Goal: Task Accomplishment & Management: Contribute content

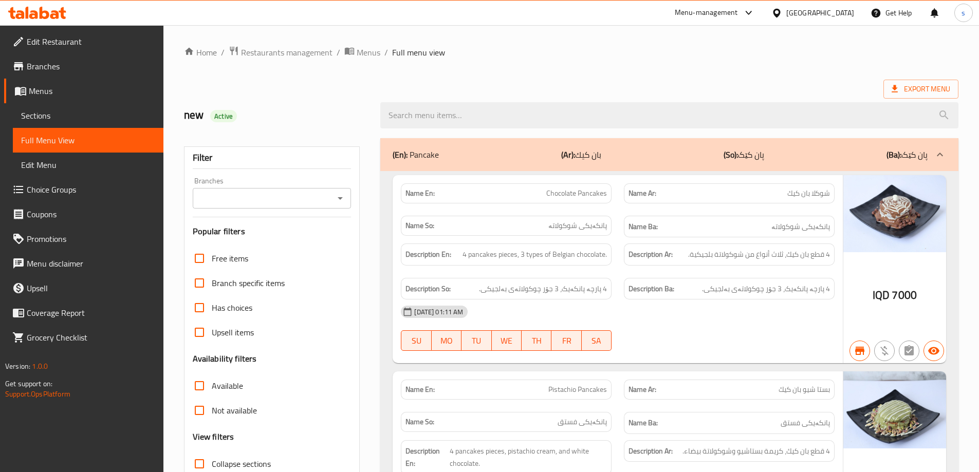
click at [50, 9] on icon at bounding box center [37, 13] width 58 height 12
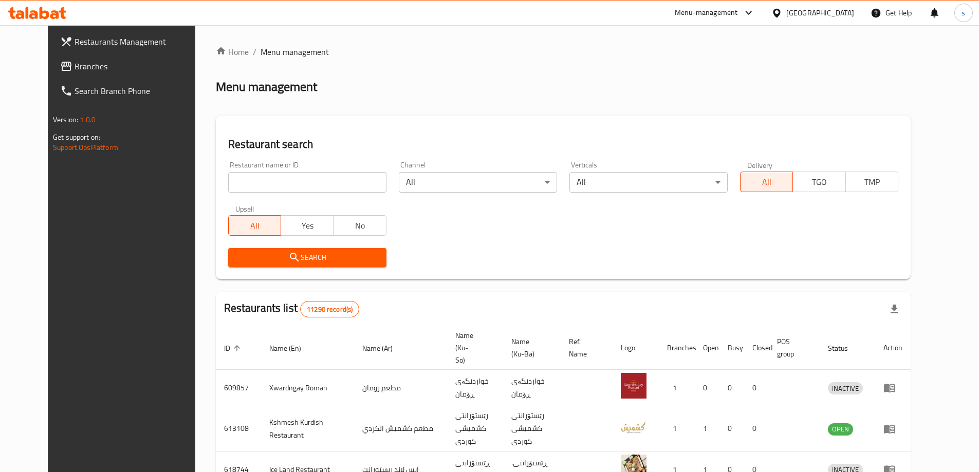
click at [228, 178] on input "search" at bounding box center [307, 182] width 158 height 21
paste input "644676"
type input "644676"
click at [252, 257] on span "Search" at bounding box center [307, 257] width 142 height 13
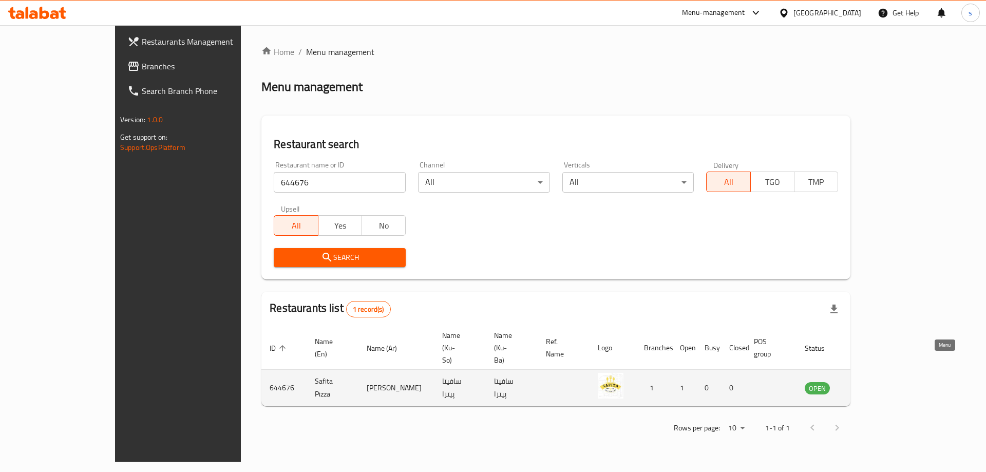
click at [871, 384] on icon "enhanced table" at bounding box center [864, 388] width 11 height 9
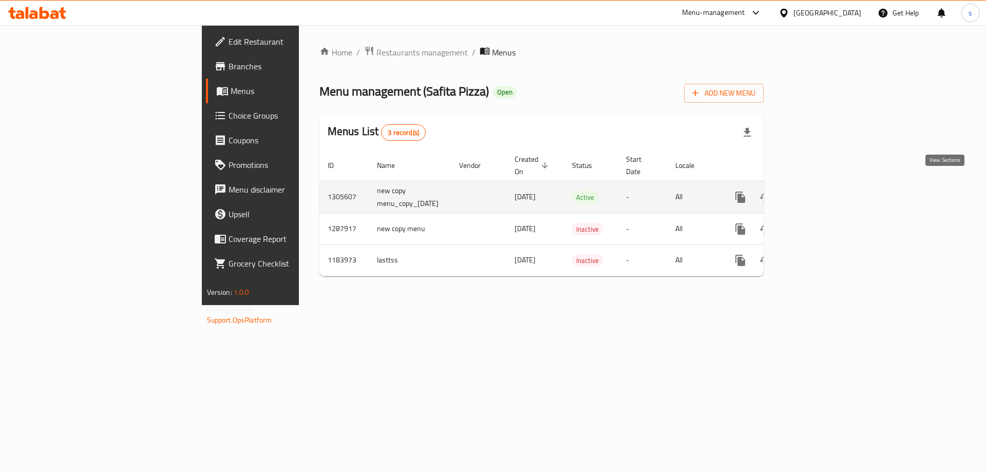
click at [821, 191] on icon "enhanced table" at bounding box center [815, 197] width 12 height 12
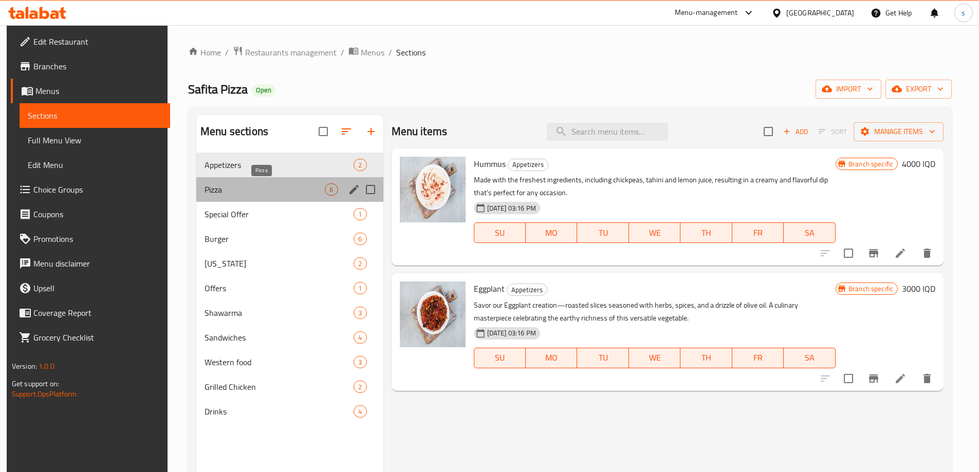
click at [283, 187] on span "Pizza" at bounding box center [264, 189] width 120 height 12
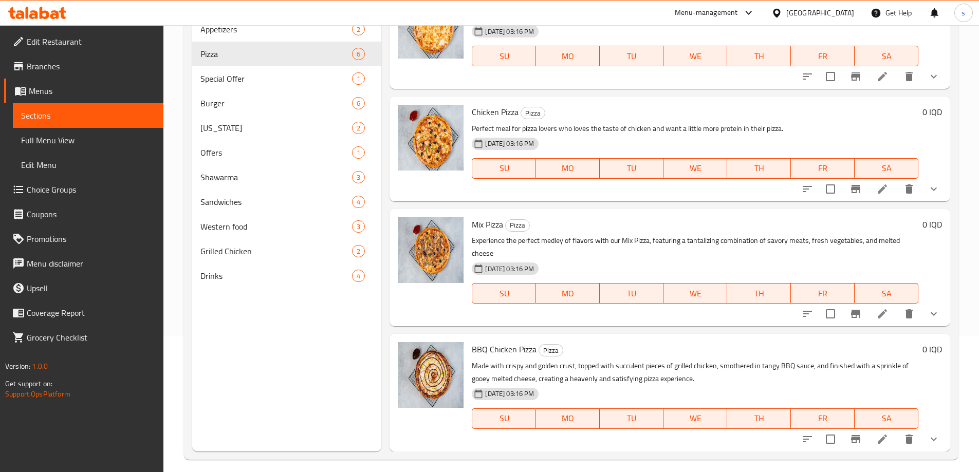
scroll to position [144, 0]
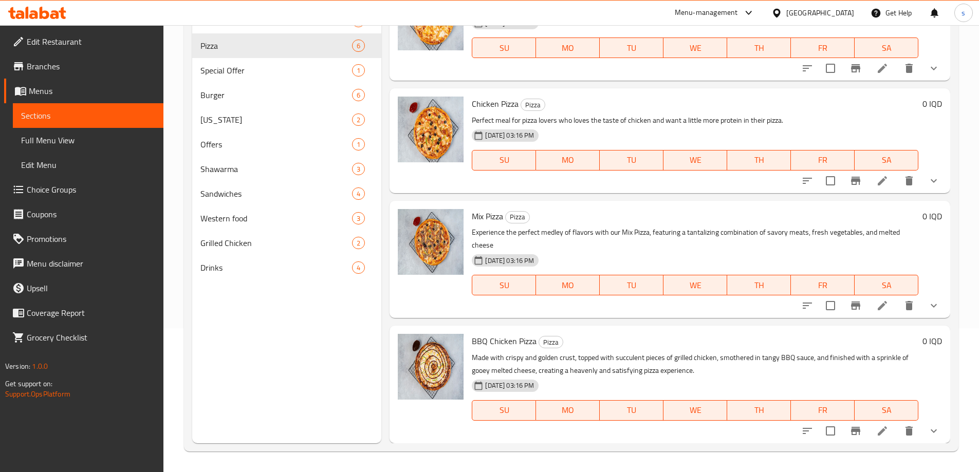
drag, startPoint x: 941, startPoint y: 379, endPoint x: 945, endPoint y: 427, distance: 47.9
click at [945, 427] on div "Menu items Add Sort Manage items Meat Pizza Pizza Satisfy your carnivorous crav…" at bounding box center [665, 207] width 569 height 472
click at [927, 312] on icon "show more" at bounding box center [933, 305] width 12 height 12
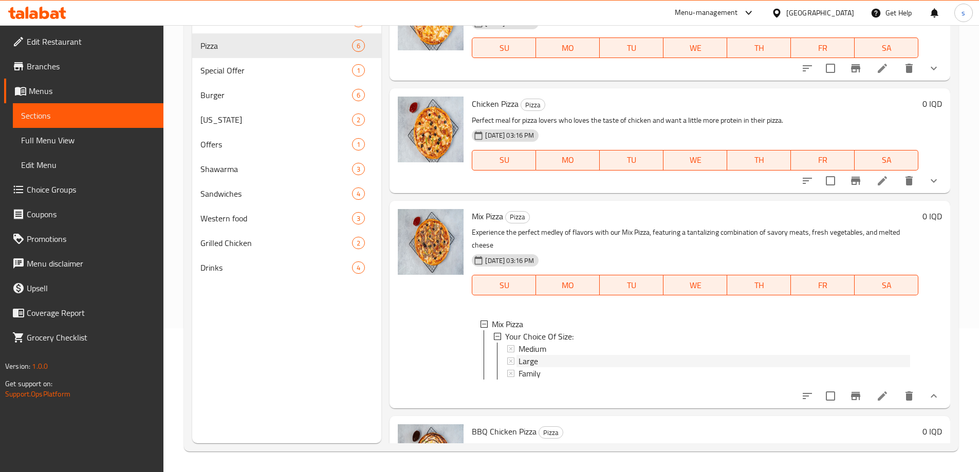
click at [553, 365] on div "Large" at bounding box center [713, 361] width 391 height 12
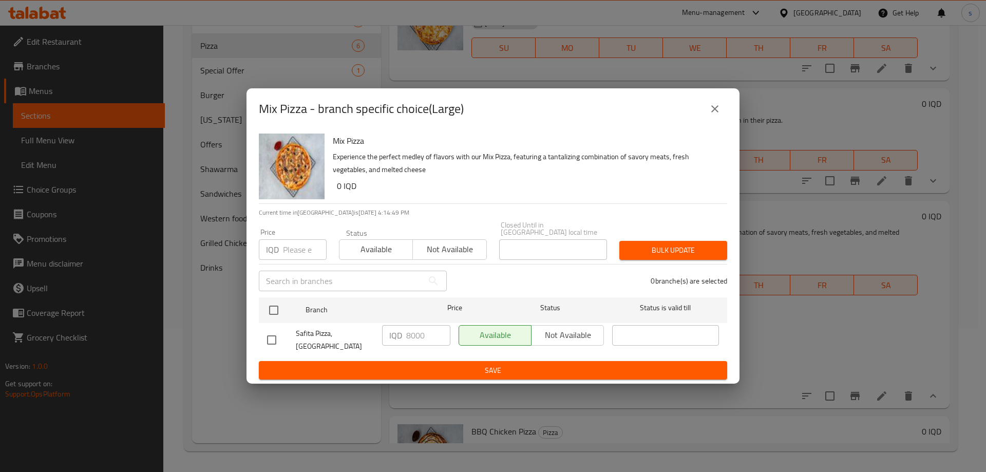
click at [711, 115] on icon "close" at bounding box center [715, 109] width 12 height 12
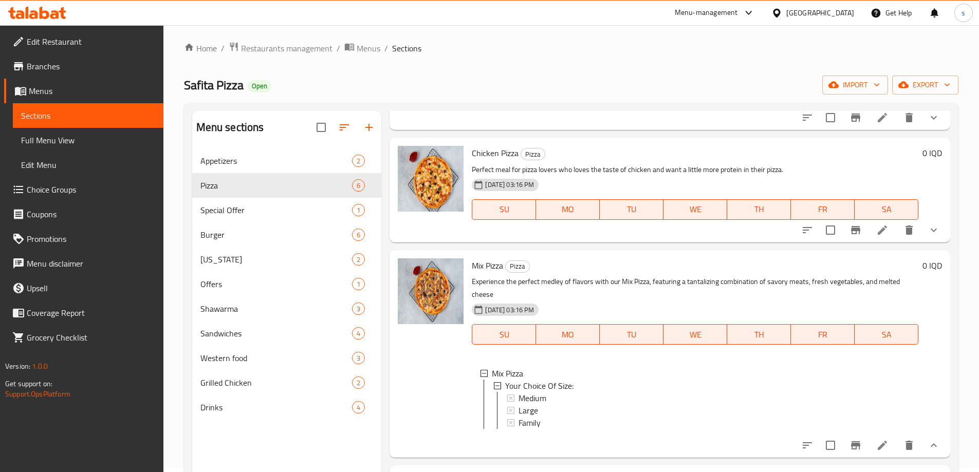
scroll to position [0, 0]
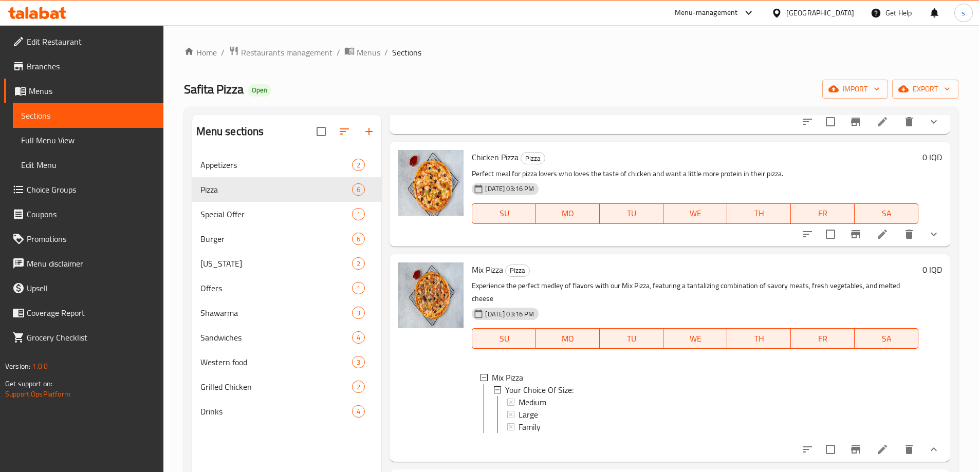
click at [941, 131] on div "Menu items Add Sort Manage items Meat Pizza Pizza Satisfy your carnivorous crav…" at bounding box center [665, 351] width 569 height 472
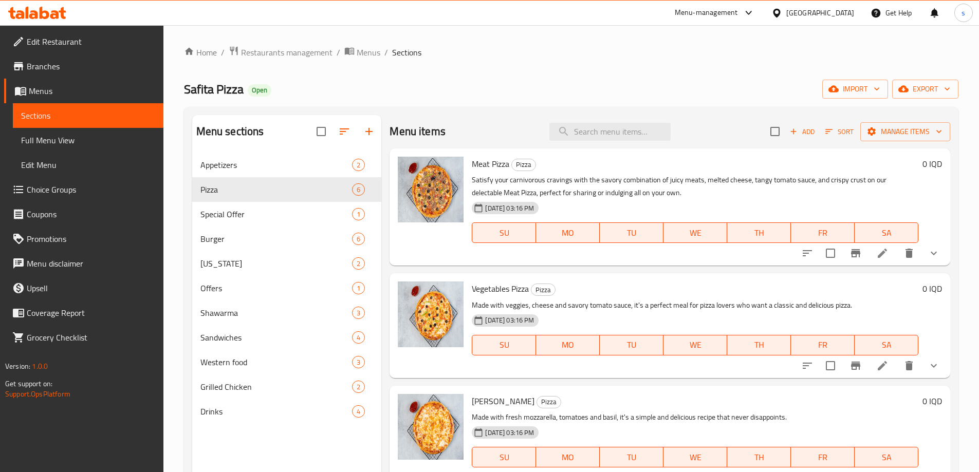
click at [928, 250] on icon "show more" at bounding box center [933, 253] width 12 height 12
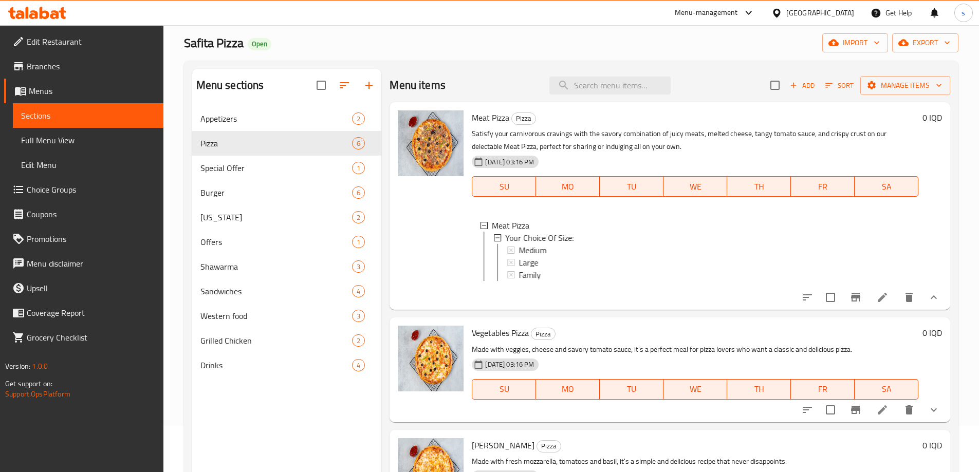
scroll to position [54, 0]
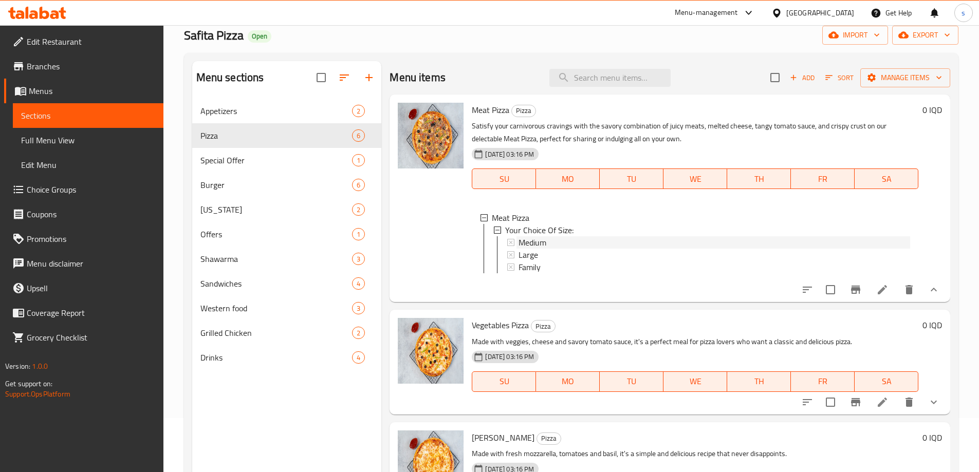
click at [567, 241] on div "Medium" at bounding box center [713, 242] width 391 height 12
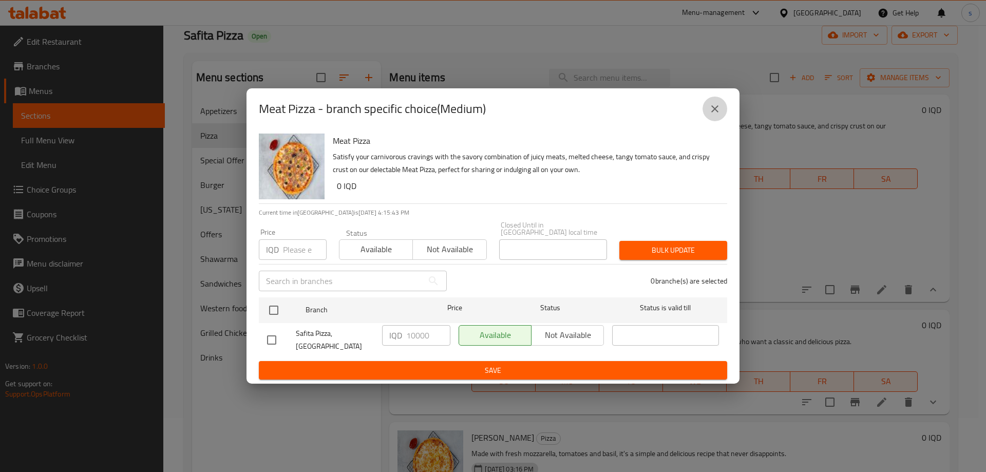
click at [710, 121] on button "close" at bounding box center [715, 109] width 25 height 25
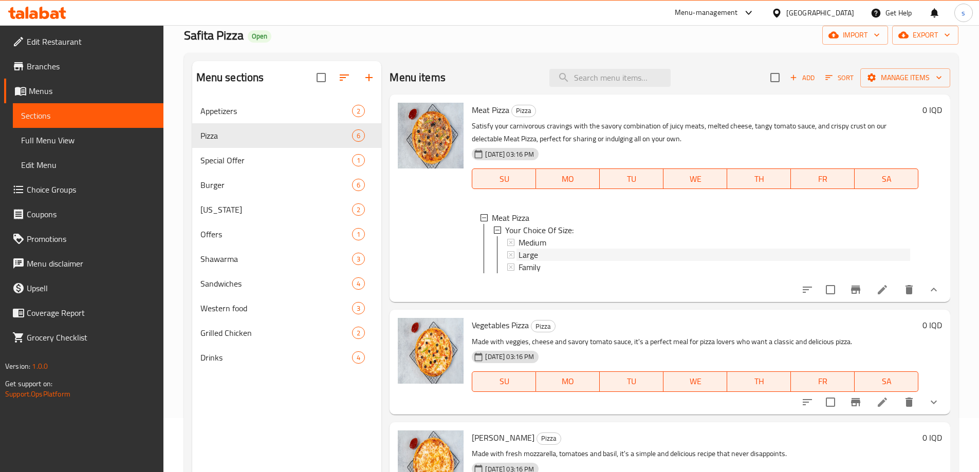
click at [542, 256] on div "Large" at bounding box center [713, 255] width 391 height 12
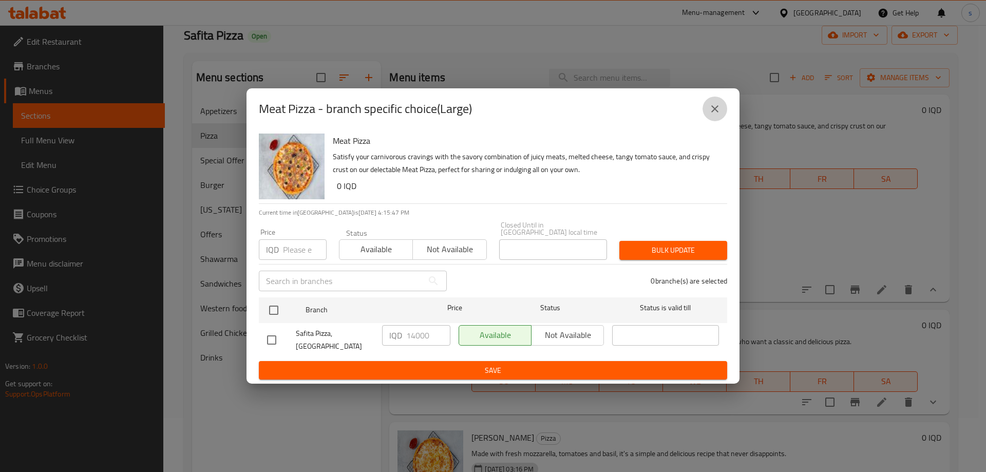
click at [713, 112] on icon "close" at bounding box center [714, 108] width 7 height 7
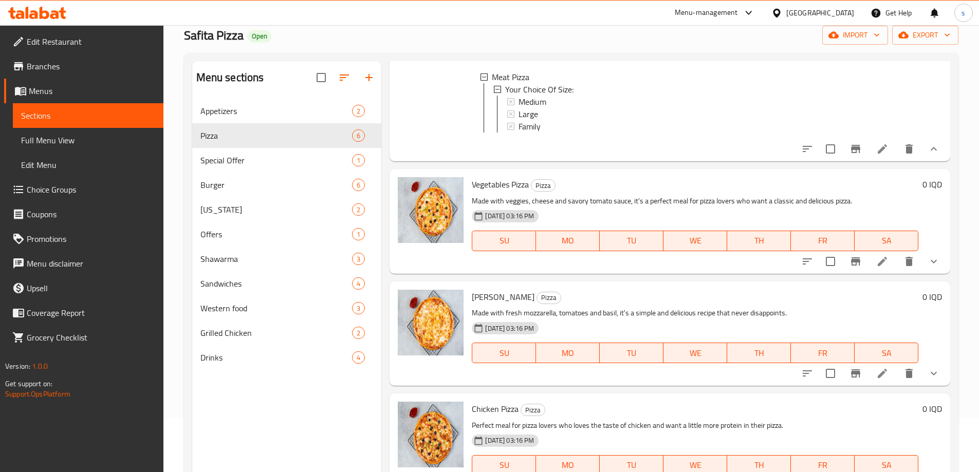
scroll to position [166, 0]
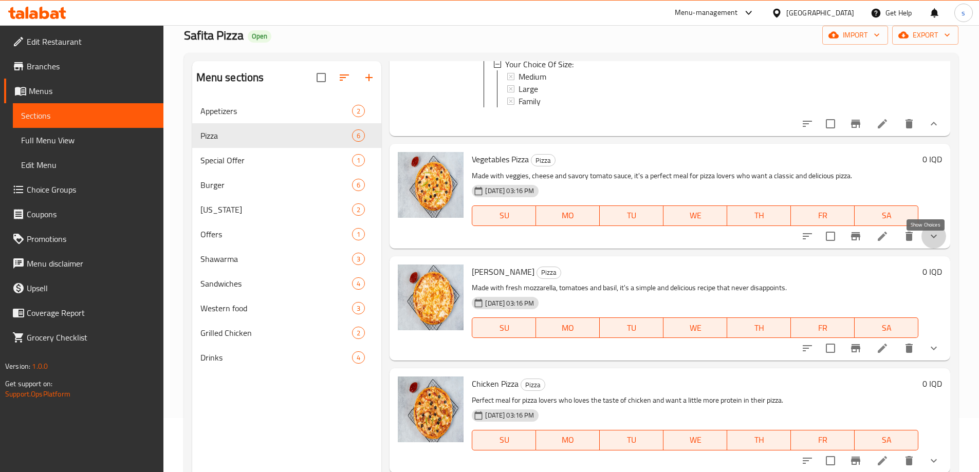
click at [927, 239] on icon "show more" at bounding box center [933, 236] width 12 height 12
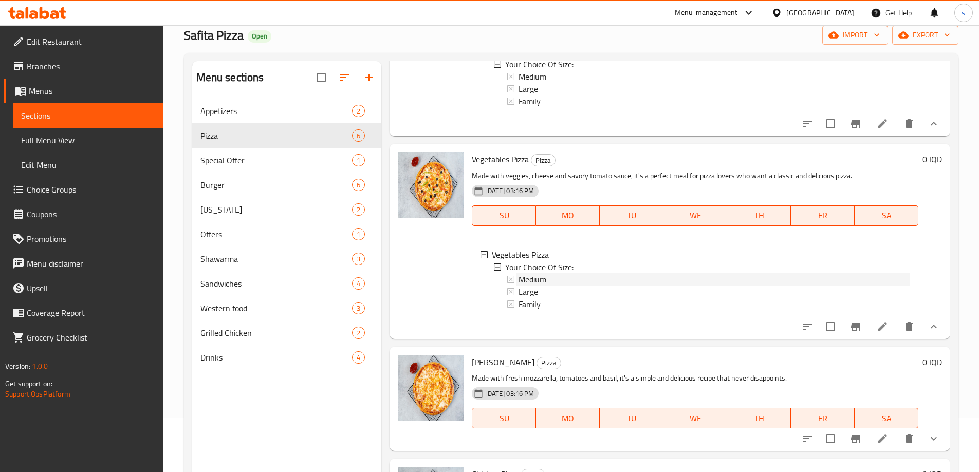
click at [539, 286] on span "Medium" at bounding box center [532, 279] width 28 height 12
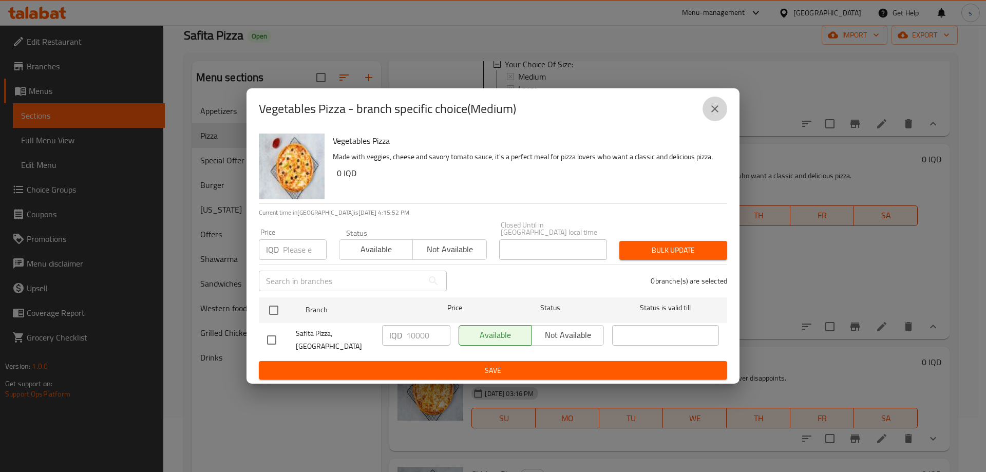
click at [720, 121] on button "close" at bounding box center [715, 109] width 25 height 25
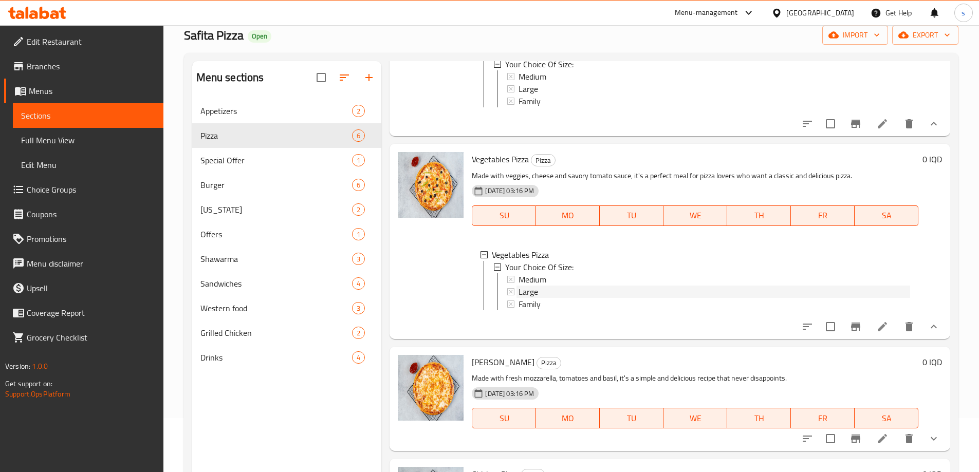
click at [564, 298] on div "Large" at bounding box center [713, 292] width 391 height 12
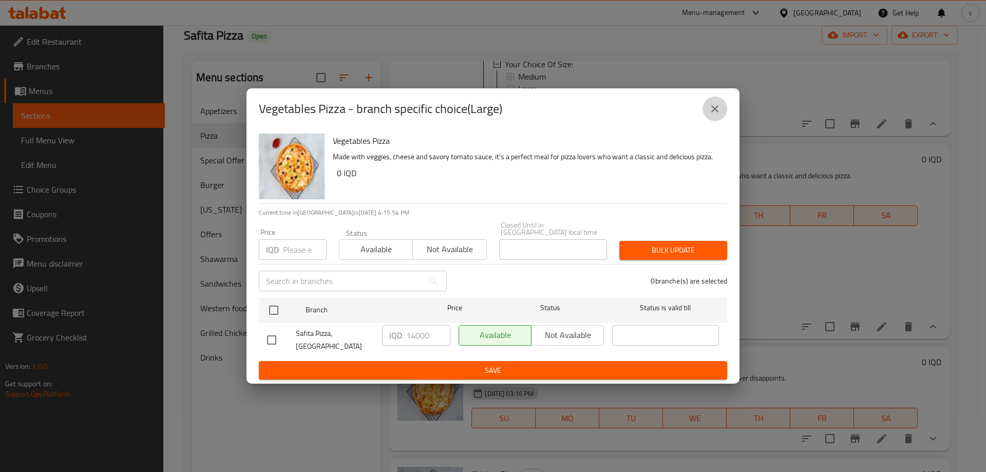
click at [721, 114] on button "close" at bounding box center [715, 109] width 25 height 25
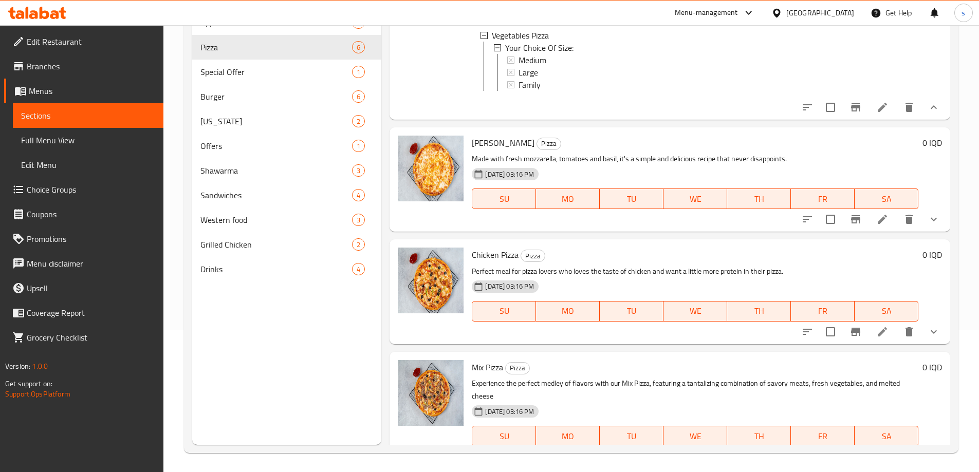
scroll to position [326, 0]
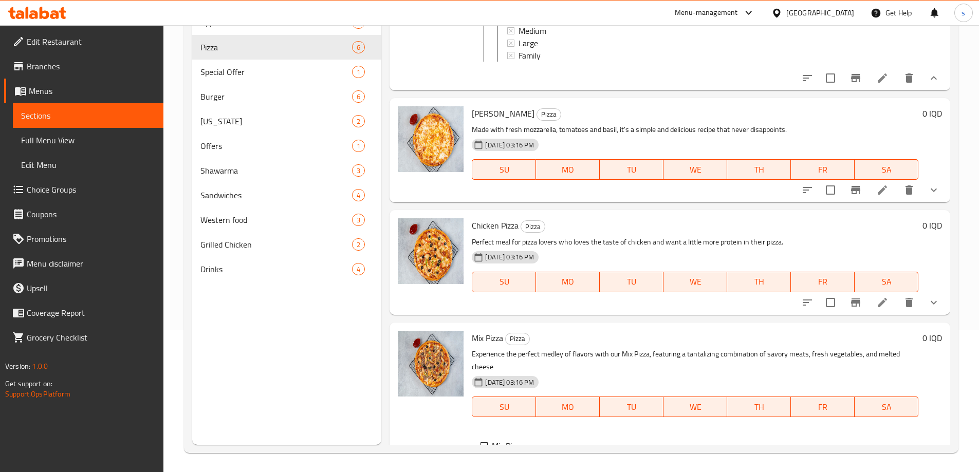
click at [927, 196] on icon "show more" at bounding box center [933, 190] width 12 height 12
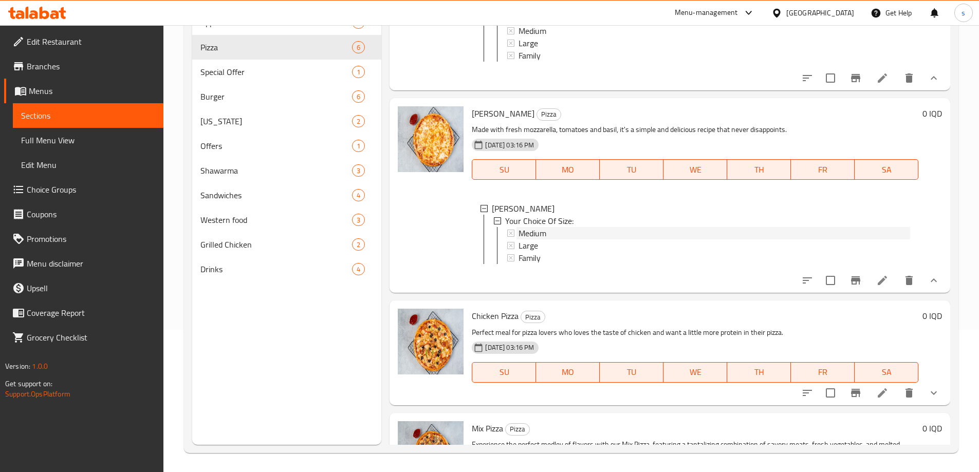
click at [548, 239] on div "Medium" at bounding box center [713, 233] width 391 height 12
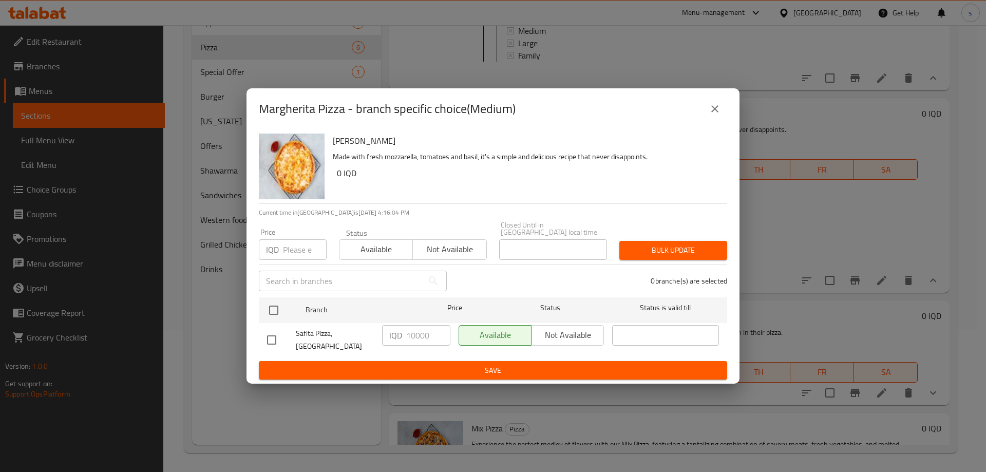
click at [715, 112] on icon "close" at bounding box center [714, 108] width 7 height 7
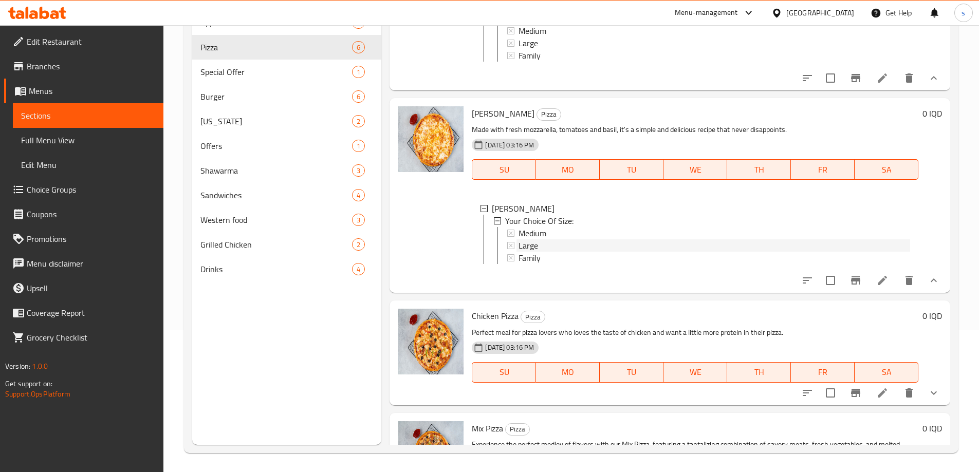
click at [576, 252] on div "Large" at bounding box center [713, 245] width 391 height 12
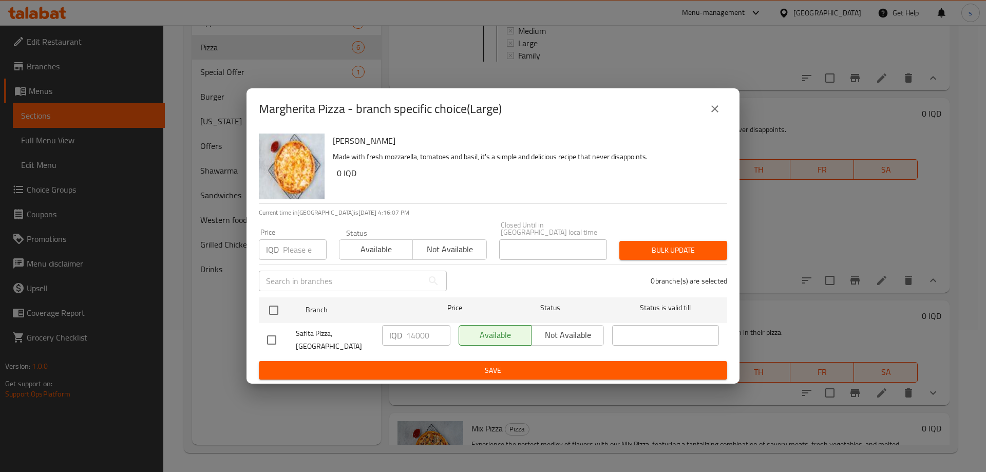
click at [941, 257] on div "Margherita Pizza - branch specific choice(Large) Margherita Pizza Made with fre…" at bounding box center [493, 236] width 986 height 472
click at [723, 116] on button "close" at bounding box center [715, 109] width 25 height 25
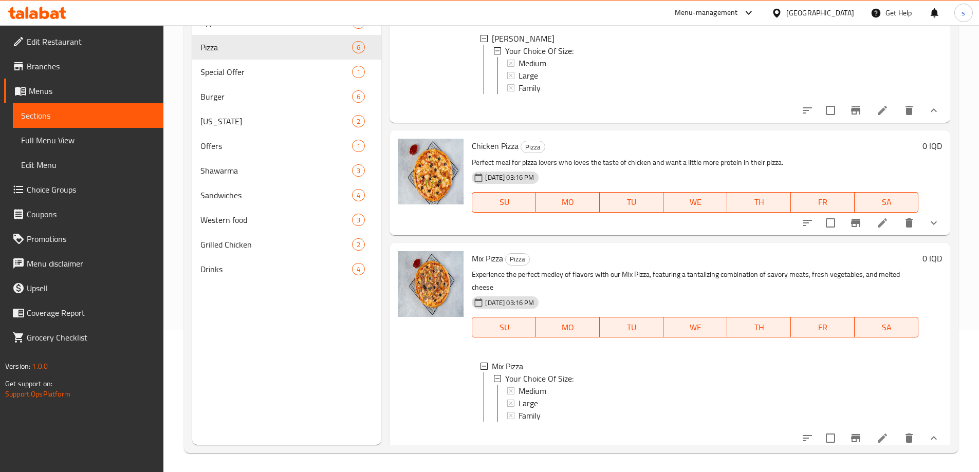
scroll to position [527, 0]
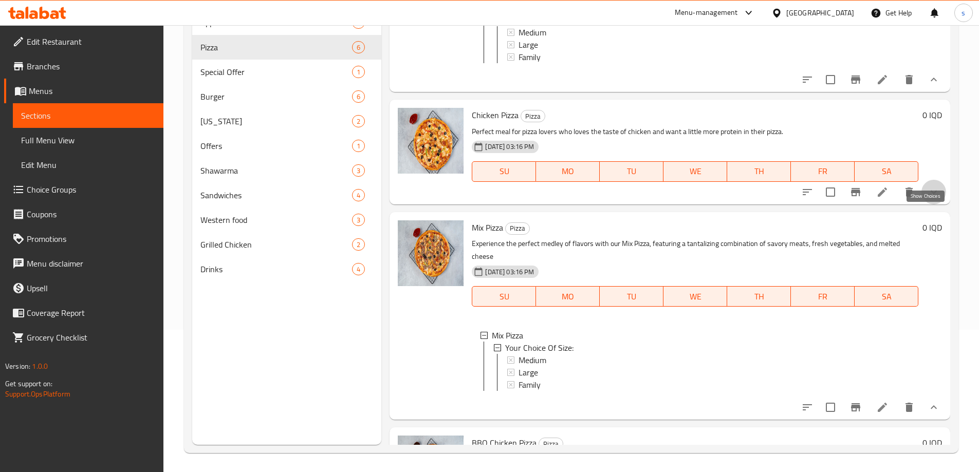
click at [927, 198] on icon "show more" at bounding box center [933, 192] width 12 height 12
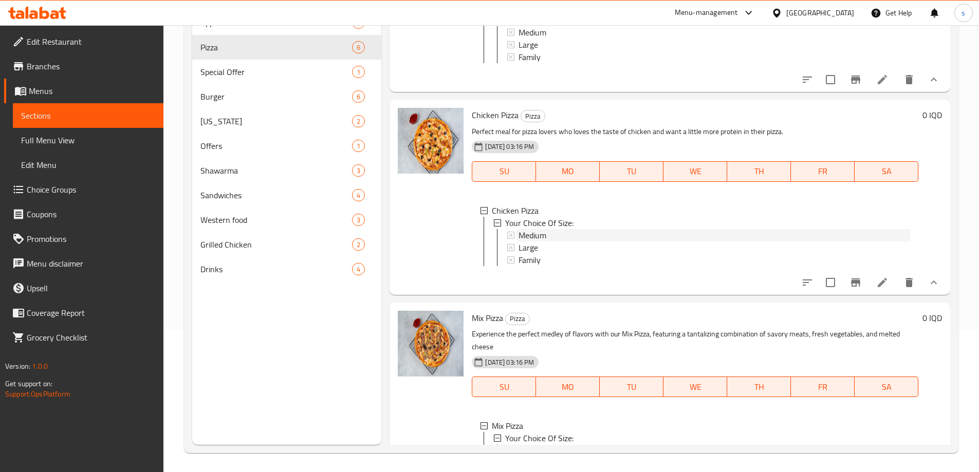
click at [561, 241] on div "Medium" at bounding box center [713, 235] width 391 height 12
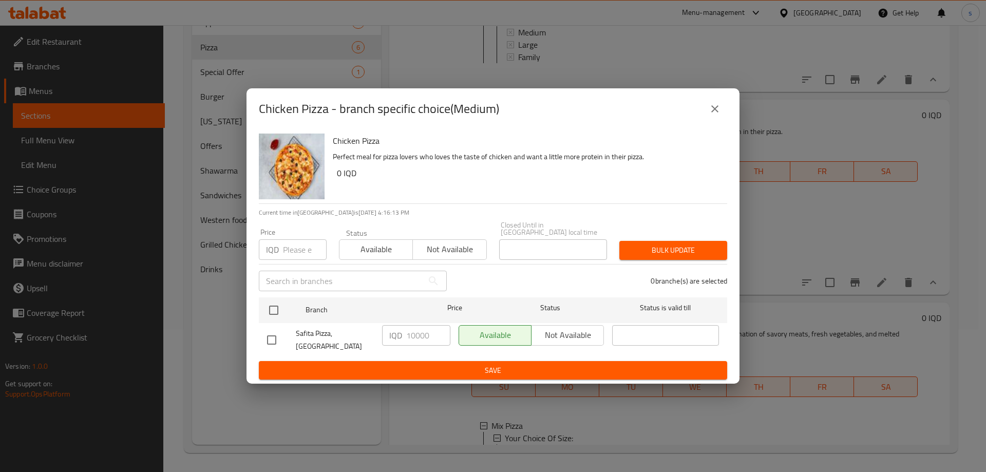
click at [719, 111] on icon "close" at bounding box center [715, 109] width 12 height 12
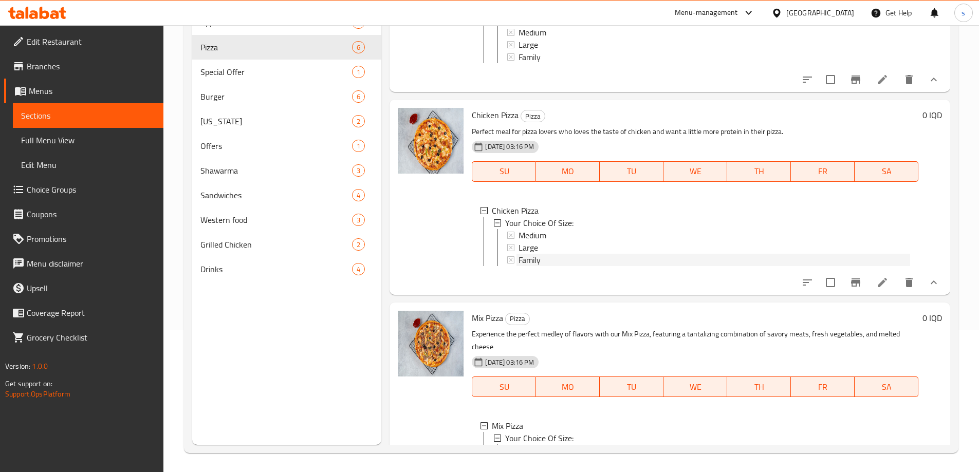
click at [566, 266] on div "Family" at bounding box center [713, 260] width 391 height 12
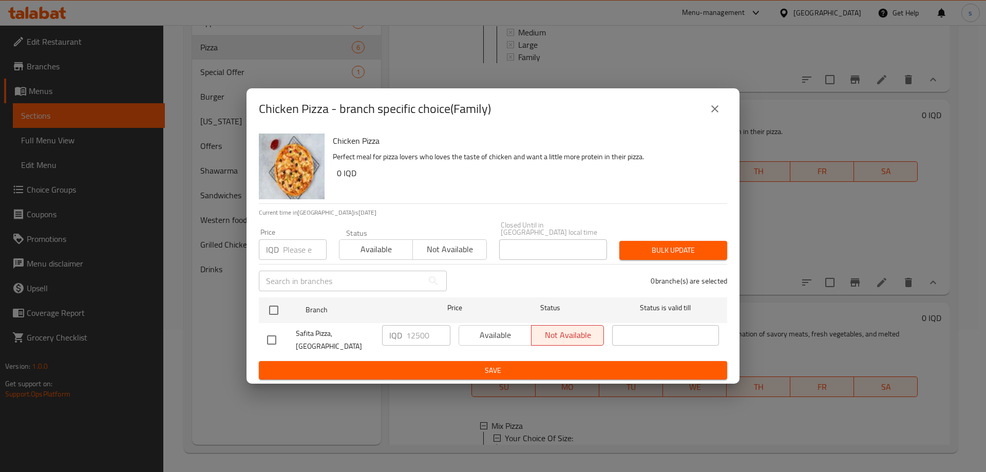
click at [716, 121] on button "close" at bounding box center [715, 109] width 25 height 25
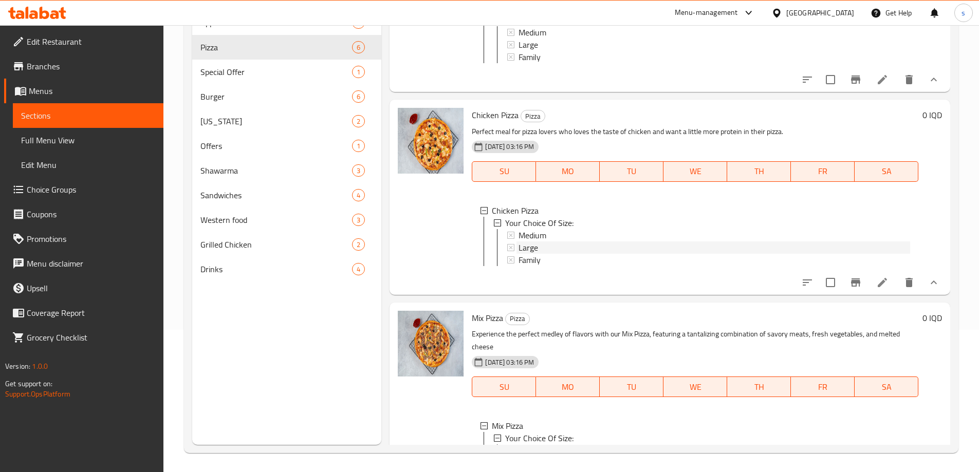
click at [534, 254] on span "Large" at bounding box center [528, 247] width 20 height 12
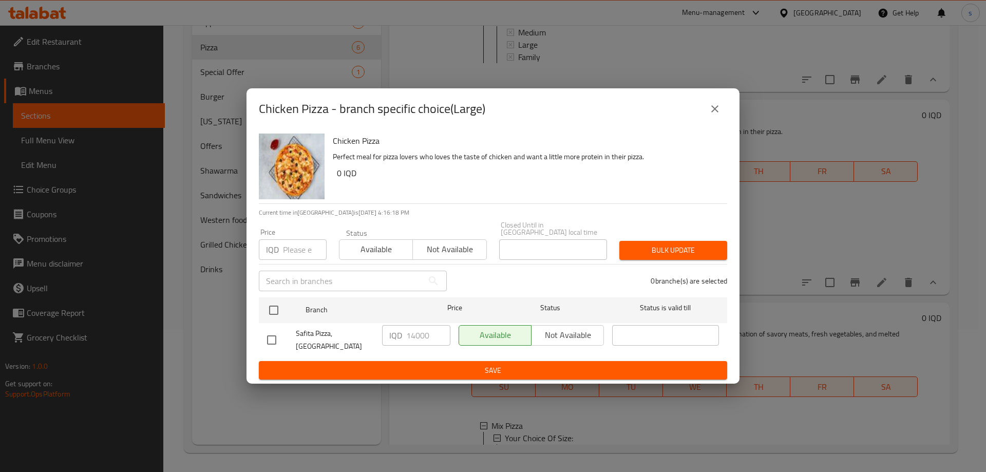
click at [712, 115] on icon "close" at bounding box center [715, 109] width 12 height 12
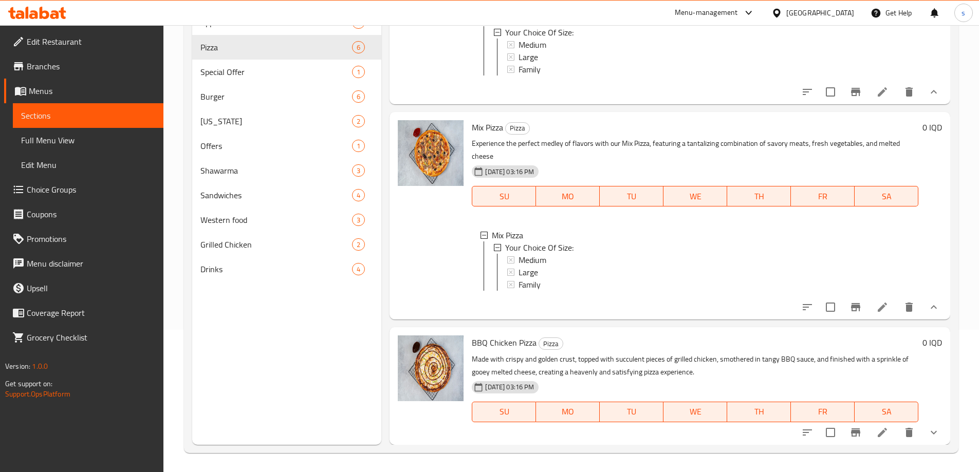
scroll to position [756, 0]
click at [536, 278] on span "Family" at bounding box center [529, 284] width 22 height 12
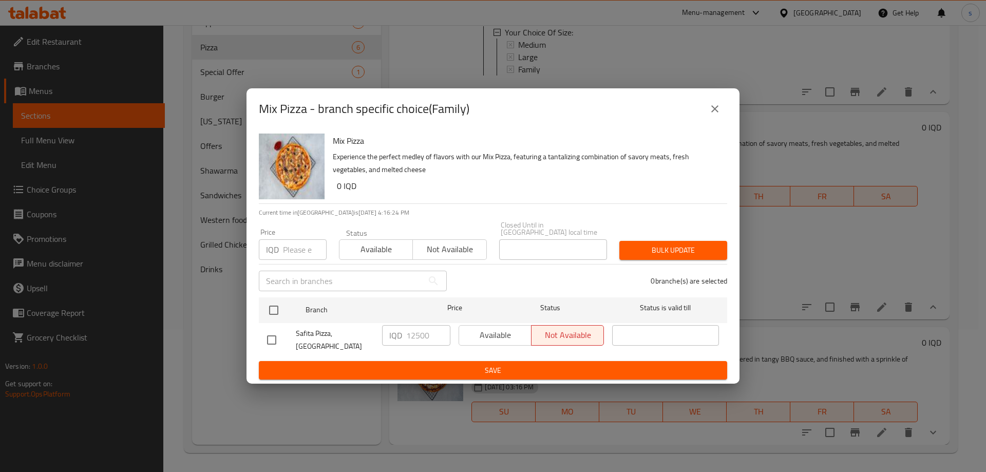
click at [715, 112] on icon "close" at bounding box center [714, 108] width 7 height 7
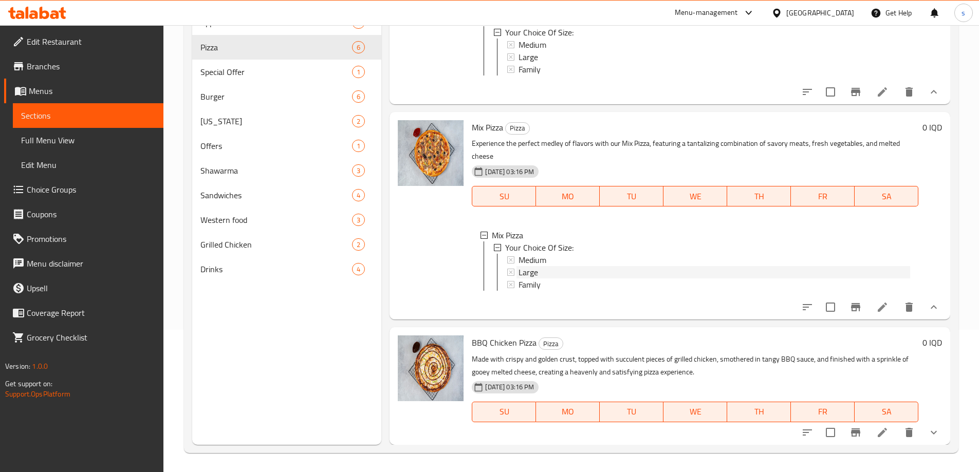
click at [586, 269] on div "Large" at bounding box center [713, 272] width 391 height 12
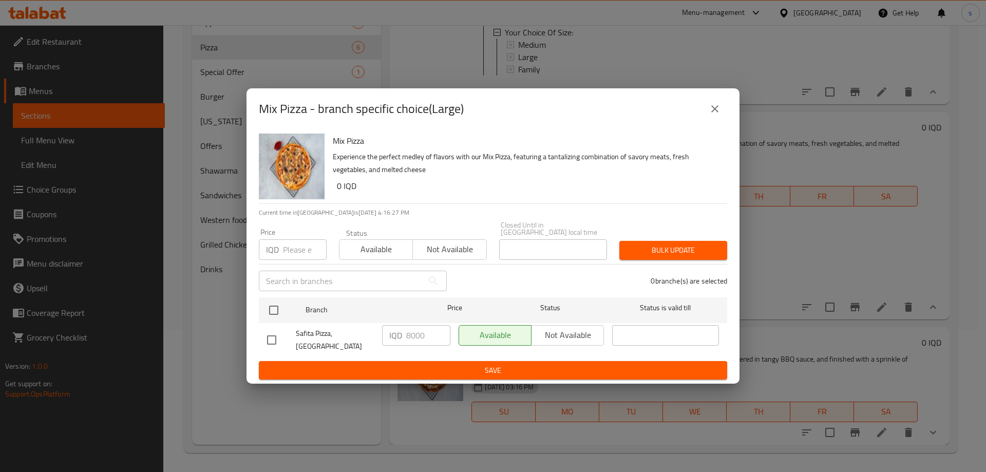
click at [713, 112] on icon "close" at bounding box center [714, 108] width 7 height 7
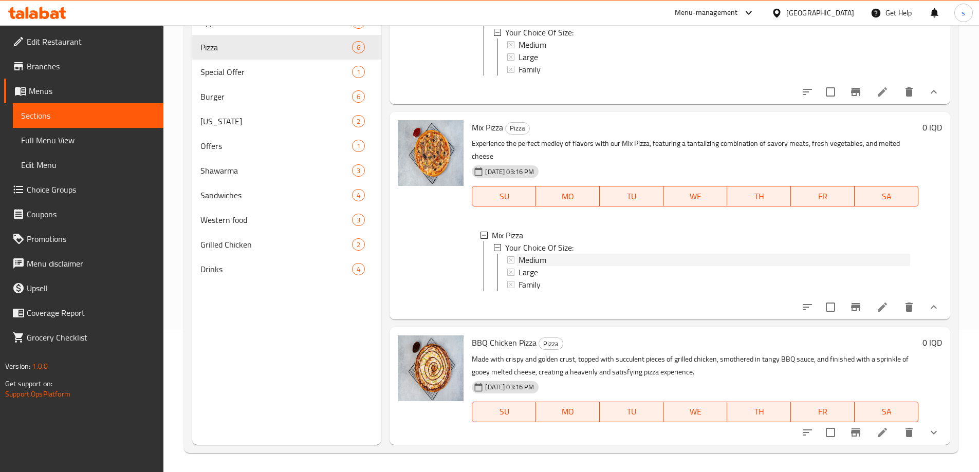
click at [559, 254] on div "Medium" at bounding box center [713, 260] width 391 height 12
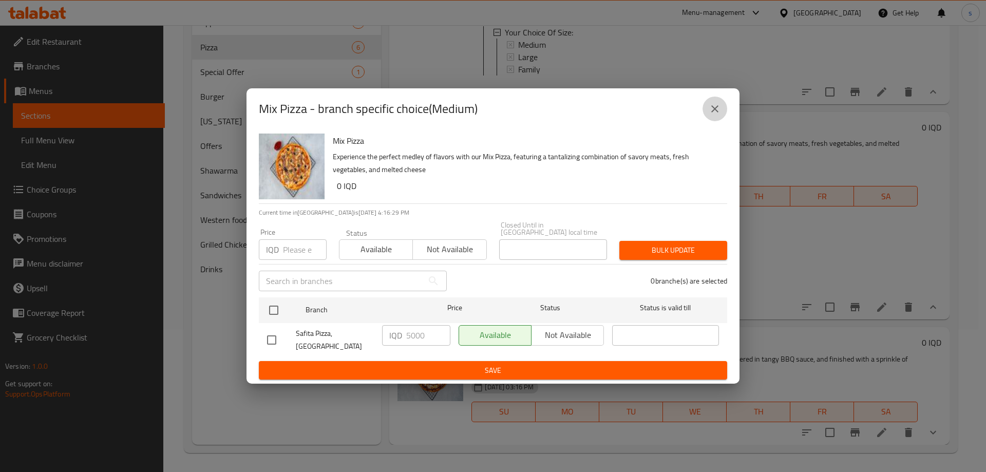
click at [706, 121] on button "close" at bounding box center [715, 109] width 25 height 25
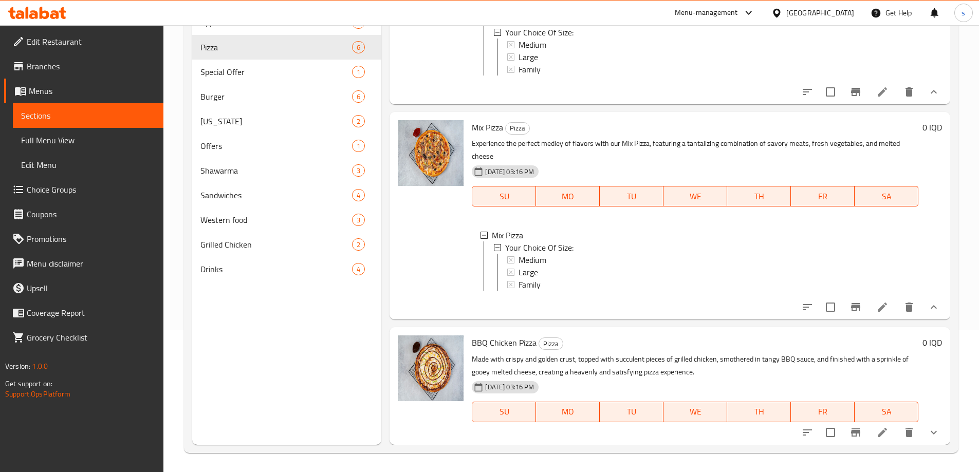
click at [70, 130] on link "Full Menu View" at bounding box center [88, 140] width 151 height 25
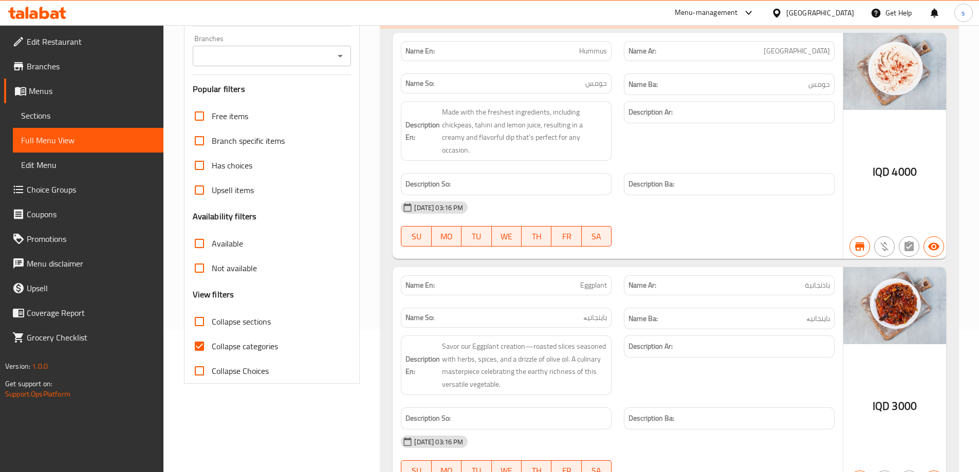
click at [204, 359] on input "Collapse categories" at bounding box center [199, 346] width 25 height 25
checkbox input "false"
click at [330, 63] on input "Branches" at bounding box center [264, 56] width 136 height 14
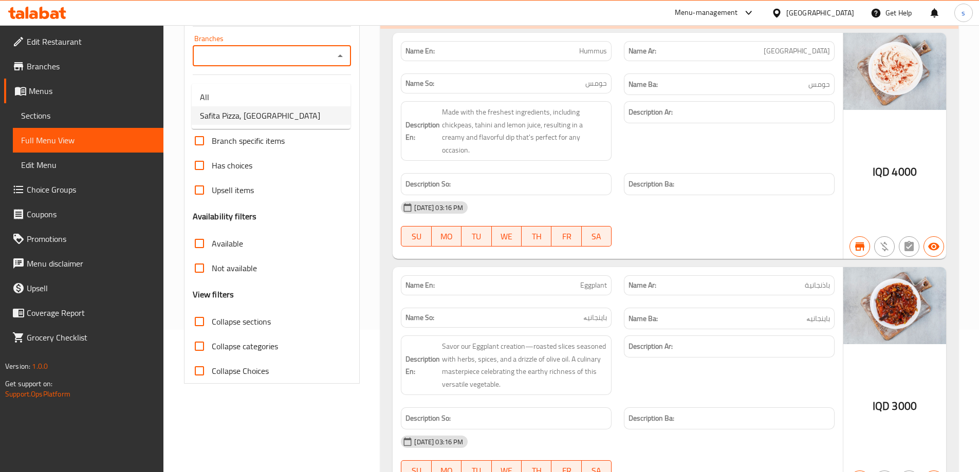
click at [309, 111] on li "Safita Pizza, Havalan" at bounding box center [271, 115] width 159 height 18
type input "Safita Pizza, Havalan"
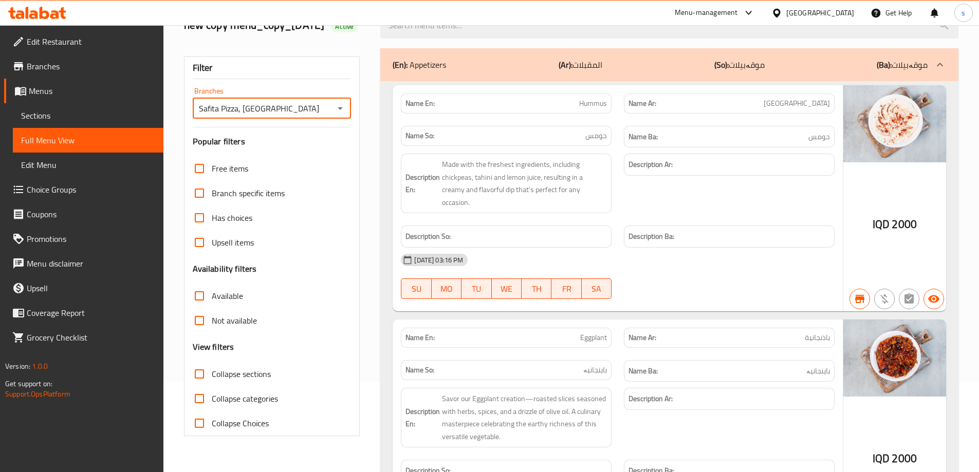
scroll to position [142, 0]
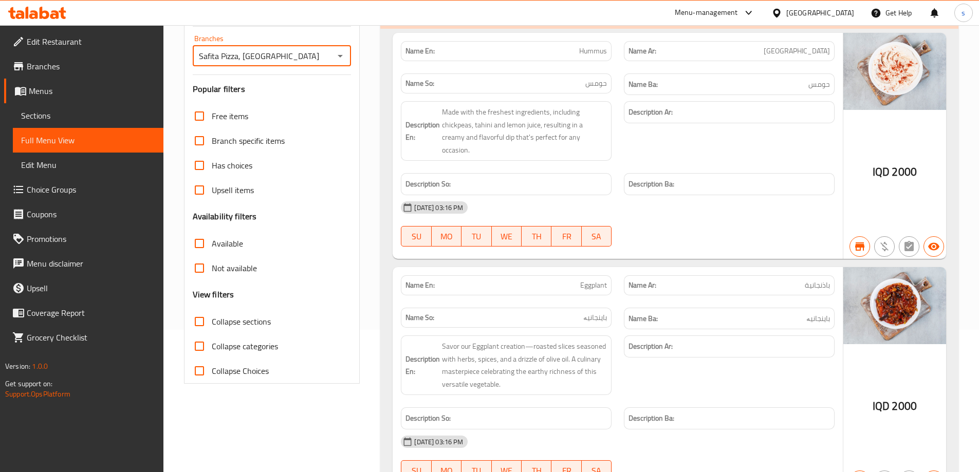
click at [195, 334] on input "Collapse sections" at bounding box center [199, 321] width 25 height 25
checkbox input "true"
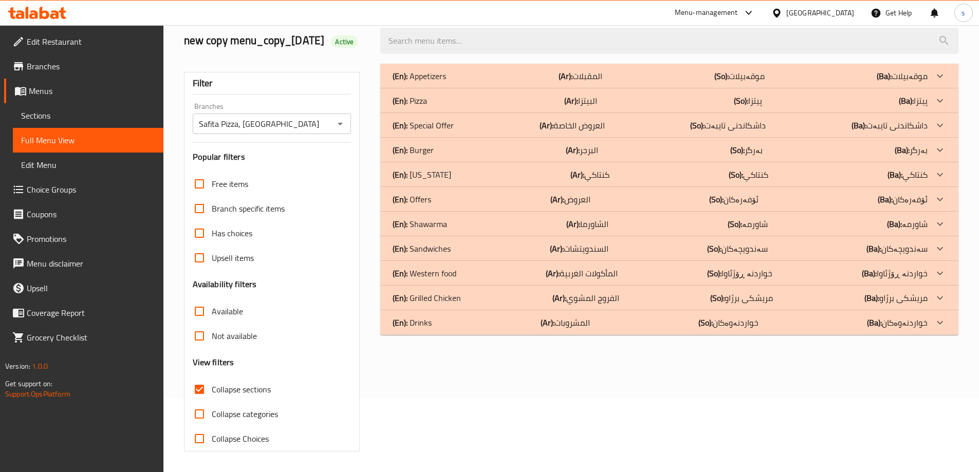
scroll to position [90, 0]
click at [458, 82] on div "(En): Pizza (Ar): البيتزا (So): پیتزا (Ba): پیتزا" at bounding box center [659, 76] width 535 height 12
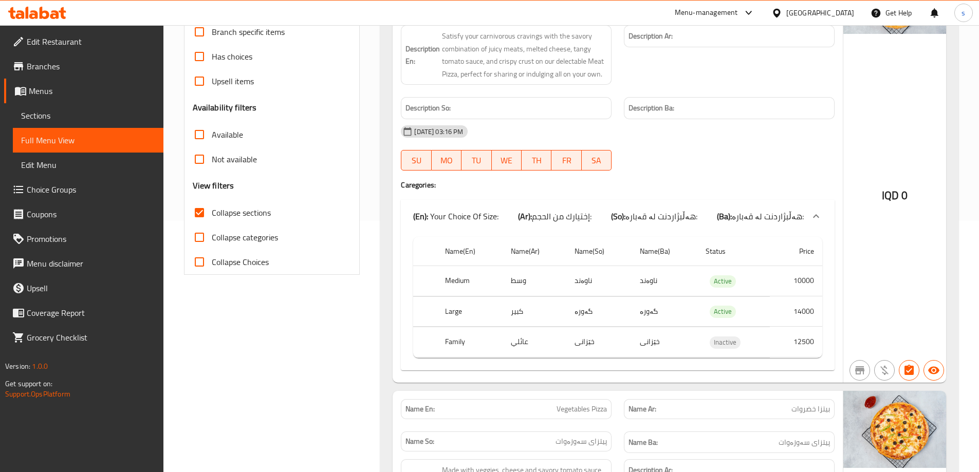
scroll to position [309, 0]
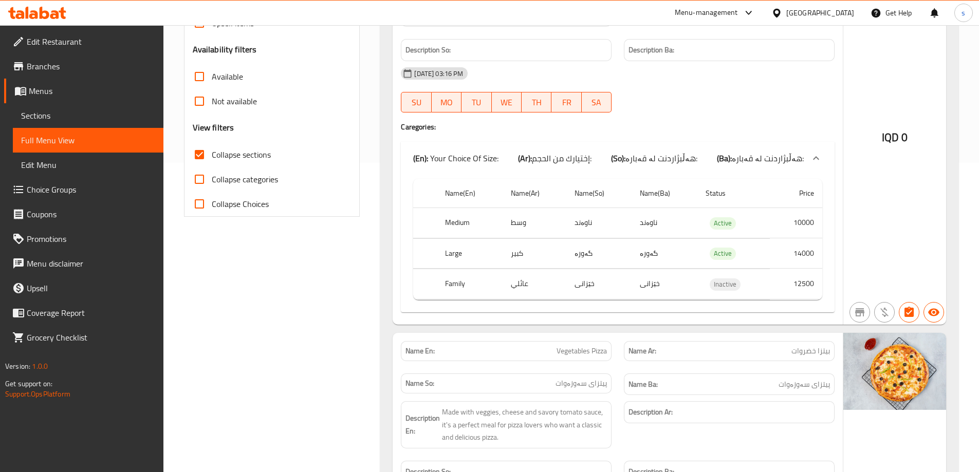
click at [60, 15] on icon at bounding box center [37, 13] width 58 height 12
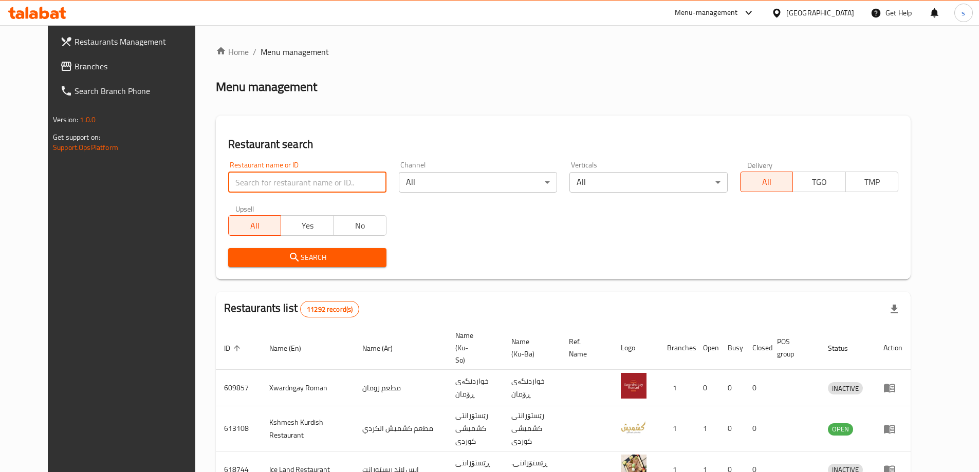
click at [257, 184] on input "search" at bounding box center [307, 182] width 158 height 21
paste input "693441"
type input "693441"
click button "Search" at bounding box center [307, 257] width 158 height 19
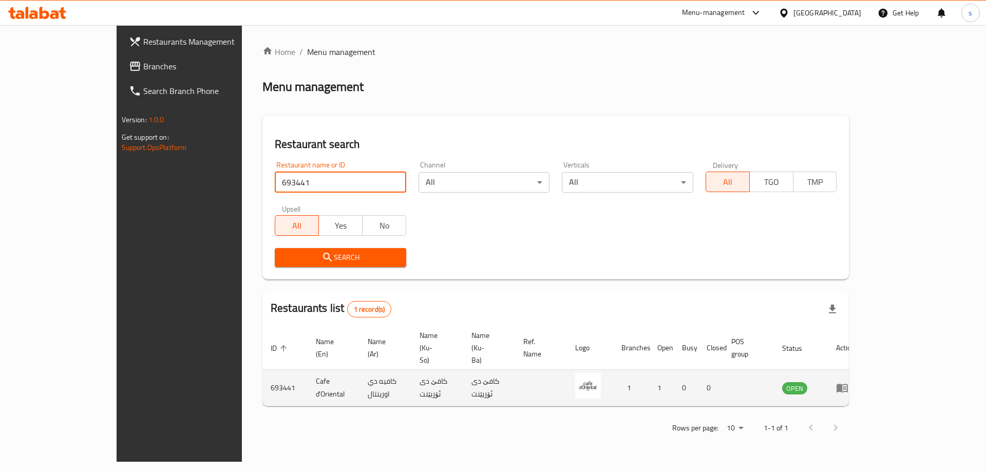
click at [855, 382] on link "enhanced table" at bounding box center [845, 388] width 19 height 12
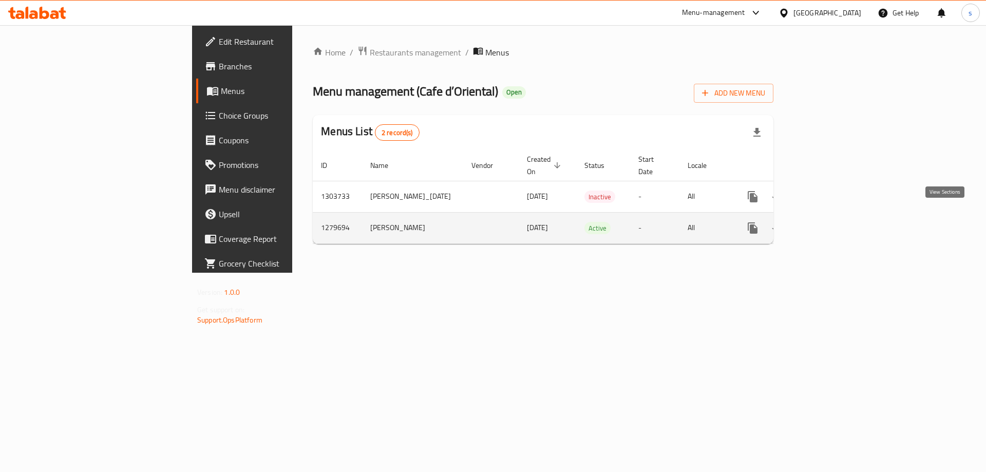
click at [833, 222] on icon "enhanced table" at bounding box center [827, 228] width 12 height 12
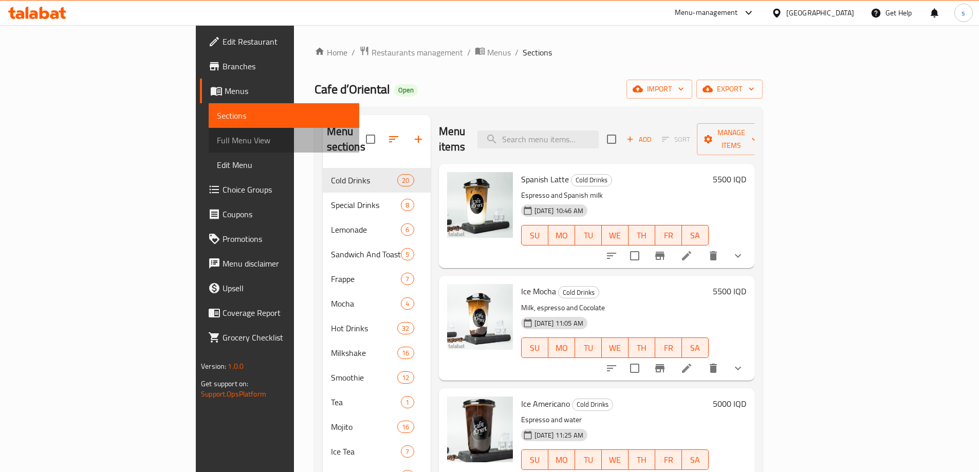
click at [209, 132] on link "Full Menu View" at bounding box center [284, 140] width 151 height 25
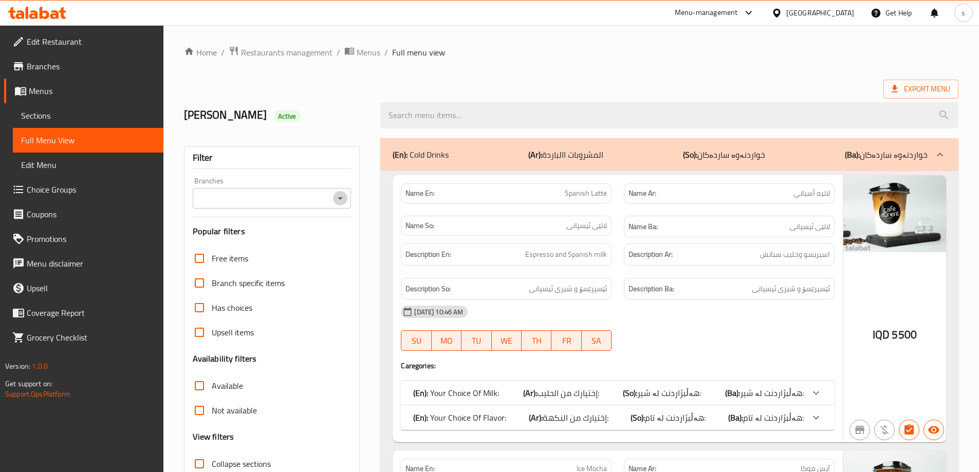
click at [340, 198] on icon "Open" at bounding box center [339, 198] width 5 height 3
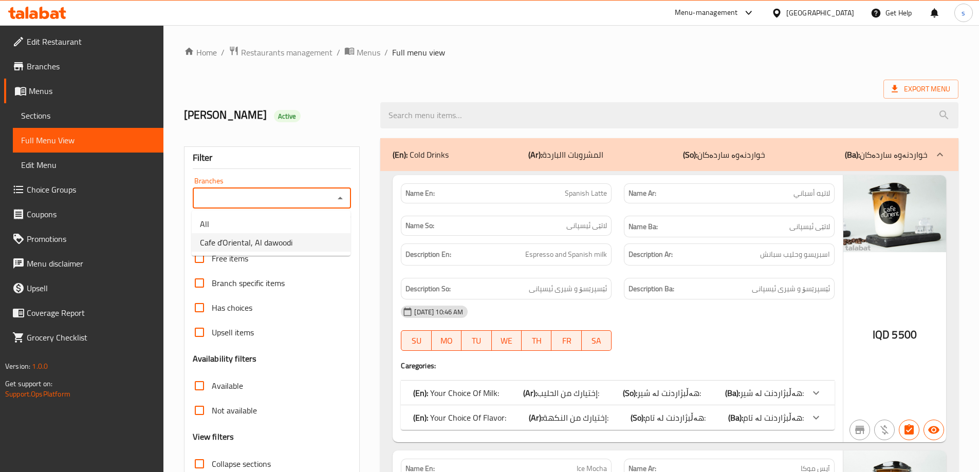
click at [316, 248] on li "Cafe d’Oriental, Al dawoodi" at bounding box center [271, 242] width 159 height 18
type input "Cafe d’Oriental, Al dawoodi"
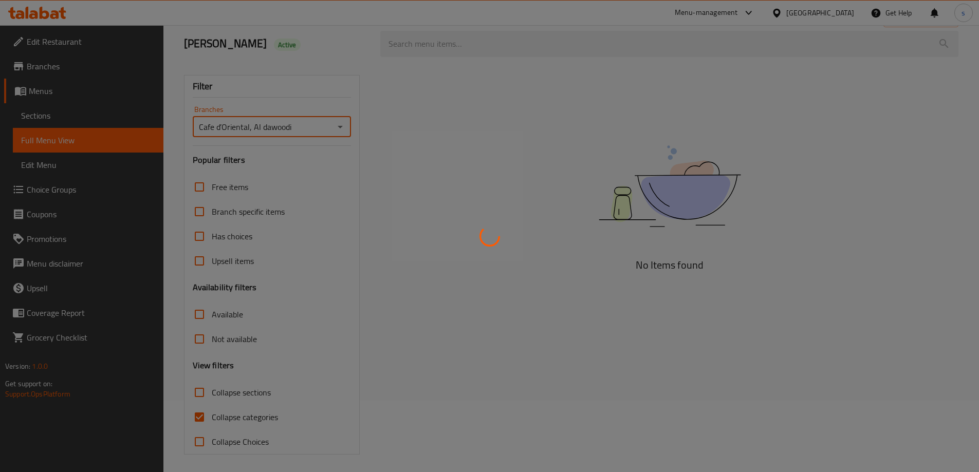
scroll to position [74, 0]
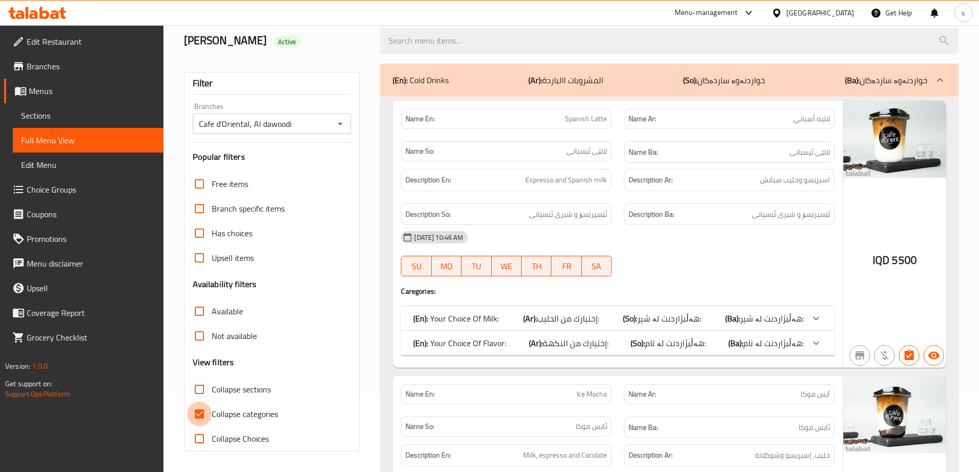
click at [202, 412] on input "Collapse categories" at bounding box center [199, 414] width 25 height 25
checkbox input "false"
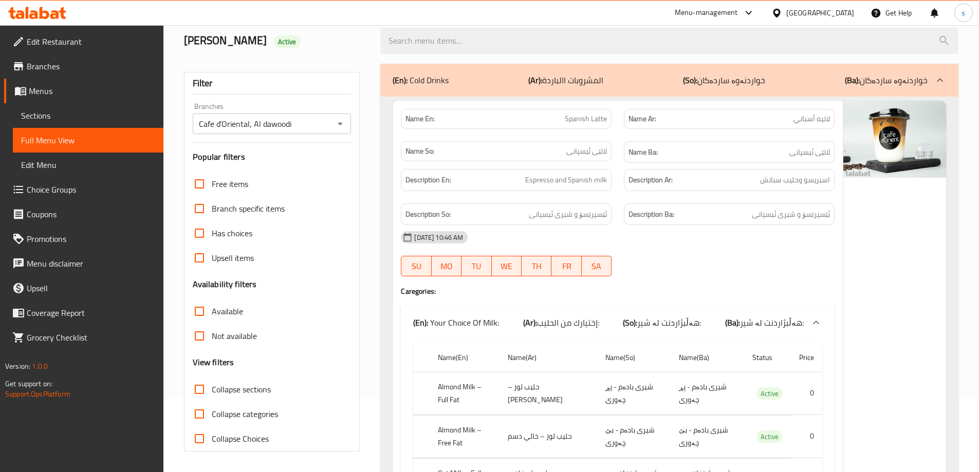
click input "Collapse sections"
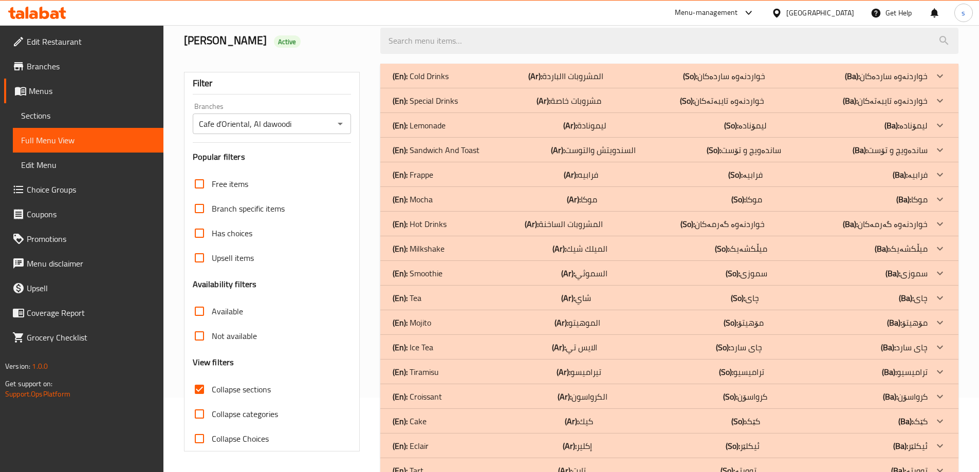
click input "Collapse sections"
checkbox input "false"
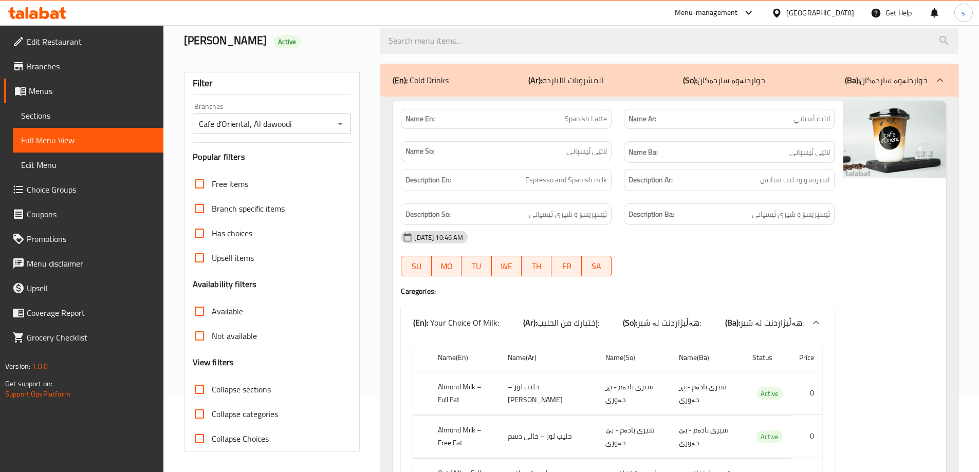
scroll to position [15144, 0]
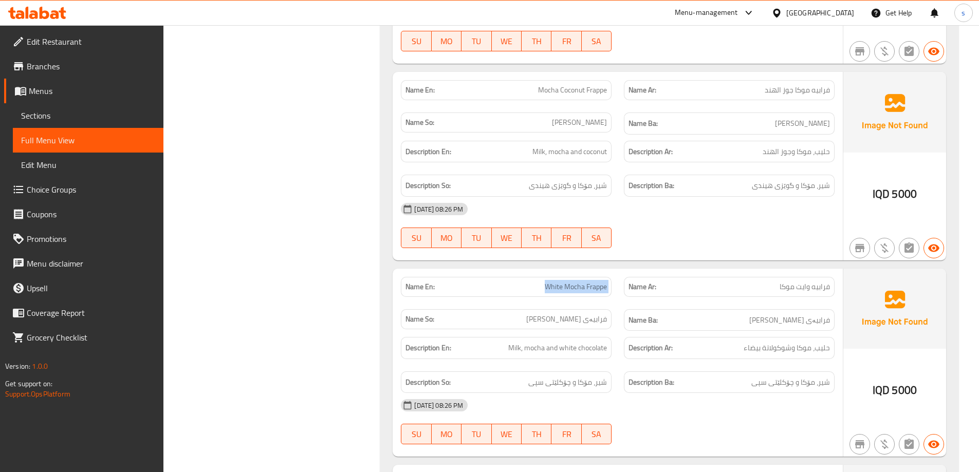
drag, startPoint x: 546, startPoint y: 234, endPoint x: 618, endPoint y: 235, distance: 72.4
click div "Name En: White Mocha Frappe Name Ar: فرابيه وايت موكا Name So: فرابیەی وایت مۆک…"
copy span "White Mocha Frappe"
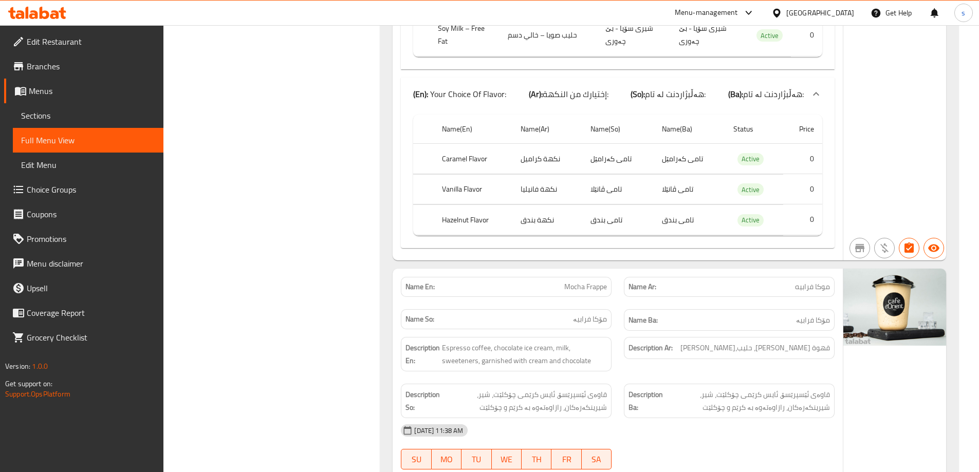
scroll to position [17670, 0]
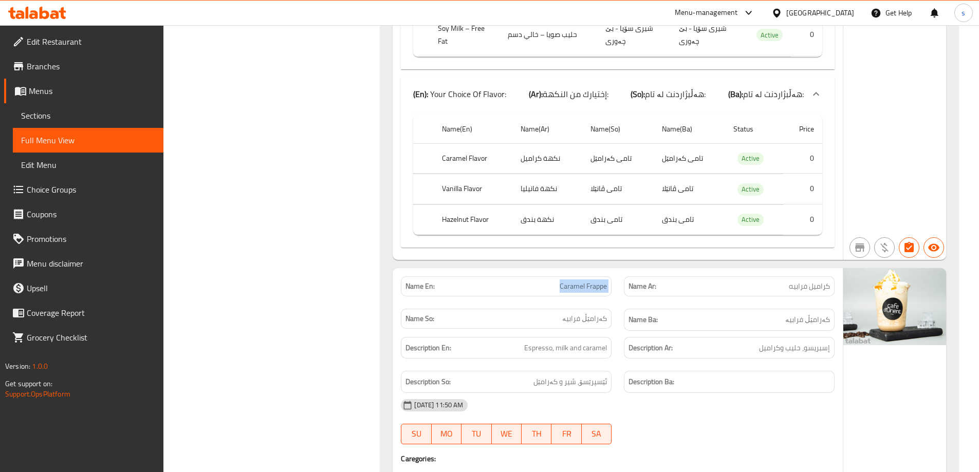
drag, startPoint x: 552, startPoint y: 236, endPoint x: 623, endPoint y: 241, distance: 71.6
click div "Name En: Caramel Frappe Name Ar: كراميل فرابيه Name So: کەرامێڵ فرابیە Name Ba:…"
copy span "Caramel Frappe"
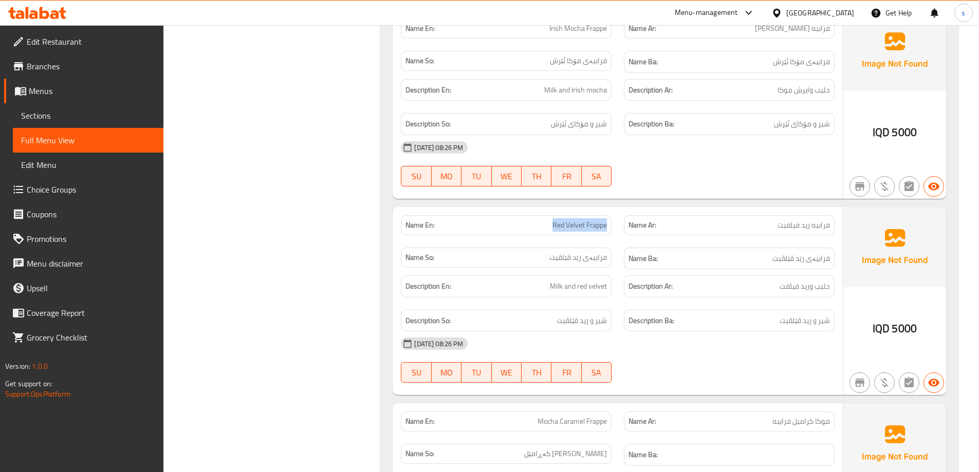
drag, startPoint x: 538, startPoint y: 176, endPoint x: 614, endPoint y: 178, distance: 76.1
click div "Name En: Red Velvet Frappe"
copy span "Red Velvet Frappe"
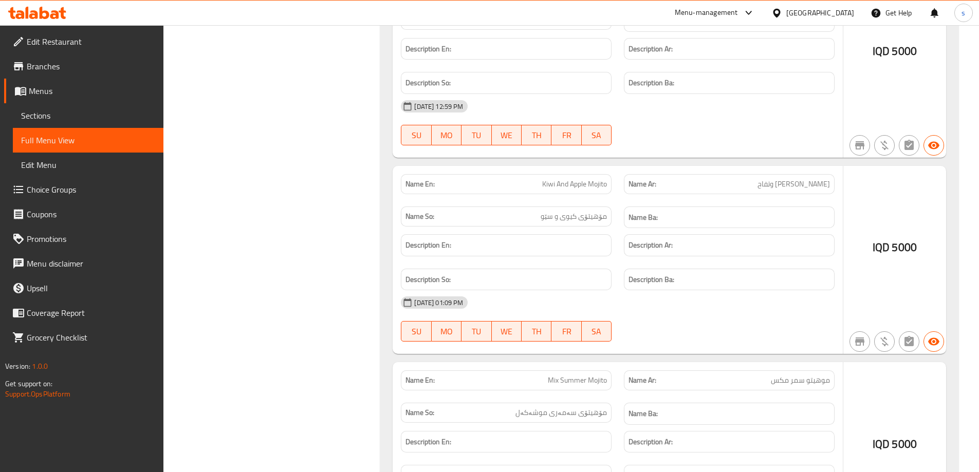
scroll to position [43442, 0]
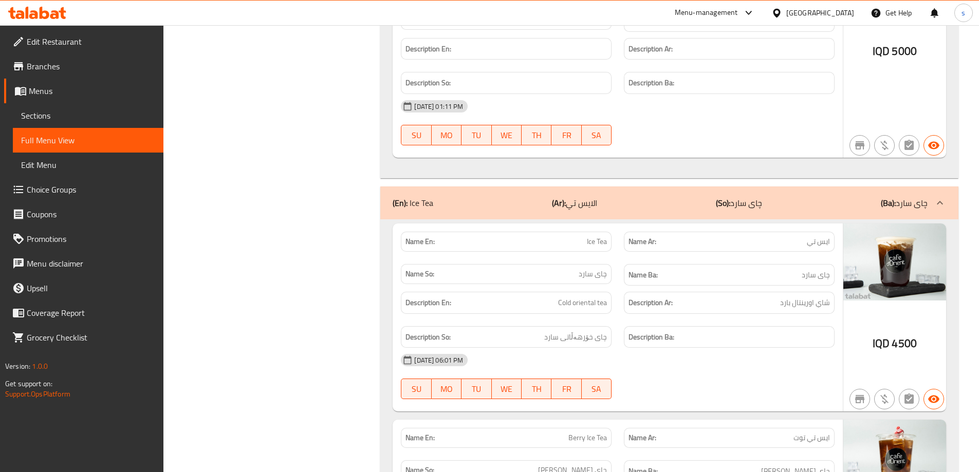
drag, startPoint x: 562, startPoint y: 372, endPoint x: 616, endPoint y: 373, distance: 53.9
click div "Name En: Lemon Ice Tea"
copy span "Lemon Ice Tea"
drag, startPoint x: 562, startPoint y: 171, endPoint x: 607, endPoint y: 173, distance: 45.3
click div "Name En: Peach Ice Tea"
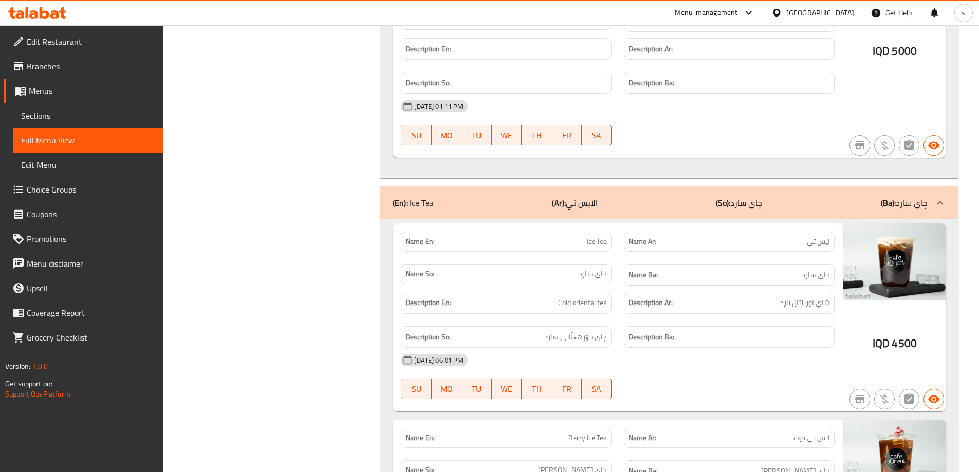
copy span "Peach Ice Tea"
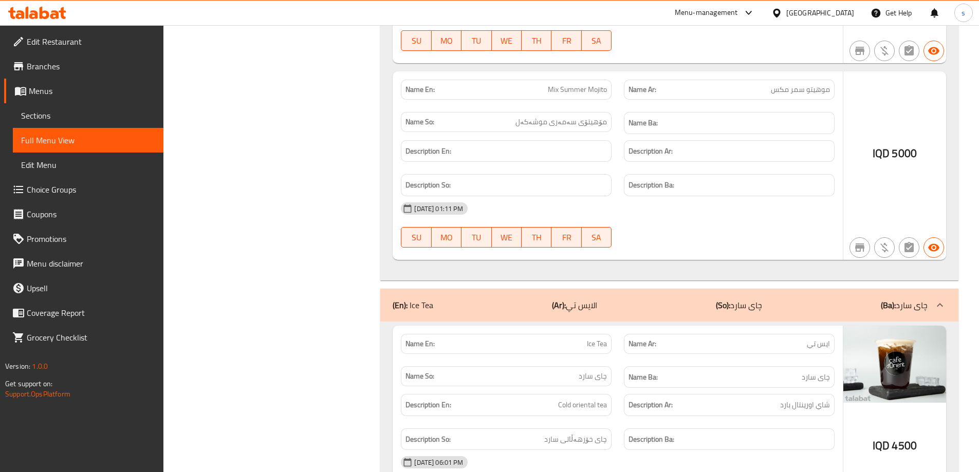
scroll to position [43339, 0]
drag, startPoint x: 557, startPoint y: 75, endPoint x: 565, endPoint y: 73, distance: 7.9
click div "Name En: Berry Ice Tea"
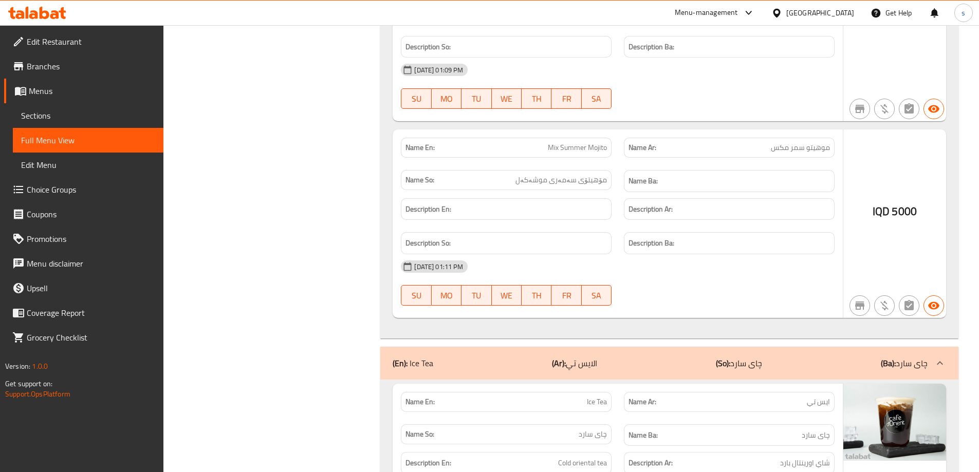
scroll to position [43277, 0]
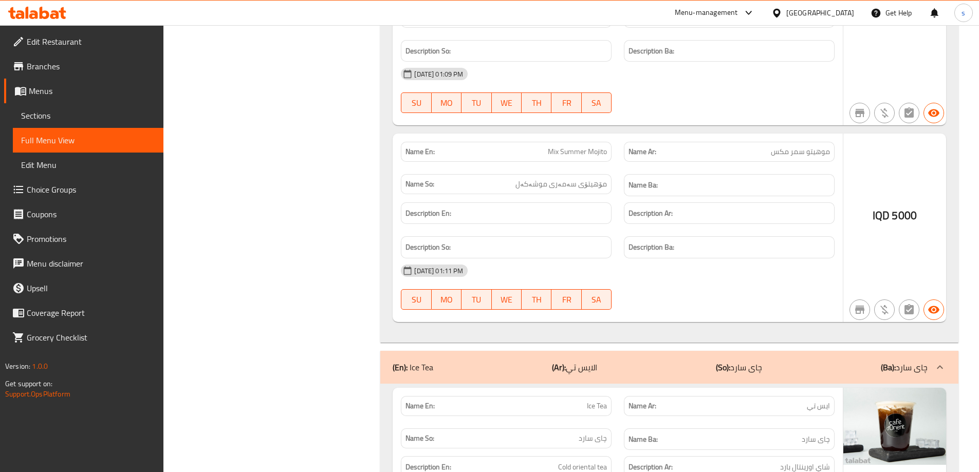
drag, startPoint x: 562, startPoint y: 139, endPoint x: 610, endPoint y: 138, distance: 48.3
click div "Name En: Berry Ice Tea"
copy span "Berry Ice Tea"
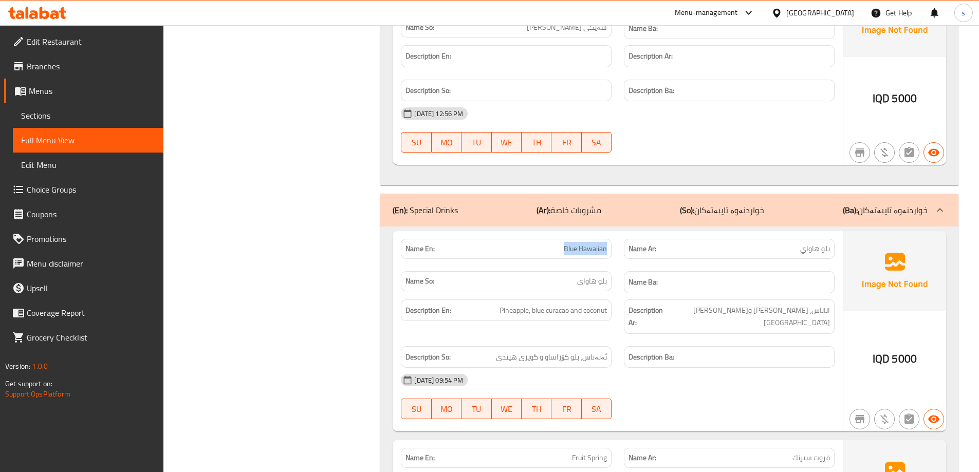
drag, startPoint x: 559, startPoint y: 235, endPoint x: 616, endPoint y: 234, distance: 57.5
click div "Name En: Blue Hawaiian"
copy span "Blue Hawaiian"
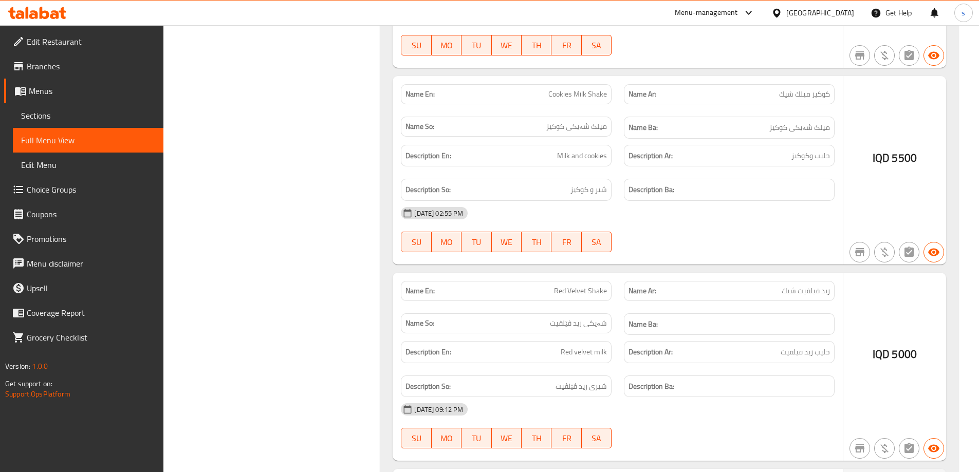
scroll to position [11041, 0]
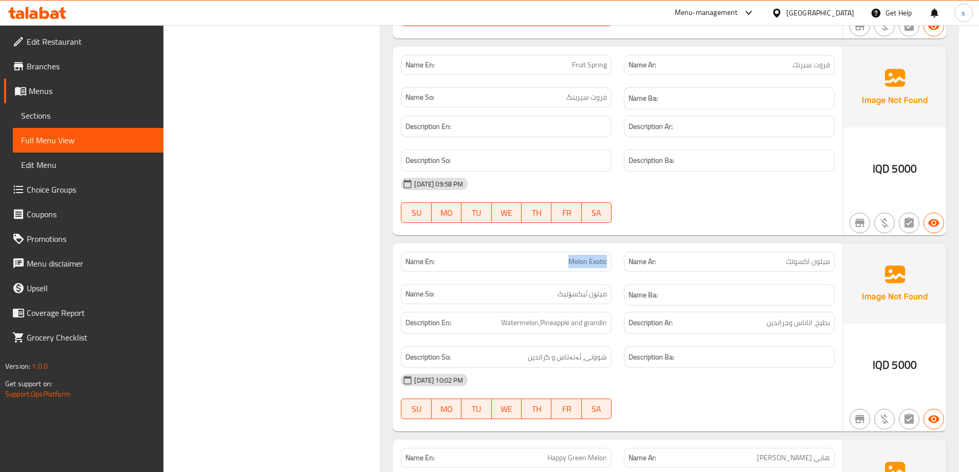
drag, startPoint x: 542, startPoint y: 235, endPoint x: 613, endPoint y: 233, distance: 71.4
click div "Name En: Melon Exotic"
copy span "Melon Exotic"
drag, startPoint x: 540, startPoint y: 438, endPoint x: 613, endPoint y: 434, distance: 73.1
click div "Name En: Happy Green Melon"
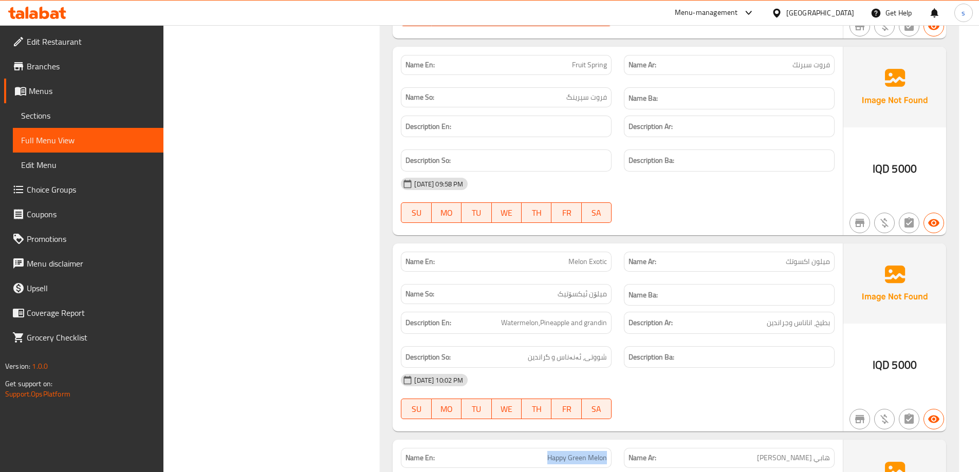
copy span "Happy Green Melon"
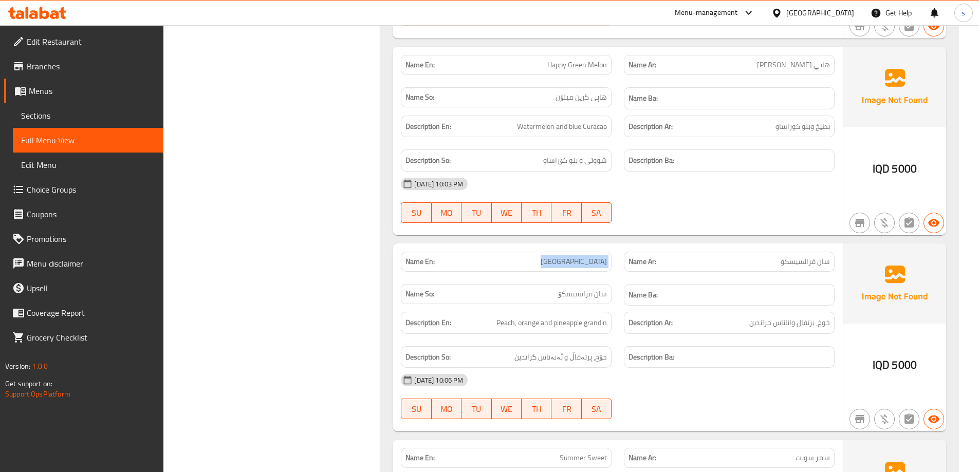
drag, startPoint x: 546, startPoint y: 239, endPoint x: 627, endPoint y: 238, distance: 81.2
click div "Name En: San Francisco Name Ar: سان فرانسيسكو Name So: سان فرانسیسکۆ Name Ba:"
copy span "San Francisco"
drag, startPoint x: 552, startPoint y: 432, endPoint x: 625, endPoint y: 426, distance: 73.2
click div "Name En: Summer Sweet Name Ar: سمر سويت Name So: سومیر سویت Name Ba:"
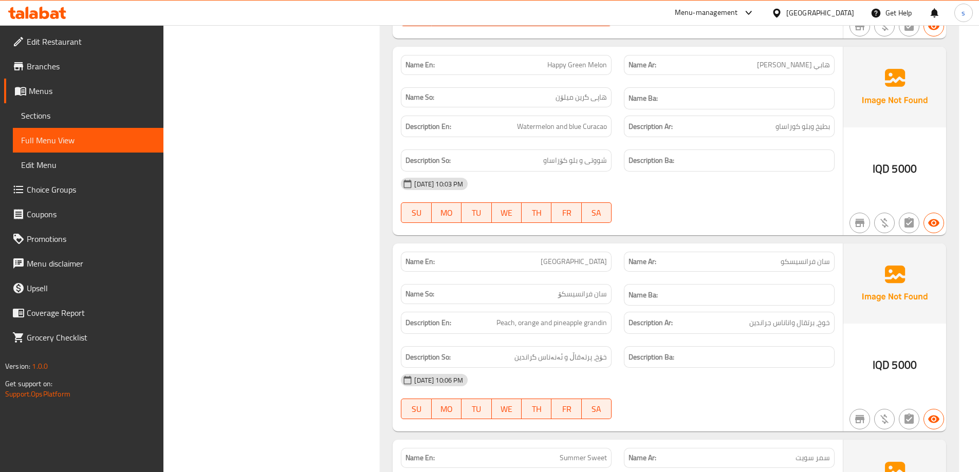
scroll to position [11827, 0]
click p "Name En: Yummy Angel"
drag, startPoint x: 567, startPoint y: 436, endPoint x: 613, endPoint y: 433, distance: 45.8
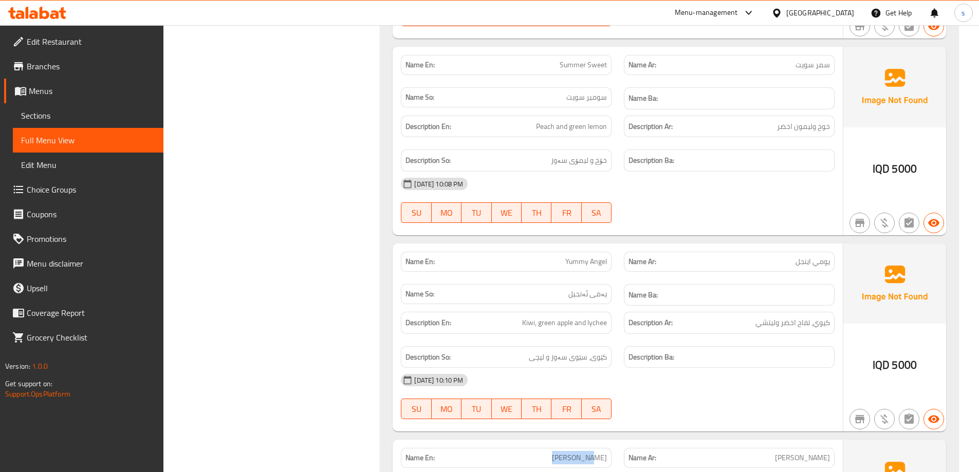
click div "Name En: Jack Frost"
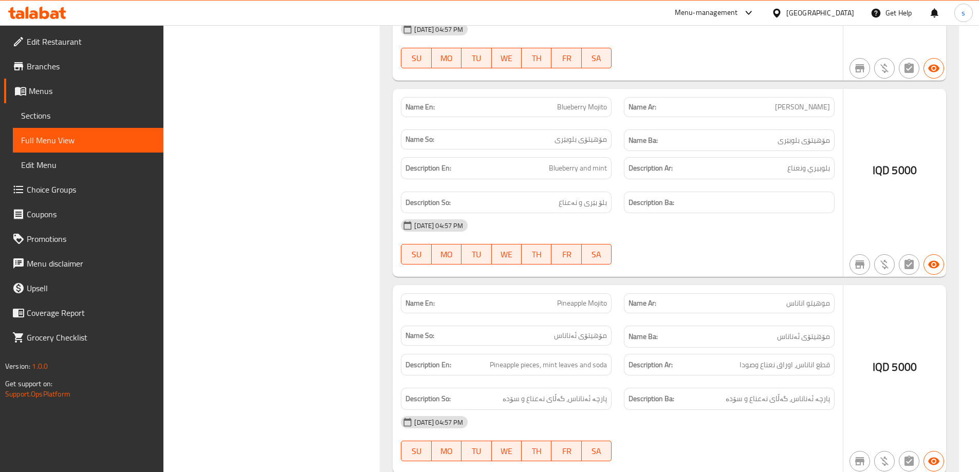
drag, startPoint x: 561, startPoint y: 240, endPoint x: 620, endPoint y: 231, distance: 58.8
click div "Name En: Kiwi Mojito Name Ar: موهيتو كيوي Name So: مۆهیتۆی کێوی Name Ba:"
drag, startPoint x: 547, startPoint y: 435, endPoint x: 617, endPoint y: 431, distance: 70.0
click div "Name En: Green Spirit Mojito"
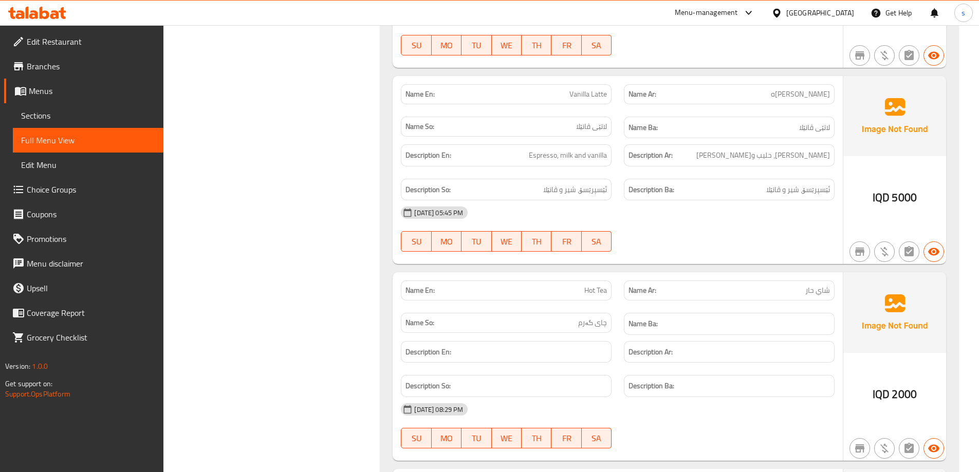
click div "Name En: Sahlab"
click span "Sahlab"
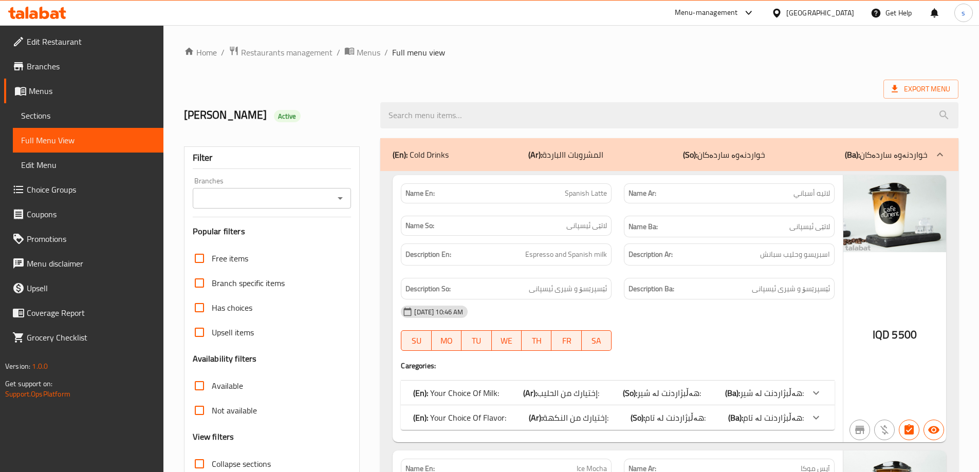
click at [81, 116] on span "Sections" at bounding box center [88, 115] width 134 height 12
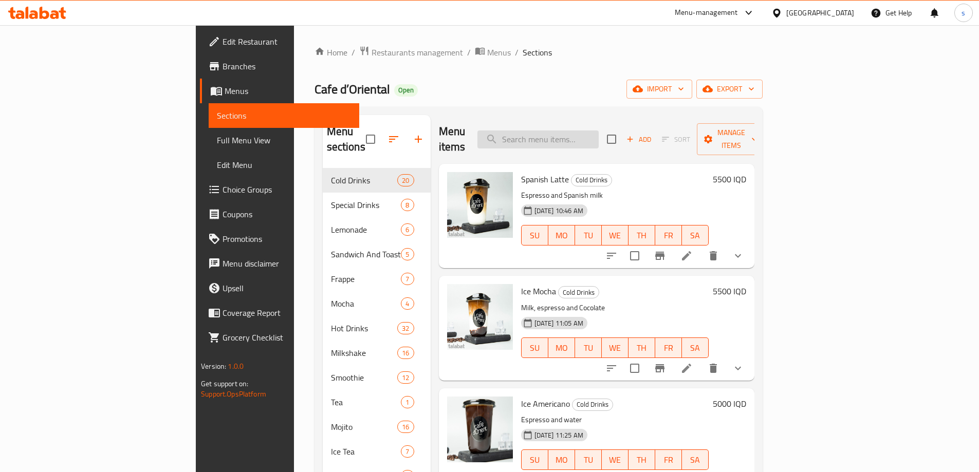
click at [598, 132] on input "search" at bounding box center [537, 139] width 121 height 18
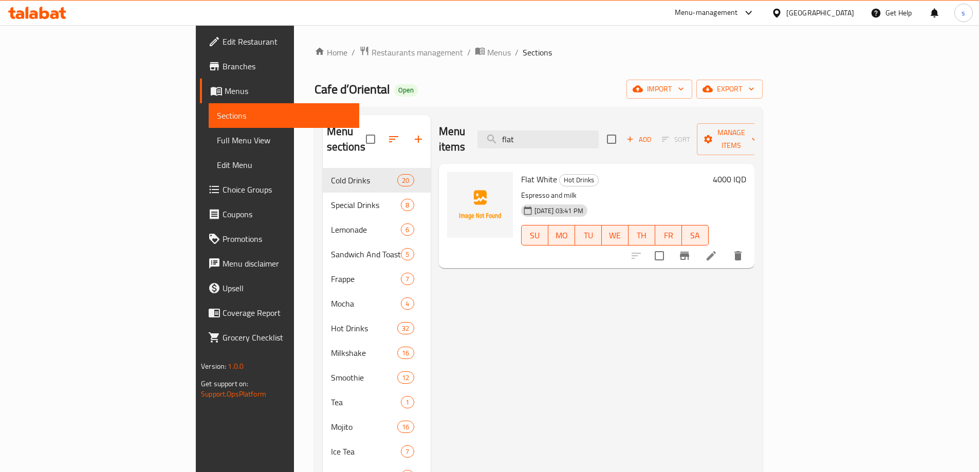
type input "flat"
click at [690, 250] on icon "Branch-specific-item" at bounding box center [684, 256] width 12 height 12
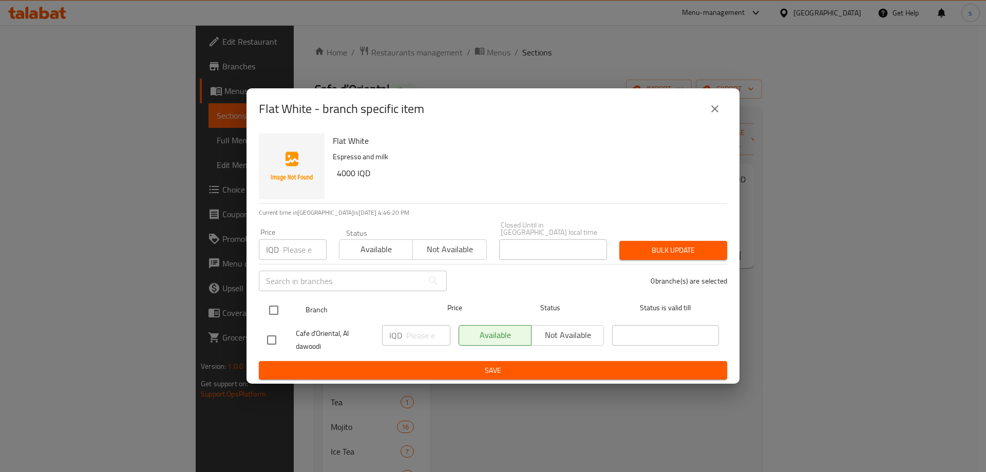
click at [275, 309] on input "checkbox" at bounding box center [274, 310] width 22 height 22
checkbox input "true"
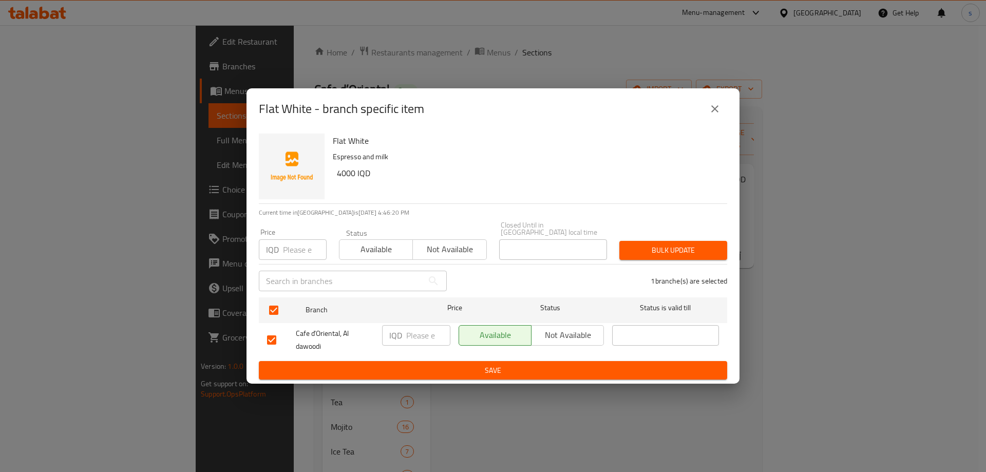
click at [404, 331] on div "IQD ​" at bounding box center [416, 335] width 68 height 21
type input "4000"
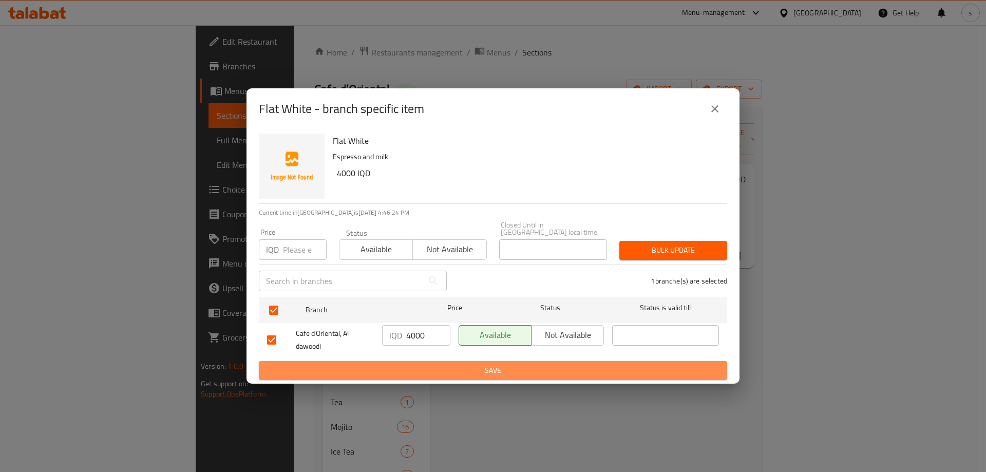
click at [414, 367] on span "Save" at bounding box center [493, 370] width 452 height 13
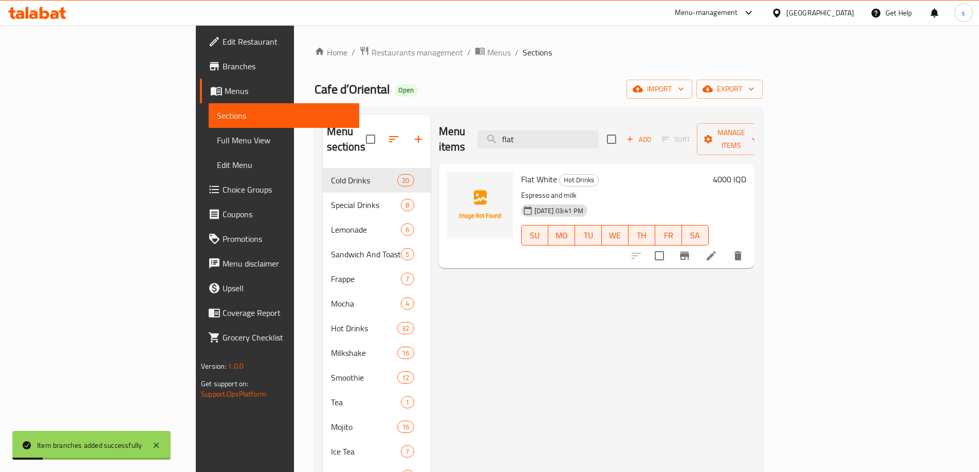
drag, startPoint x: 624, startPoint y: 132, endPoint x: 553, endPoint y: 143, distance: 71.8
click at [553, 143] on div "Menu items flat Add Sort Manage items" at bounding box center [596, 139] width 315 height 49
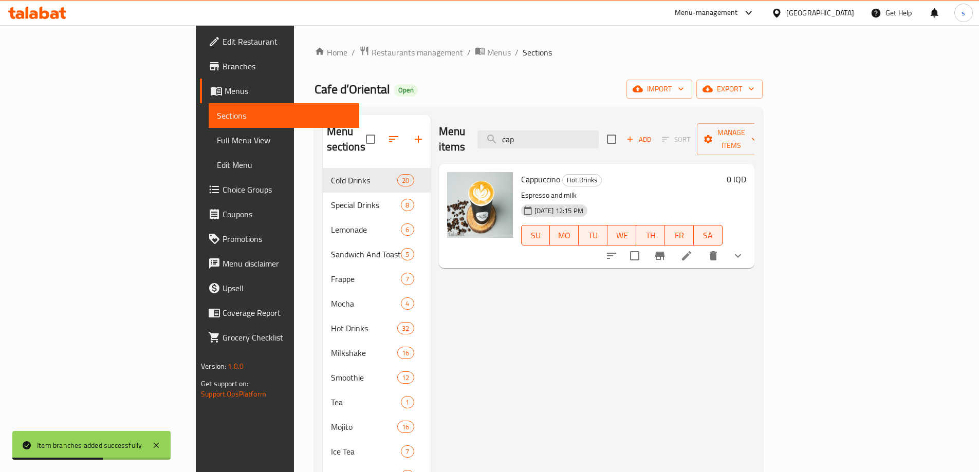
click at [744, 250] on icon "show more" at bounding box center [738, 256] width 12 height 12
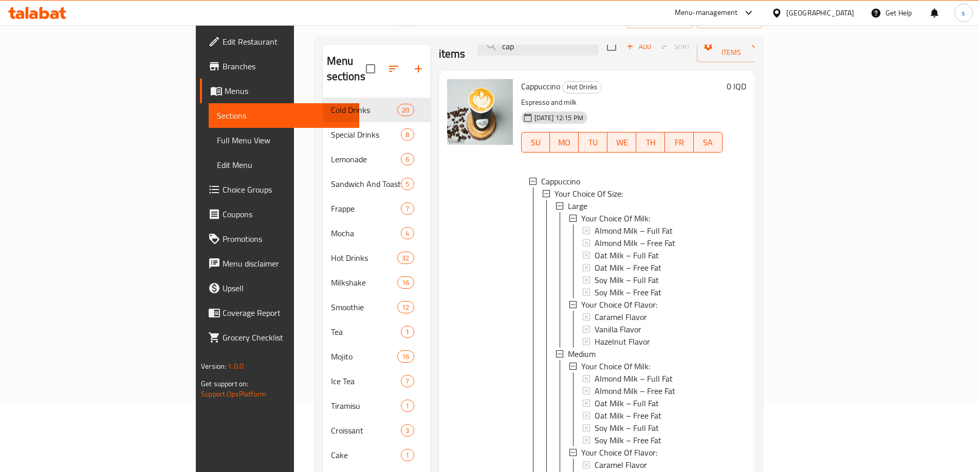
scroll to position [66, 0]
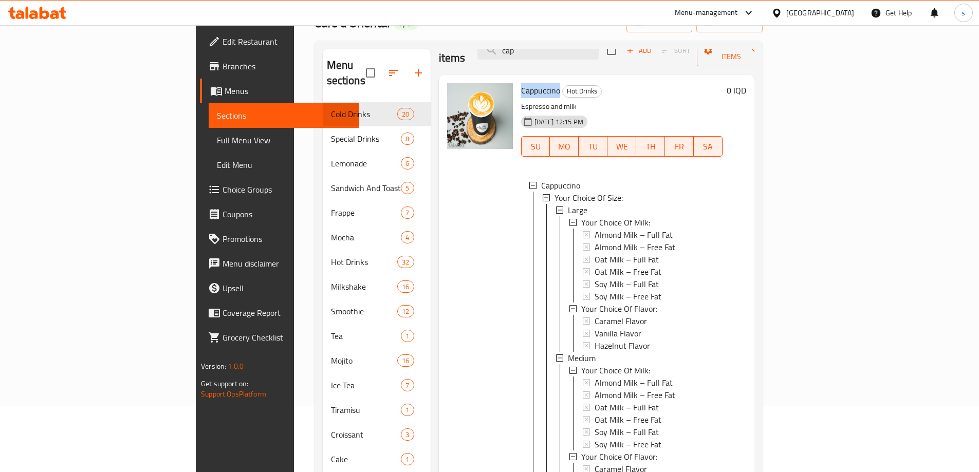
drag, startPoint x: 472, startPoint y: 71, endPoint x: 510, endPoint y: 75, distance: 37.7
click at [521, 83] on span "Cappuccino" at bounding box center [540, 90] width 39 height 15
copy span "Cappuccino"
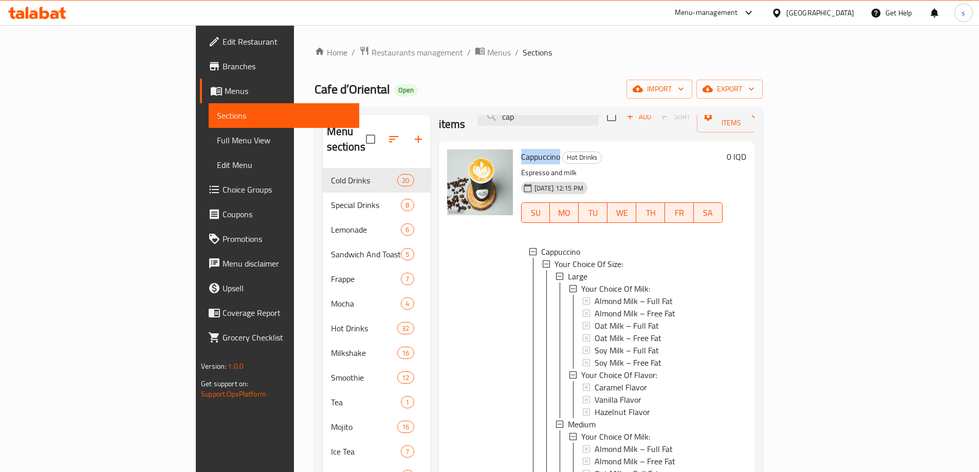
scroll to position [0, 0]
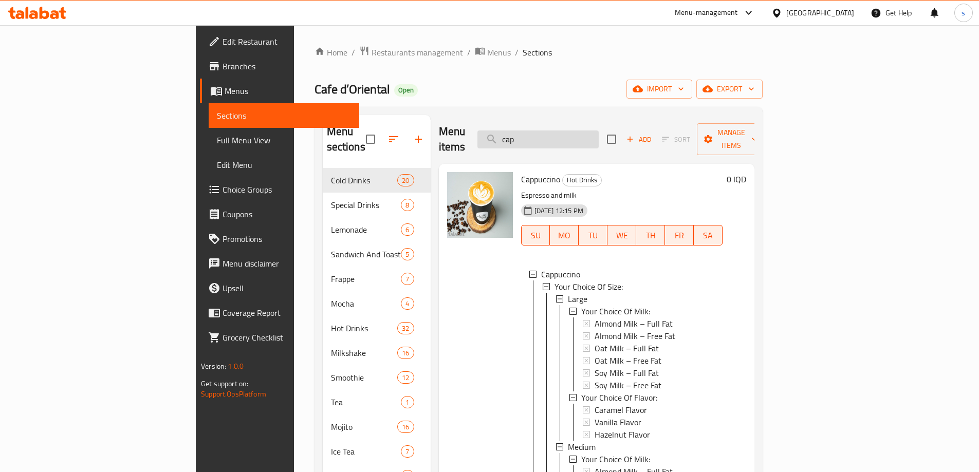
click at [598, 133] on input "cap" at bounding box center [537, 139] width 121 height 18
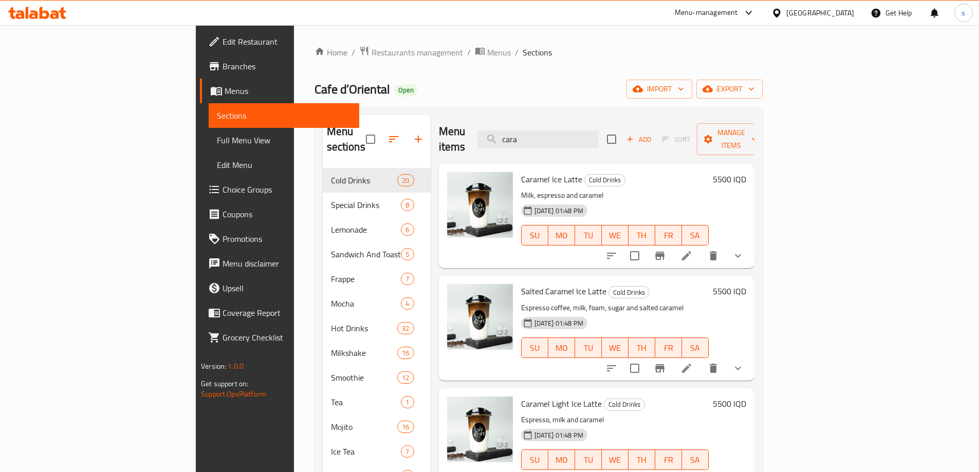
click at [521, 396] on span "Caramel Light Ice Latte" at bounding box center [561, 403] width 81 height 15
copy span "Caramel"
paste input "Caramel"
drag, startPoint x: 604, startPoint y: 136, endPoint x: 549, endPoint y: 142, distance: 55.3
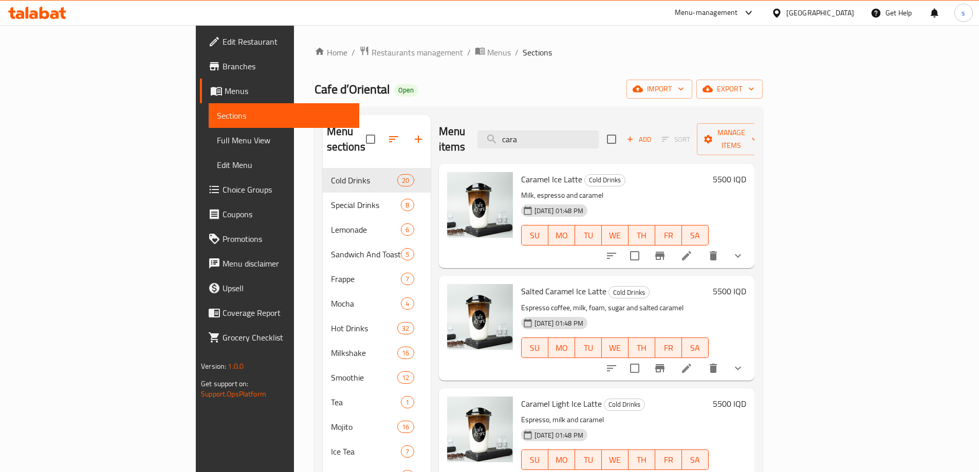
click at [549, 142] on div "Menu items cara Add Sort Manage items" at bounding box center [596, 139] width 315 height 49
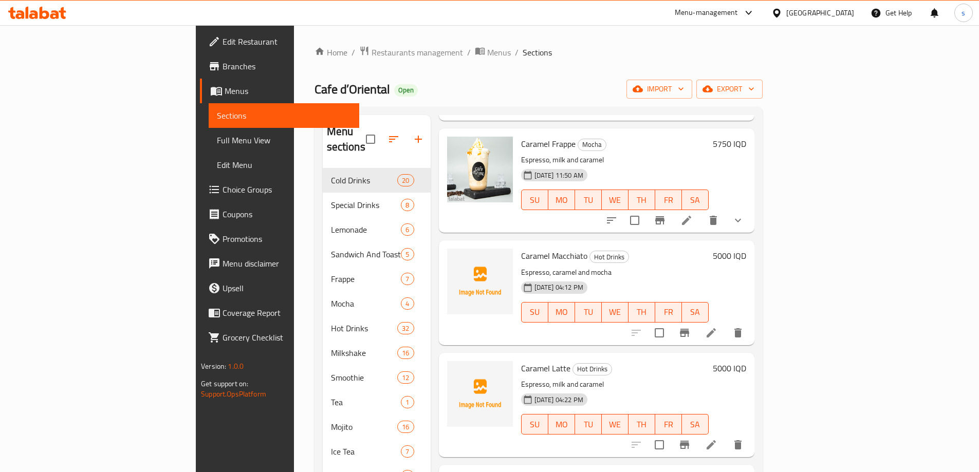
scroll to position [705, 0]
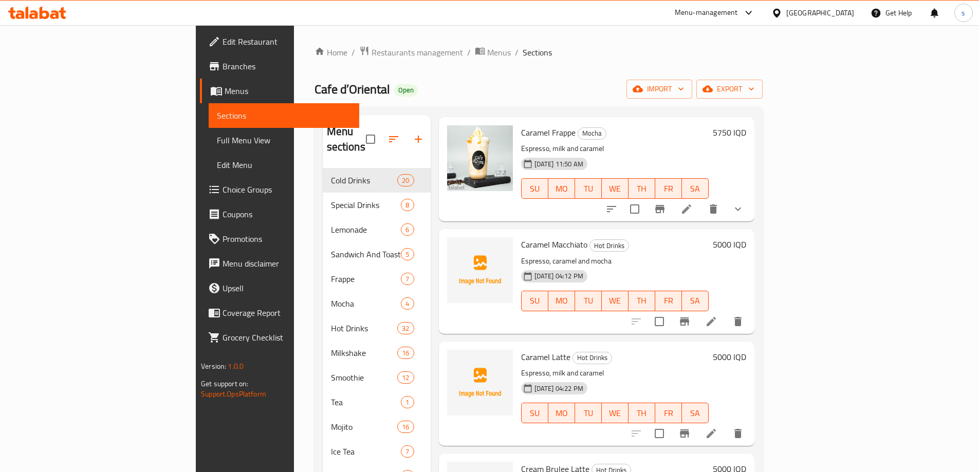
type input "Caramel"
click at [689, 317] on icon "Branch-specific-item" at bounding box center [684, 321] width 9 height 8
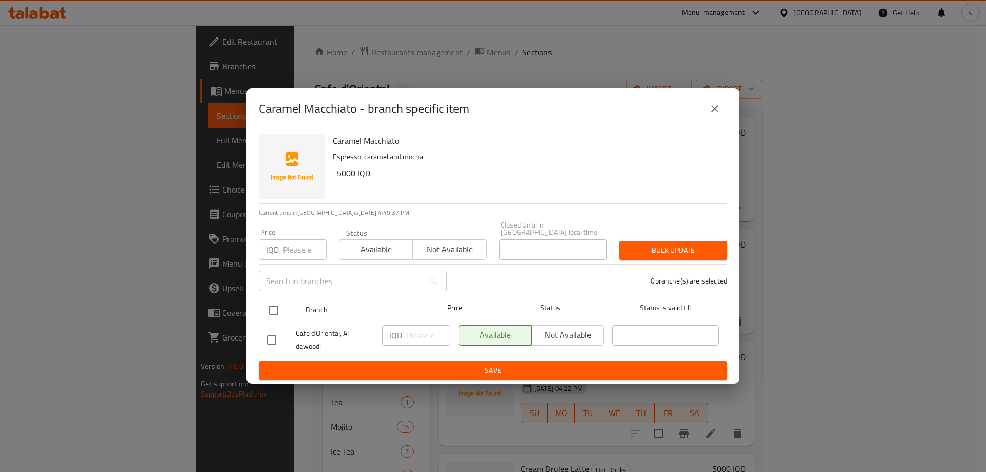
click at [276, 312] on input "checkbox" at bounding box center [274, 310] width 22 height 22
checkbox input "true"
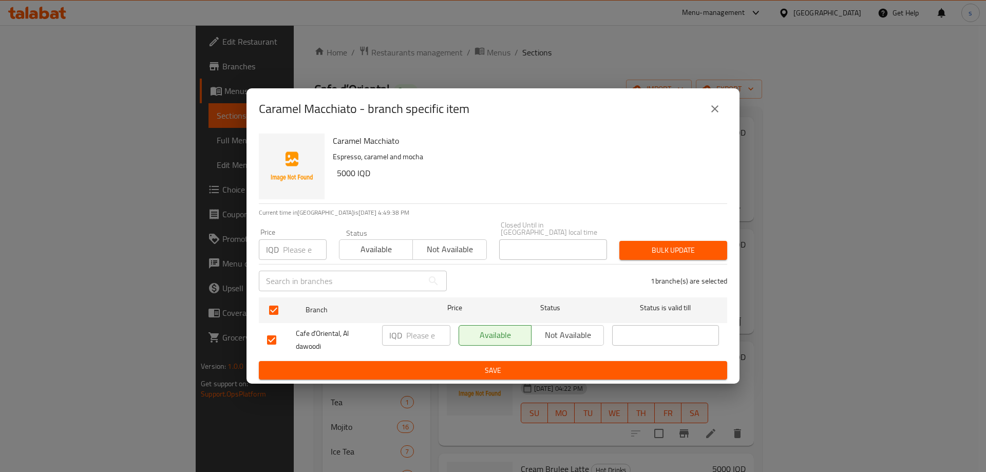
click at [421, 331] on input "number" at bounding box center [428, 335] width 44 height 21
type input "4000"
click at [410, 365] on span "Save" at bounding box center [493, 370] width 452 height 13
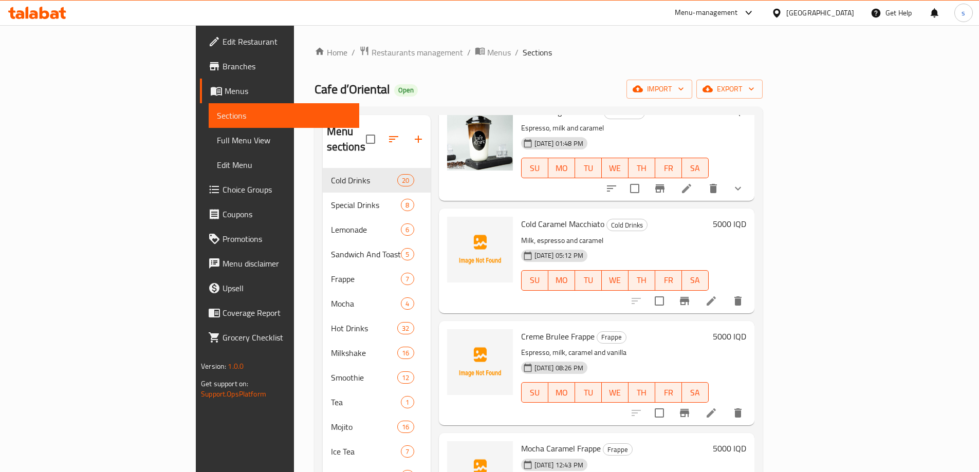
scroll to position [0, 0]
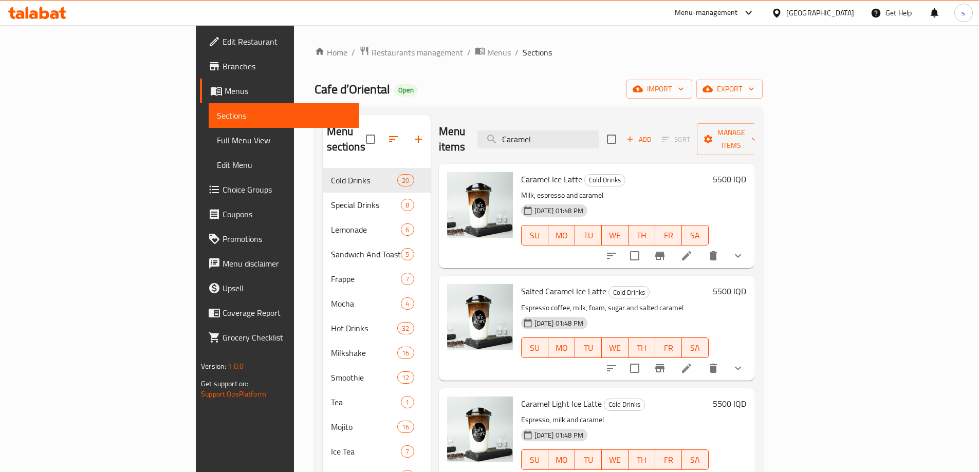
drag, startPoint x: 623, startPoint y: 130, endPoint x: 529, endPoint y: 142, distance: 94.2
click at [529, 142] on div "Menu items Caramel Add Sort Manage items" at bounding box center [596, 139] width 315 height 49
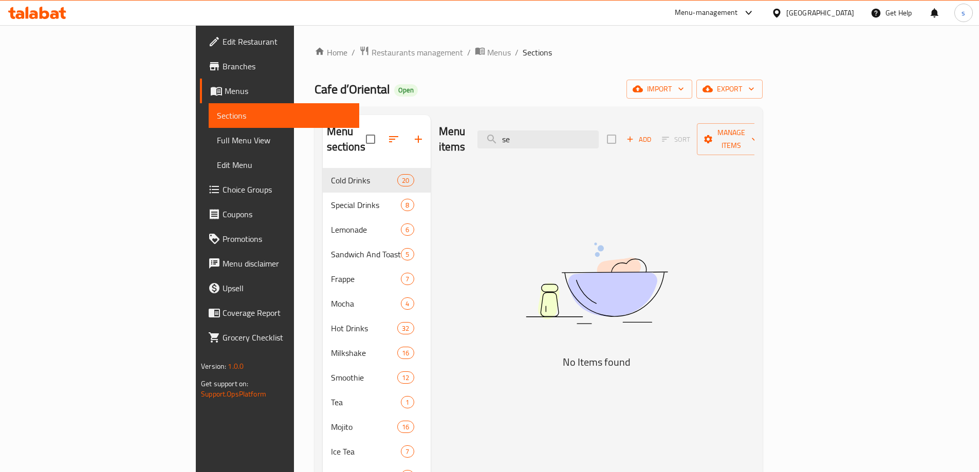
type input "s"
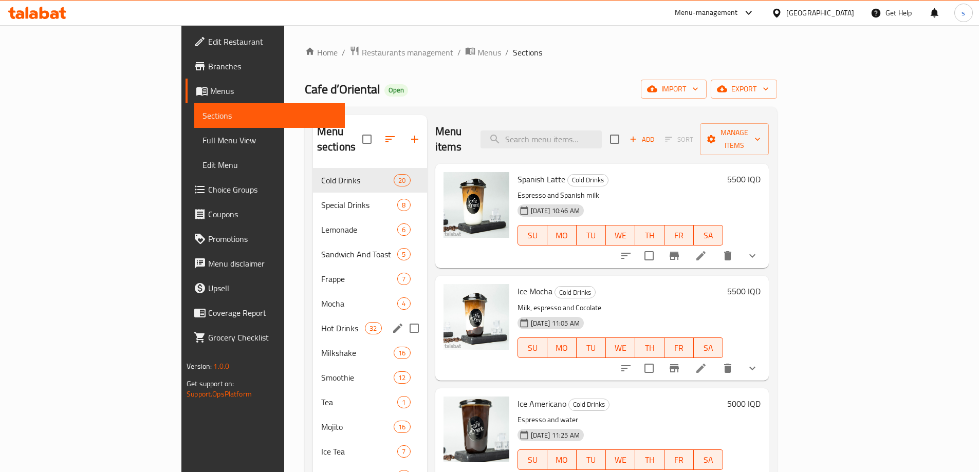
click at [321, 322] on span "Hot Drinks" at bounding box center [343, 328] width 44 height 12
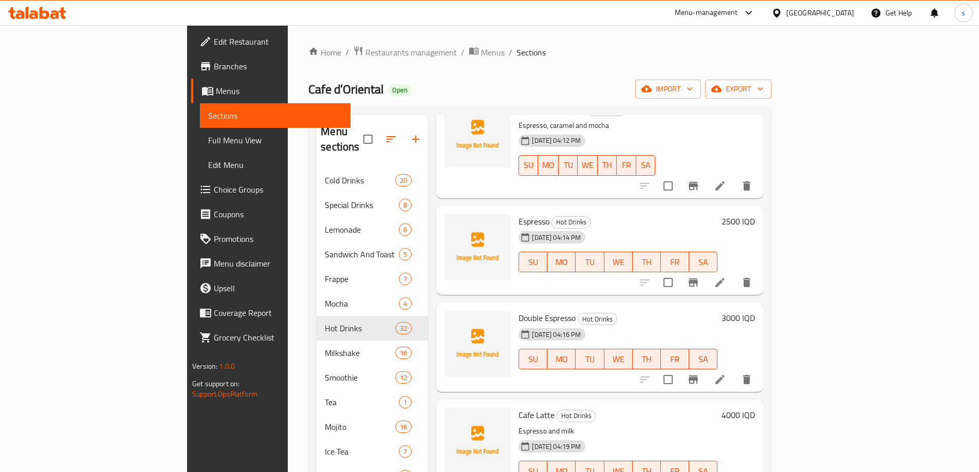
scroll to position [1305, 0]
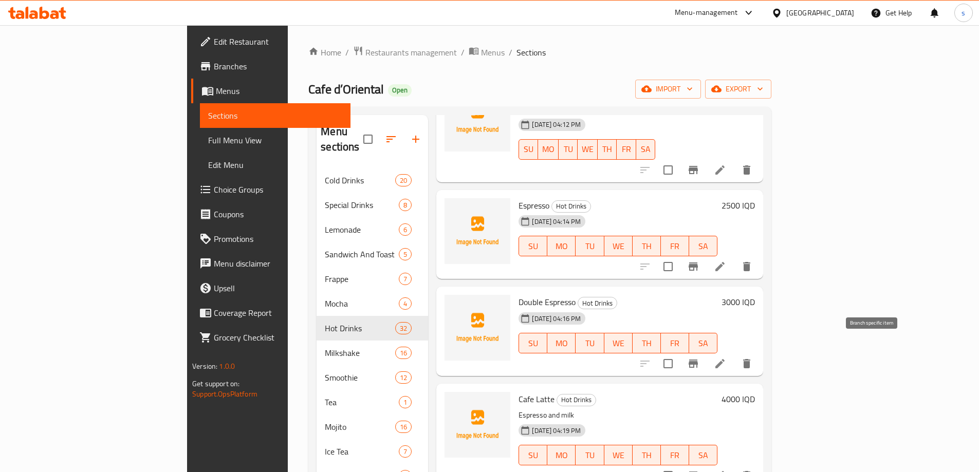
click at [698, 360] on icon "Branch-specific-item" at bounding box center [692, 364] width 9 height 8
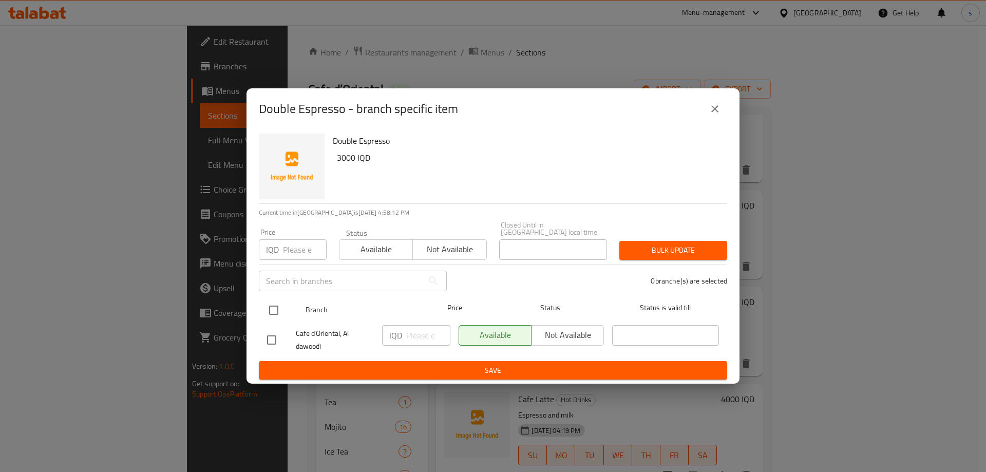
click at [266, 309] on input "checkbox" at bounding box center [274, 310] width 22 height 22
checkbox input "true"
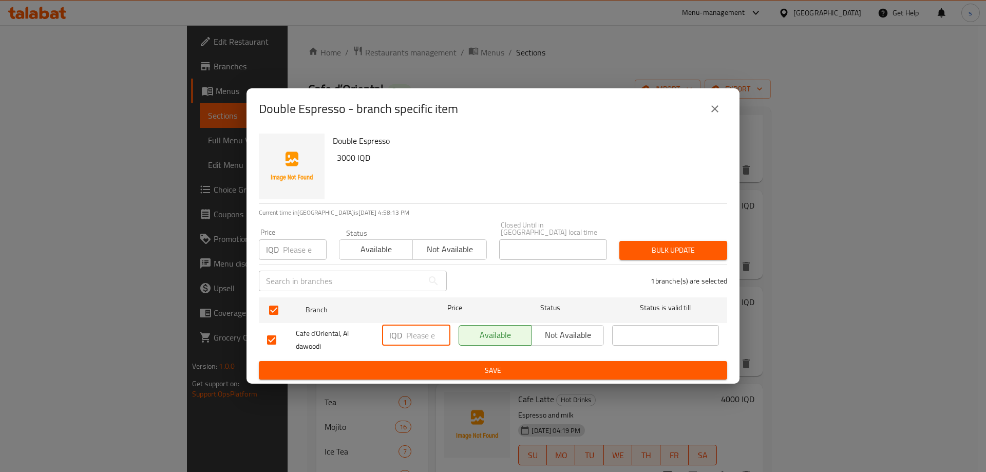
click at [430, 333] on input "number" at bounding box center [428, 335] width 44 height 21
type input "3000"
click at [425, 378] on div "Double Espresso 3000 IQD Current time in Iraq is 19 Aug 2025 4:58:15 PM Price I…" at bounding box center [493, 256] width 493 height 255
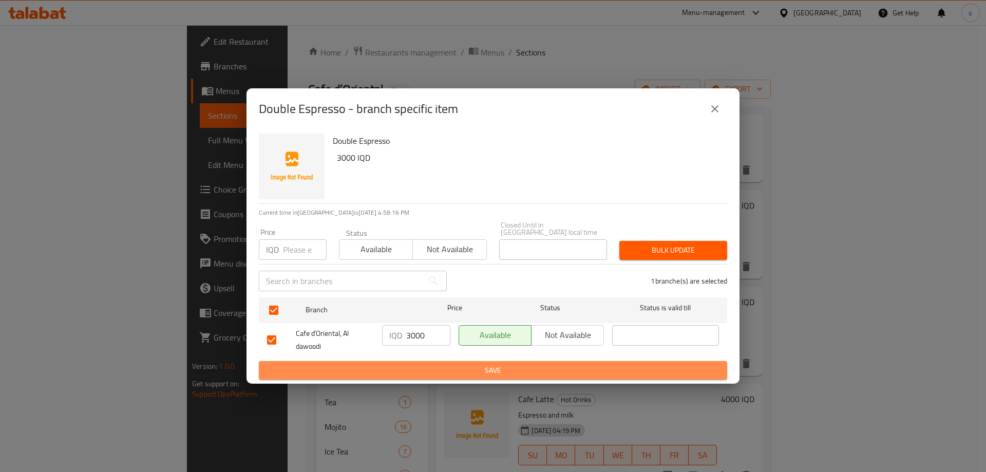
click at [427, 368] on span "Save" at bounding box center [493, 370] width 452 height 13
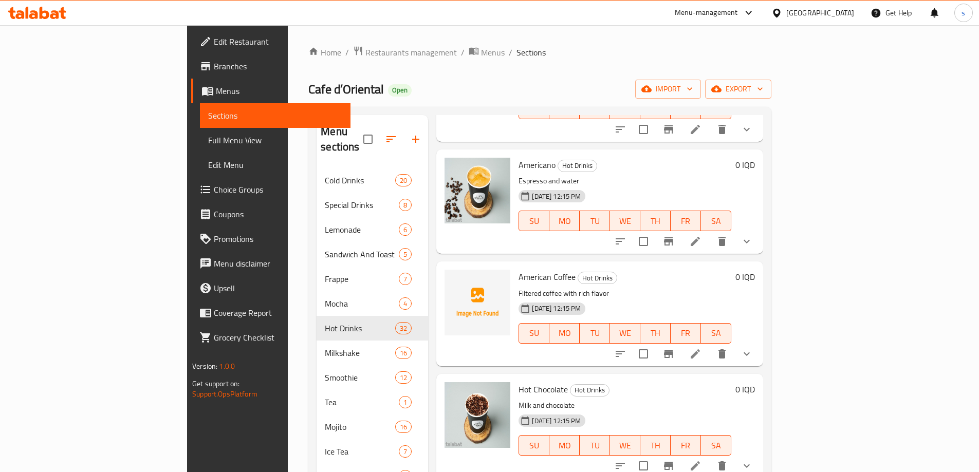
scroll to position [0, 0]
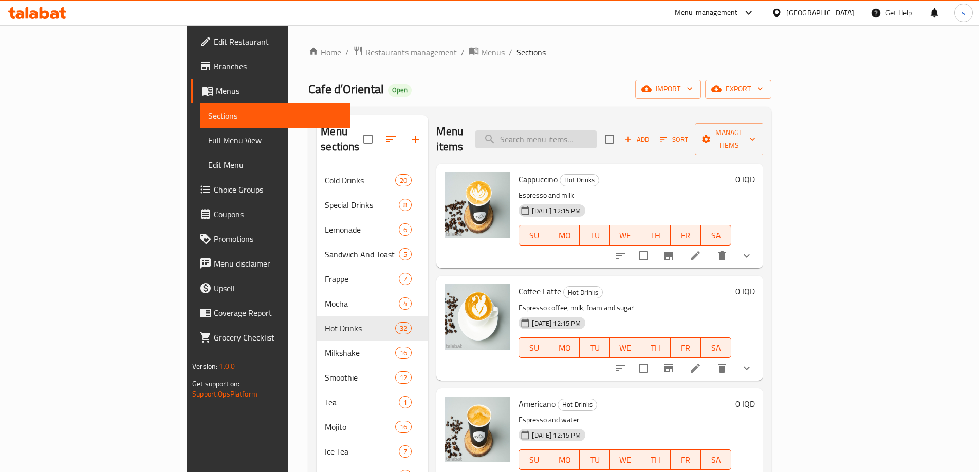
click at [588, 130] on input "search" at bounding box center [535, 139] width 121 height 18
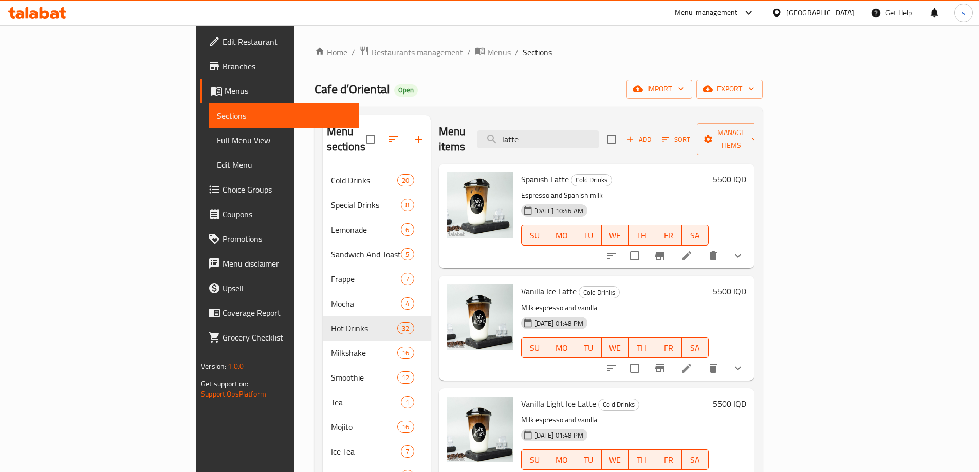
type input "latte"
click at [754, 164] on div "Spanish Latte Cold Drinks Espresso and Spanish milk 11-03-2025 10:46 AM SU MO T…" at bounding box center [596, 216] width 315 height 104
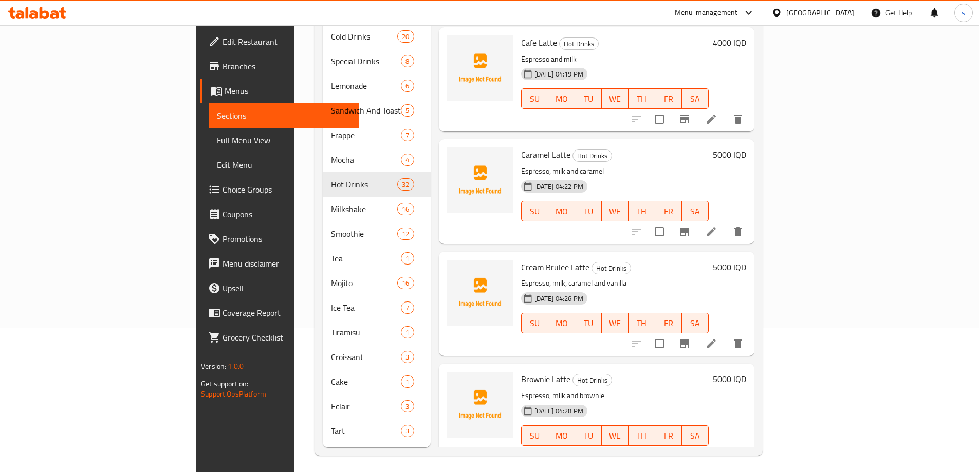
scroll to position [1828, 0]
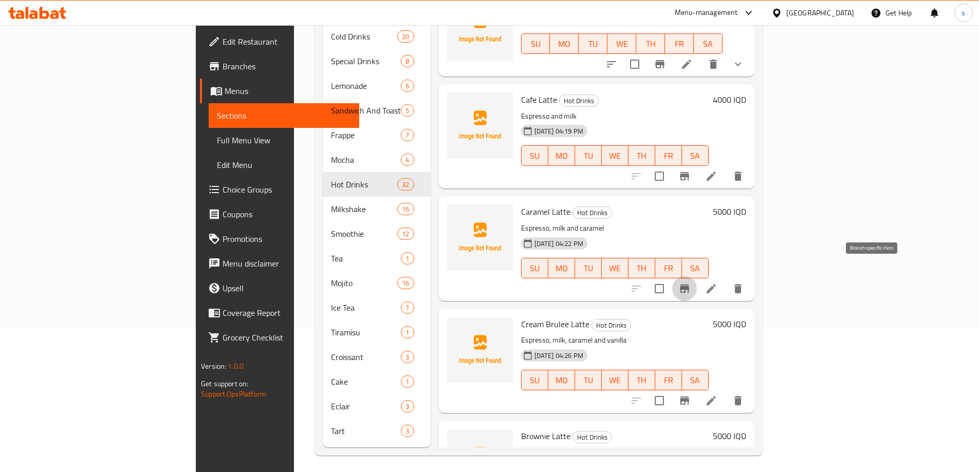
click at [689, 285] on icon "Branch-specific-item" at bounding box center [684, 289] width 9 height 8
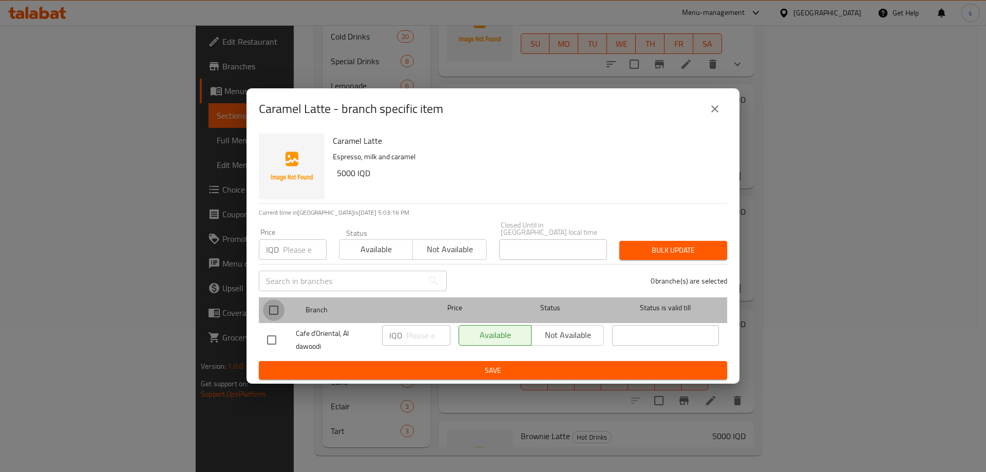
click at [273, 310] on input "checkbox" at bounding box center [274, 310] width 22 height 22
checkbox input "true"
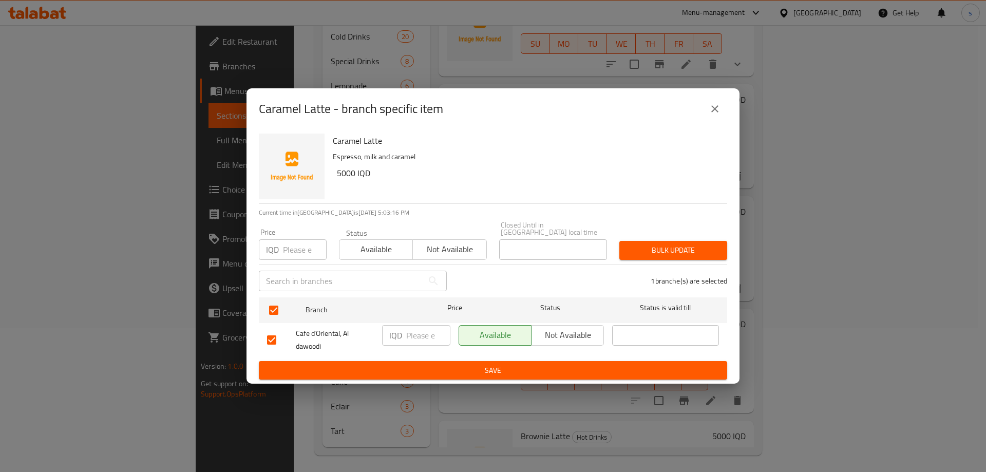
click at [415, 336] on input "number" at bounding box center [428, 335] width 44 height 21
type input "5000"
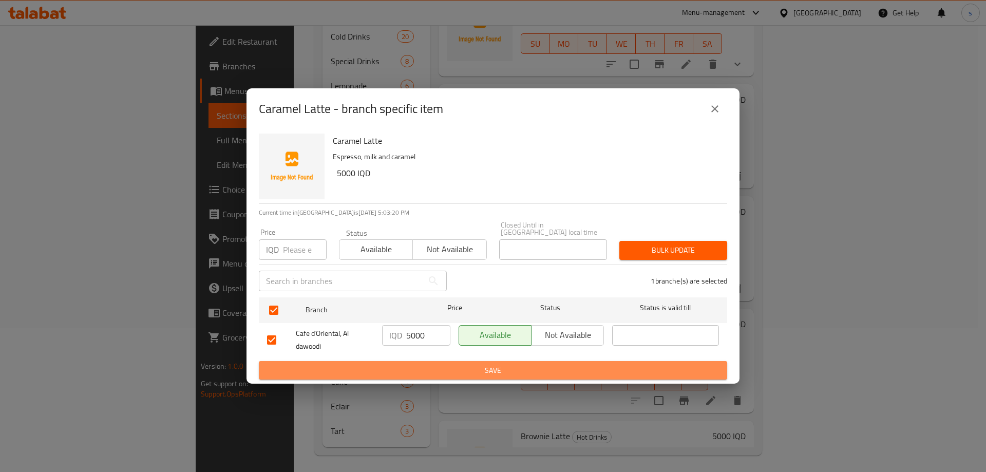
click at [424, 364] on span "Save" at bounding box center [493, 370] width 452 height 13
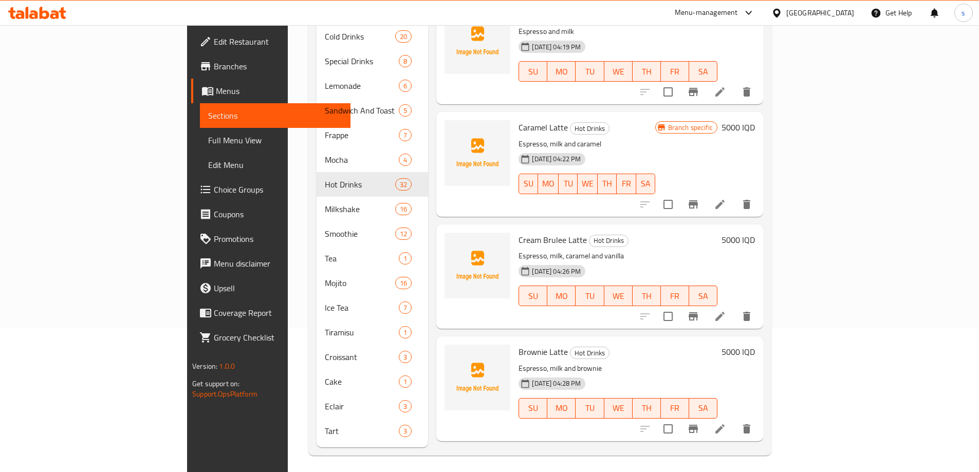
scroll to position [1561, 0]
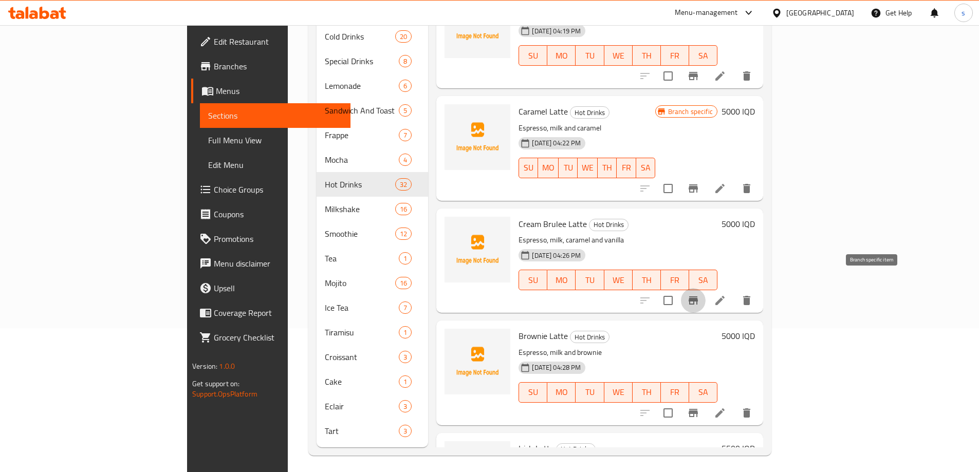
click at [698, 296] on icon "Branch-specific-item" at bounding box center [692, 300] width 9 height 8
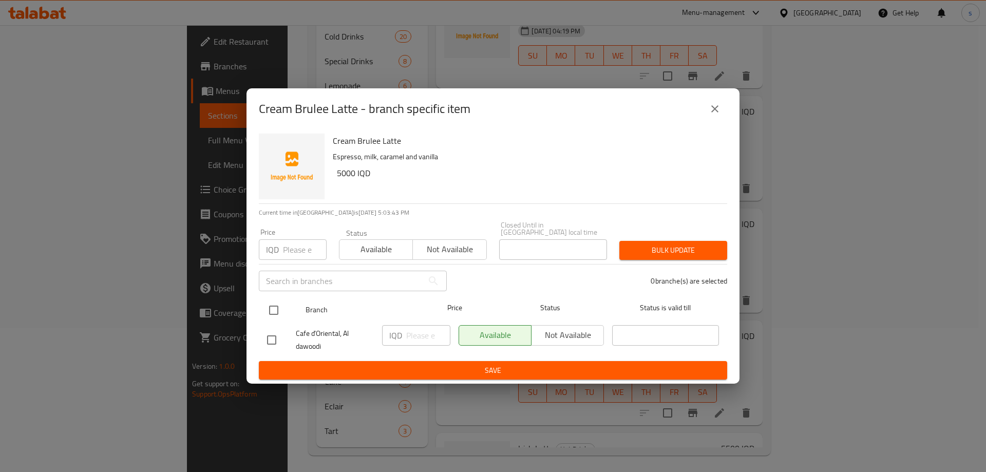
click at [279, 305] on input "checkbox" at bounding box center [274, 310] width 22 height 22
checkbox input "true"
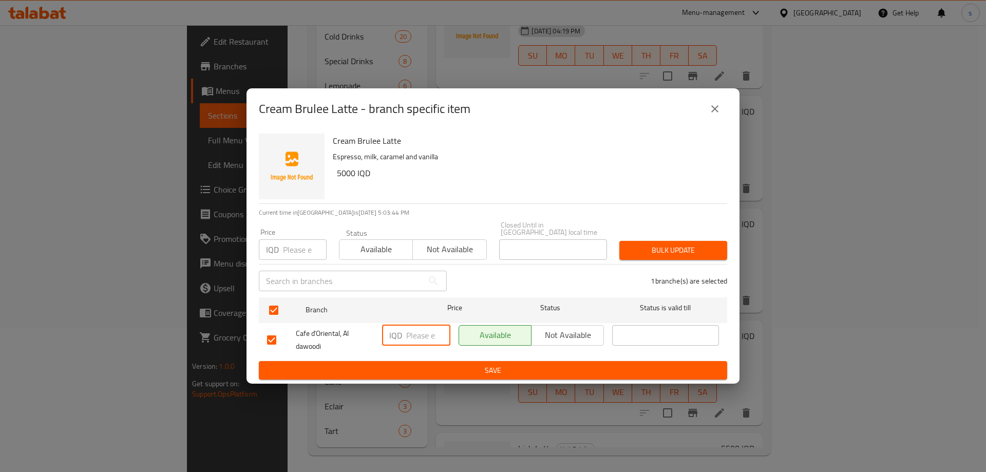
click at [423, 331] on input "number" at bounding box center [428, 335] width 44 height 21
type input "5000"
click at [419, 354] on div "IQD 5000 ​" at bounding box center [416, 340] width 77 height 38
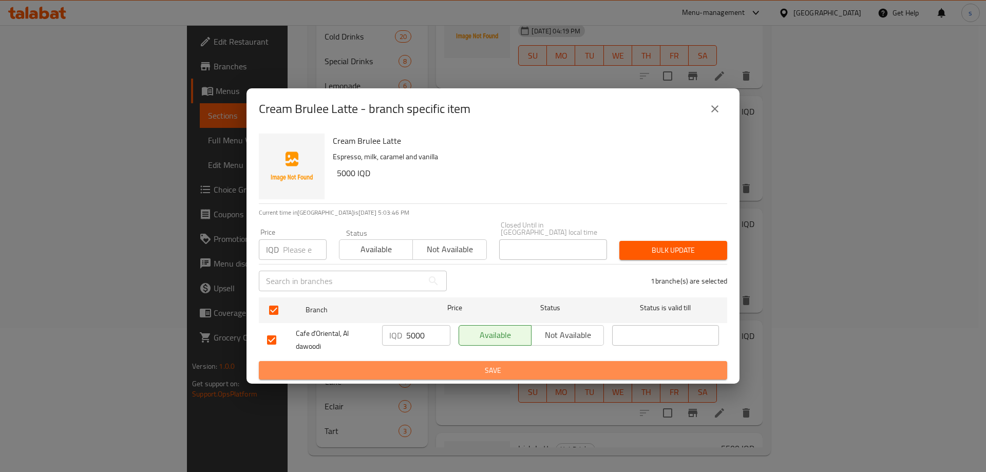
click at [418, 361] on button "Save" at bounding box center [493, 370] width 468 height 19
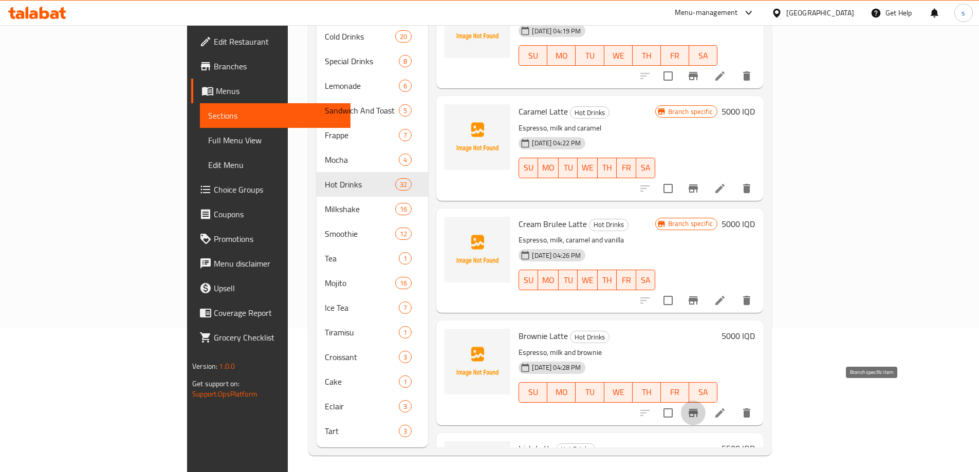
click at [698, 409] on icon "Branch-specific-item" at bounding box center [692, 413] width 9 height 8
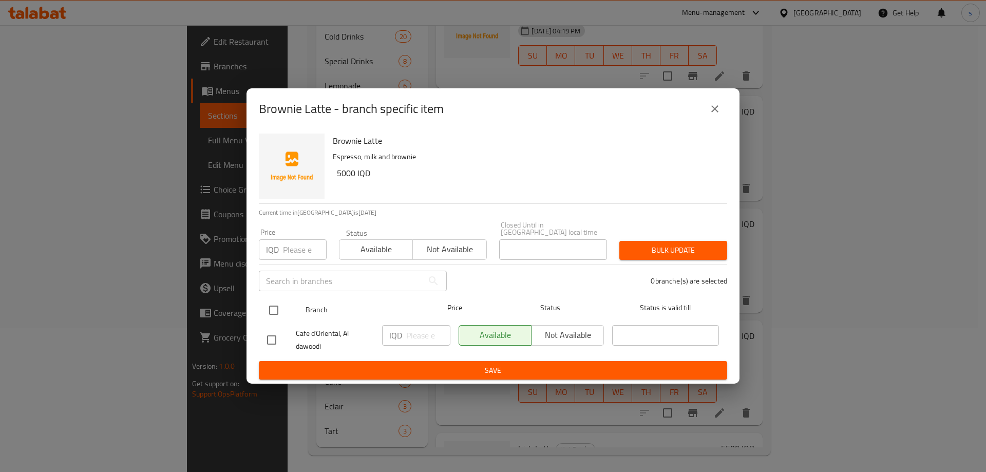
click at [274, 305] on input "checkbox" at bounding box center [274, 310] width 22 height 22
checkbox input "true"
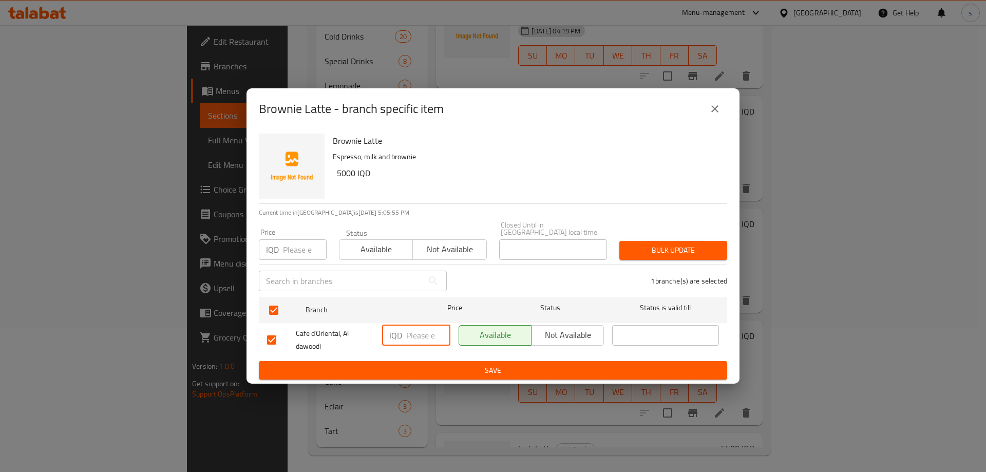
click at [422, 339] on input "number" at bounding box center [428, 335] width 44 height 21
type input "5000"
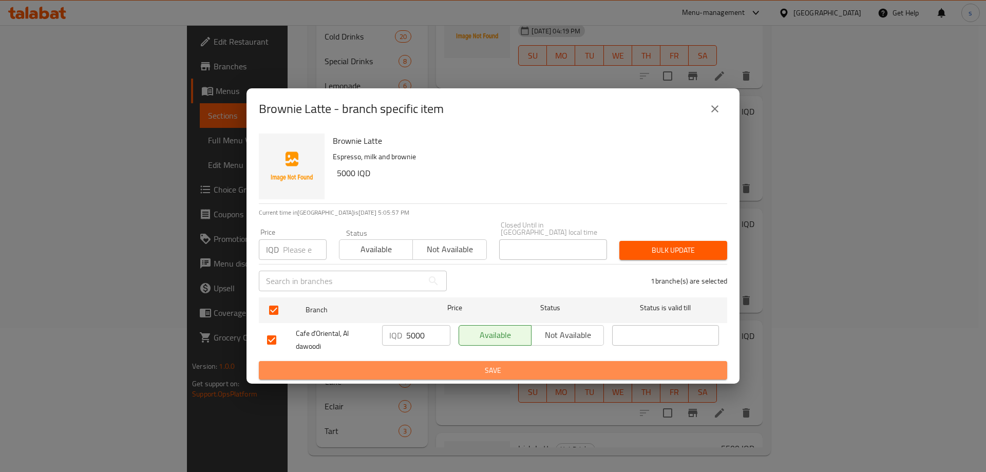
click at [428, 367] on span "Save" at bounding box center [493, 370] width 452 height 13
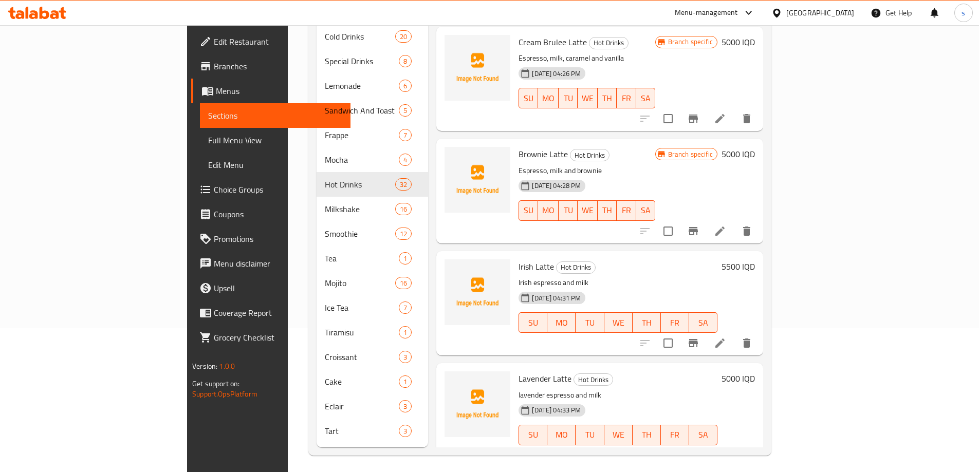
scroll to position [1783, 0]
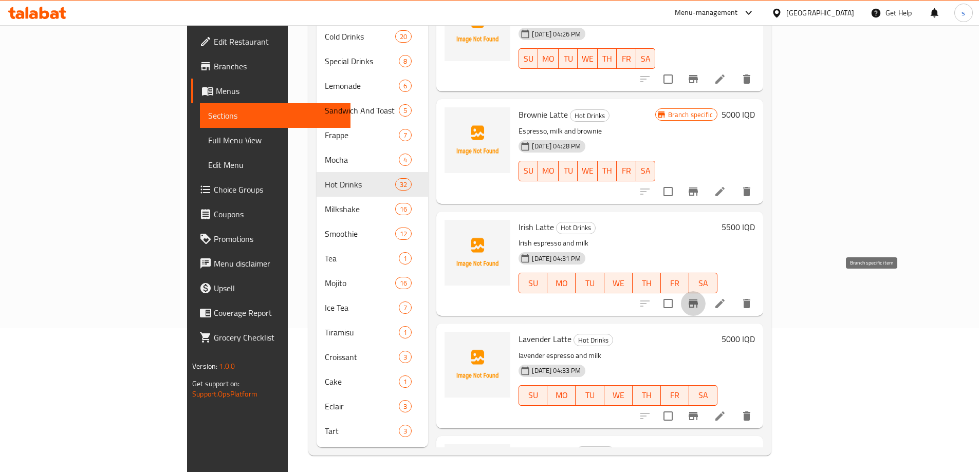
click at [698, 299] on icon "Branch-specific-item" at bounding box center [692, 303] width 9 height 8
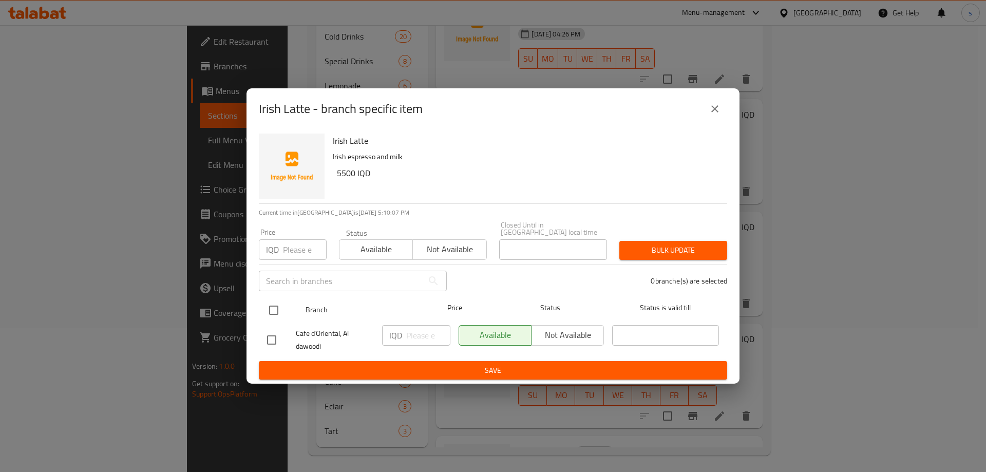
click at [272, 304] on input "checkbox" at bounding box center [274, 310] width 22 height 22
checkbox input "true"
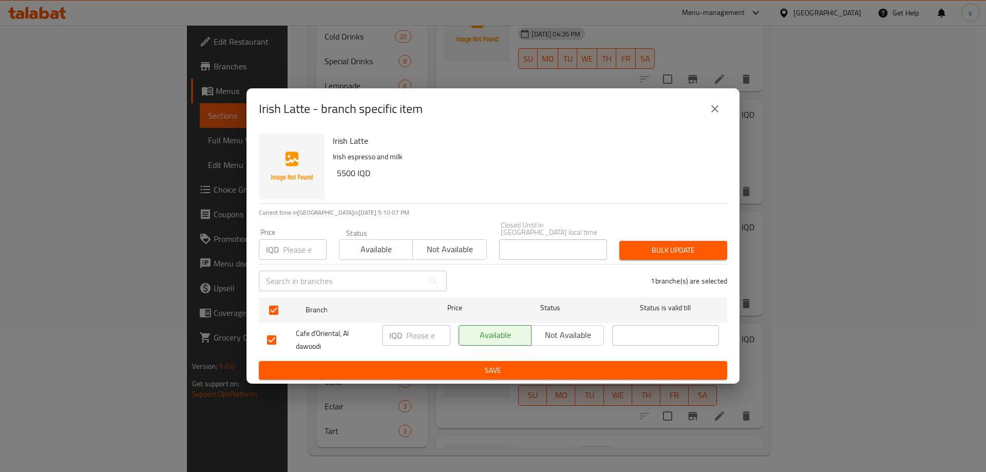
click at [414, 333] on input "number" at bounding box center [428, 335] width 44 height 21
type input "5000"
click at [455, 372] on span "Save" at bounding box center [493, 370] width 452 height 13
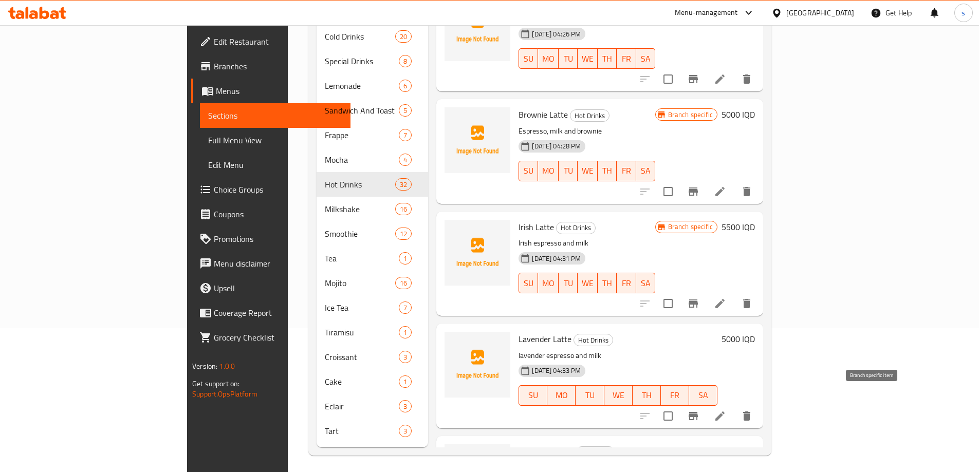
click at [699, 410] on icon "Branch-specific-item" at bounding box center [693, 416] width 12 height 12
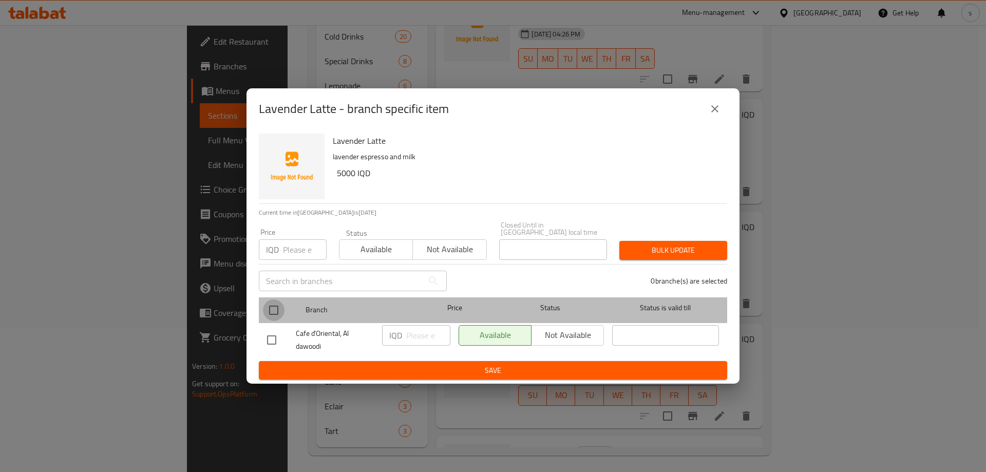
click at [275, 309] on input "checkbox" at bounding box center [274, 310] width 22 height 22
checkbox input "true"
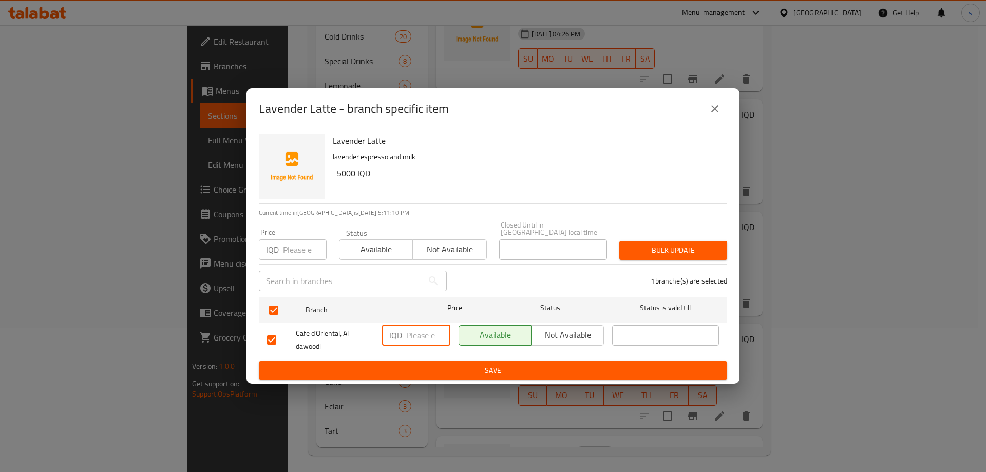
click at [409, 336] on input "number" at bounding box center [428, 335] width 44 height 21
type input "5000"
click at [417, 364] on span "Save" at bounding box center [493, 370] width 452 height 13
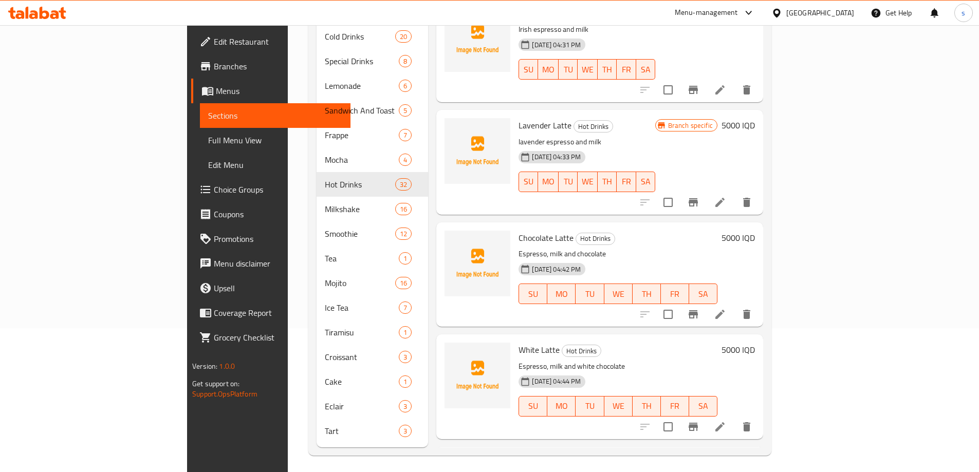
scroll to position [2004, 0]
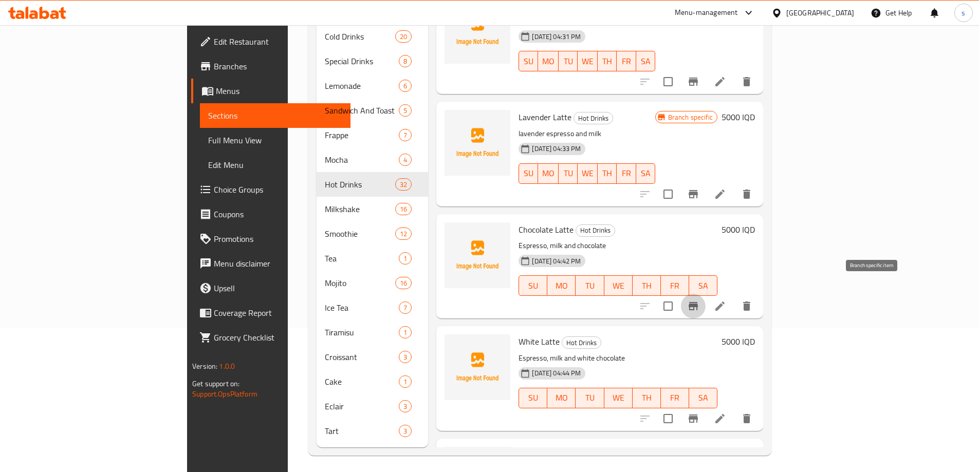
click at [699, 300] on icon "Branch-specific-item" at bounding box center [693, 306] width 12 height 12
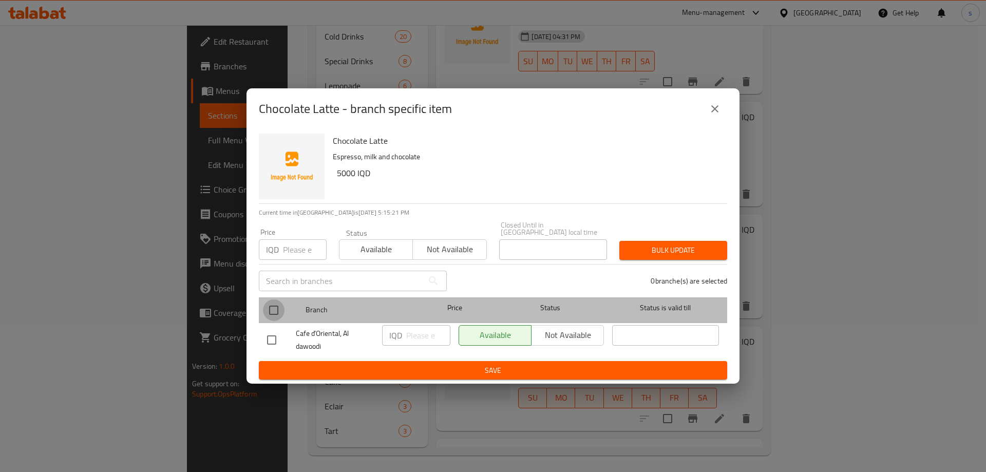
click at [281, 305] on input "checkbox" at bounding box center [274, 310] width 22 height 22
checkbox input "true"
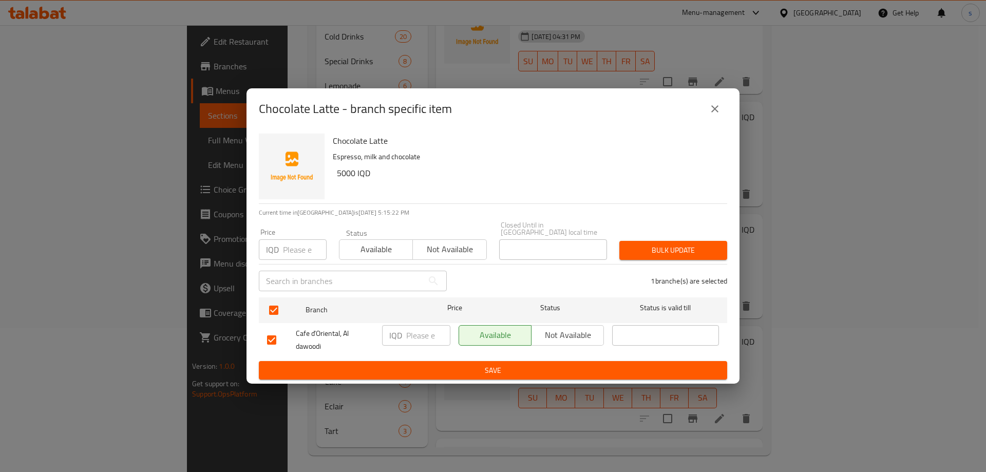
click at [416, 332] on input "number" at bounding box center [428, 335] width 44 height 21
type input "5000"
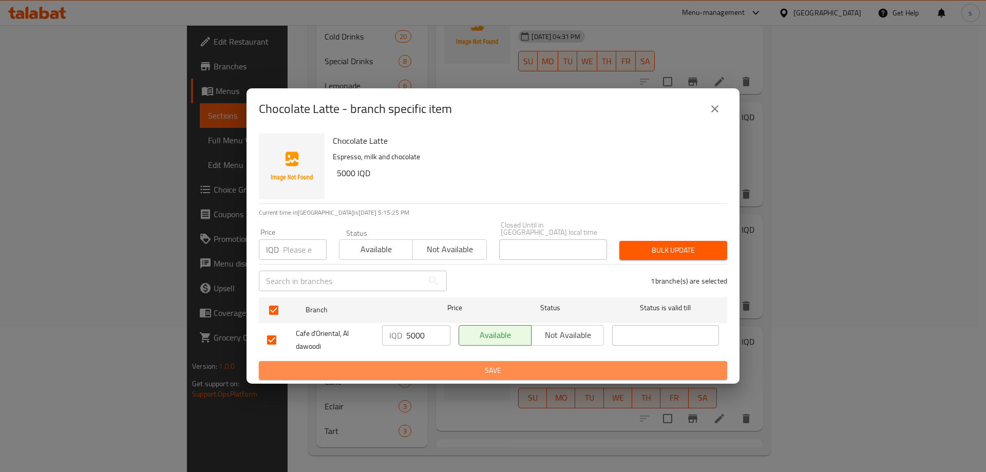
click at [435, 364] on span "Save" at bounding box center [493, 370] width 452 height 13
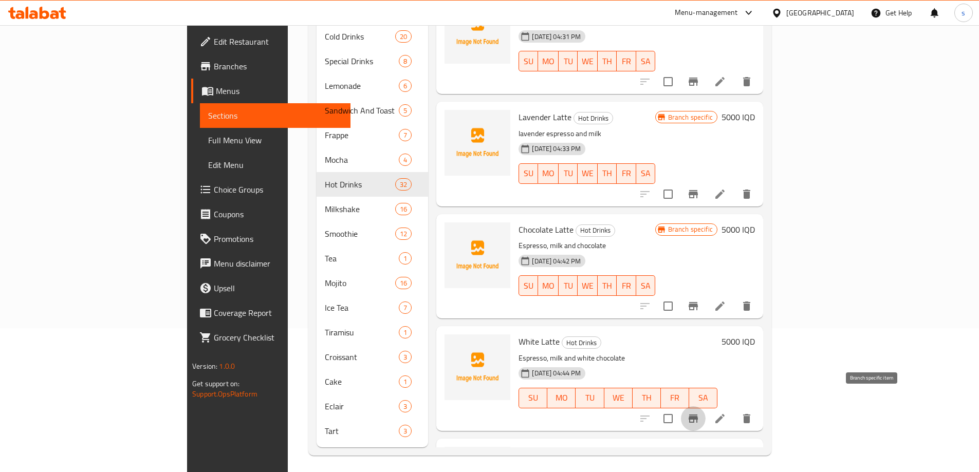
click at [698, 415] on icon "Branch-specific-item" at bounding box center [692, 419] width 9 height 8
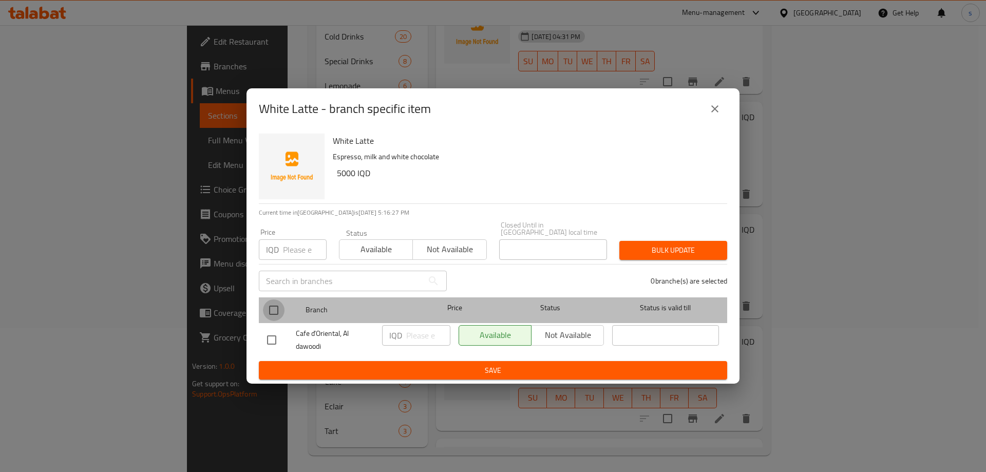
click at [271, 303] on input "checkbox" at bounding box center [274, 310] width 22 height 22
checkbox input "true"
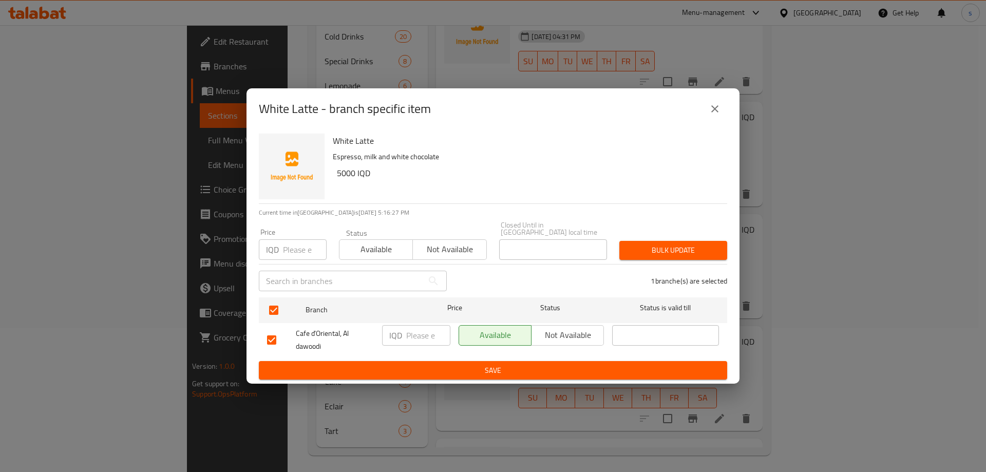
click at [411, 330] on input "number" at bounding box center [428, 335] width 44 height 21
type input "5000"
click at [454, 364] on span "Save" at bounding box center [493, 370] width 452 height 13
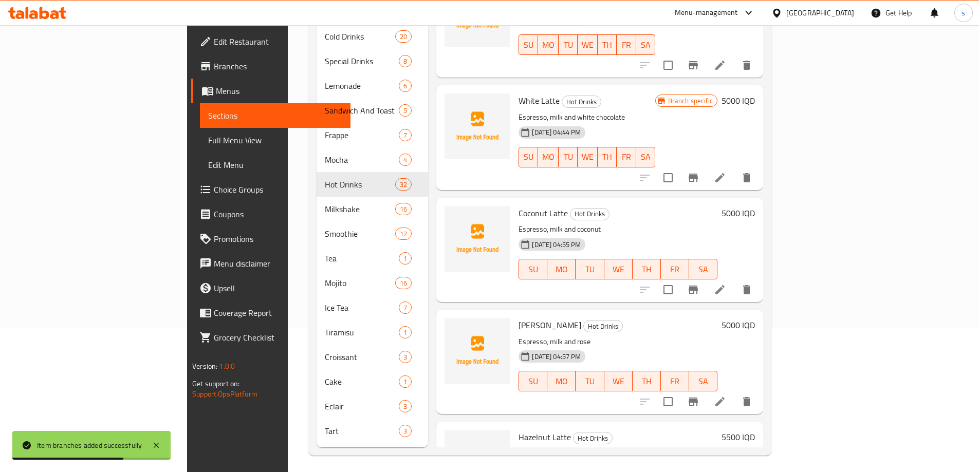
scroll to position [2249, 0]
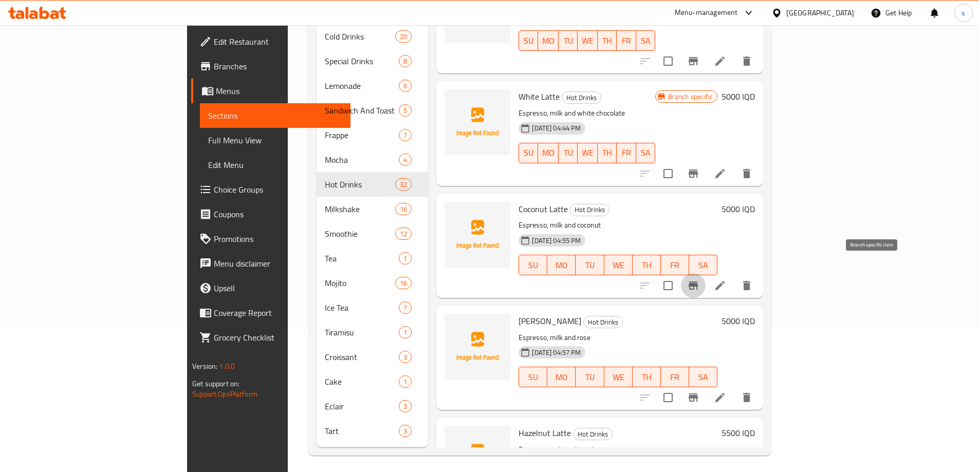
click at [698, 282] on icon "Branch-specific-item" at bounding box center [692, 286] width 9 height 8
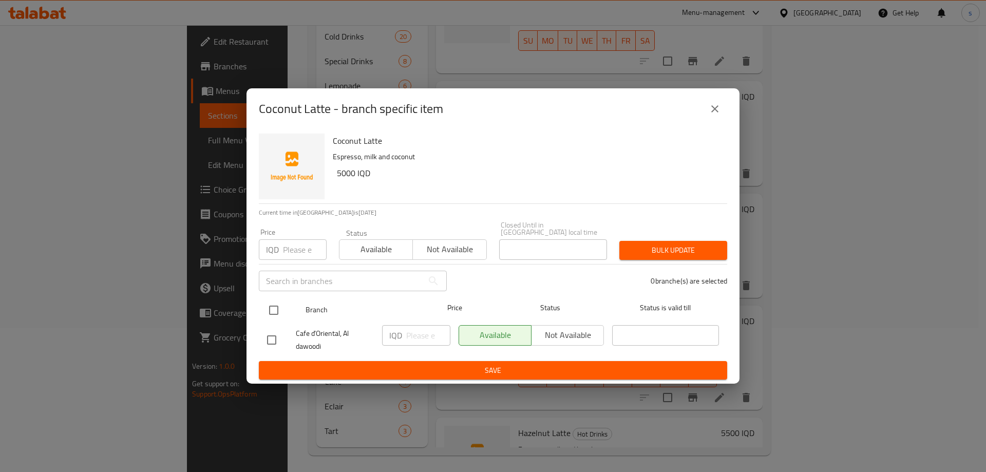
click at [275, 299] on input "checkbox" at bounding box center [274, 310] width 22 height 22
checkbox input "true"
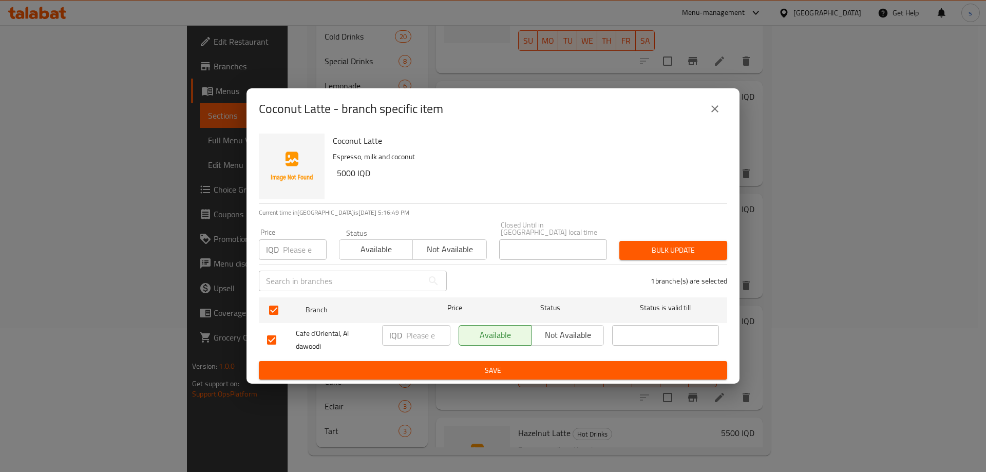
click at [427, 332] on input "number" at bounding box center [428, 335] width 44 height 21
type input "5000"
click at [463, 356] on ul "Branch Price Status Status is valid till Cafe d’Oriental, Al dawoodi IQD 5000 ​…" at bounding box center [493, 327] width 468 height 68
click at [463, 366] on span "Save" at bounding box center [493, 370] width 452 height 13
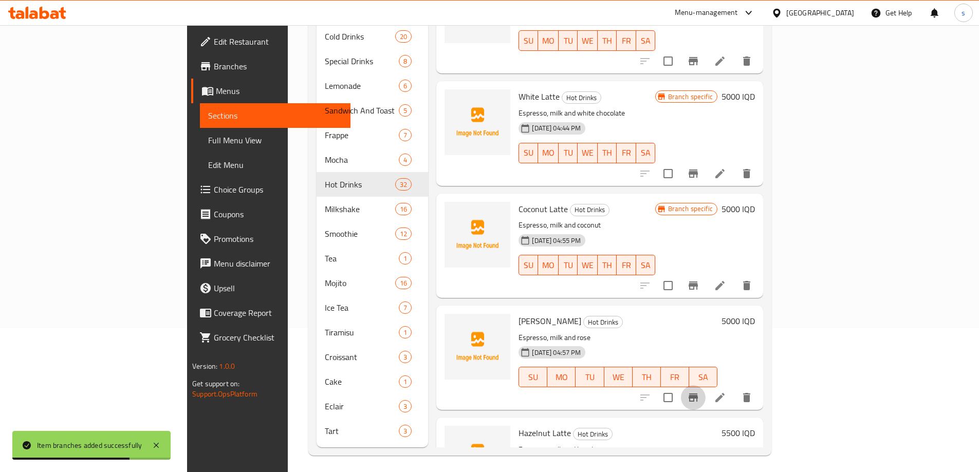
click at [698, 393] on icon "Branch-specific-item" at bounding box center [692, 397] width 9 height 8
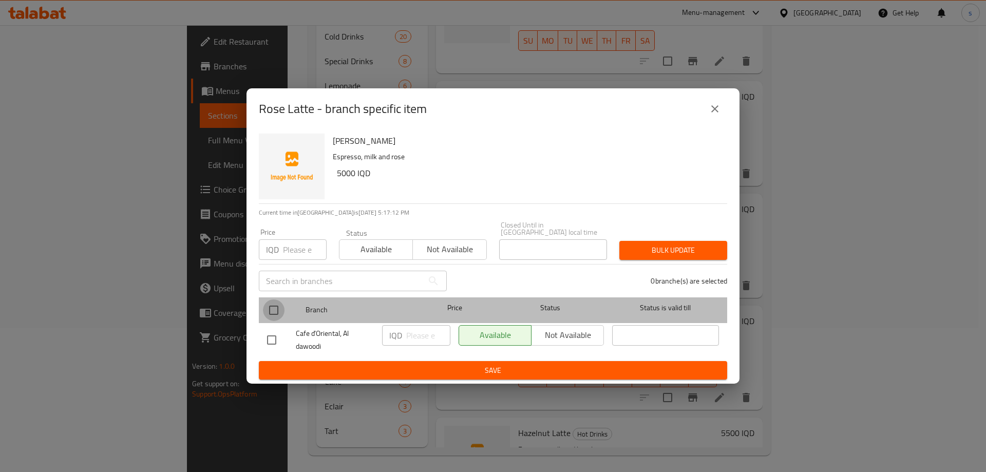
click at [270, 304] on input "checkbox" at bounding box center [274, 310] width 22 height 22
checkbox input "true"
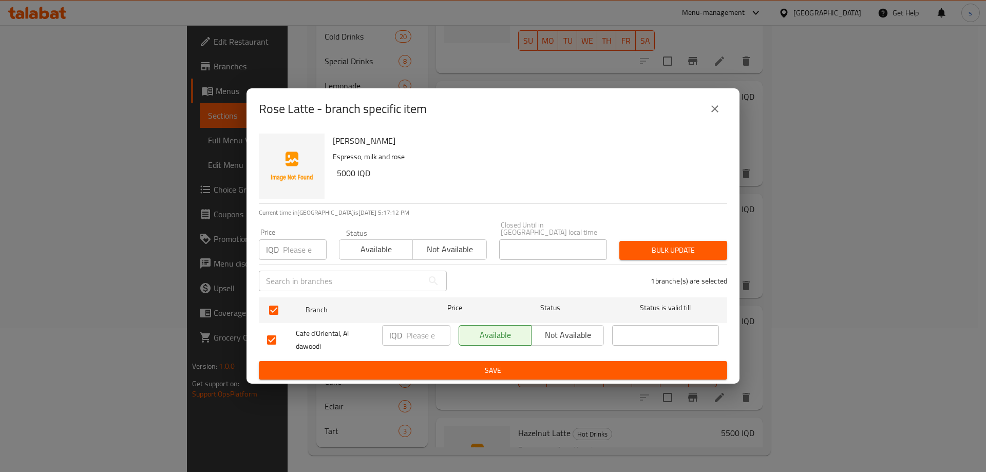
click at [422, 342] on input "number" at bounding box center [428, 335] width 44 height 21
type input "5000"
click at [428, 353] on div "IQD 5000 ​" at bounding box center [416, 340] width 77 height 38
click at [427, 364] on span "Save" at bounding box center [493, 370] width 452 height 13
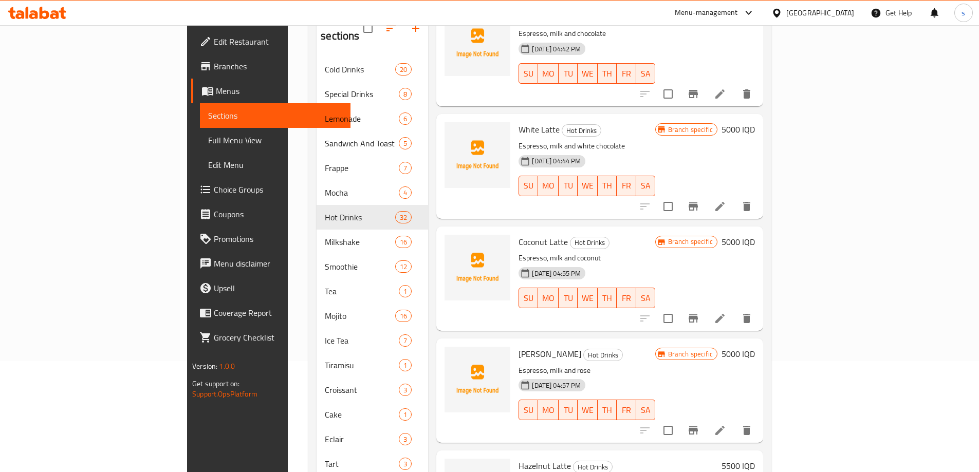
scroll to position [112, 0]
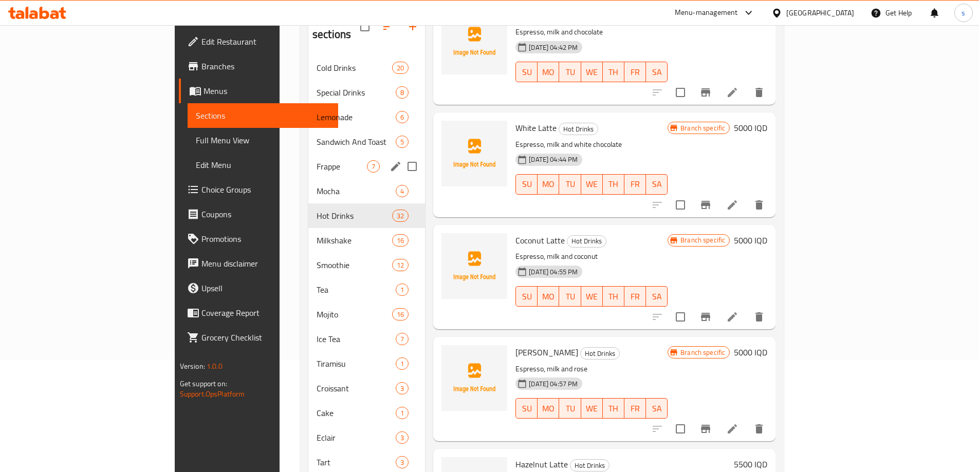
click at [308, 159] on div "Frappe 7" at bounding box center [366, 166] width 117 height 25
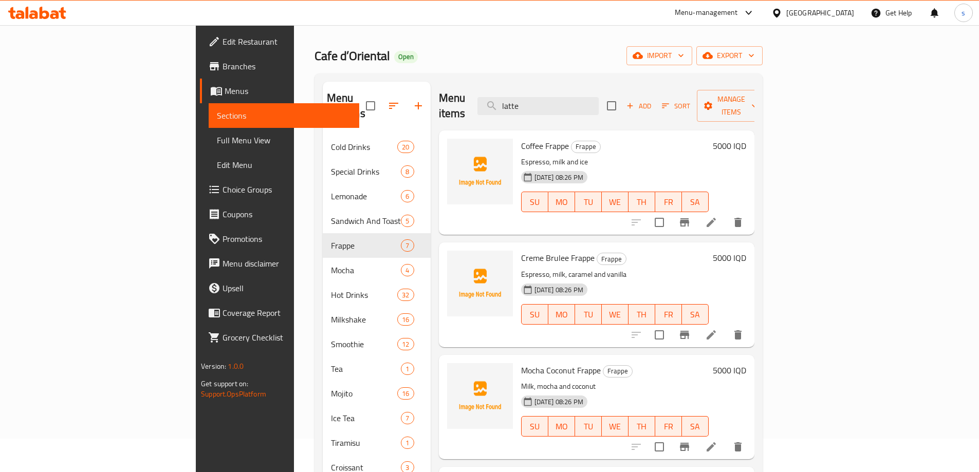
drag, startPoint x: 613, startPoint y: 102, endPoint x: 546, endPoint y: 109, distance: 67.6
click at [546, 109] on div "Menu items latte Add Sort Manage items" at bounding box center [596, 106] width 315 height 49
paste input "White Mocha Frapp"
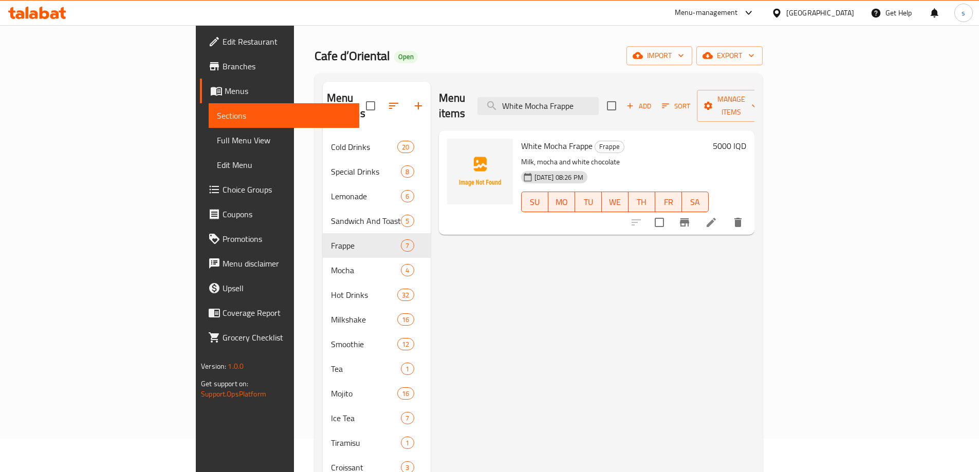
type input "White Mocha Frappe"
click at [690, 216] on icon "Branch-specific-item" at bounding box center [684, 222] width 12 height 12
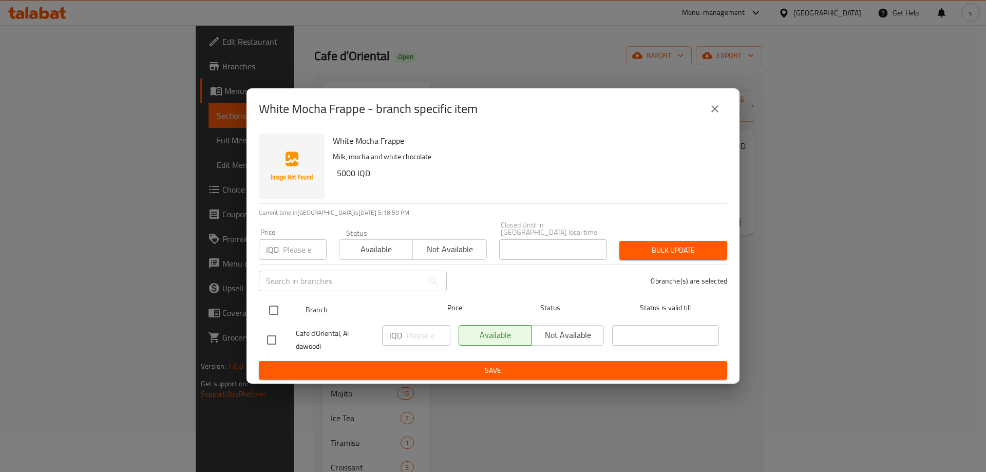
click at [275, 305] on input "checkbox" at bounding box center [274, 310] width 22 height 22
checkbox input "true"
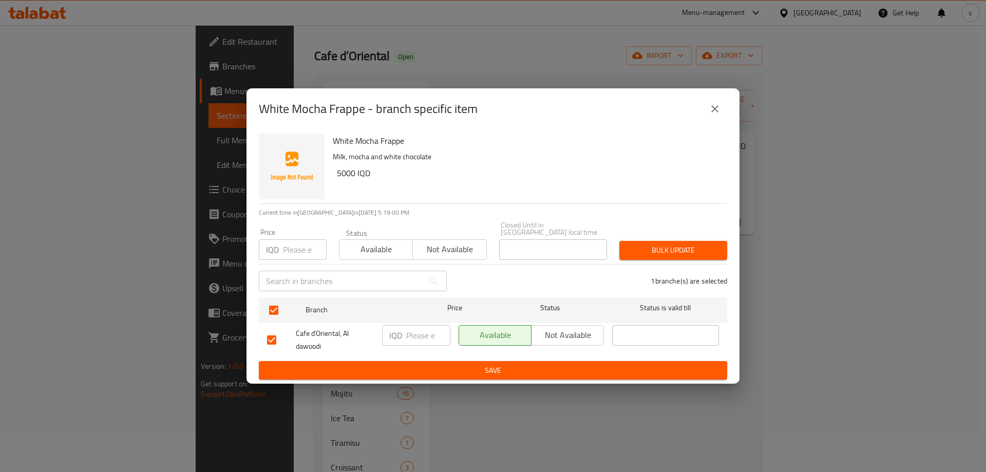
click at [423, 334] on input "number" at bounding box center [428, 335] width 44 height 21
type input "5000"
click at [426, 366] on span "Save" at bounding box center [493, 370] width 452 height 13
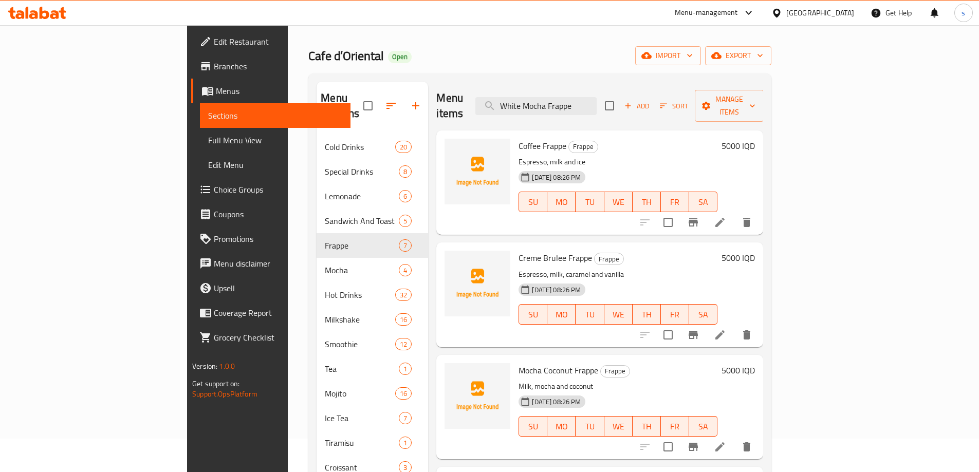
drag, startPoint x: 658, startPoint y: 97, endPoint x: 538, endPoint y: 104, distance: 120.4
click at [538, 104] on div "Menu items White Mocha Frappe Add Sort Manage items" at bounding box center [599, 106] width 327 height 49
type input "v"
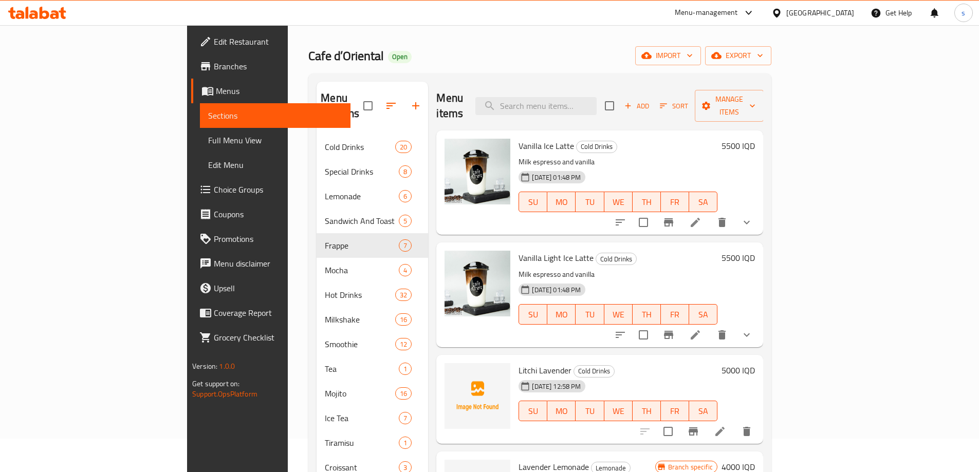
paste input "Caramel Frappe"
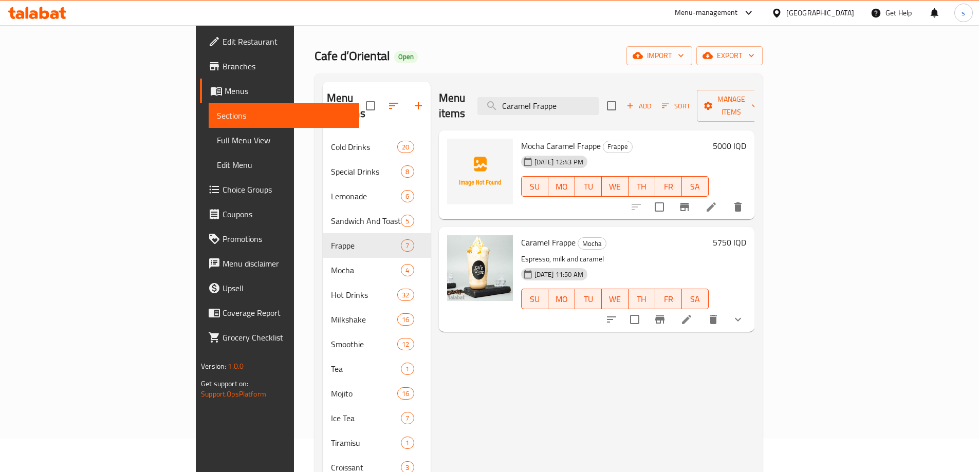
type input "Caramel Frappe"
click at [672, 310] on button "Branch-specific-item" at bounding box center [659, 319] width 25 height 25
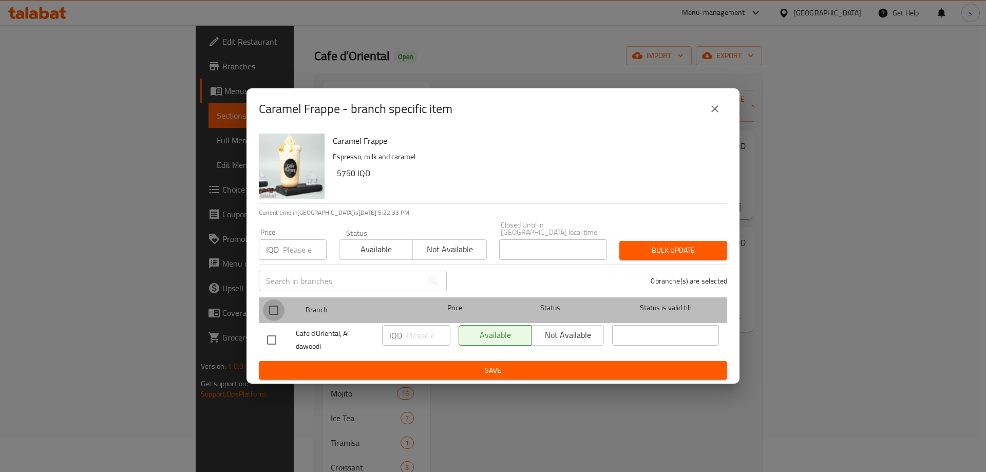
click at [276, 303] on input "checkbox" at bounding box center [274, 310] width 22 height 22
checkbox input "true"
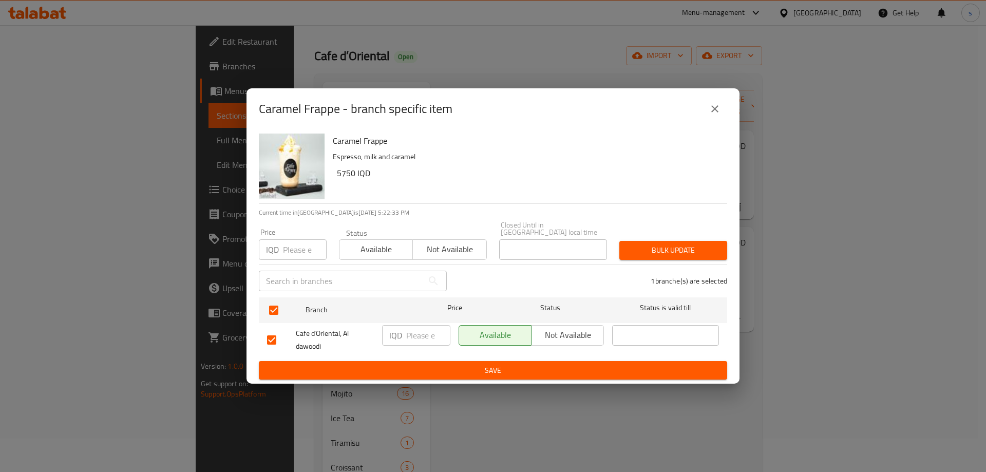
click at [420, 325] on input "number" at bounding box center [428, 335] width 44 height 21
type input "5000"
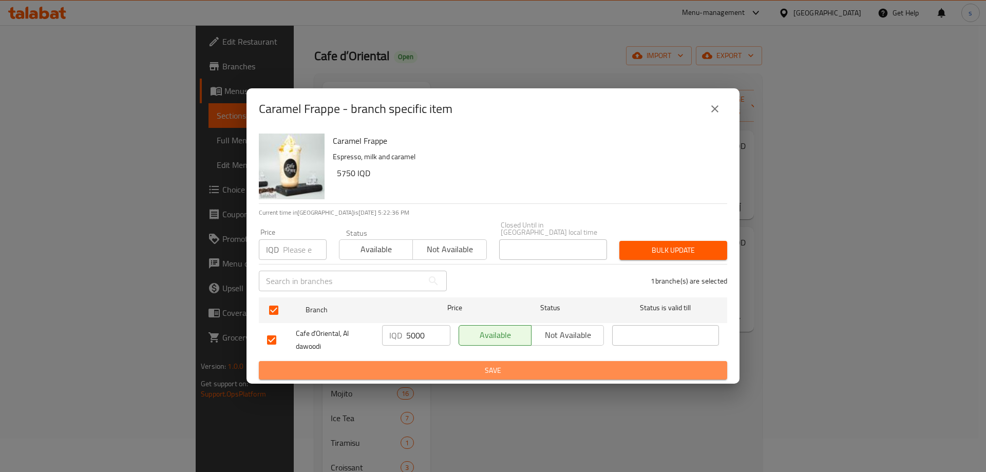
click at [433, 364] on span "Save" at bounding box center [493, 370] width 452 height 13
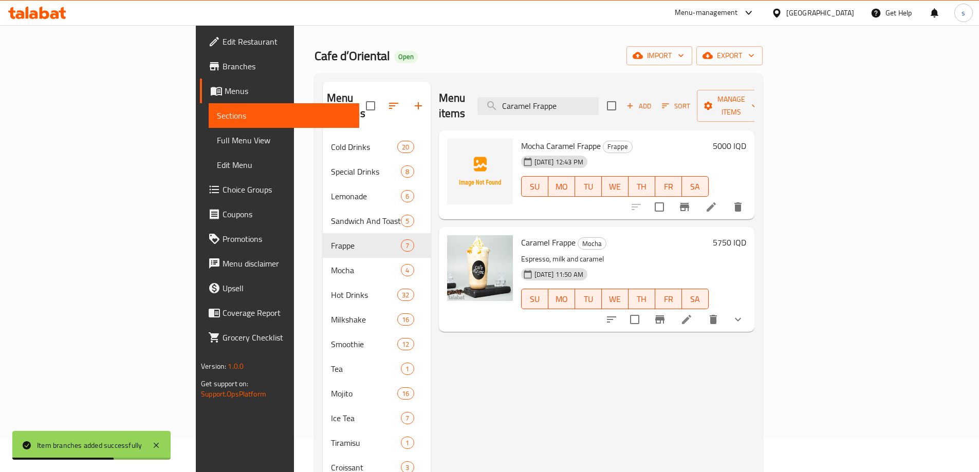
drag, startPoint x: 639, startPoint y: 98, endPoint x: 540, endPoint y: 111, distance: 100.0
click at [540, 111] on div "Menu items Caramel Frappe Add Sort Manage items" at bounding box center [596, 106] width 315 height 49
paste input "Red Velvet"
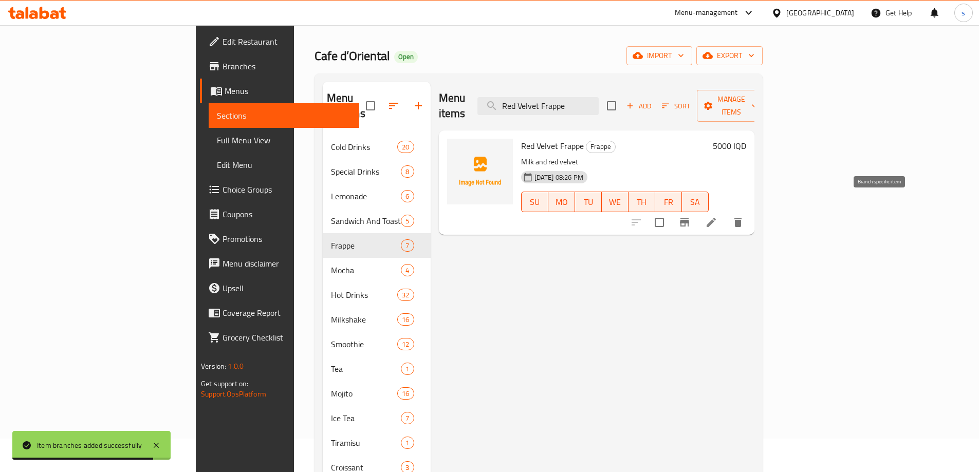
type input "Red Velvet Frappe"
click at [690, 216] on icon "Branch-specific-item" at bounding box center [684, 222] width 12 height 12
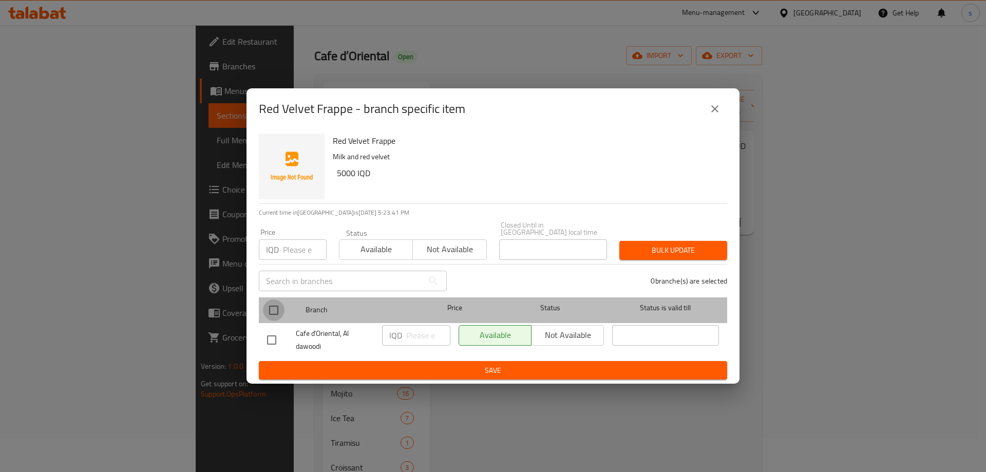
click at [272, 312] on input "checkbox" at bounding box center [274, 310] width 22 height 22
checkbox input "true"
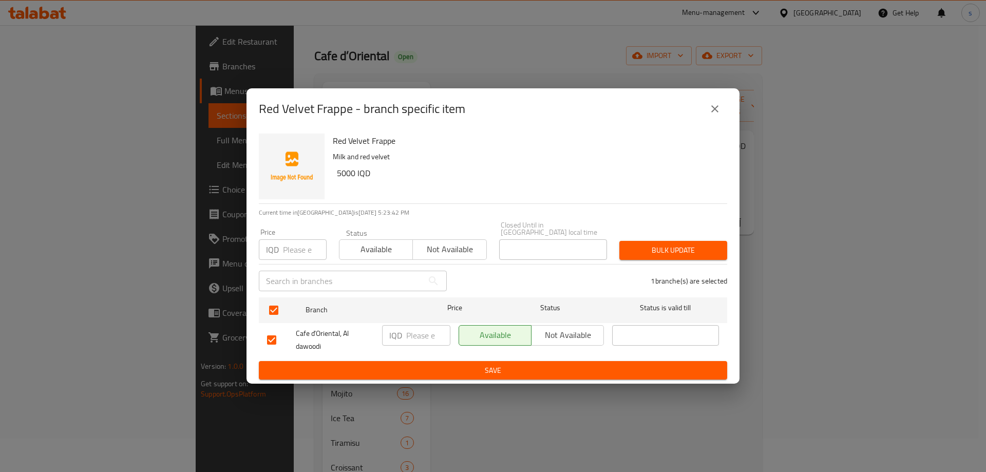
click at [414, 331] on input "number" at bounding box center [428, 335] width 44 height 21
type input "5000"
click at [440, 367] on span "Save" at bounding box center [493, 370] width 452 height 13
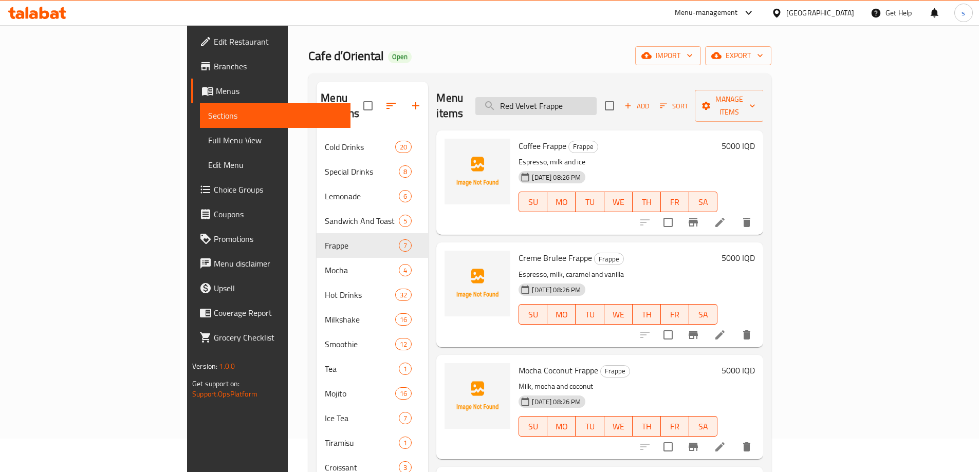
drag, startPoint x: 648, startPoint y: 106, endPoint x: 559, endPoint y: 102, distance: 88.5
click at [559, 102] on input "Red Velvet Frappe" at bounding box center [535, 106] width 121 height 18
paste input "Peach Ice Tea"
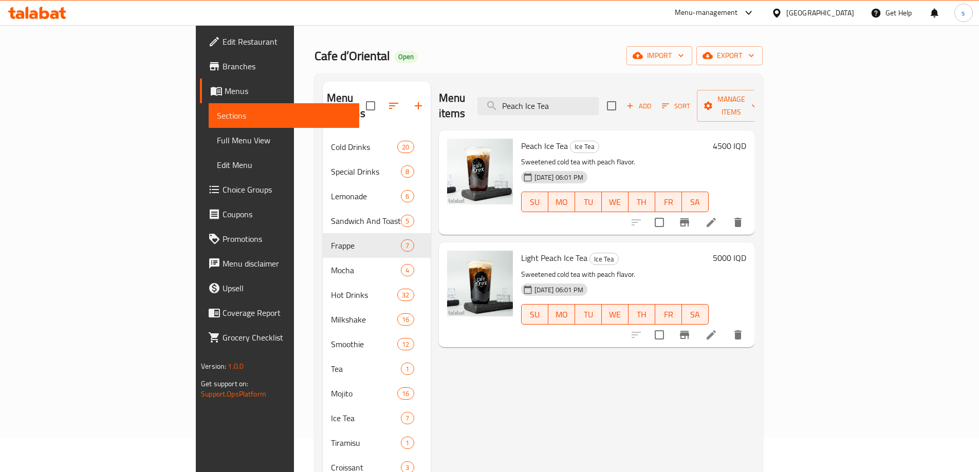
type input "Peach Ice Tea"
click at [690, 216] on icon "Branch-specific-item" at bounding box center [684, 222] width 12 height 12
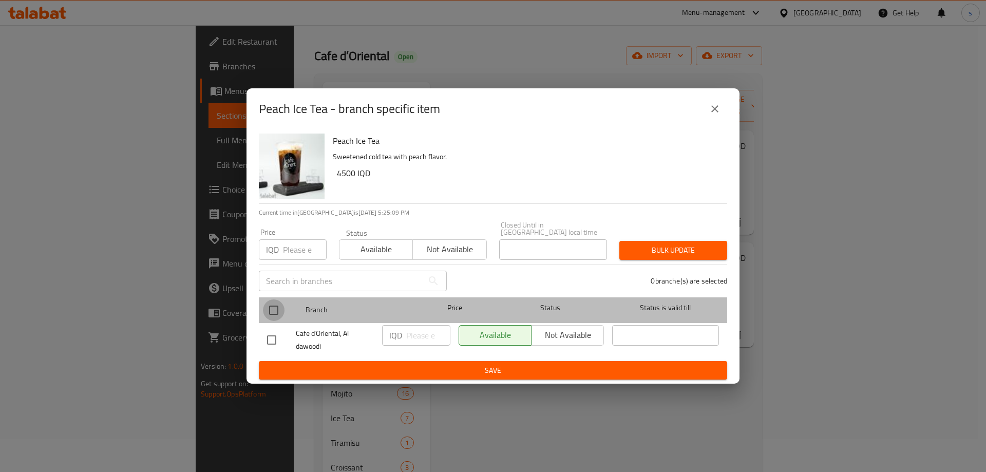
click at [276, 309] on input "checkbox" at bounding box center [274, 310] width 22 height 22
checkbox input "true"
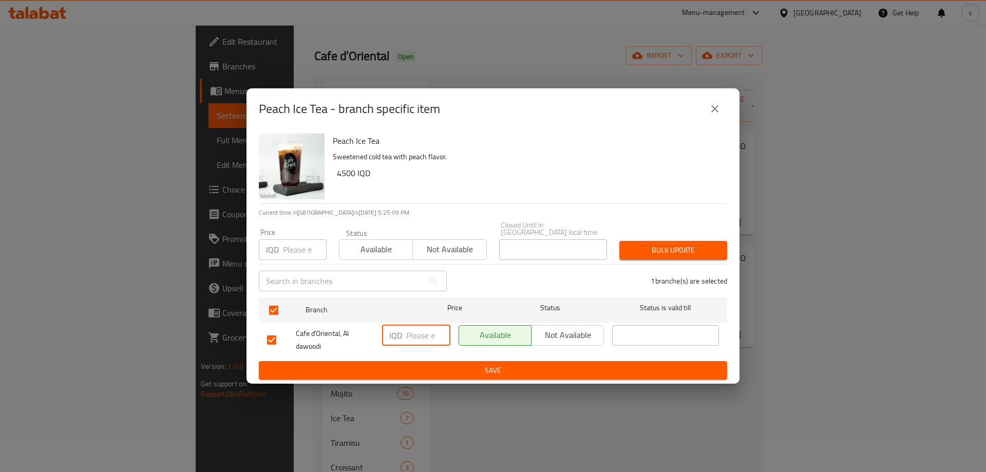
click at [422, 329] on input "number" at bounding box center [428, 335] width 44 height 21
type input "4000"
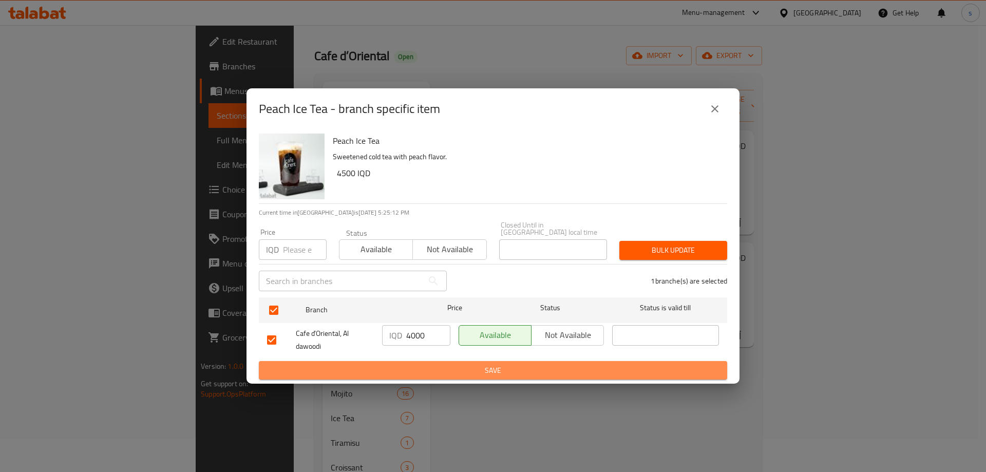
click at [434, 373] on button "Save" at bounding box center [493, 370] width 468 height 19
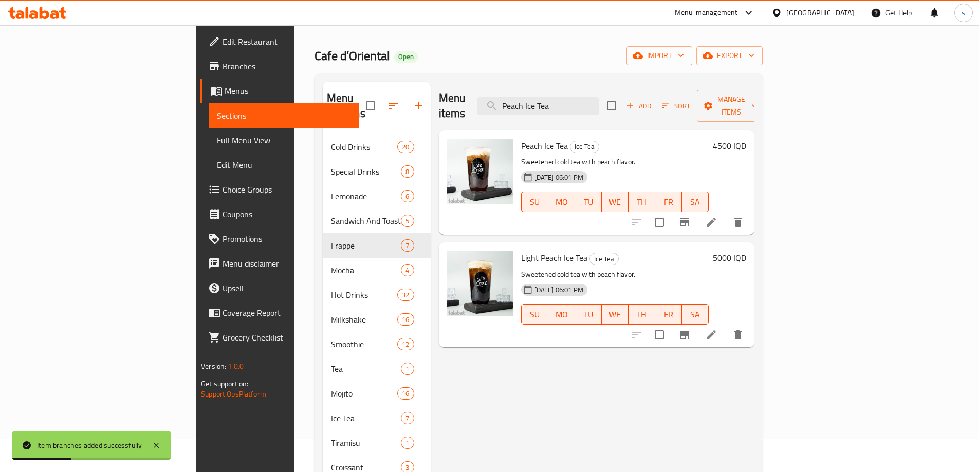
drag, startPoint x: 631, startPoint y: 100, endPoint x: 530, endPoint y: 101, distance: 101.7
click at [530, 101] on div "Menu items Peach Ice Tea Add Sort Manage items" at bounding box center [596, 106] width 315 height 49
paste input "Lemon"
type input "Lemon Ice Tea"
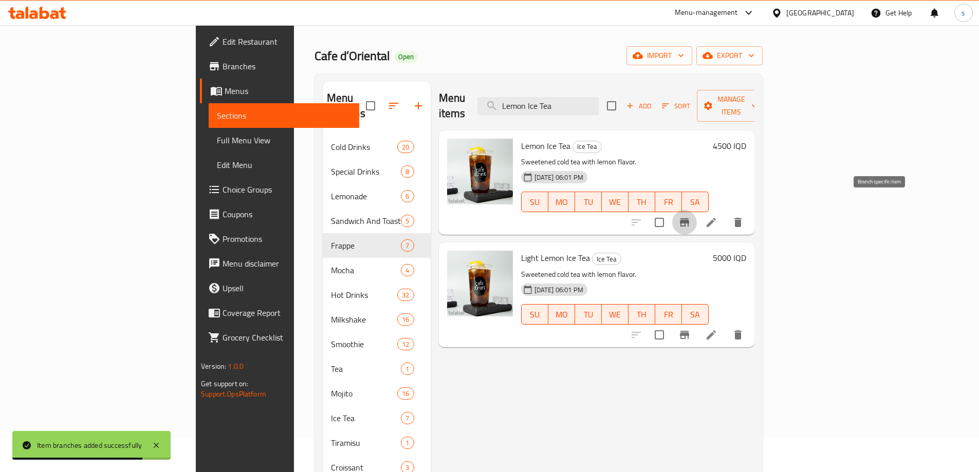
click at [690, 216] on icon "Branch-specific-item" at bounding box center [684, 222] width 12 height 12
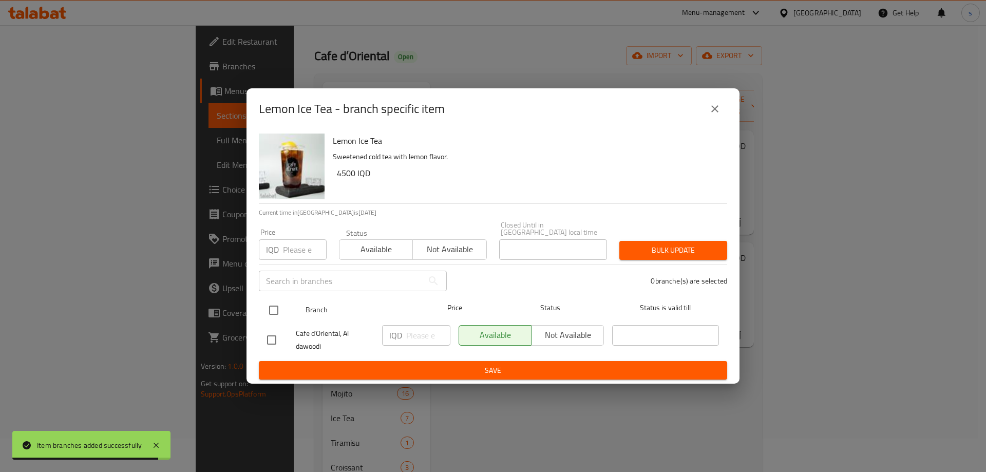
click at [276, 307] on input "checkbox" at bounding box center [274, 310] width 22 height 22
checkbox input "true"
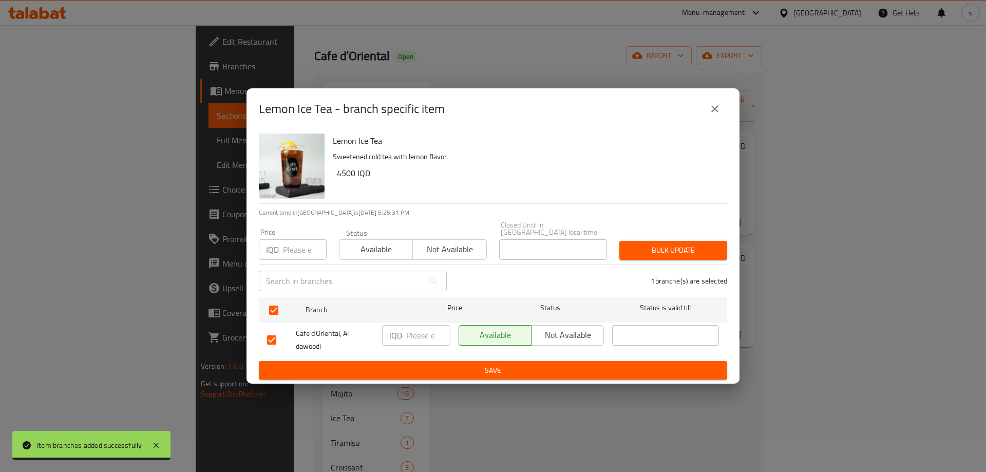
click at [419, 330] on input "number" at bounding box center [428, 335] width 44 height 21
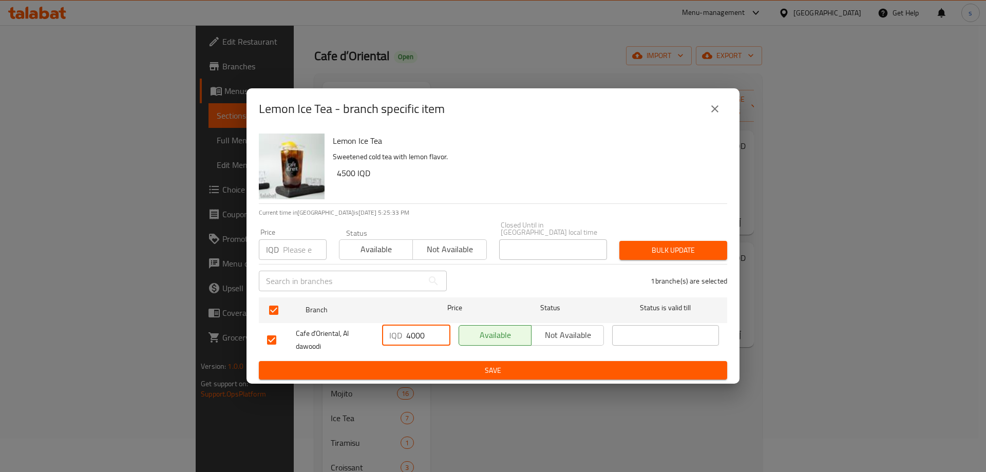
type input "4000"
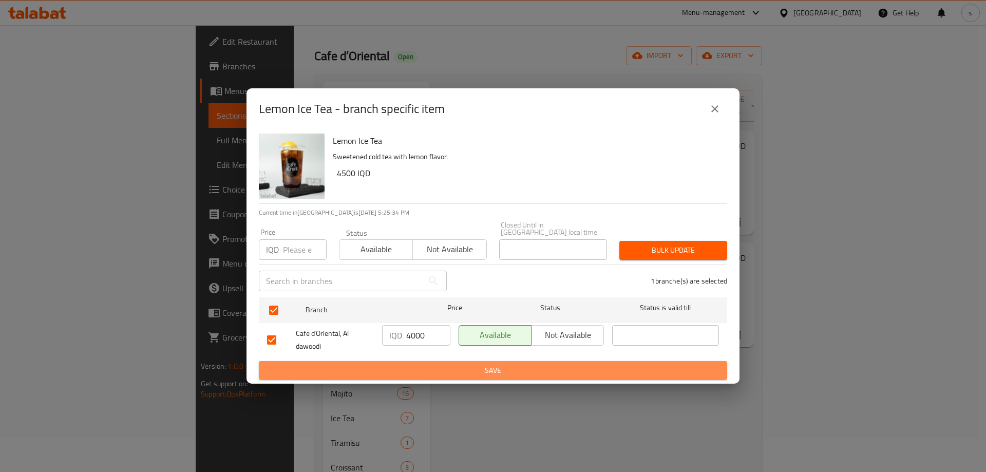
click at [400, 364] on span "Save" at bounding box center [493, 370] width 452 height 13
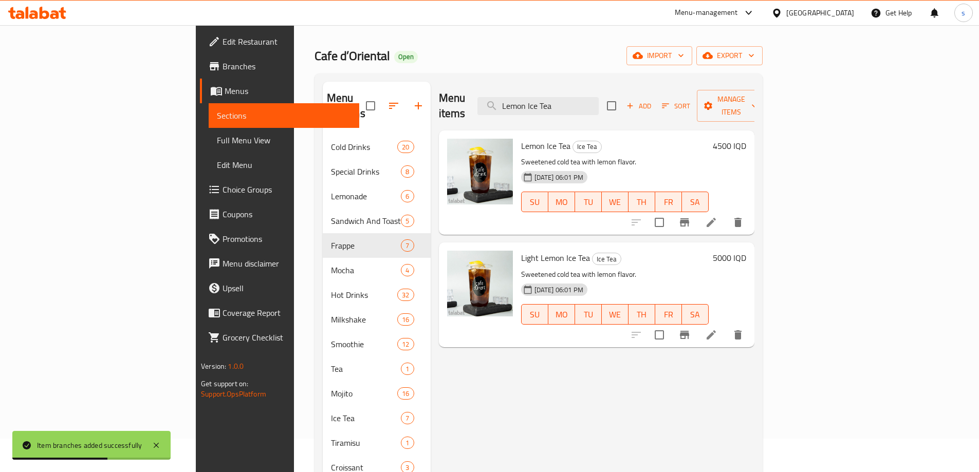
drag, startPoint x: 653, startPoint y: 97, endPoint x: 539, endPoint y: 91, distance: 114.2
click at [539, 91] on div "Menu items Lemon Ice Tea Add Sort Manage items" at bounding box center [596, 106] width 315 height 49
paste input "Berry"
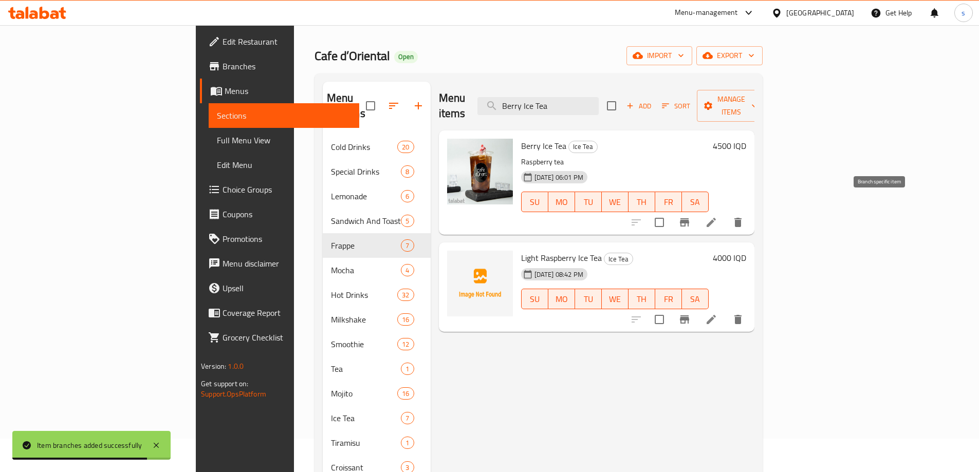
type input "Berry Ice Tea"
click at [689, 218] on icon "Branch-specific-item" at bounding box center [684, 222] width 9 height 8
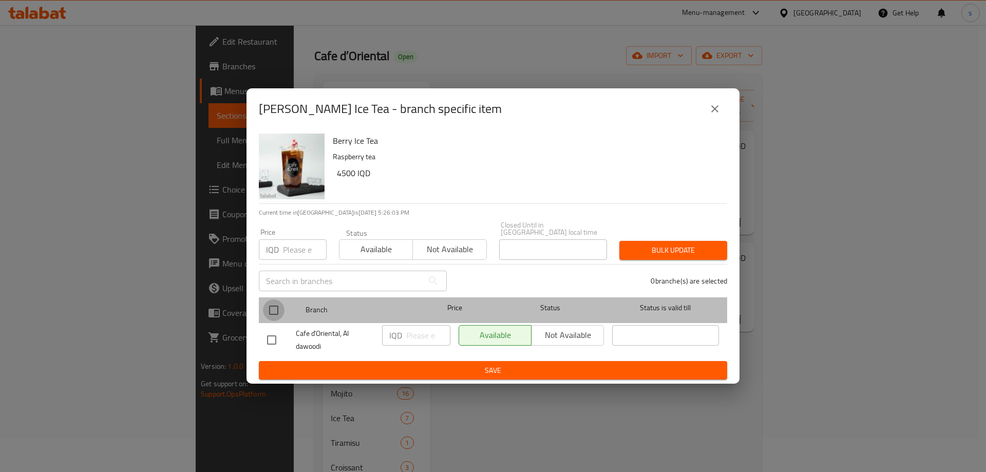
click at [280, 306] on input "checkbox" at bounding box center [274, 310] width 22 height 22
checkbox input "true"
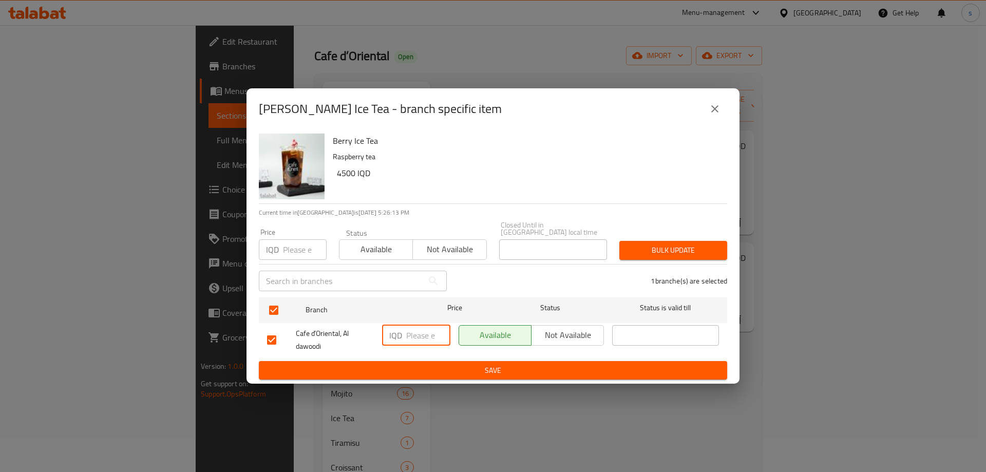
click at [412, 328] on input "number" at bounding box center [428, 335] width 44 height 21
type input "4000"
click at [405, 369] on span "Save" at bounding box center [493, 370] width 452 height 13
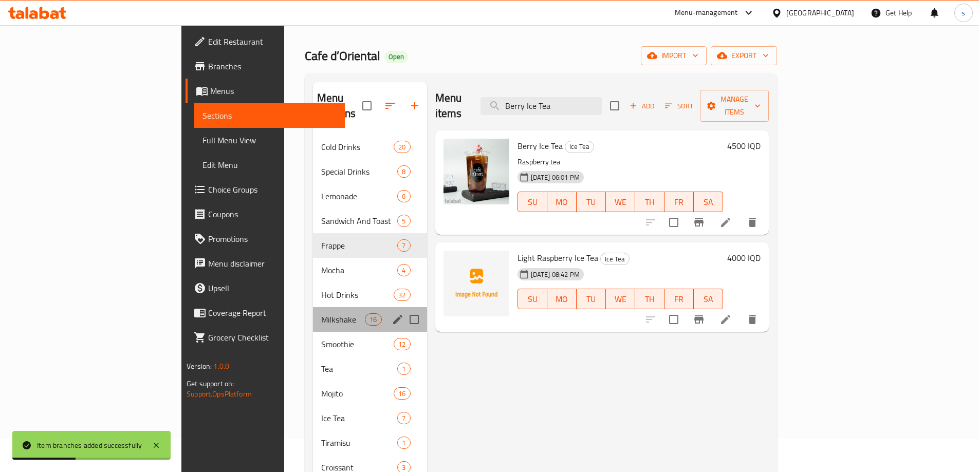
click at [313, 313] on div "Milkshake 16" at bounding box center [370, 319] width 114 height 25
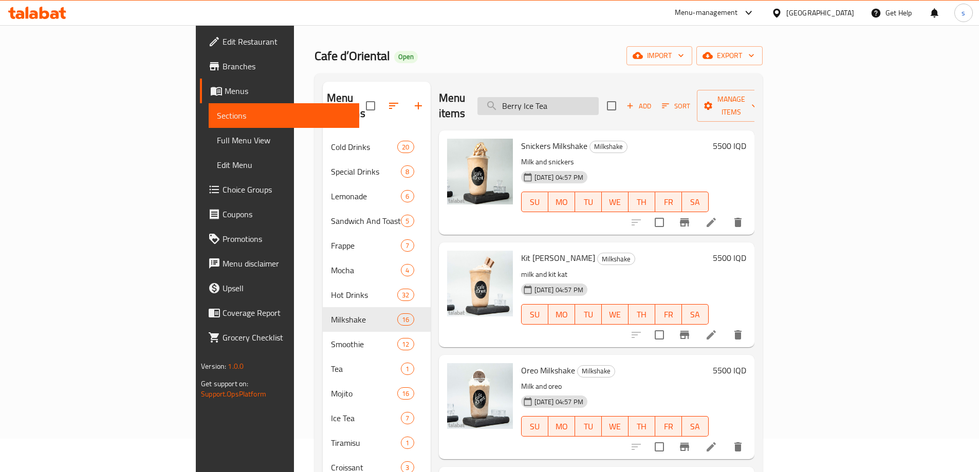
drag, startPoint x: 619, startPoint y: 97, endPoint x: 559, endPoint y: 98, distance: 59.6
click at [559, 98] on input "Berry Ice Tea" at bounding box center [537, 106] width 121 height 18
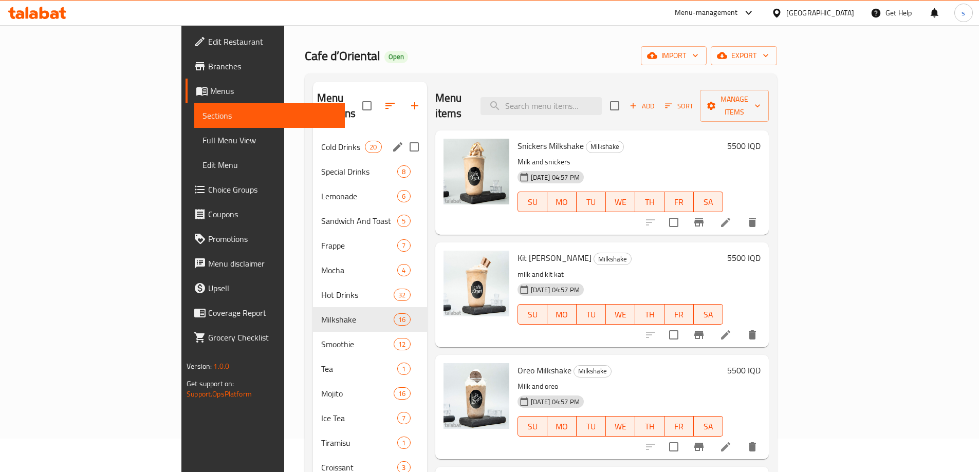
click at [313, 139] on div "Cold Drinks 20" at bounding box center [370, 147] width 114 height 25
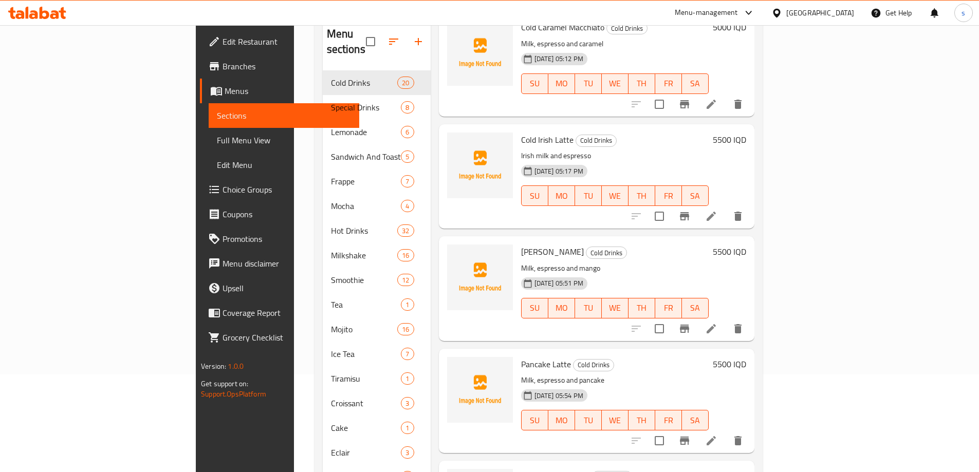
scroll to position [1727, 0]
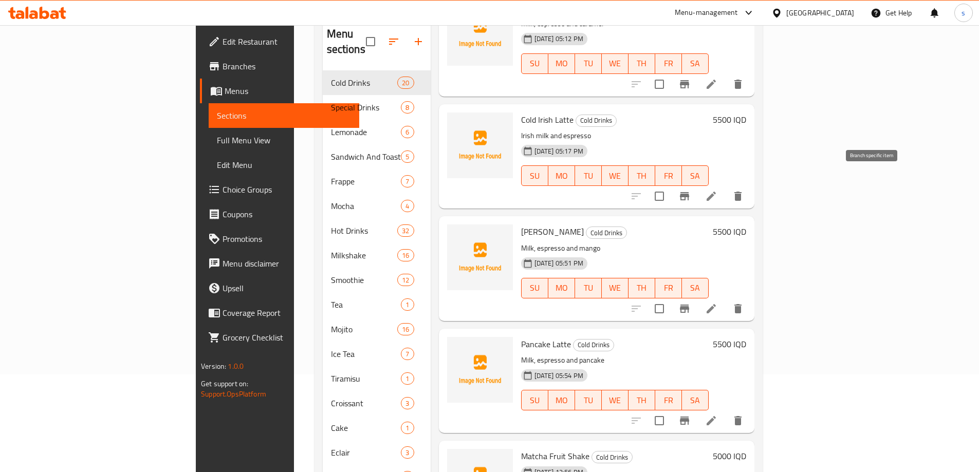
click at [689, 192] on icon "Branch-specific-item" at bounding box center [684, 196] width 9 height 8
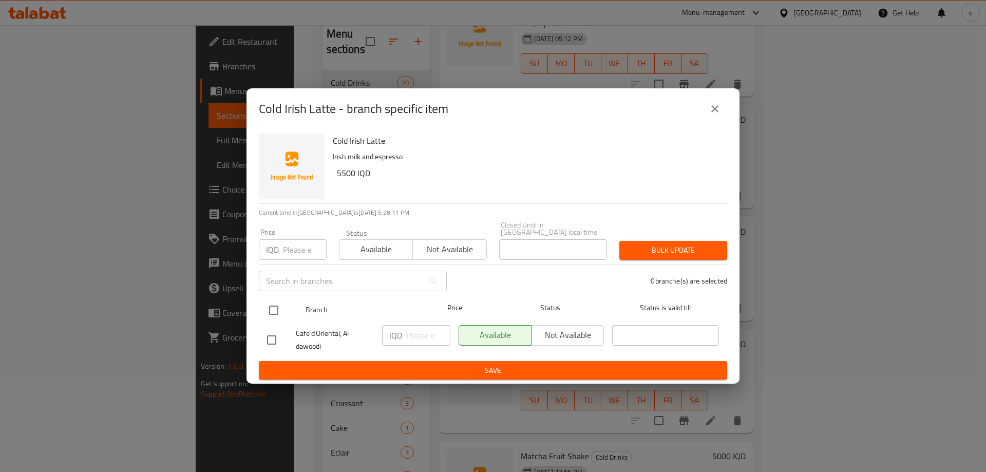
click at [278, 306] on input "checkbox" at bounding box center [274, 310] width 22 height 22
checkbox input "true"
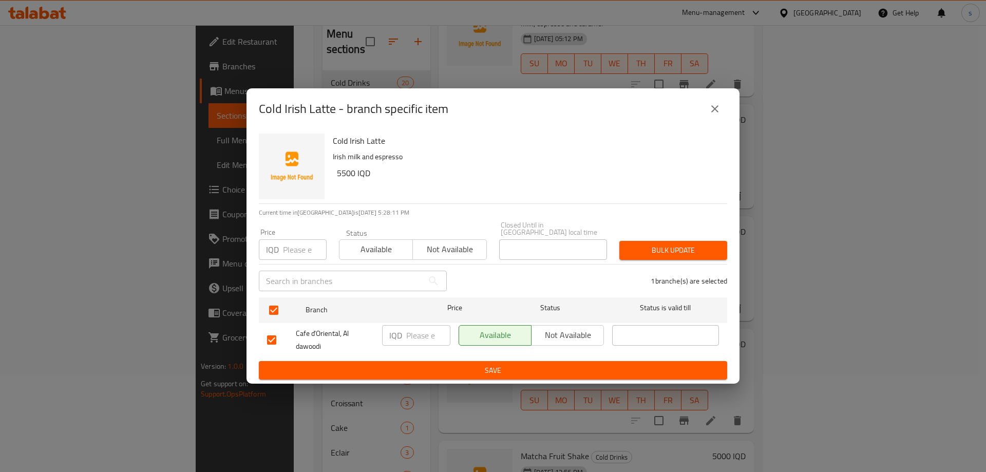
click at [424, 333] on input "number" at bounding box center [428, 335] width 44 height 21
type input "5500"
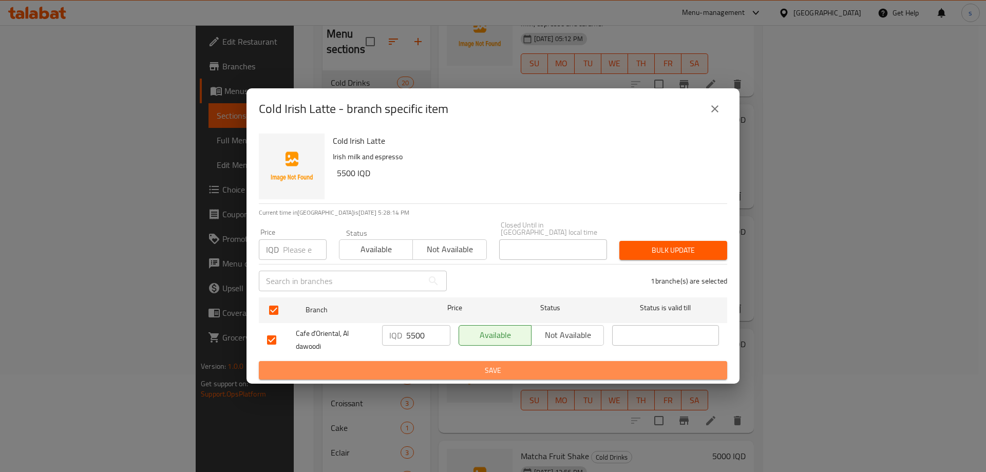
click at [415, 365] on span "Save" at bounding box center [493, 370] width 452 height 13
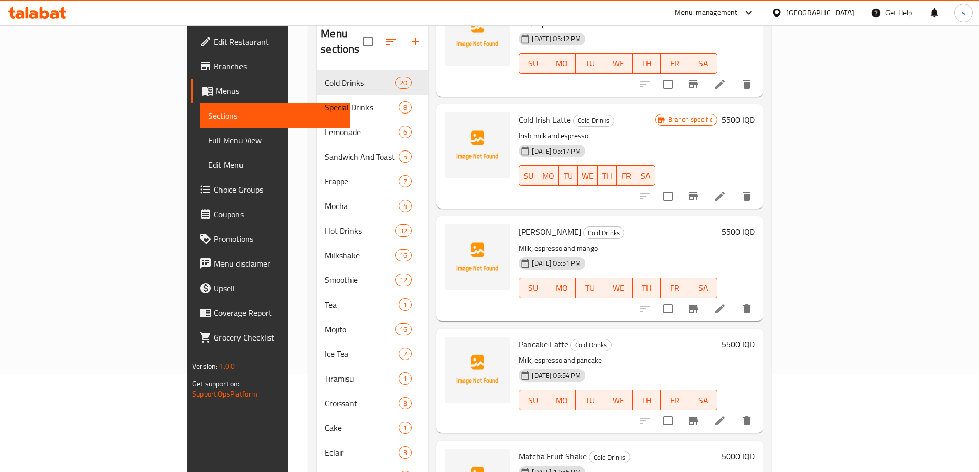
click at [518, 112] on span "Cold Irish Latte" at bounding box center [544, 119] width 52 height 15
copy span "Irish"
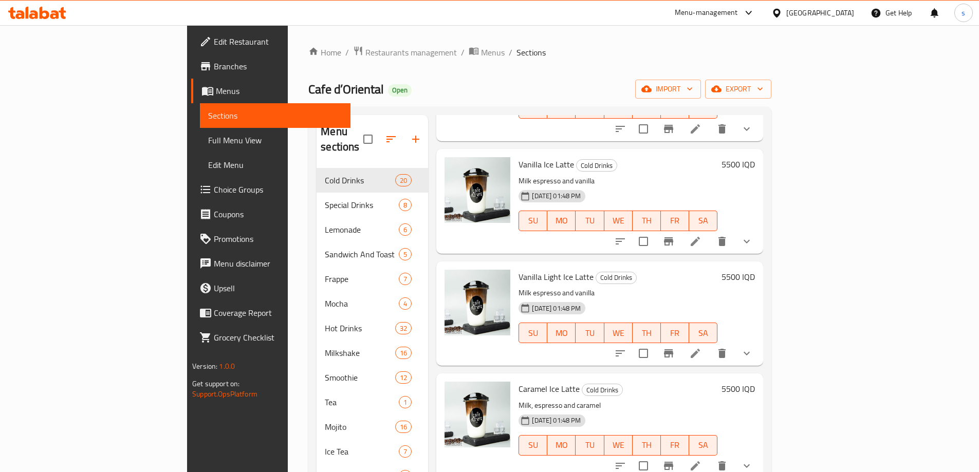
scroll to position [0, 0]
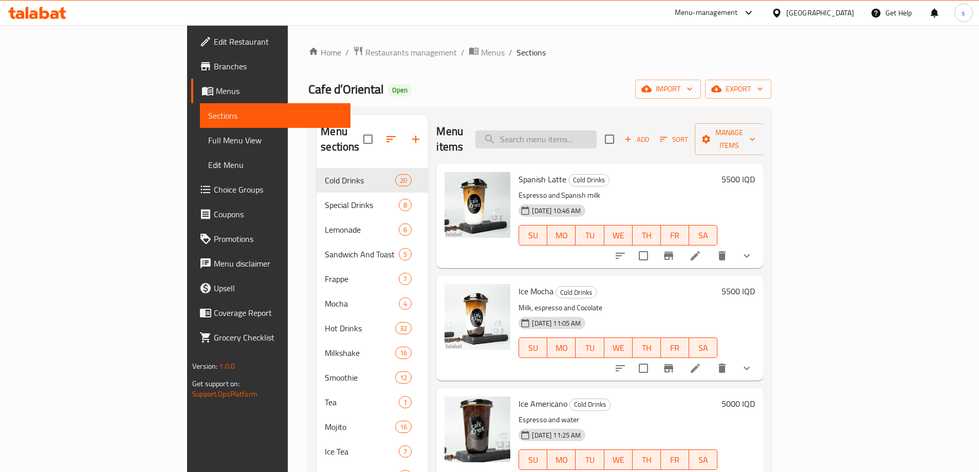
click at [596, 131] on input "search" at bounding box center [535, 139] width 121 height 18
paste input "Irish"
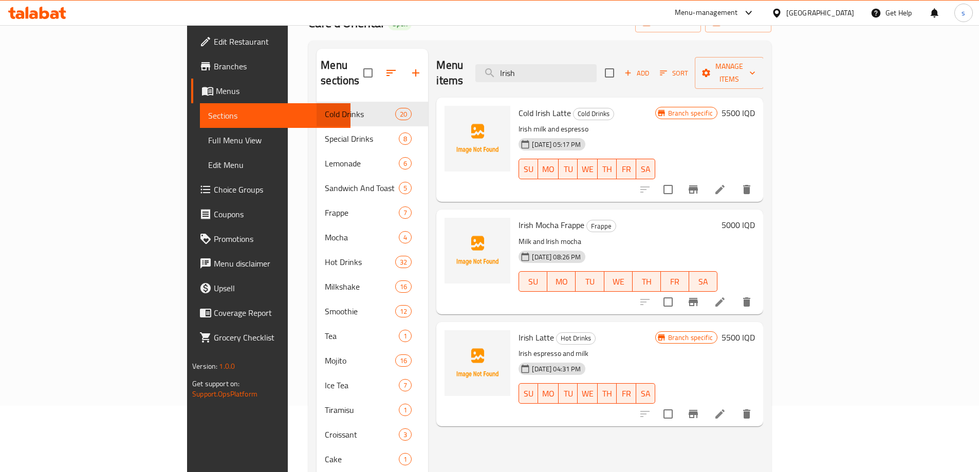
scroll to position [60, 0]
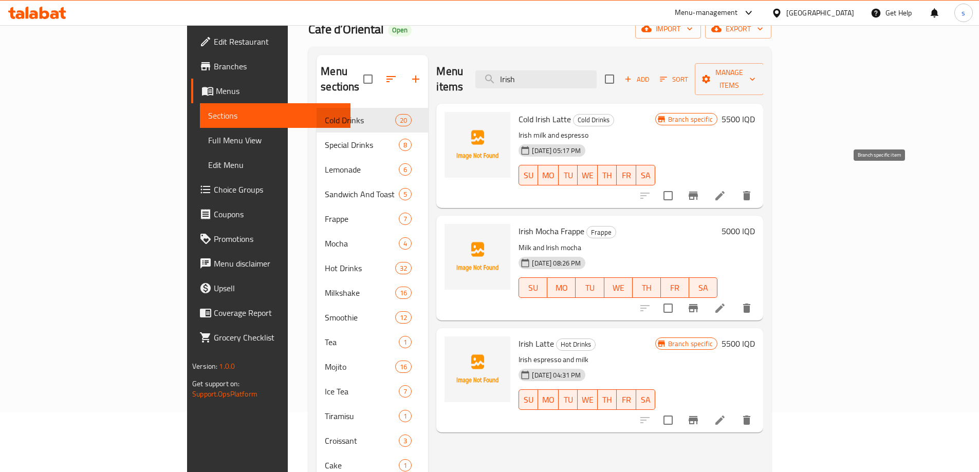
type input "Irish"
click at [698, 192] on icon "Branch-specific-item" at bounding box center [692, 196] width 9 height 8
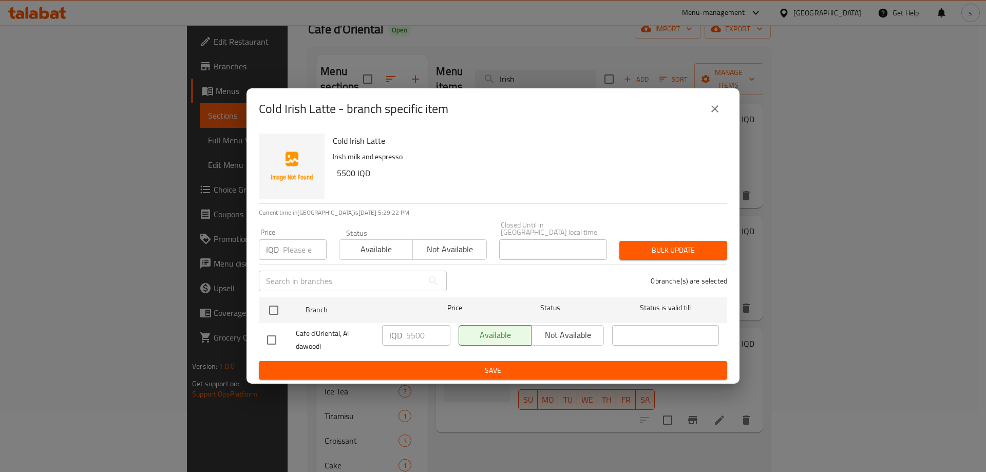
click at [720, 107] on icon "close" at bounding box center [715, 109] width 12 height 12
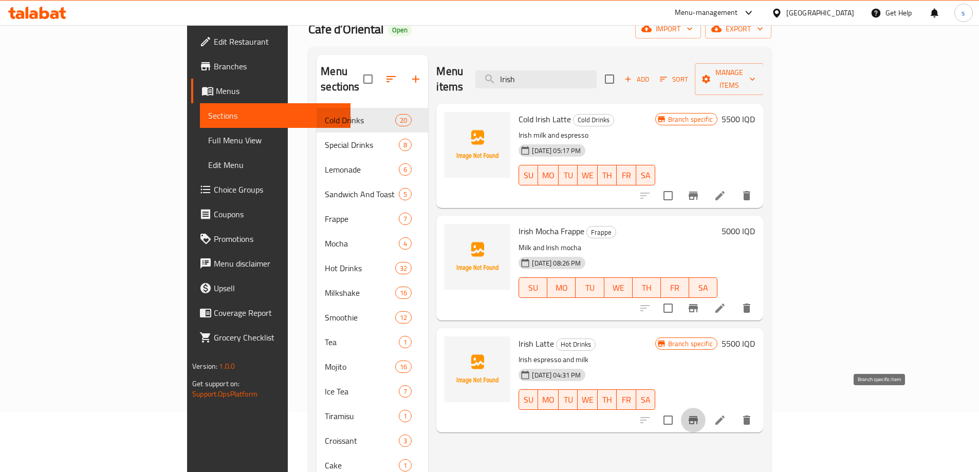
click at [698, 416] on icon "Branch-specific-item" at bounding box center [692, 420] width 9 height 8
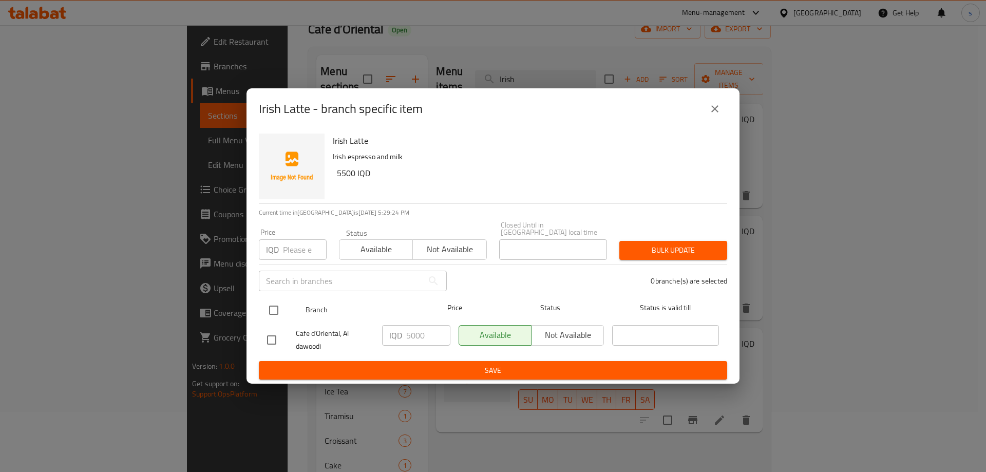
click at [274, 301] on input "checkbox" at bounding box center [274, 310] width 22 height 22
checkbox input "true"
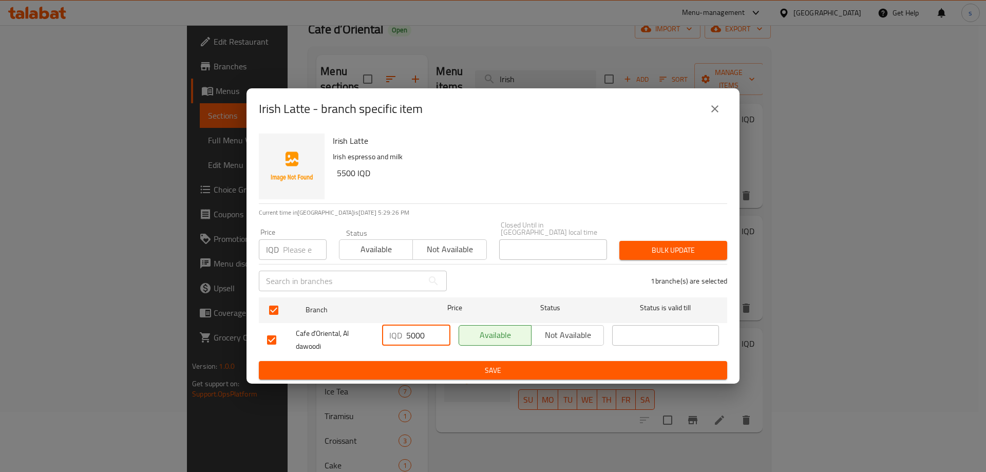
click at [411, 334] on input "5000" at bounding box center [428, 335] width 44 height 21
type input "5500"
drag, startPoint x: 712, startPoint y: 118, endPoint x: 694, endPoint y: 134, distance: 24.0
click at [712, 115] on icon "close" at bounding box center [715, 109] width 12 height 12
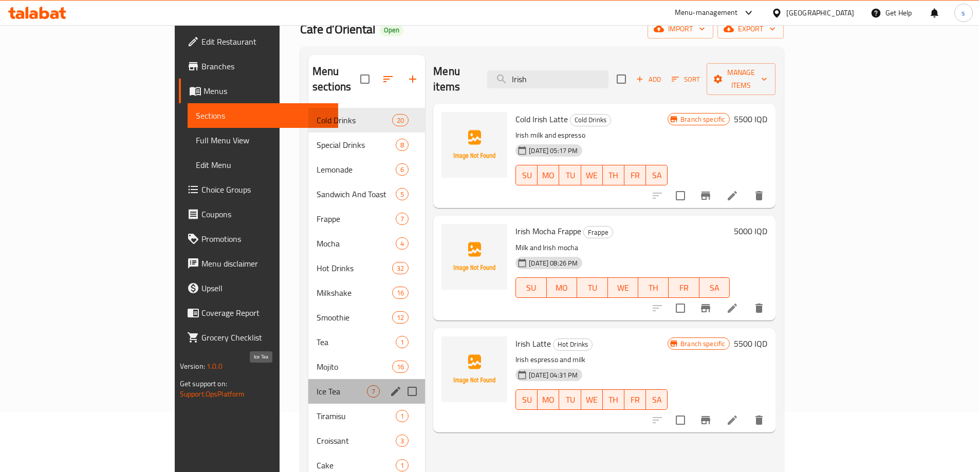
click at [316, 385] on span "Ice Tea" at bounding box center [341, 391] width 50 height 12
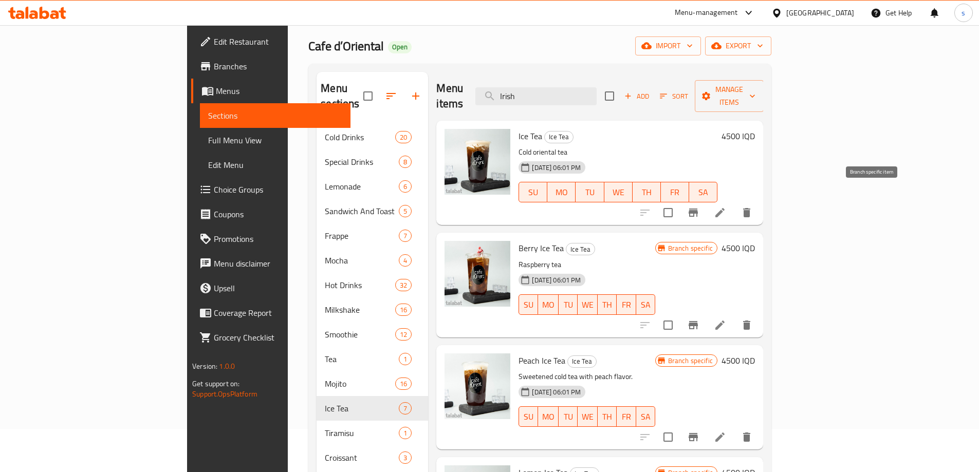
click at [698, 209] on icon "Branch-specific-item" at bounding box center [692, 213] width 9 height 8
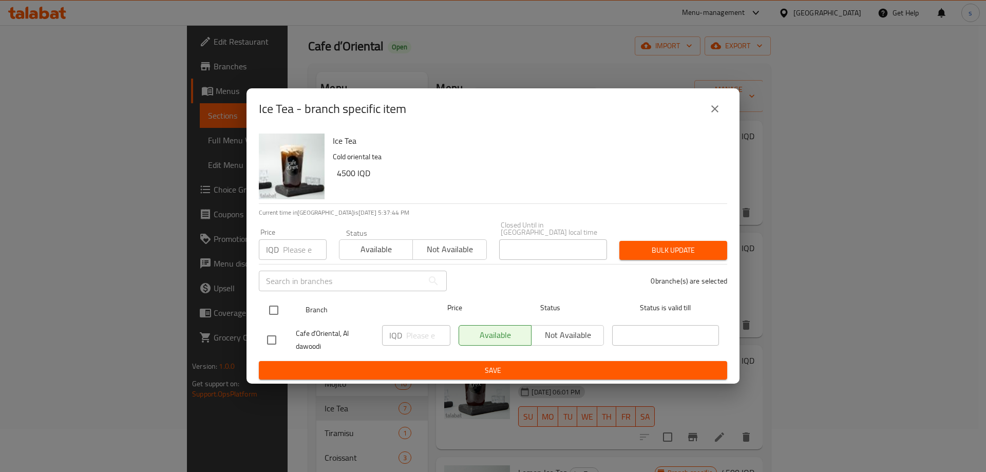
click at [276, 308] on input "checkbox" at bounding box center [274, 310] width 22 height 22
checkbox input "true"
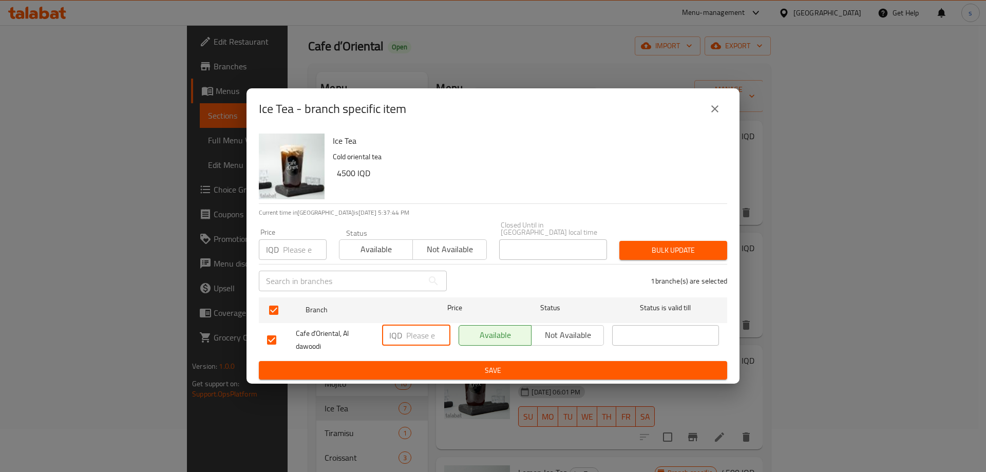
click at [419, 334] on input "number" at bounding box center [428, 335] width 44 height 21
type input "4000"
click at [397, 368] on span "Save" at bounding box center [493, 370] width 452 height 13
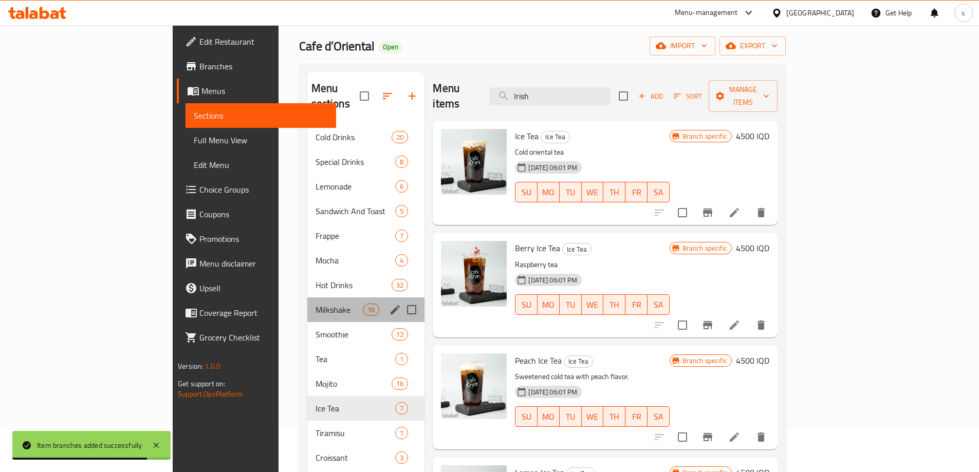
click at [307, 302] on div "Milkshake 16" at bounding box center [366, 309] width 118 height 25
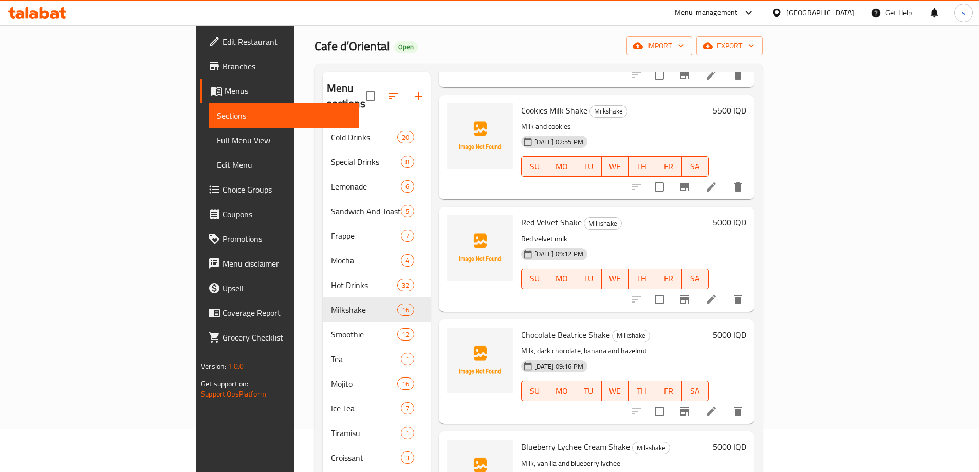
scroll to position [945, 0]
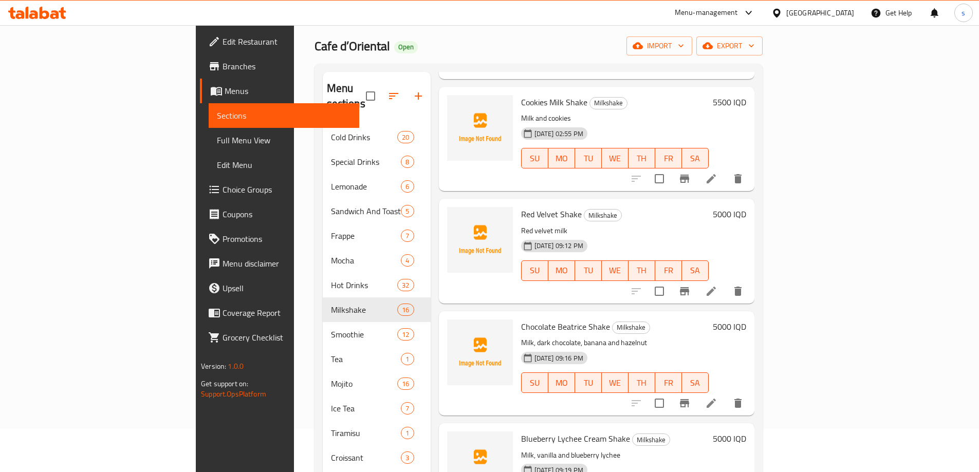
click at [697, 279] on button "Branch-specific-item" at bounding box center [684, 291] width 25 height 25
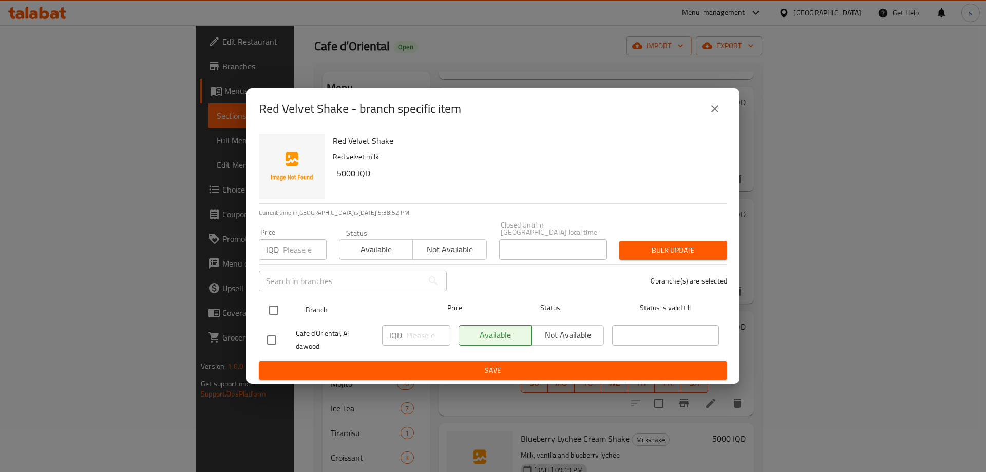
click at [273, 309] on input "checkbox" at bounding box center [274, 310] width 22 height 22
checkbox input "true"
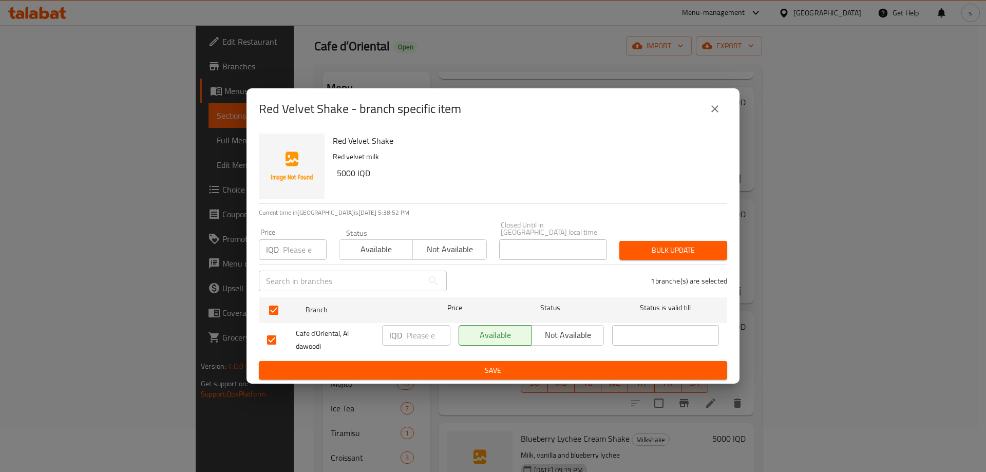
click at [420, 330] on input "number" at bounding box center [428, 335] width 44 height 21
type input "5000"
click at [426, 353] on div "IQD 5000 ​" at bounding box center [416, 340] width 77 height 38
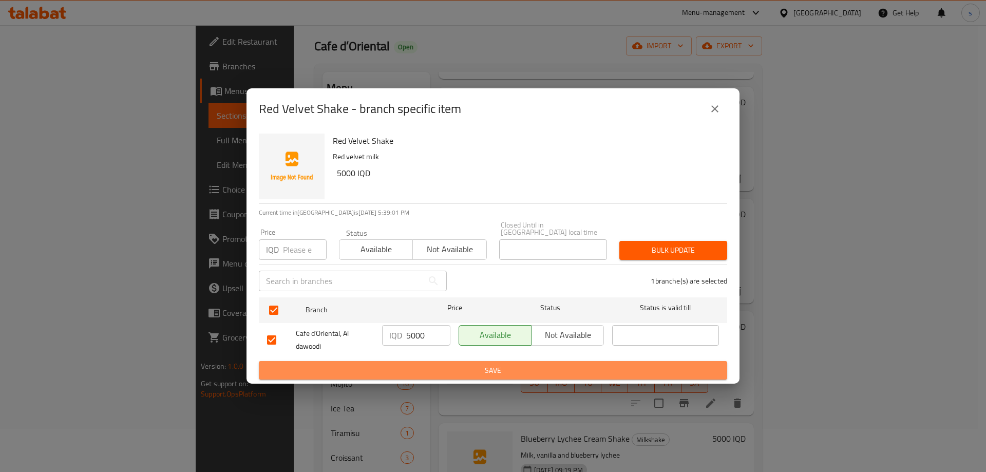
click at [424, 364] on span "Save" at bounding box center [493, 370] width 452 height 13
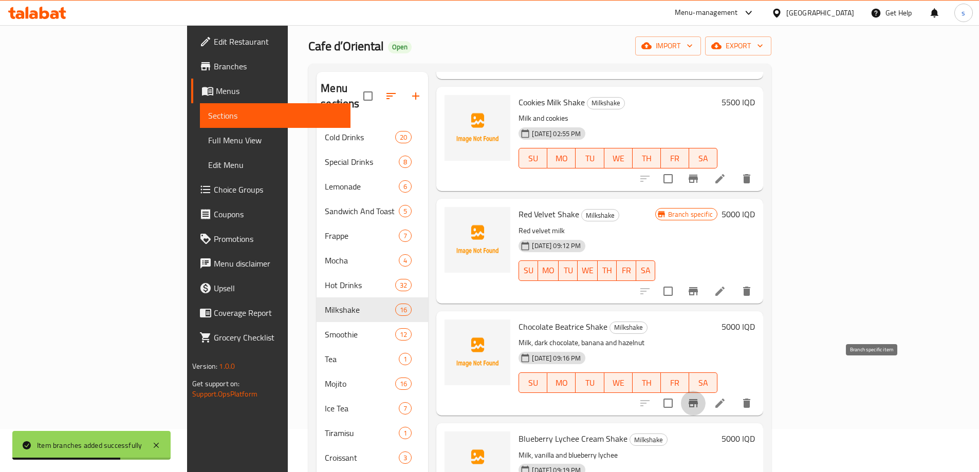
click at [705, 391] on button "Branch-specific-item" at bounding box center [693, 403] width 25 height 25
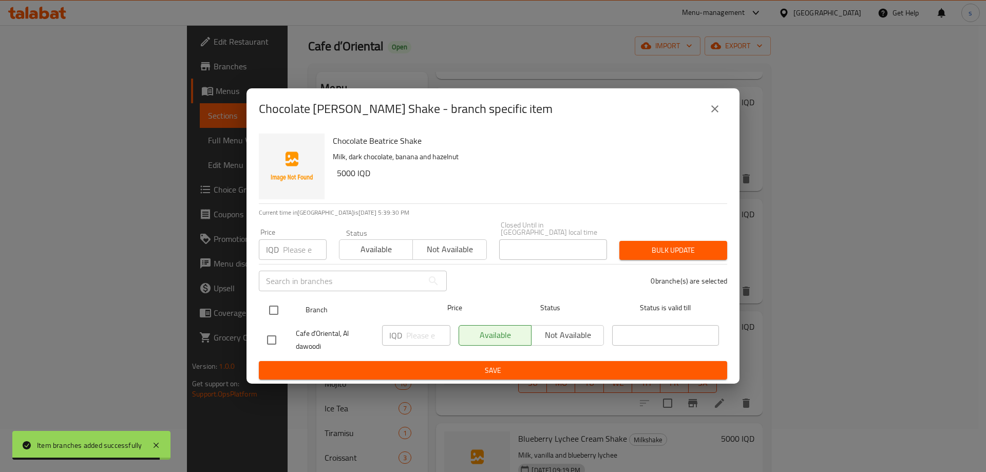
click at [275, 312] on input "checkbox" at bounding box center [274, 310] width 22 height 22
checkbox input "true"
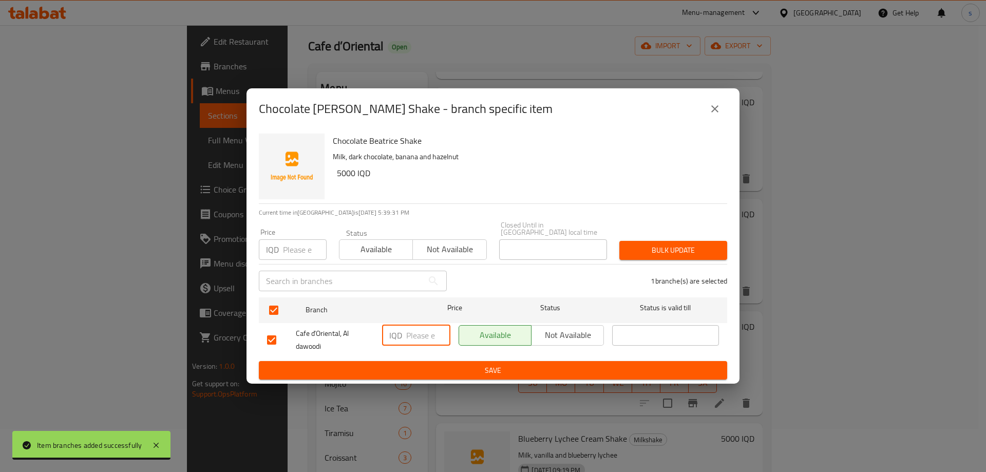
click at [417, 329] on input "number" at bounding box center [428, 335] width 44 height 21
type input "5000"
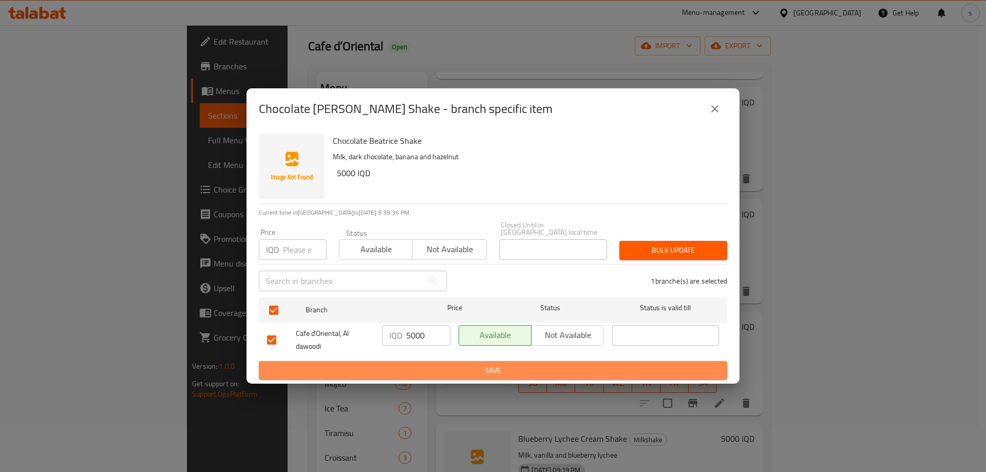
click at [419, 364] on span "Save" at bounding box center [493, 370] width 452 height 13
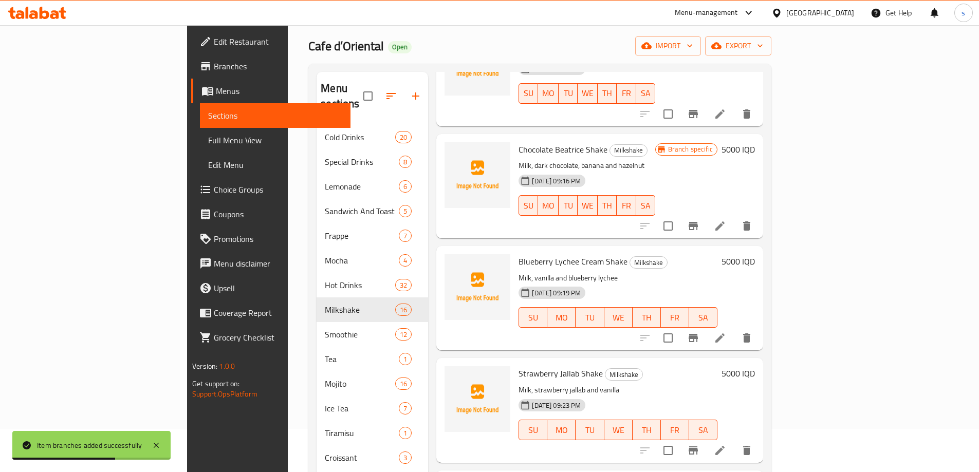
scroll to position [1182, 0]
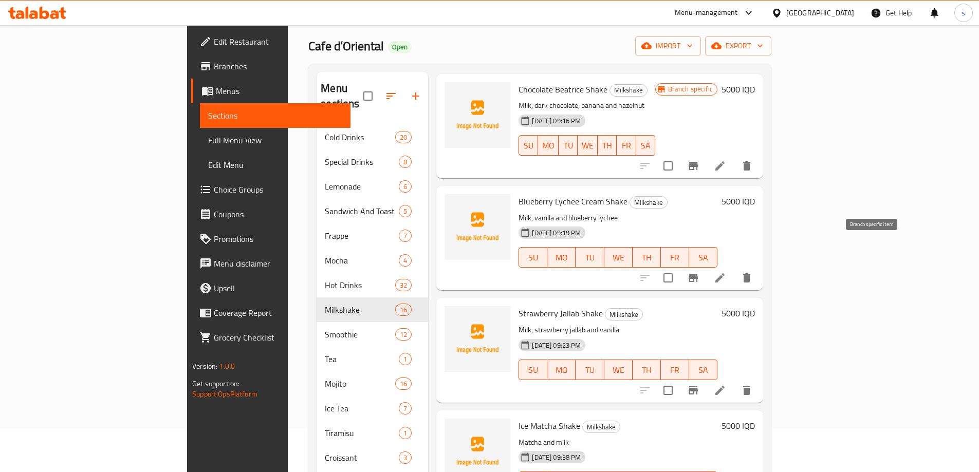
click at [699, 272] on icon "Branch-specific-item" at bounding box center [693, 278] width 12 height 12
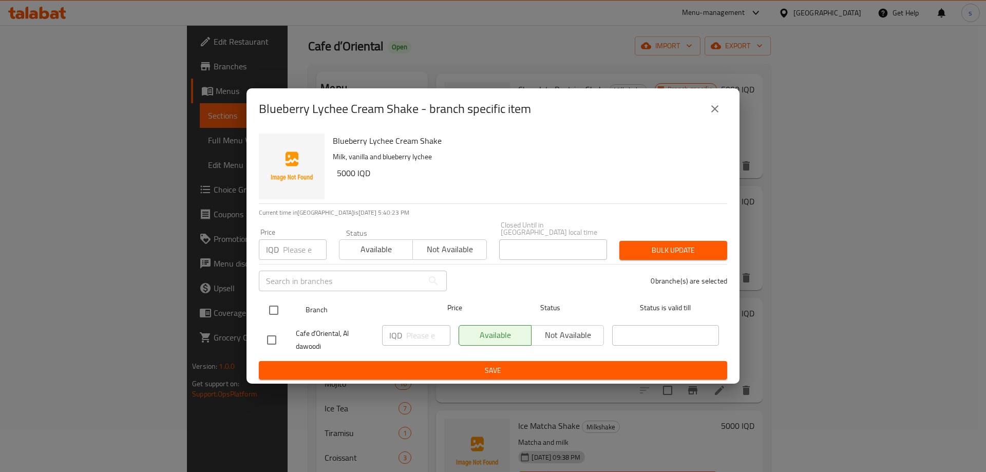
click at [279, 310] on input "checkbox" at bounding box center [274, 310] width 22 height 22
checkbox input "true"
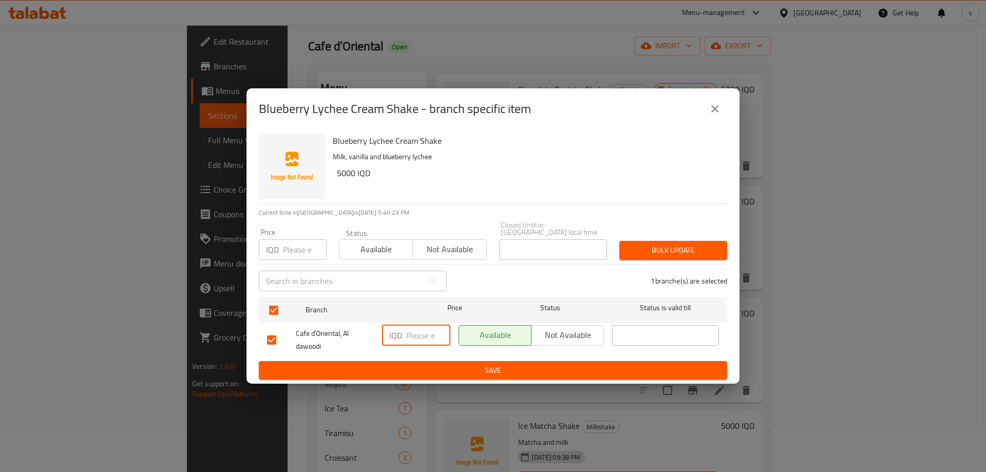
click at [413, 328] on input "number" at bounding box center [428, 335] width 44 height 21
type input "5000"
click at [398, 361] on button "Save" at bounding box center [493, 370] width 468 height 19
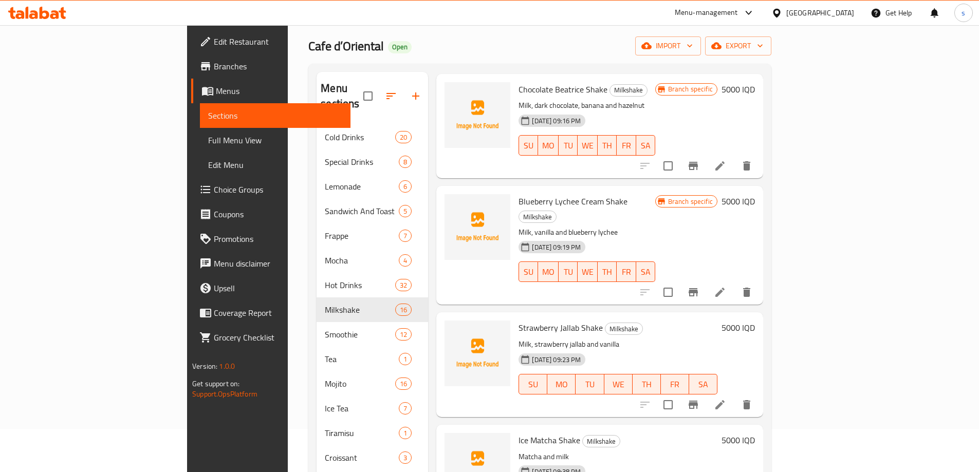
click at [698, 401] on icon "Branch-specific-item" at bounding box center [692, 405] width 9 height 8
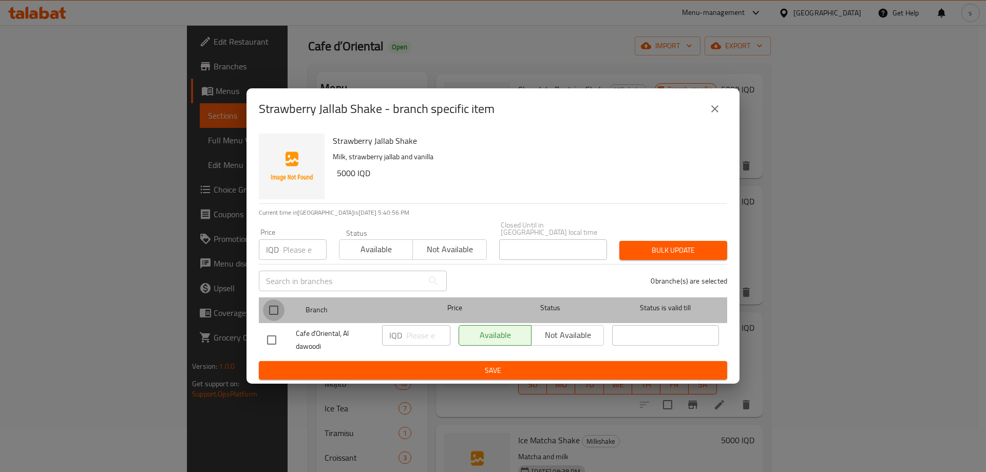
click at [282, 309] on input "checkbox" at bounding box center [274, 310] width 22 height 22
checkbox input "true"
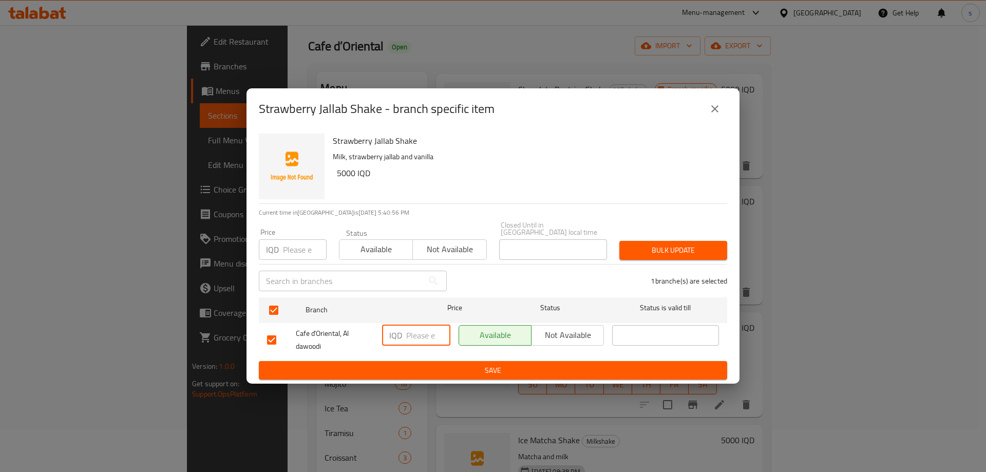
click at [418, 336] on input "number" at bounding box center [428, 335] width 44 height 21
type input "5000"
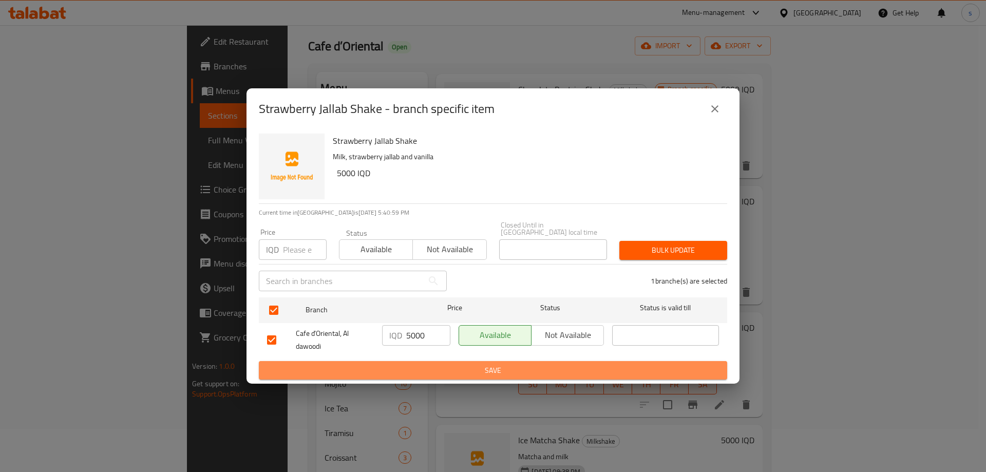
click at [418, 364] on span "Save" at bounding box center [493, 370] width 452 height 13
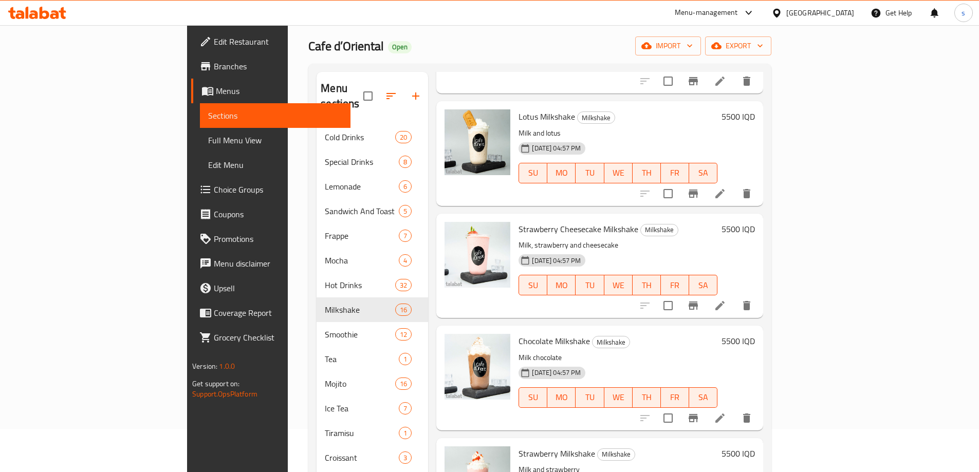
scroll to position [0, 0]
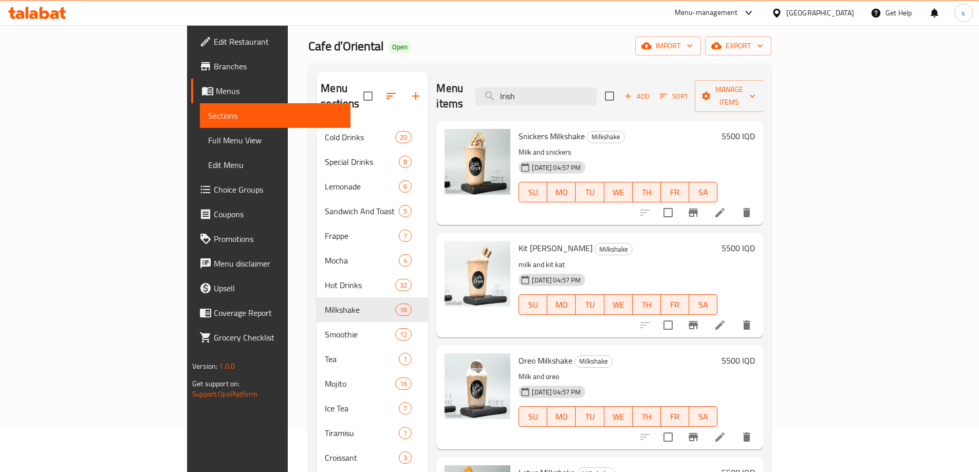
drag, startPoint x: 592, startPoint y: 91, endPoint x: 560, endPoint y: 98, distance: 32.4
click at [560, 98] on div "Menu items Irish Add Sort Manage items" at bounding box center [599, 96] width 327 height 49
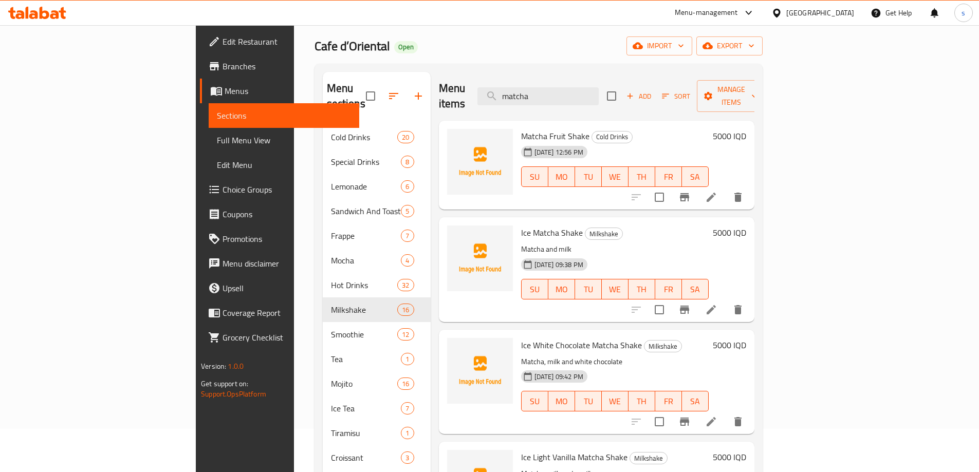
type input "matcha"
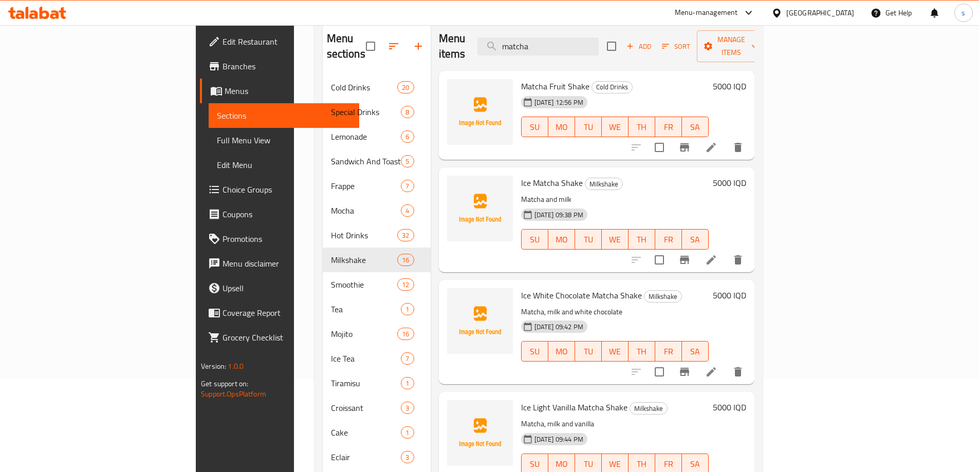
scroll to position [101, 0]
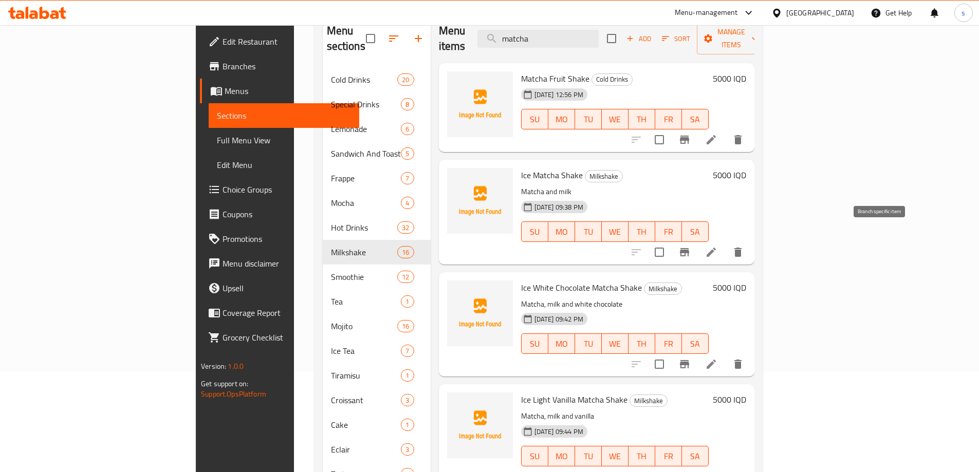
click at [689, 248] on icon "Branch-specific-item" at bounding box center [684, 252] width 9 height 8
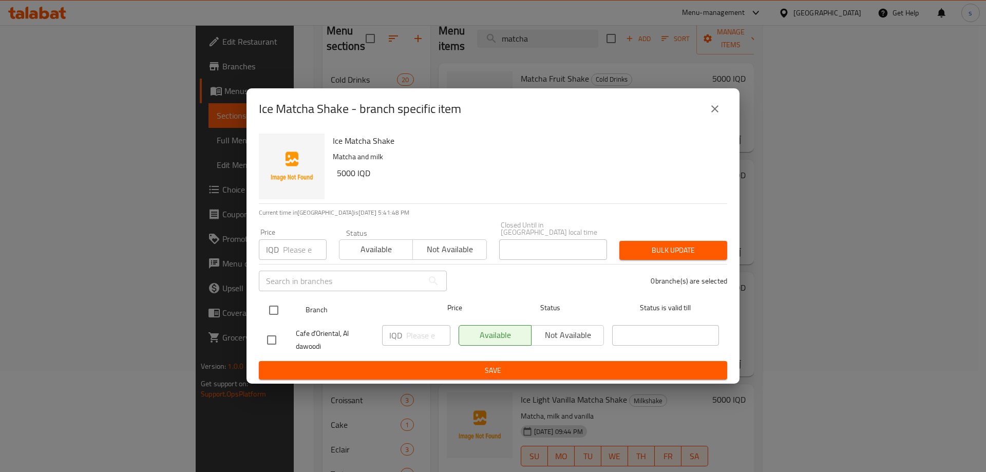
click at [270, 315] on input "checkbox" at bounding box center [274, 310] width 22 height 22
checkbox input "true"
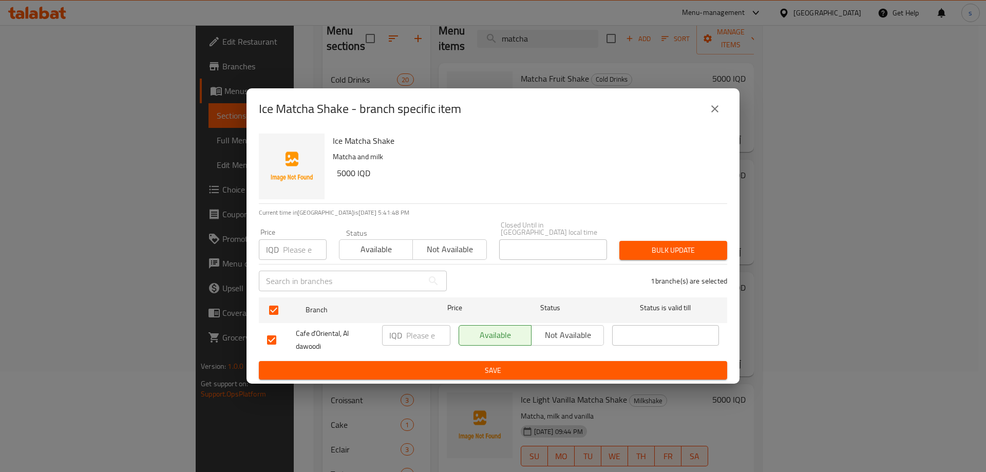
click at [415, 333] on input "number" at bounding box center [428, 335] width 44 height 21
type input "5000"
click at [409, 366] on span "Save" at bounding box center [493, 370] width 452 height 13
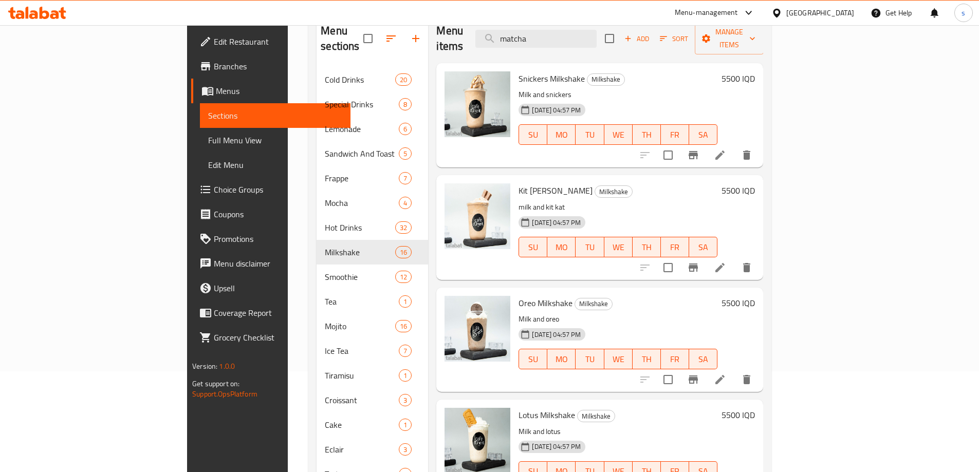
scroll to position [66, 0]
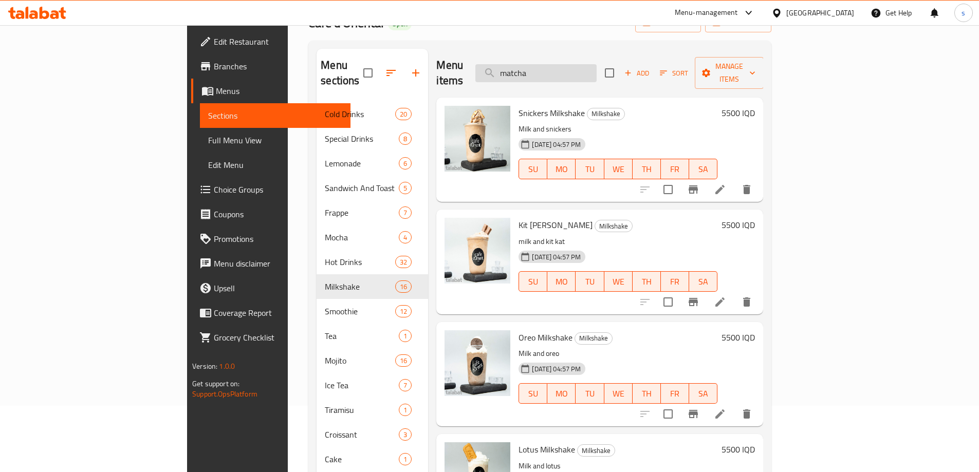
click at [596, 65] on input "matcha" at bounding box center [535, 73] width 121 height 18
type input "matcha"
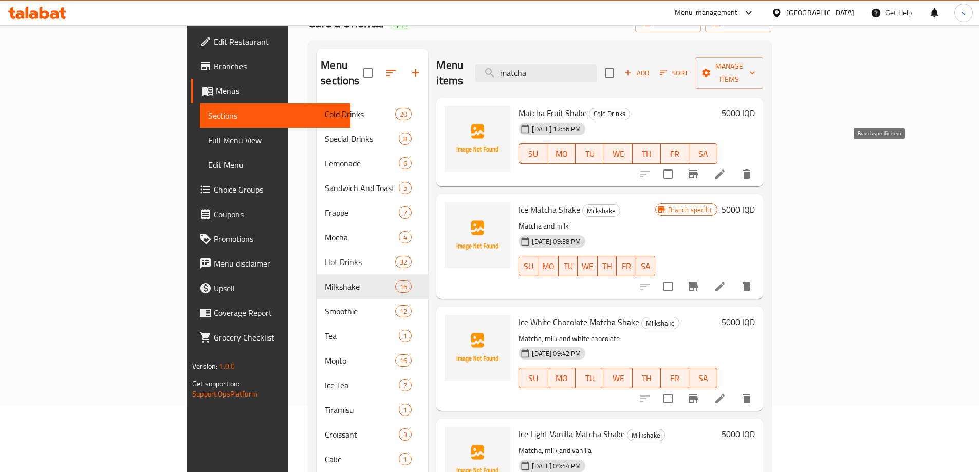
click at [698, 170] on icon "Branch-specific-item" at bounding box center [692, 174] width 9 height 8
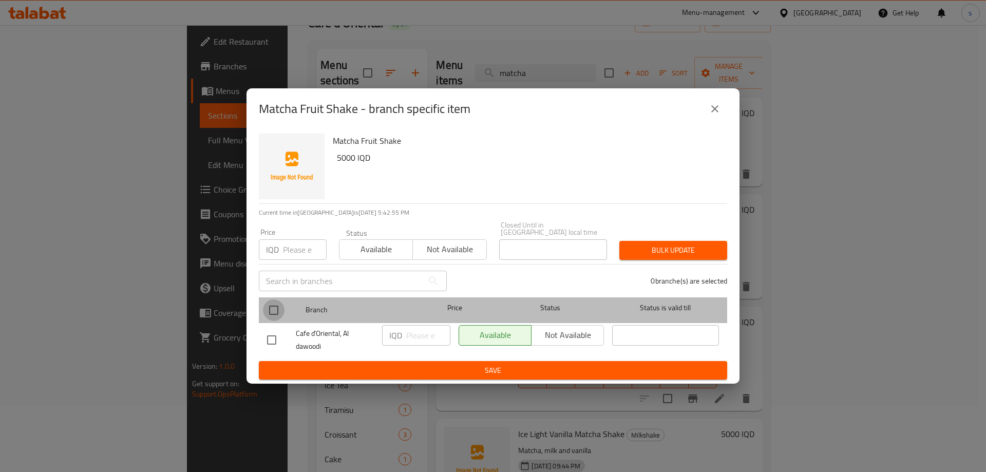
click at [280, 309] on input "checkbox" at bounding box center [274, 310] width 22 height 22
checkbox input "true"
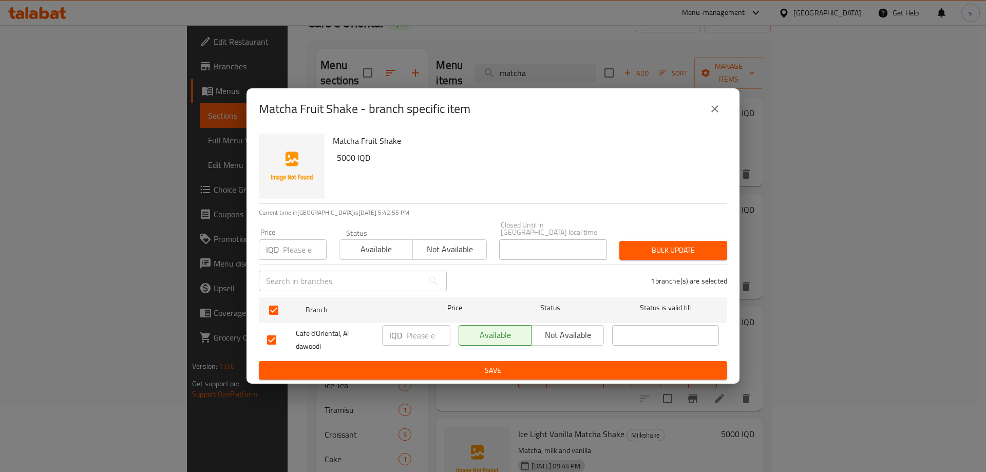
click at [414, 325] on input "number" at bounding box center [428, 335] width 44 height 21
type input "5000"
click at [425, 367] on span "Save" at bounding box center [493, 370] width 452 height 13
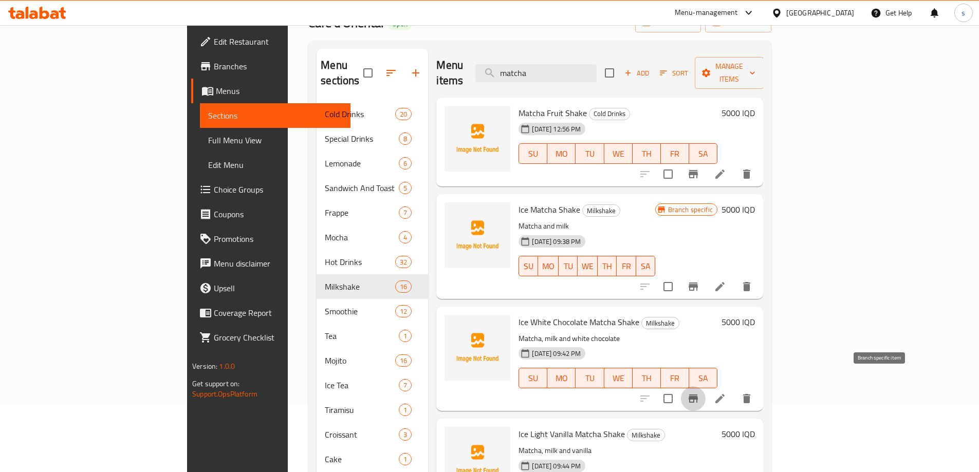
click at [699, 392] on icon "Branch-specific-item" at bounding box center [693, 398] width 12 height 12
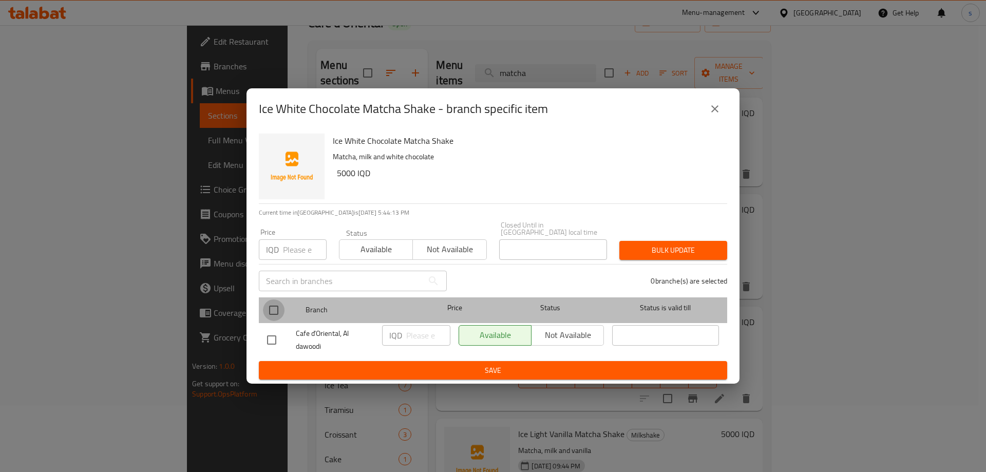
click at [275, 306] on input "checkbox" at bounding box center [274, 310] width 22 height 22
checkbox input "true"
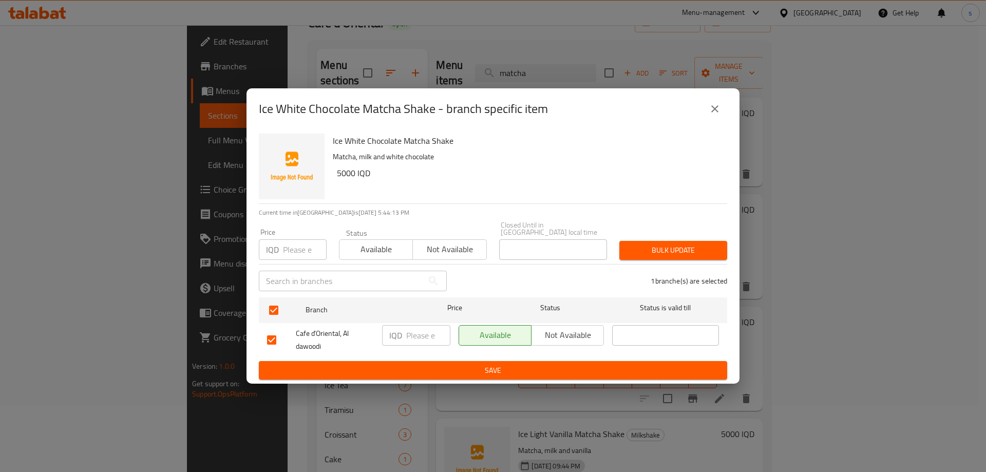
click at [421, 327] on input "number" at bounding box center [428, 335] width 44 height 21
type input "5000"
click at [433, 368] on span "Save" at bounding box center [493, 370] width 452 height 13
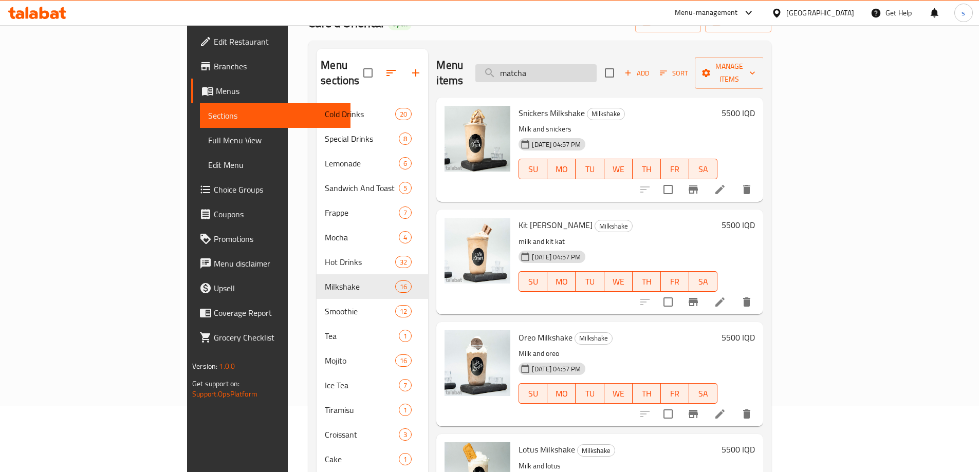
click at [596, 64] on input "matcha" at bounding box center [535, 73] width 121 height 18
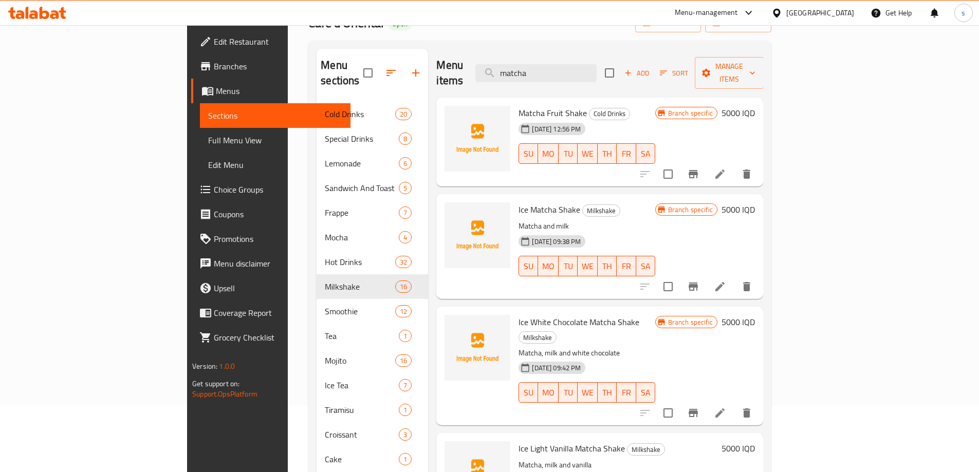
scroll to position [144, 0]
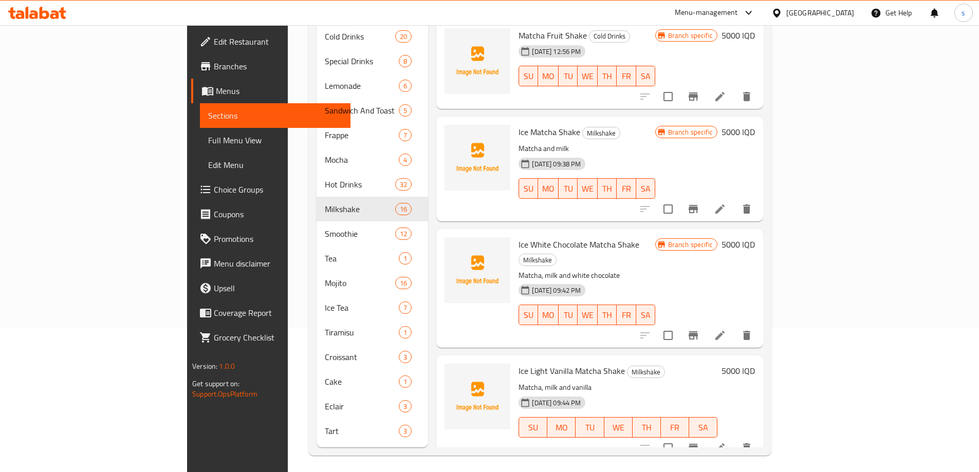
type input "matcha"
click at [698, 444] on icon "Branch-specific-item" at bounding box center [692, 448] width 9 height 8
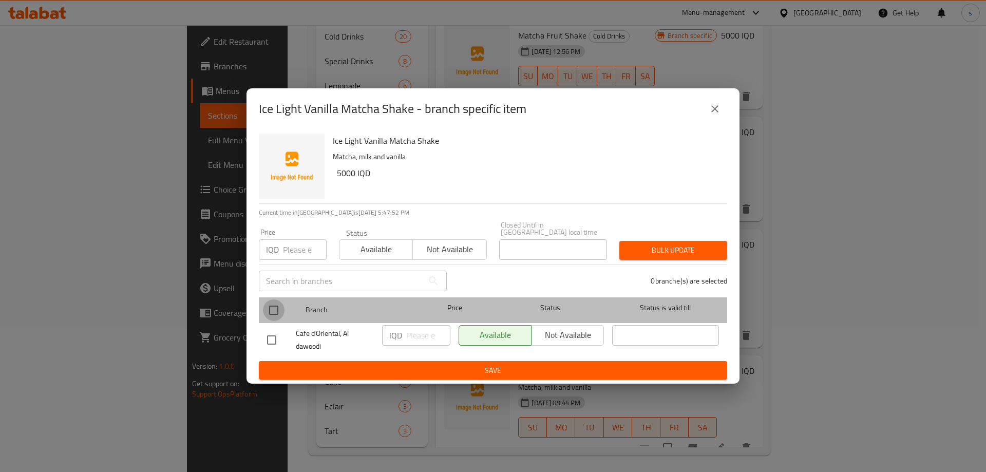
click at [279, 303] on input "checkbox" at bounding box center [274, 310] width 22 height 22
checkbox input "true"
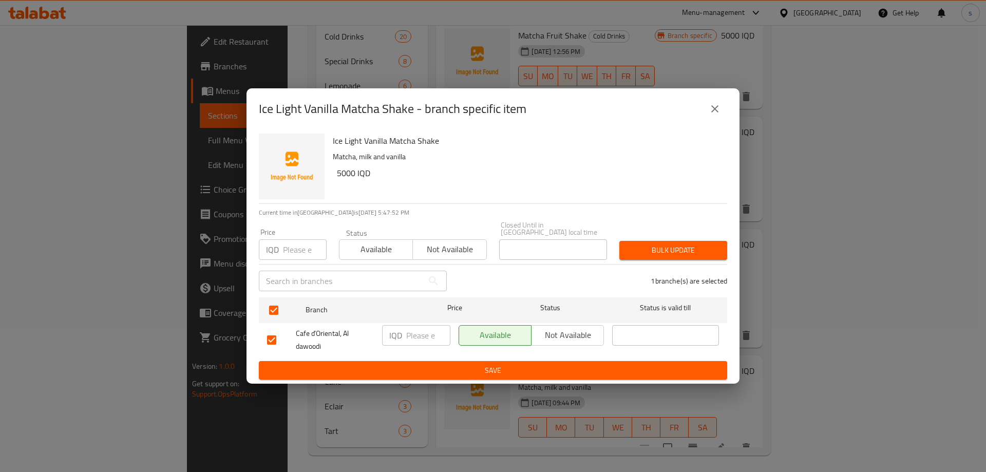
click at [426, 333] on input "number" at bounding box center [428, 335] width 44 height 21
type input "5000"
click at [425, 369] on span "Save" at bounding box center [493, 370] width 452 height 13
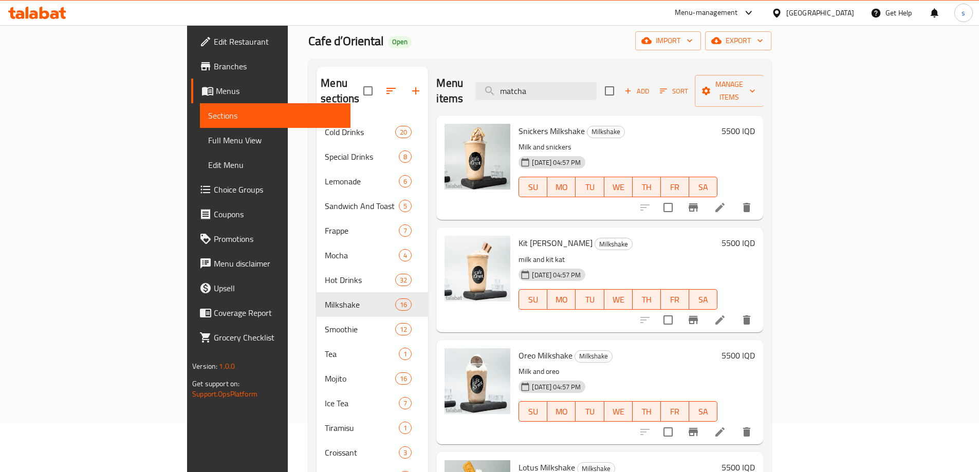
scroll to position [46, 0]
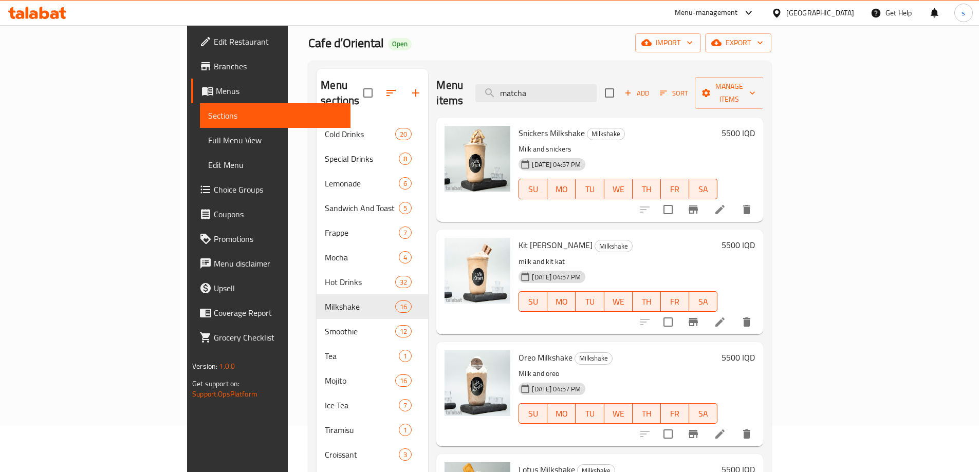
drag, startPoint x: 615, startPoint y: 81, endPoint x: 541, endPoint y: 102, distance: 76.9
click at [541, 102] on div "Menu items matcha Add Sort Manage items Snickers Milkshake Milkshake Milk and s…" at bounding box center [595, 307] width 335 height 476
paste input "Blue Hawaiian"
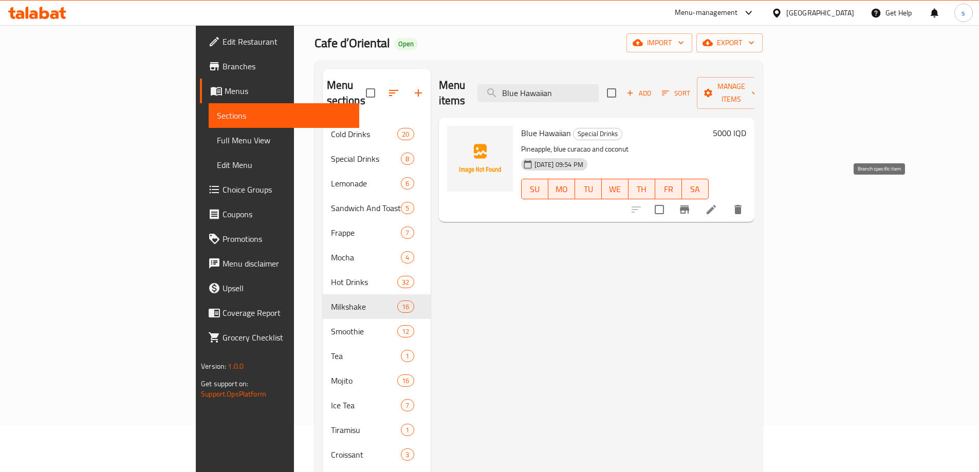
type input "Blue Hawaiian"
click at [689, 205] on icon "Branch-specific-item" at bounding box center [684, 209] width 9 height 8
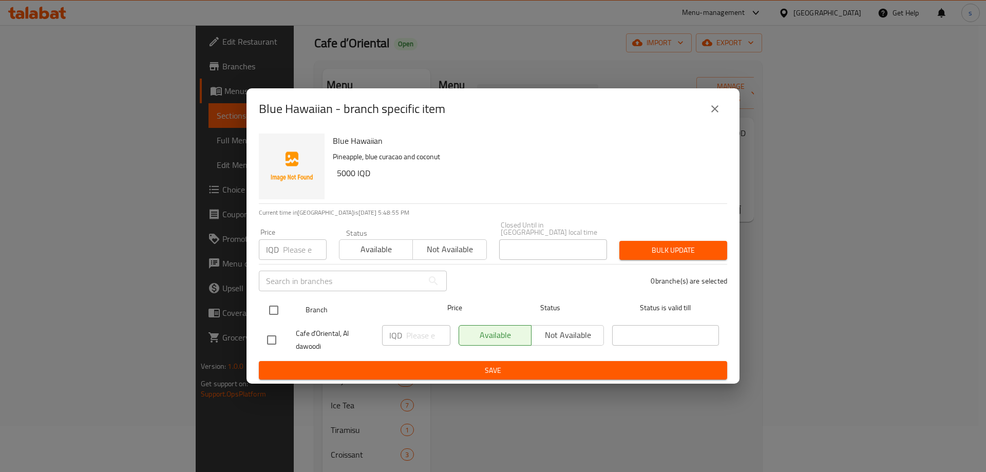
click at [275, 314] on input "checkbox" at bounding box center [274, 310] width 22 height 22
checkbox input "true"
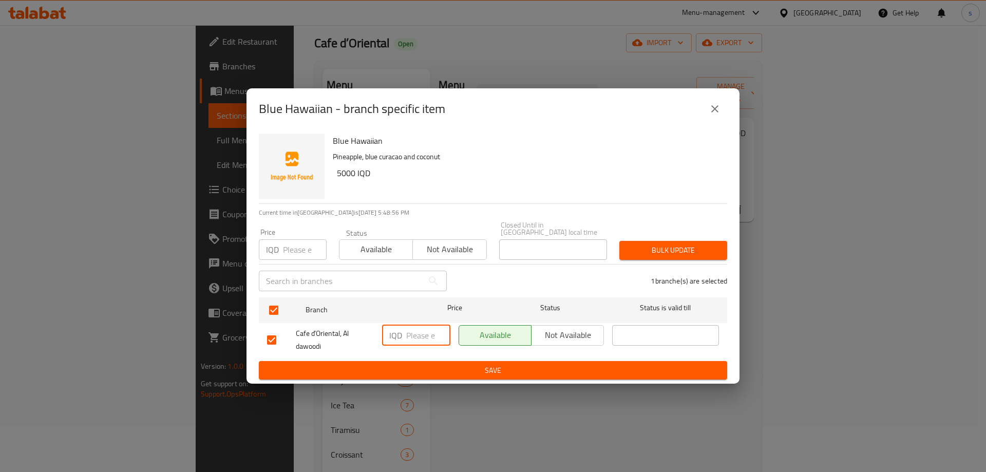
click at [421, 333] on input "number" at bounding box center [428, 335] width 44 height 21
type input "5000"
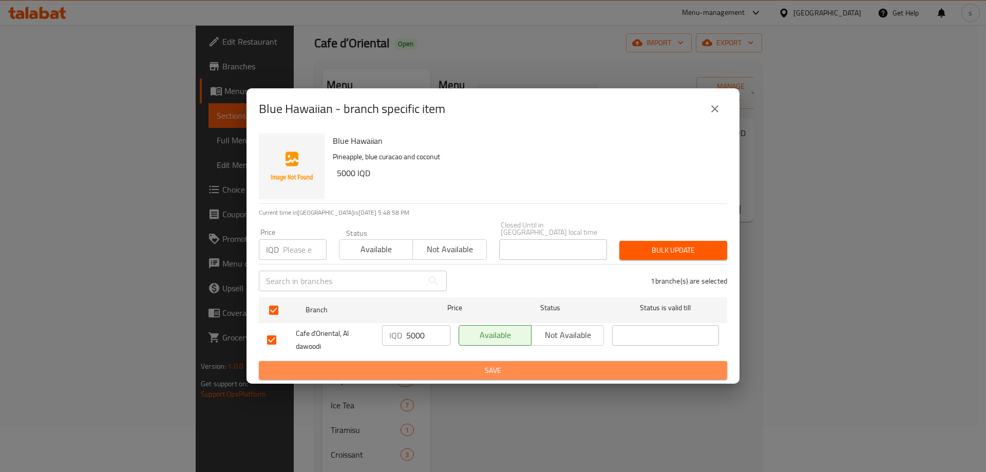
click at [422, 364] on span "Save" at bounding box center [493, 370] width 452 height 13
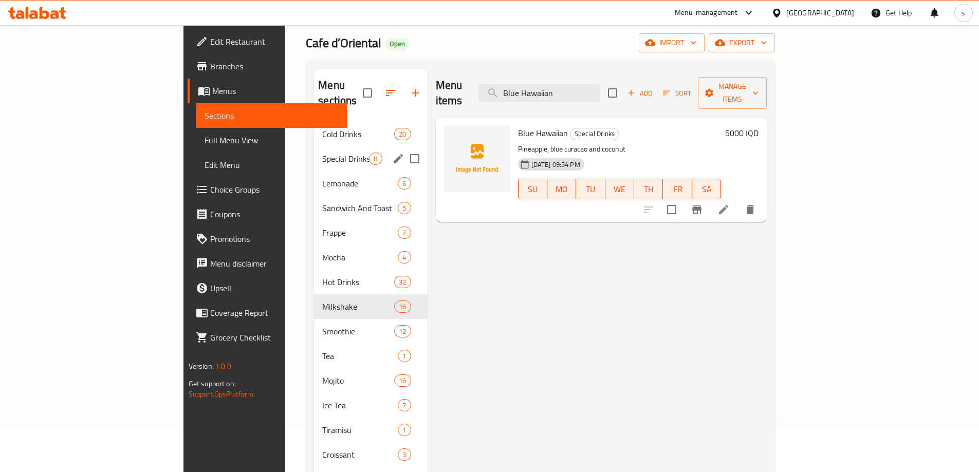
click at [322, 153] on span "Special Drinks" at bounding box center [345, 159] width 47 height 12
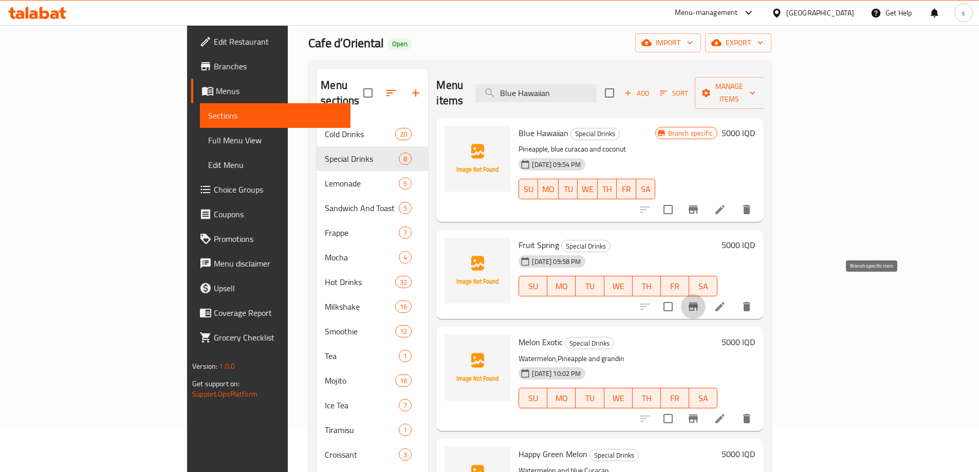
click at [705, 298] on button "Branch-specific-item" at bounding box center [693, 306] width 25 height 25
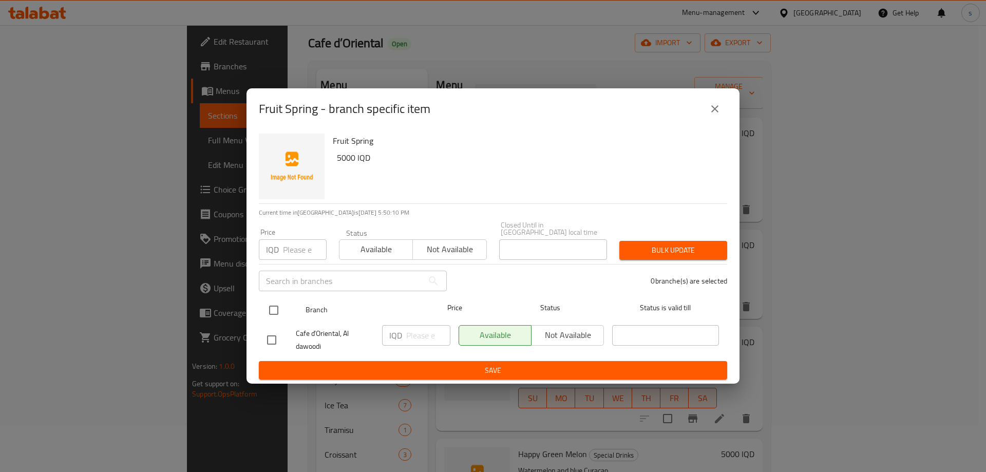
click at [274, 314] on input "checkbox" at bounding box center [274, 310] width 22 height 22
checkbox input "true"
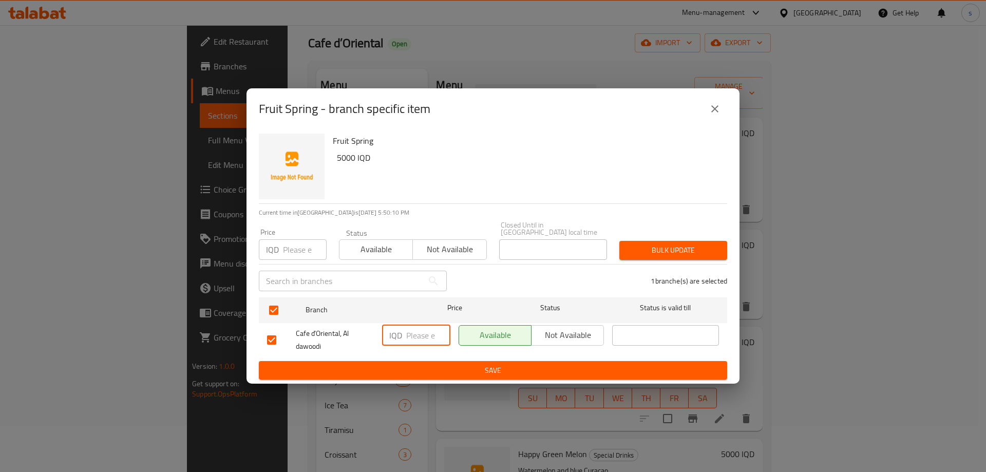
click at [420, 335] on input "number" at bounding box center [428, 335] width 44 height 21
type input "5000"
click at [395, 361] on button "Save" at bounding box center [493, 370] width 468 height 19
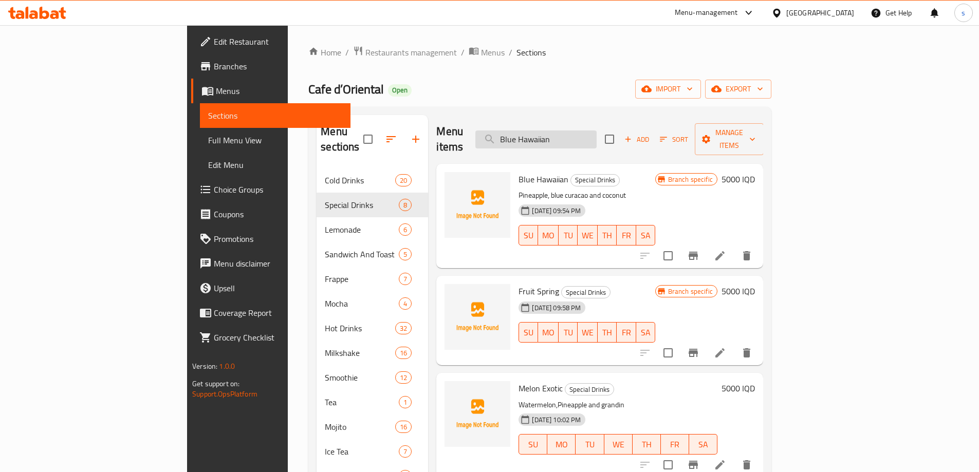
drag, startPoint x: 623, startPoint y: 132, endPoint x: 566, endPoint y: 138, distance: 57.3
click at [566, 138] on input "Blue Hawaiian" at bounding box center [535, 139] width 121 height 18
paste input "Melon Exotic"
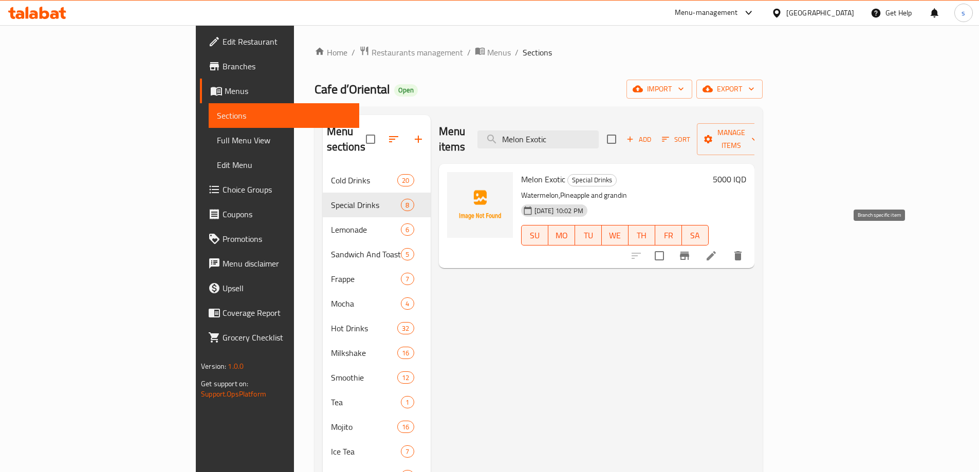
type input "Melon Exotic"
click at [689, 252] on icon "Branch-specific-item" at bounding box center [684, 256] width 9 height 8
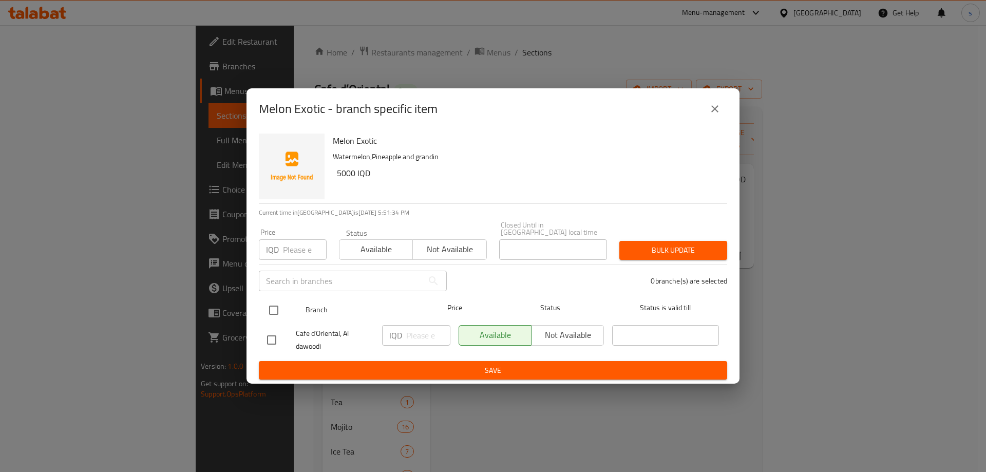
click at [270, 306] on input "checkbox" at bounding box center [274, 310] width 22 height 22
checkbox input "true"
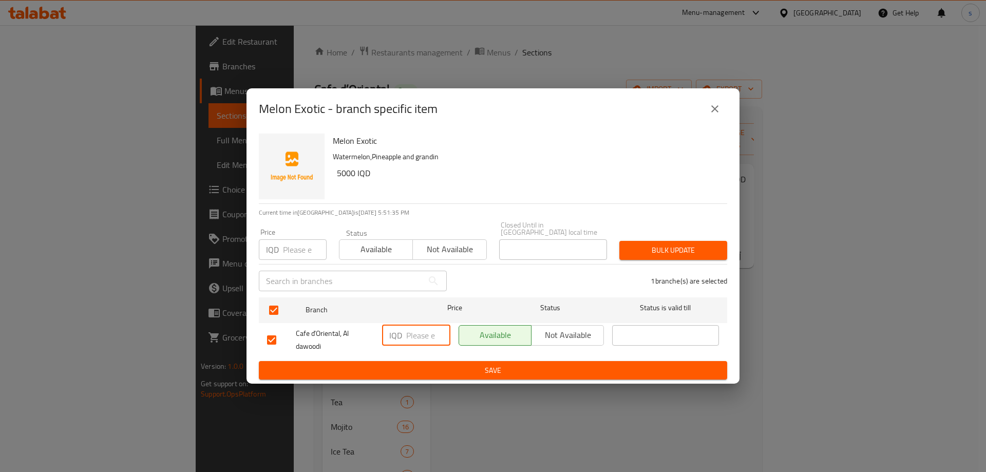
click at [422, 328] on input "number" at bounding box center [428, 335] width 44 height 21
type input "5000"
click at [397, 364] on span "Save" at bounding box center [493, 370] width 452 height 13
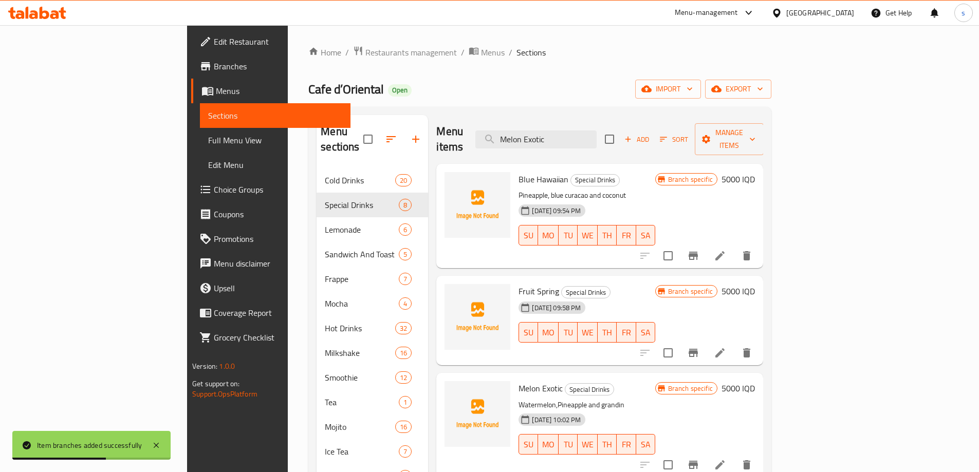
drag, startPoint x: 629, startPoint y: 129, endPoint x: 534, endPoint y: 137, distance: 95.8
click at [534, 137] on div "Menu items Melon Exotic Add Sort Manage items" at bounding box center [599, 139] width 327 height 49
paste input "Happy Green Melon"
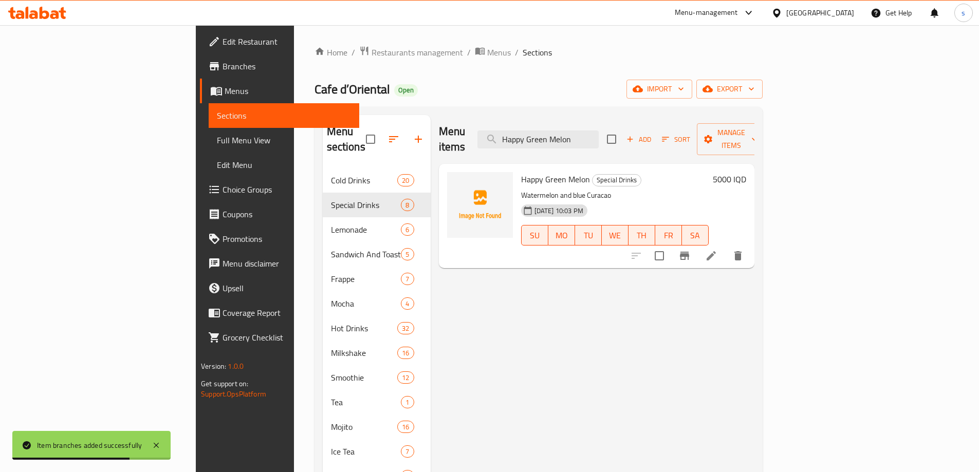
type input "Happy Green Melon"
click at [690, 250] on icon "Branch-specific-item" at bounding box center [684, 256] width 12 height 12
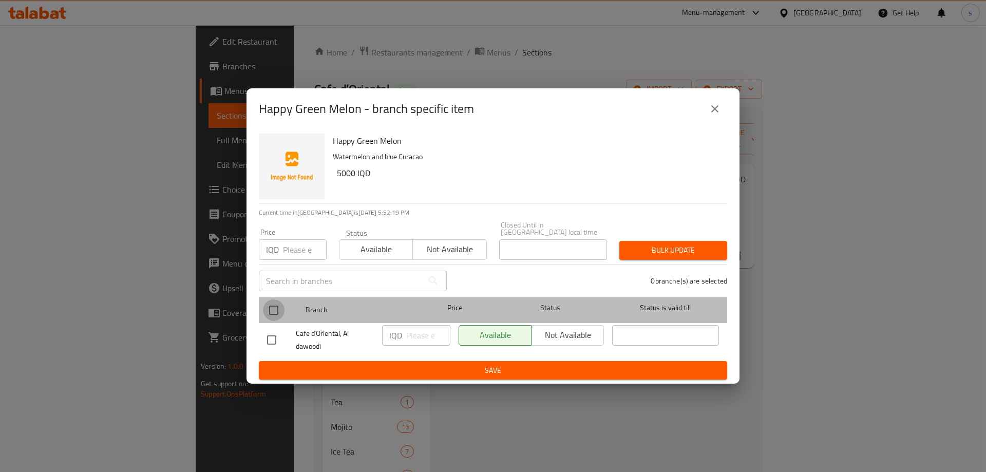
click at [277, 306] on input "checkbox" at bounding box center [274, 310] width 22 height 22
checkbox input "true"
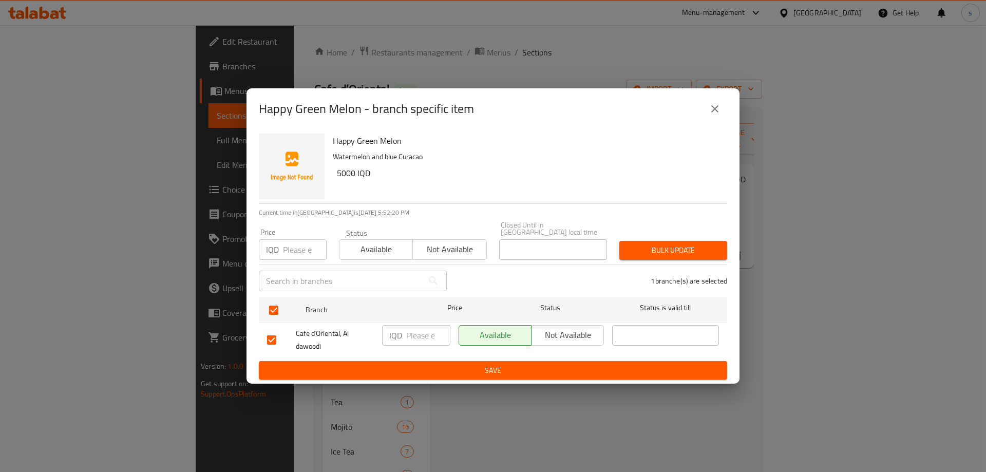
click at [427, 328] on input "number" at bounding box center [428, 335] width 44 height 21
type input "5000"
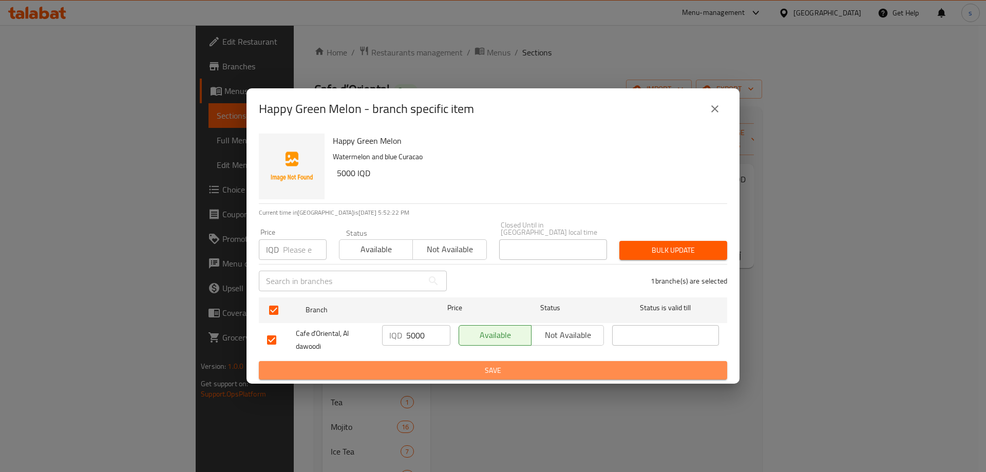
click at [425, 364] on span "Save" at bounding box center [493, 370] width 452 height 13
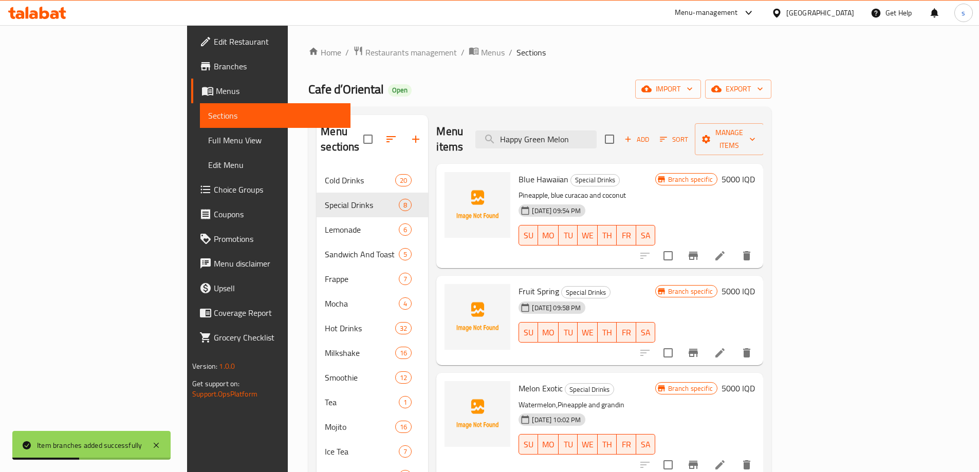
drag, startPoint x: 657, startPoint y: 135, endPoint x: 562, endPoint y: 141, distance: 94.2
click at [562, 141] on div "Menu items Happy Green Melon Add Sort Manage items" at bounding box center [599, 139] width 327 height 49
paste input "San Francisco"
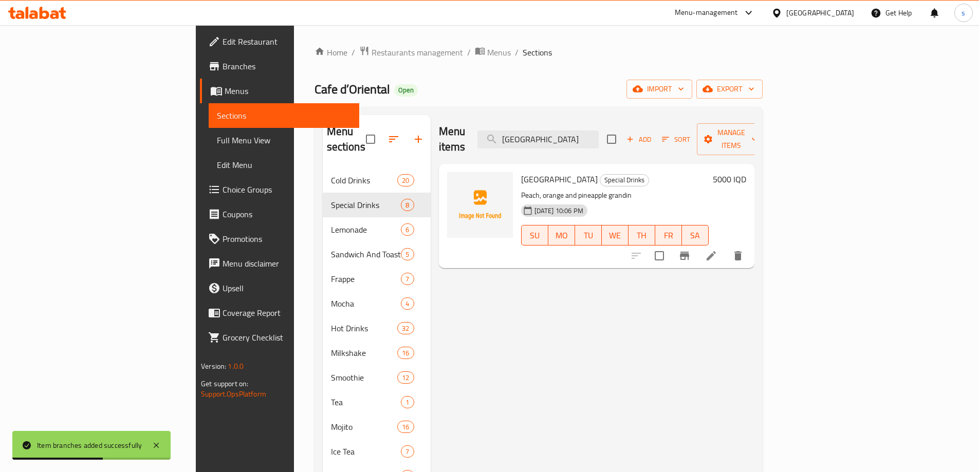
type input "San Francisco"
click at [690, 250] on icon "Branch-specific-item" at bounding box center [684, 256] width 12 height 12
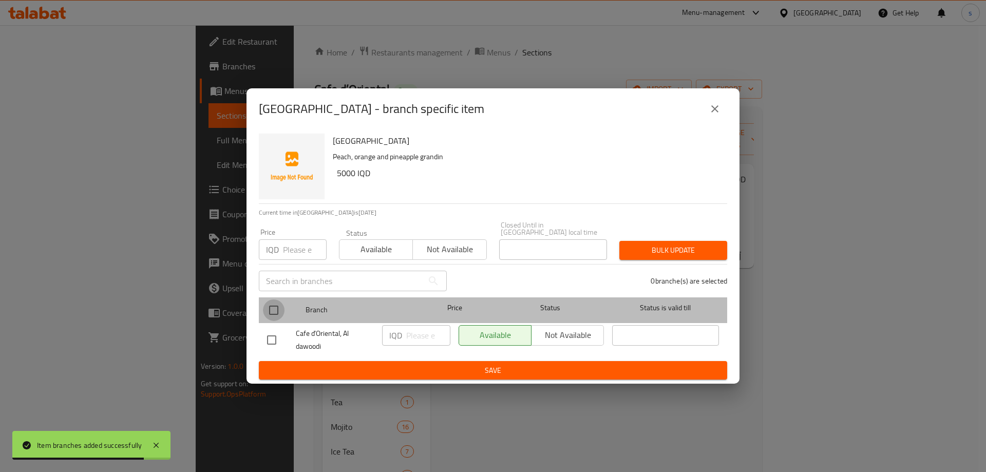
click at [282, 302] on input "checkbox" at bounding box center [274, 310] width 22 height 22
checkbox input "true"
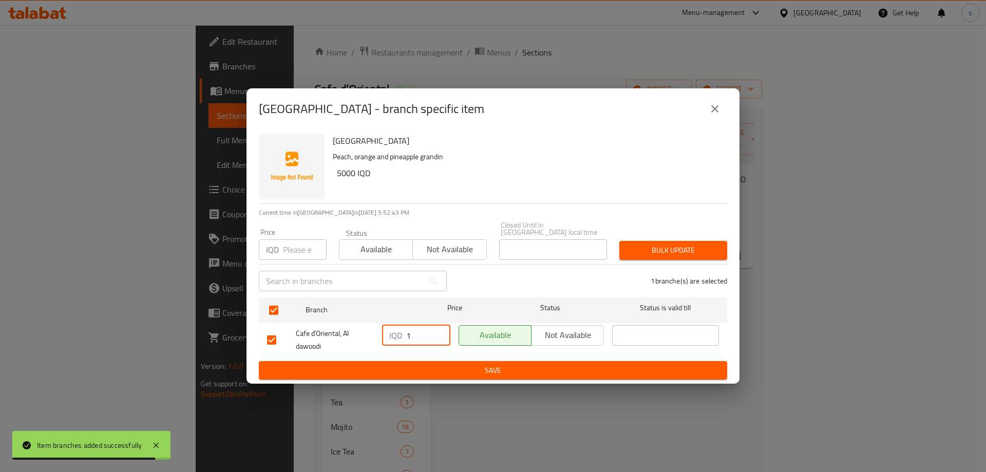
type input "1"
click at [436, 330] on input "1" at bounding box center [428, 335] width 44 height 21
type input "5000"
click at [441, 364] on span "Save" at bounding box center [493, 370] width 452 height 13
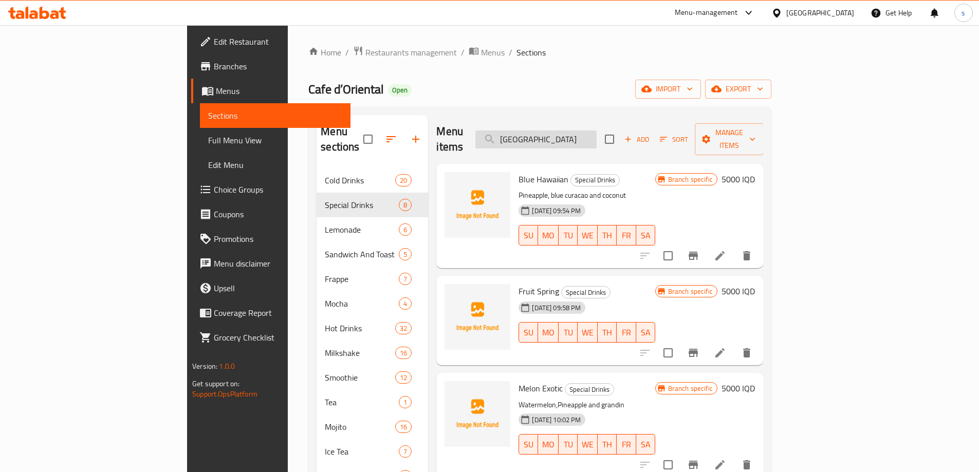
paste input "ummer Sweet"
drag, startPoint x: 630, startPoint y: 126, endPoint x: 555, endPoint y: 134, distance: 75.3
click at [555, 134] on input "Summer Sweet" at bounding box center [535, 139] width 121 height 18
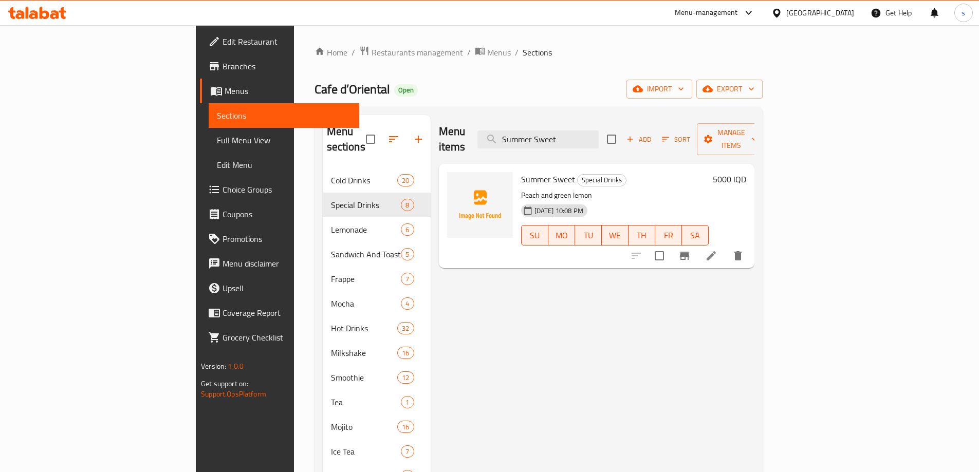
type input "Summer Sweet"
click at [697, 247] on button "Branch-specific-item" at bounding box center [684, 255] width 25 height 25
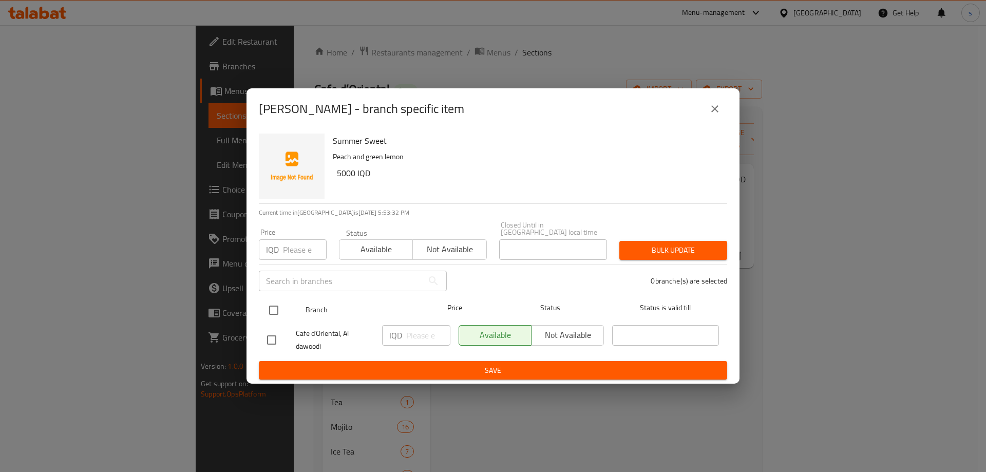
click at [273, 305] on input "checkbox" at bounding box center [274, 310] width 22 height 22
checkbox input "true"
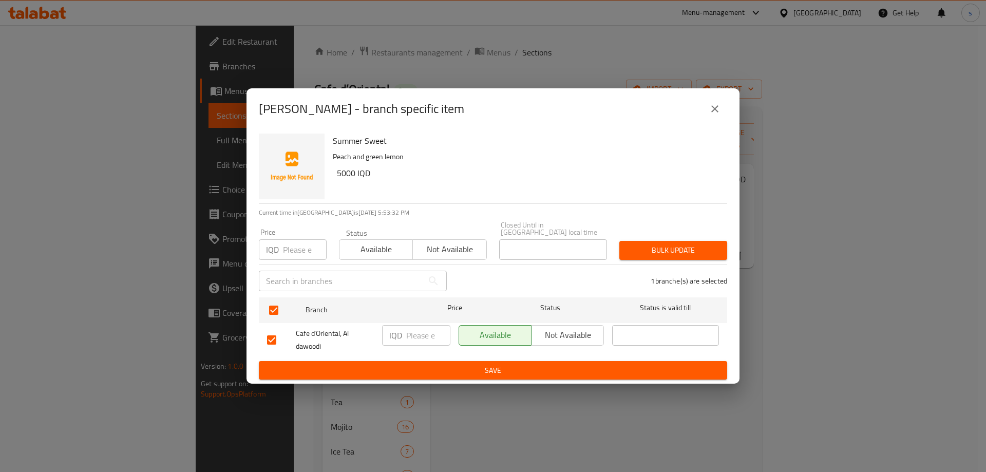
click at [415, 333] on input "number" at bounding box center [428, 335] width 44 height 21
type input "5000"
click at [465, 368] on span "Save" at bounding box center [493, 370] width 452 height 13
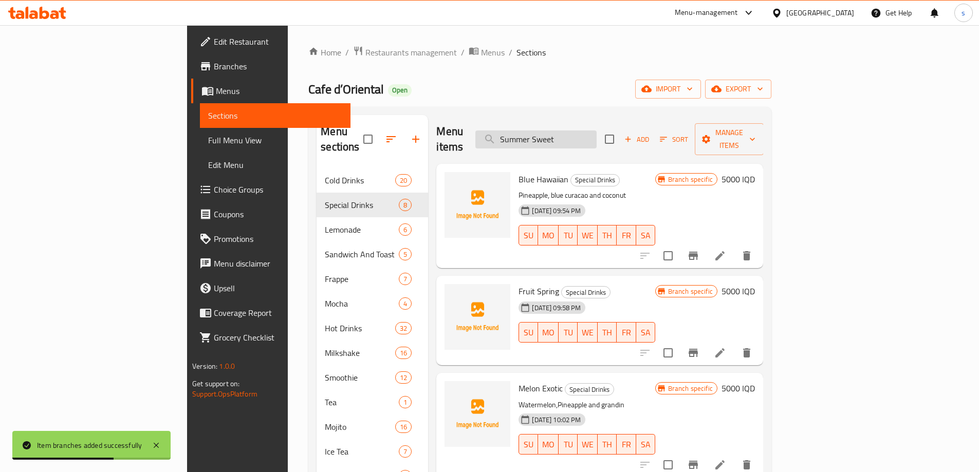
drag, startPoint x: 651, startPoint y: 134, endPoint x: 548, endPoint y: 138, distance: 103.3
click at [548, 138] on input "Summer Sweet" at bounding box center [535, 139] width 121 height 18
paste input "Yummy Angel"
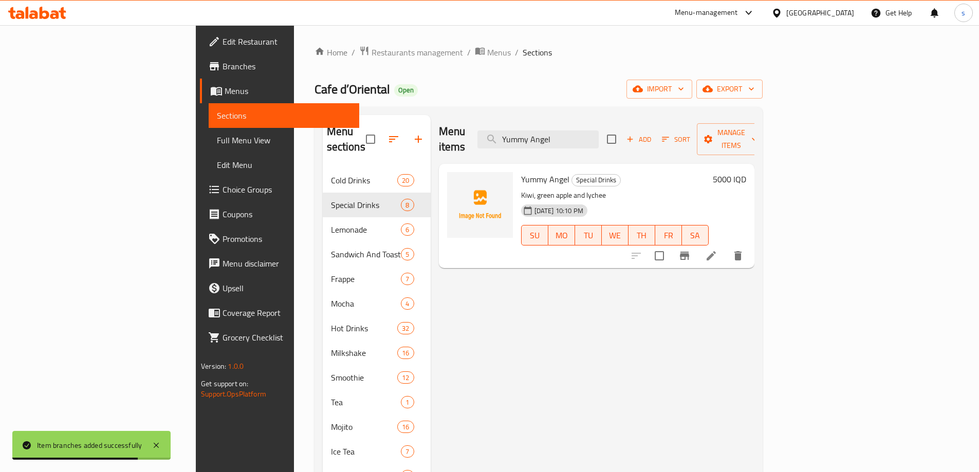
type input "Yummy Angel"
click at [690, 250] on icon "Branch-specific-item" at bounding box center [684, 256] width 12 height 12
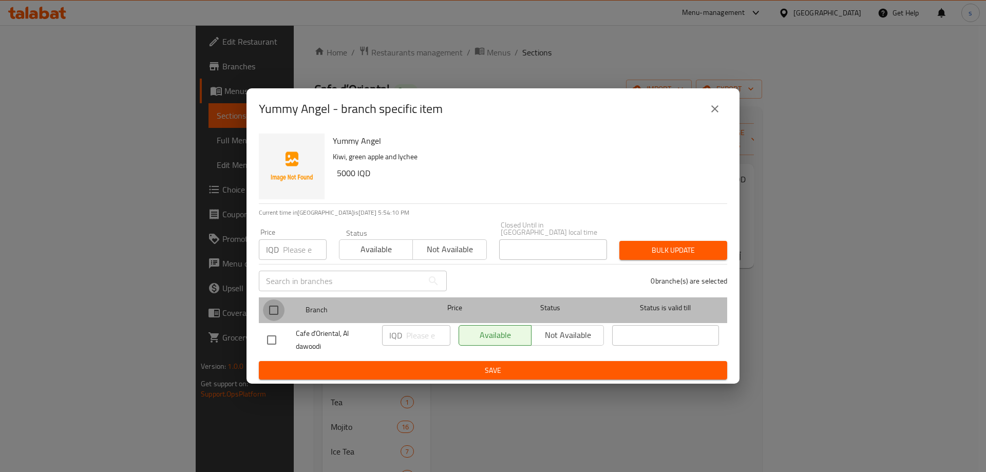
click at [280, 307] on input "checkbox" at bounding box center [274, 310] width 22 height 22
checkbox input "true"
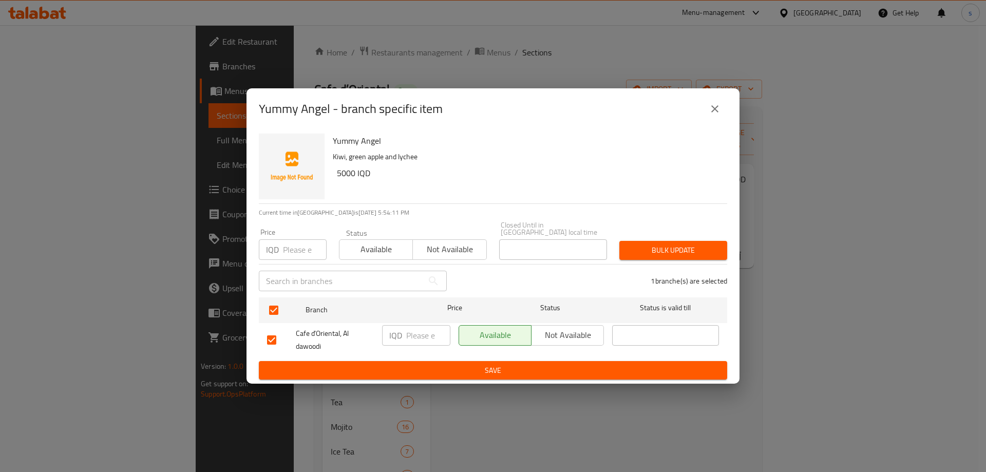
click at [425, 327] on input "number" at bounding box center [428, 335] width 44 height 21
type input "5000"
click at [457, 377] on div "Yummy Angel Kiwi, green apple and lychee 5000 IQD Current time in Iraq is 19 Au…" at bounding box center [493, 256] width 493 height 255
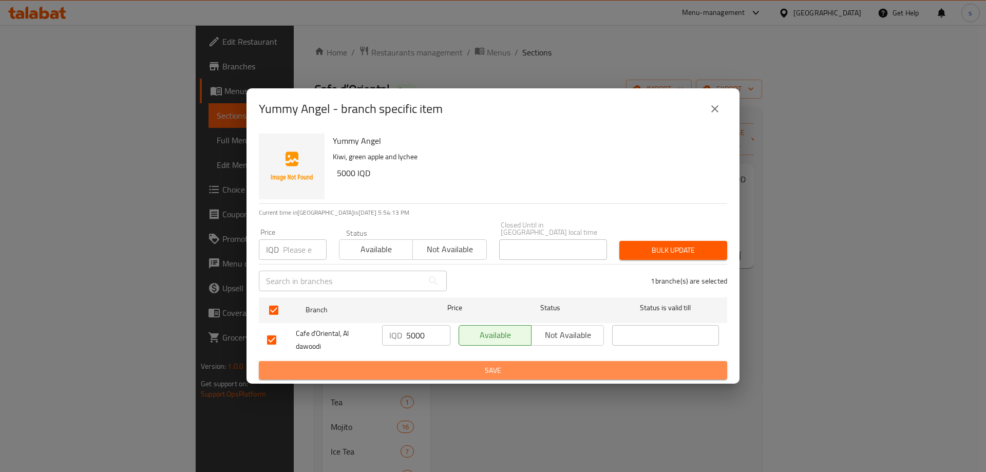
click at [457, 370] on span "Save" at bounding box center [493, 370] width 452 height 13
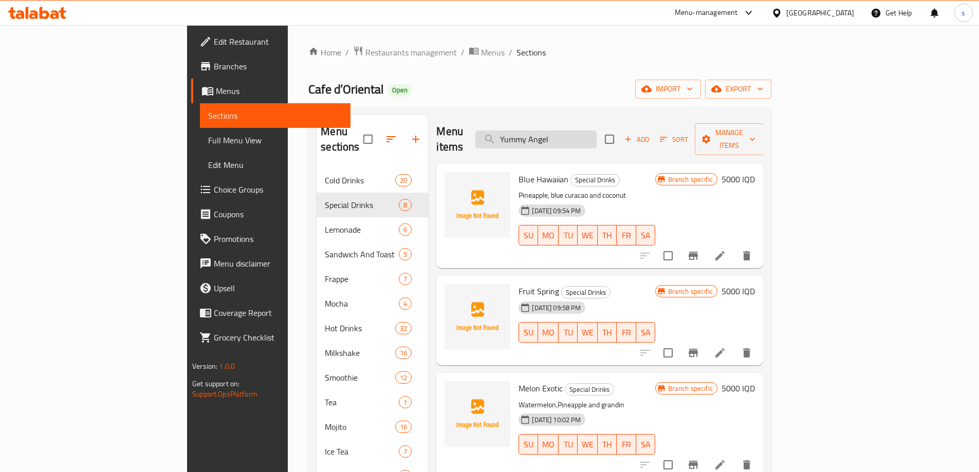
drag, startPoint x: 633, startPoint y: 129, endPoint x: 560, endPoint y: 137, distance: 73.9
click at [560, 137] on input "Yummy Angel" at bounding box center [535, 139] width 121 height 18
paste input "Jack Frost"
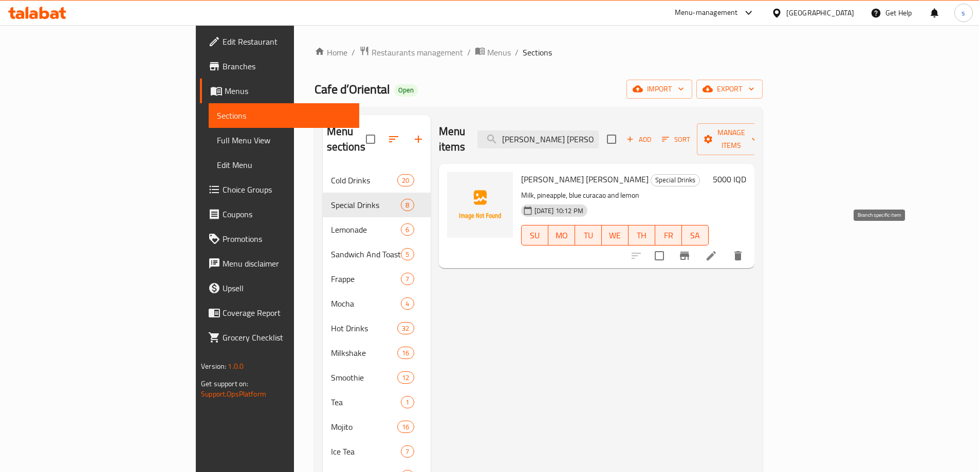
type input "Jack Frost"
click at [690, 250] on icon "Branch-specific-item" at bounding box center [684, 256] width 12 height 12
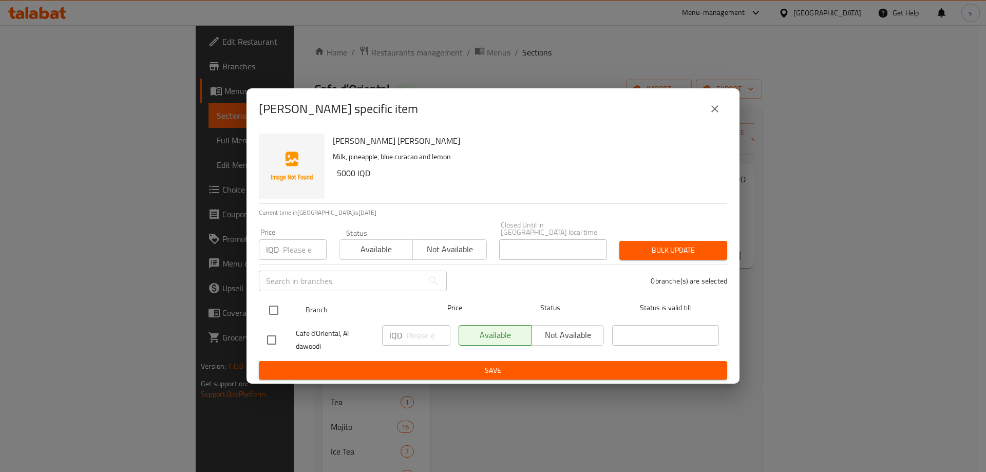
click at [276, 308] on input "checkbox" at bounding box center [274, 310] width 22 height 22
checkbox input "true"
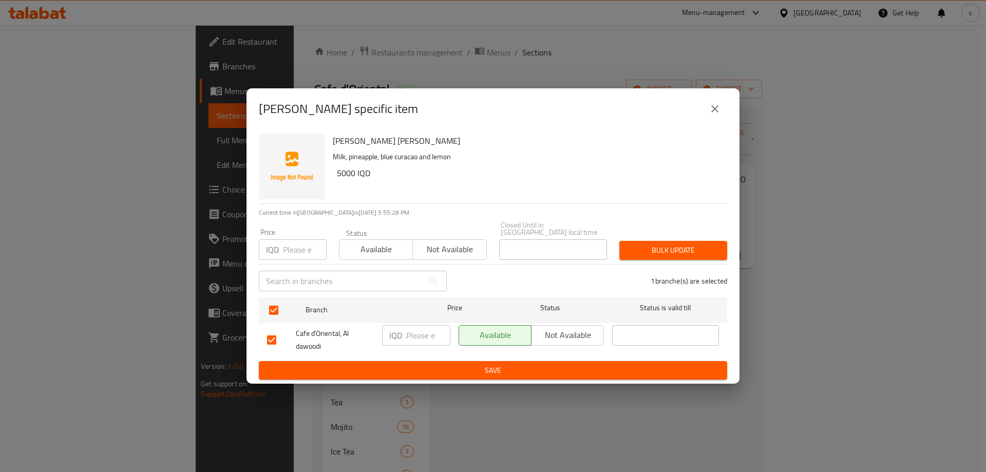
drag, startPoint x: 412, startPoint y: 331, endPoint x: 414, endPoint y: 325, distance: 6.2
click at [414, 331] on input "number" at bounding box center [428, 335] width 44 height 21
type input "5000"
click at [432, 368] on span "Save" at bounding box center [493, 370] width 452 height 13
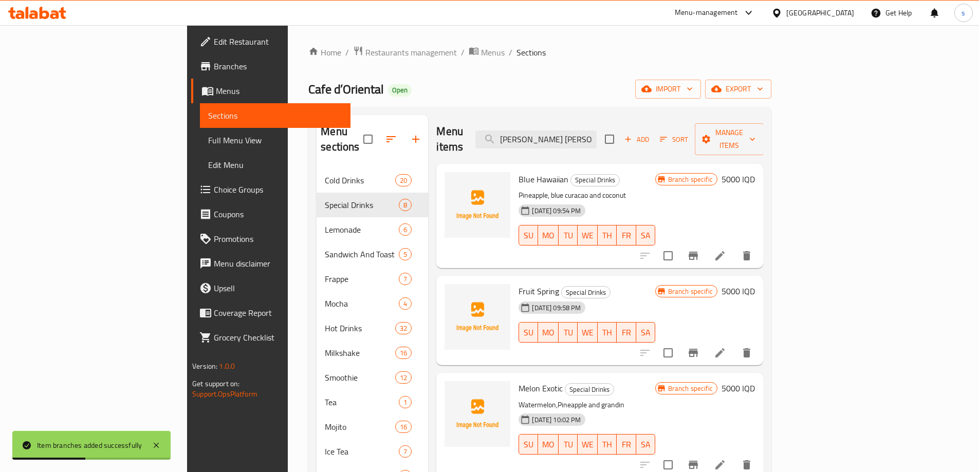
drag, startPoint x: 621, startPoint y: 134, endPoint x: 546, endPoint y: 147, distance: 76.2
click at [546, 147] on div "Menu items Jack Frost Add Sort Manage items" at bounding box center [599, 139] width 327 height 49
paste input "Kiwi Mojito"
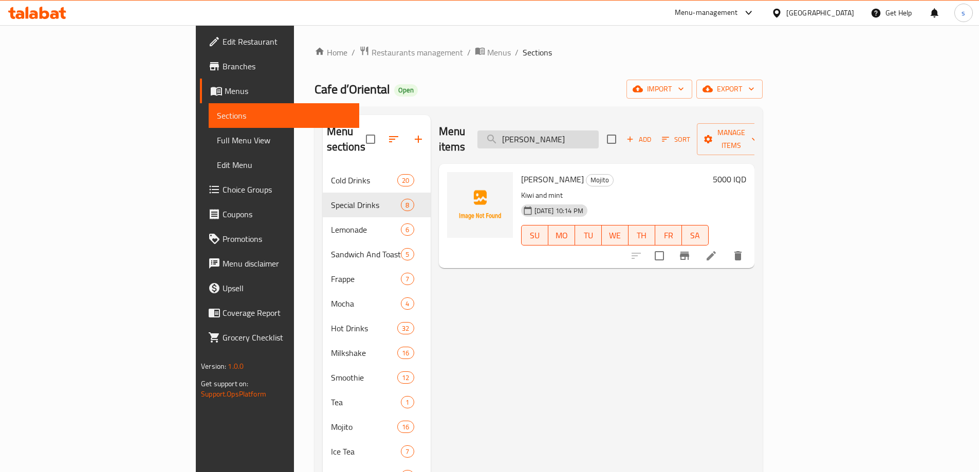
paste input "Green Spirit"
drag, startPoint x: 623, startPoint y: 125, endPoint x: 565, endPoint y: 137, distance: 59.2
click at [565, 137] on input "Green Spirit Mojito" at bounding box center [537, 139] width 121 height 18
type input "Green Spirit Mojito"
click at [689, 252] on icon "Branch-specific-item" at bounding box center [684, 256] width 9 height 8
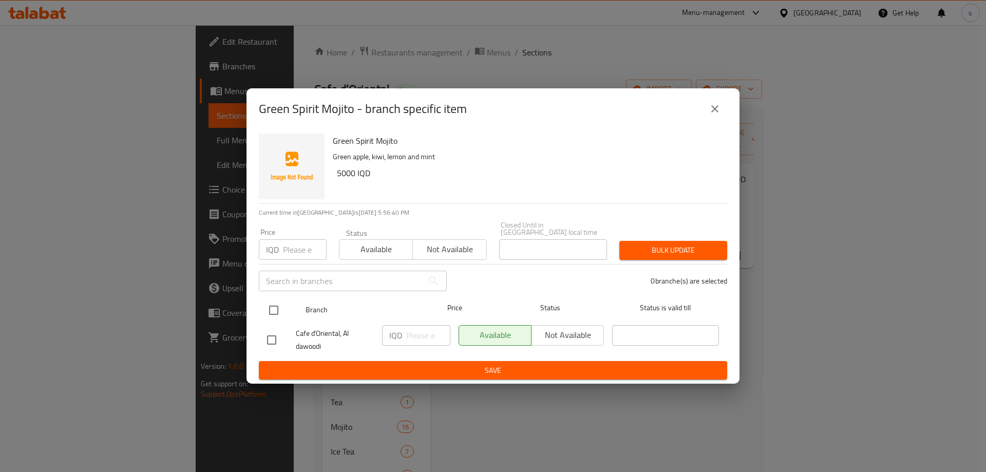
click at [276, 309] on input "checkbox" at bounding box center [274, 310] width 22 height 22
checkbox input "true"
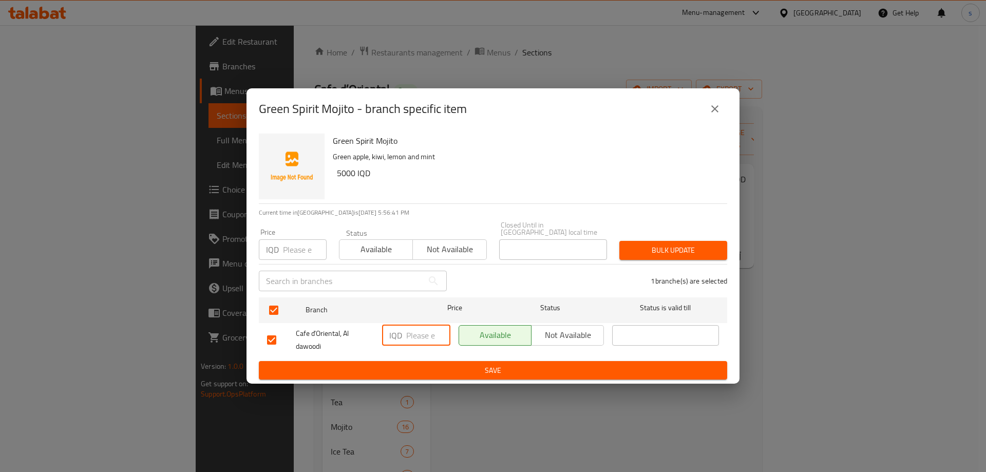
click at [424, 335] on input "number" at bounding box center [428, 335] width 44 height 21
type input "5000"
click at [429, 364] on span "Save" at bounding box center [493, 370] width 452 height 13
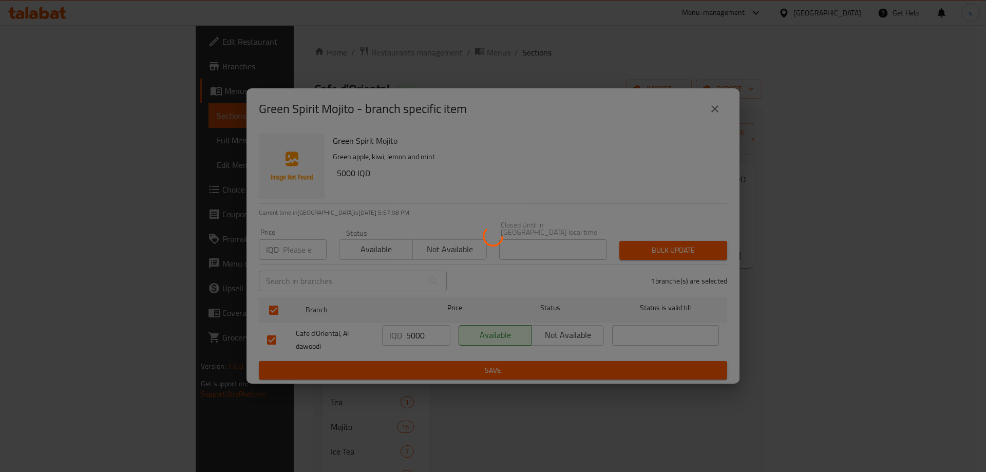
click at [259, 361] on button "Save" at bounding box center [493, 370] width 468 height 19
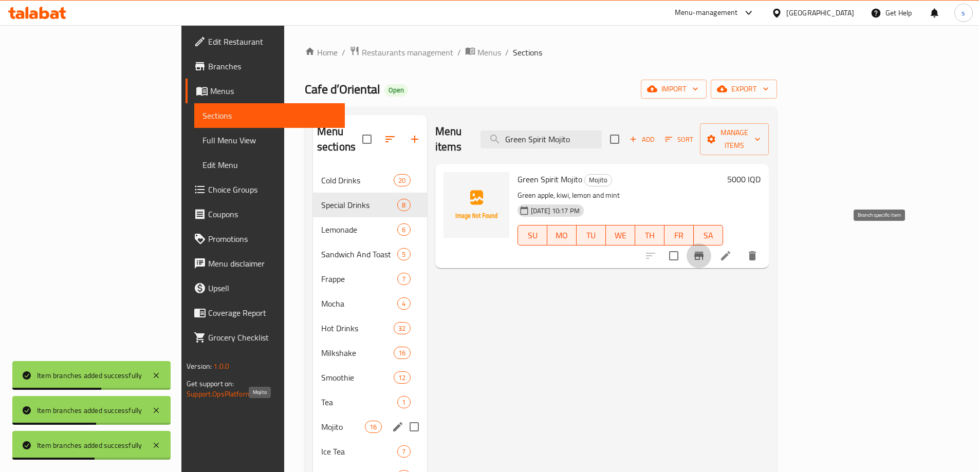
click at [321, 421] on span "Mojito" at bounding box center [343, 427] width 44 height 12
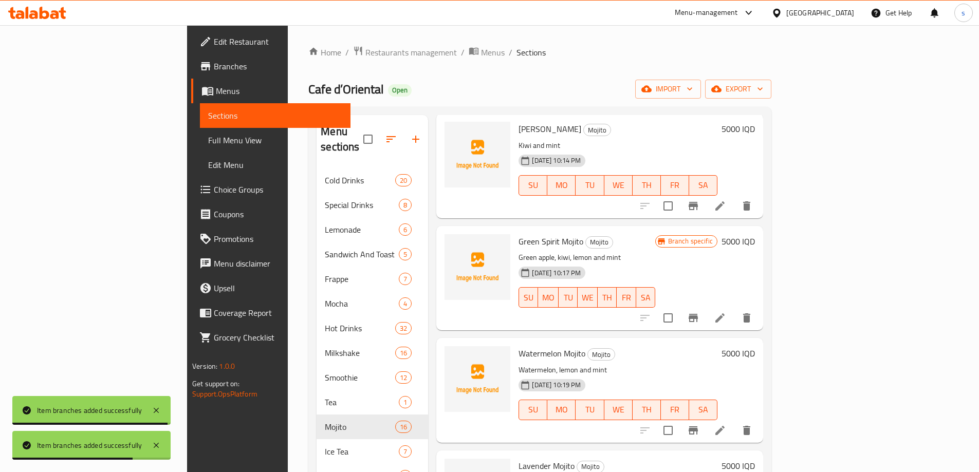
scroll to position [658, 0]
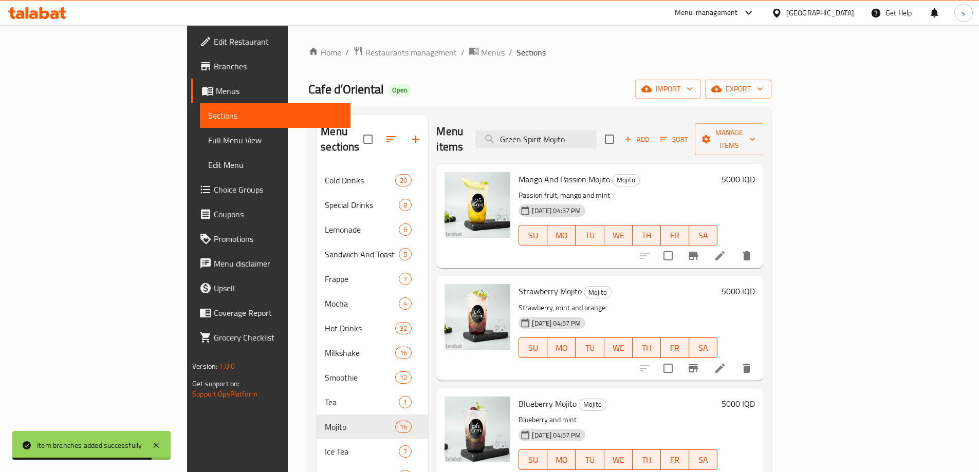
scroll to position [754, 0]
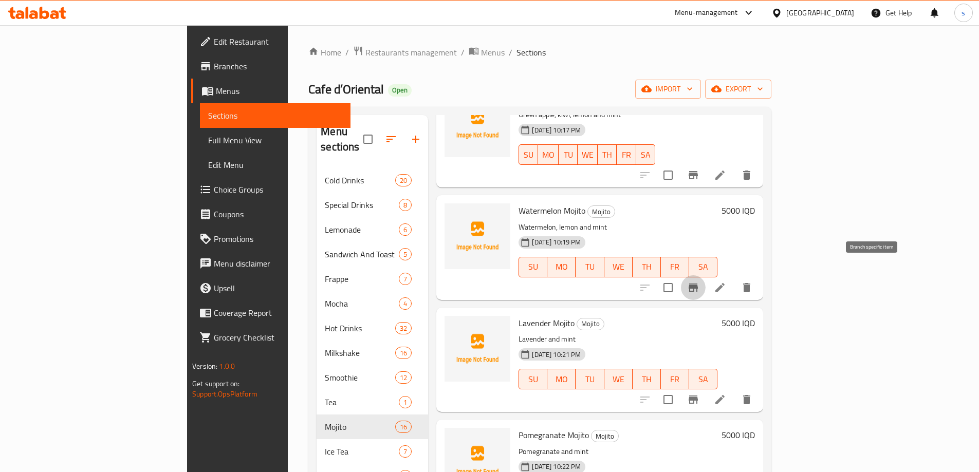
click at [698, 284] on icon "Branch-specific-item" at bounding box center [692, 288] width 9 height 8
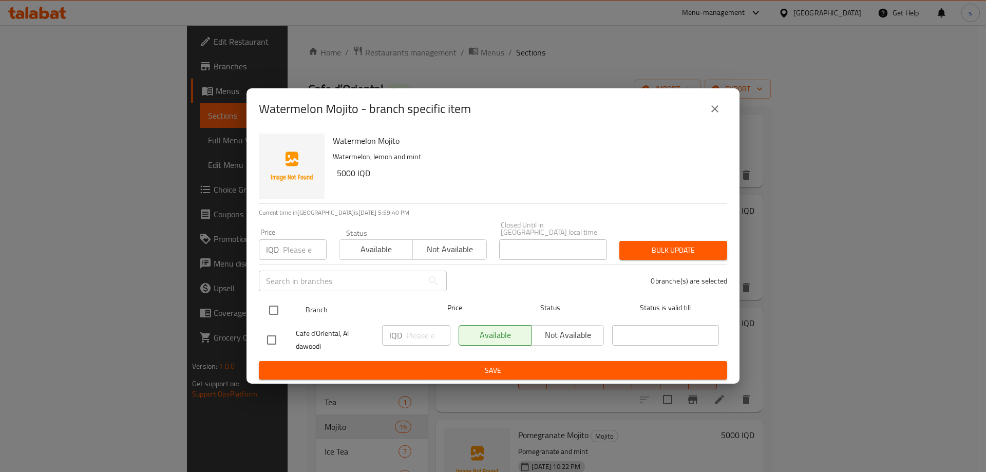
click at [276, 308] on input "checkbox" at bounding box center [274, 310] width 22 height 22
checkbox input "true"
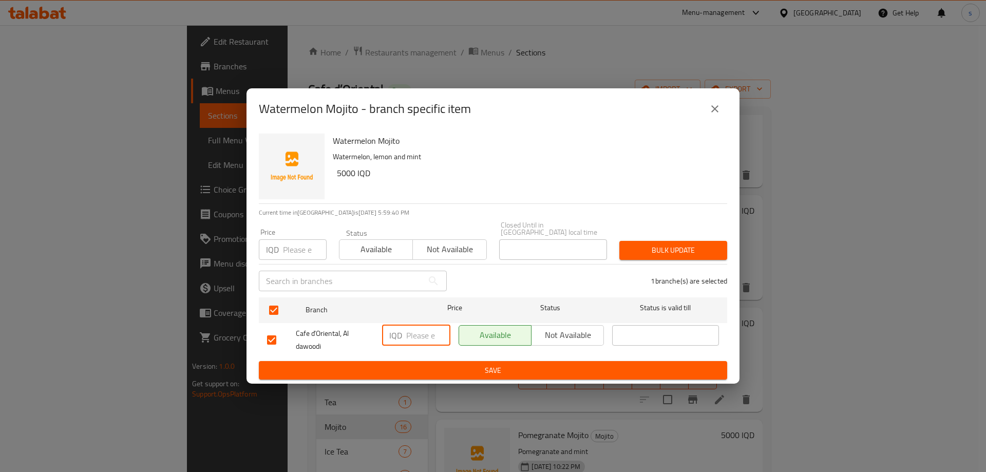
click at [418, 332] on input "number" at bounding box center [428, 335] width 44 height 21
type input "5000"
click at [429, 379] on div "Watermelon Mojito Watermelon, lemon and mint 5000 IQD Current time in [GEOGRAPH…" at bounding box center [493, 256] width 493 height 255
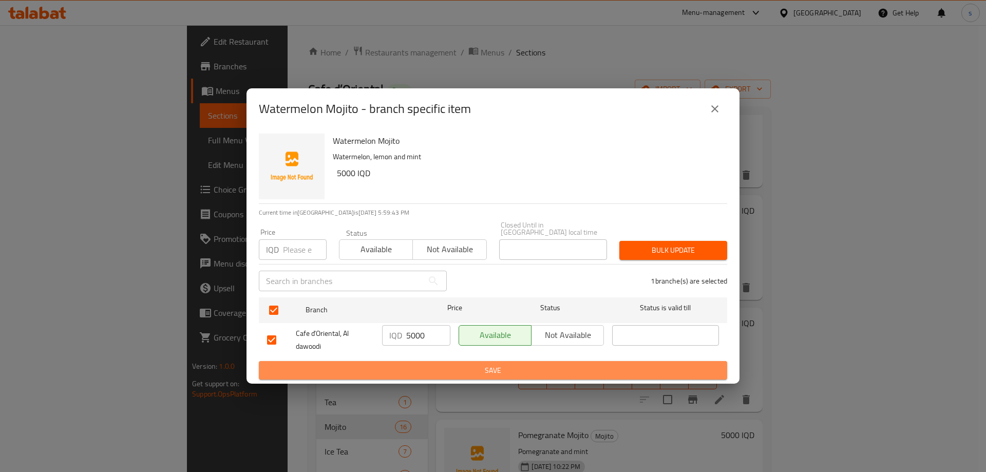
click at [429, 374] on button "Save" at bounding box center [493, 370] width 468 height 19
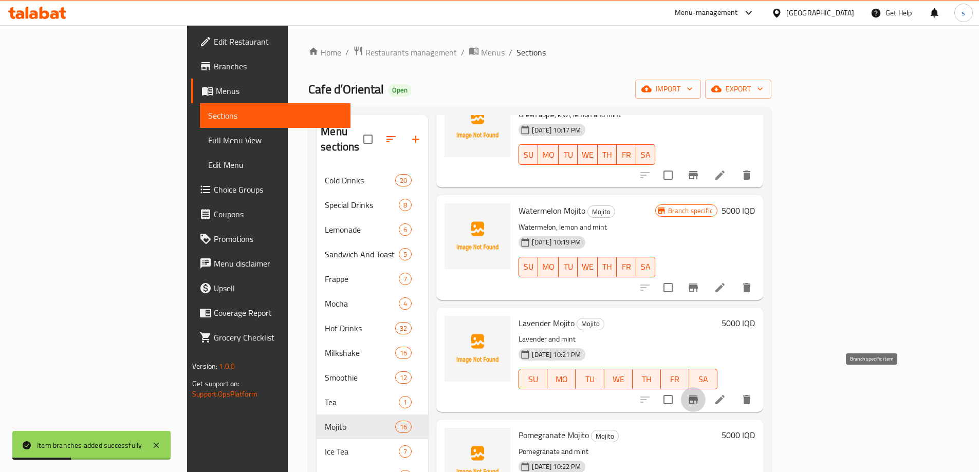
click at [705, 388] on button "Branch-specific-item" at bounding box center [693, 399] width 25 height 25
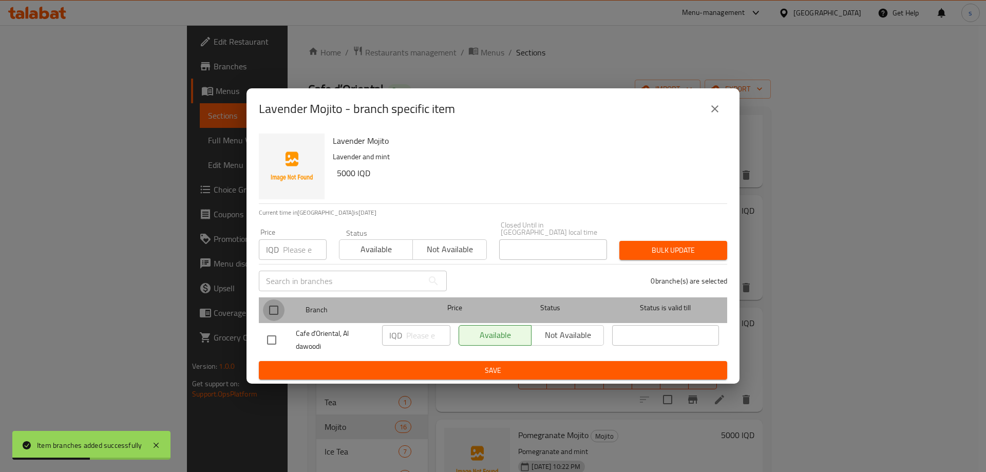
drag, startPoint x: 269, startPoint y: 305, endPoint x: 366, endPoint y: 321, distance: 98.0
click at [275, 306] on input "checkbox" at bounding box center [274, 310] width 22 height 22
checkbox input "true"
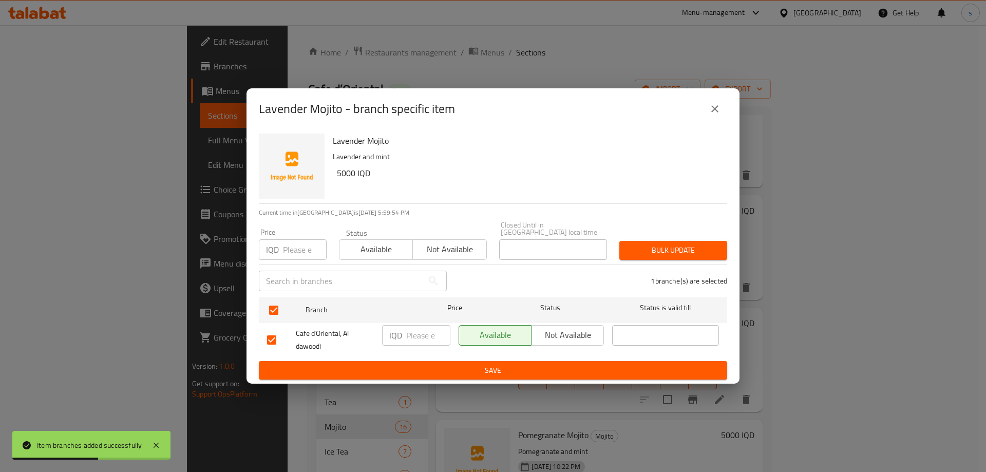
click at [419, 336] on input "number" at bounding box center [428, 335] width 44 height 21
type input "5000"
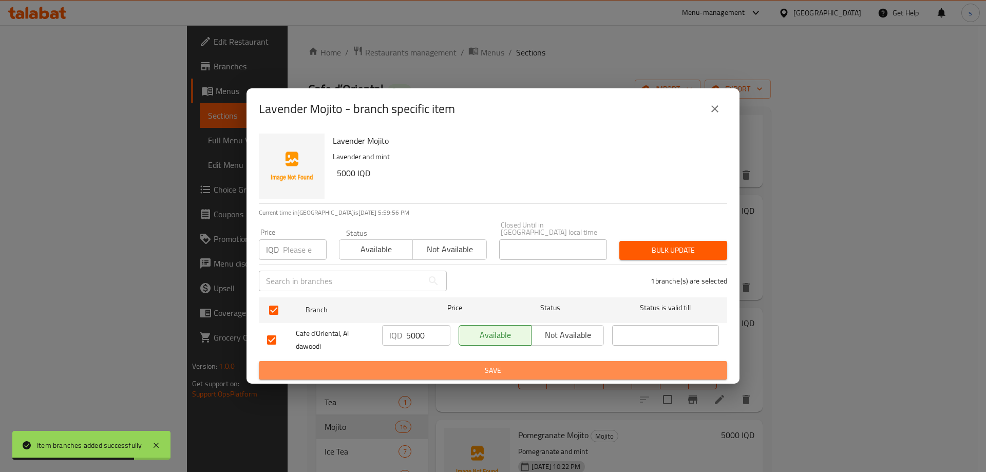
click at [430, 368] on span "Save" at bounding box center [493, 370] width 452 height 13
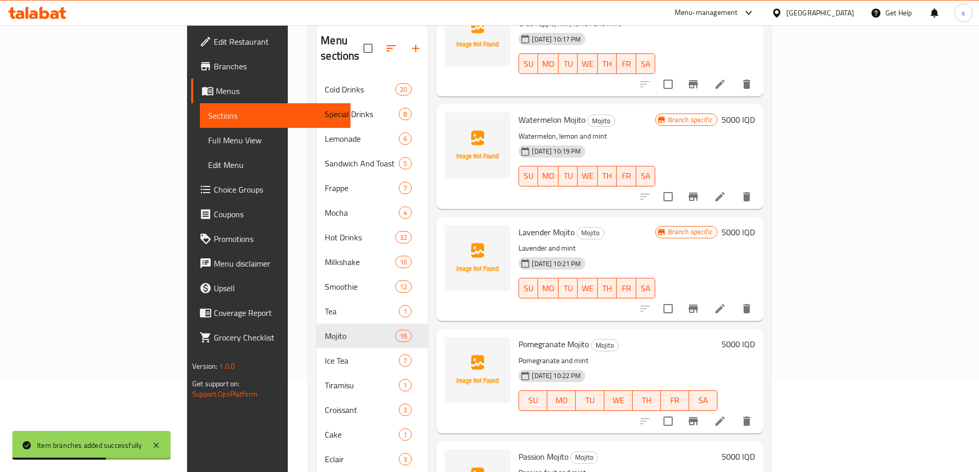
scroll to position [105, 0]
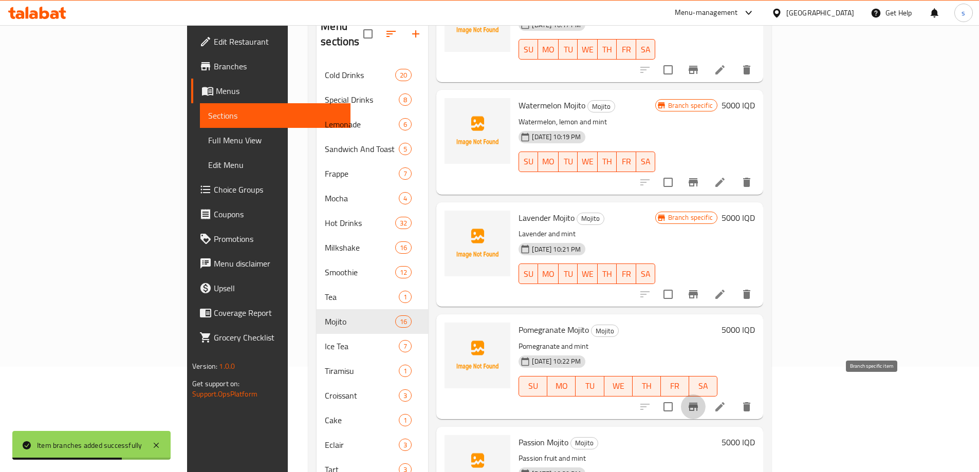
click at [698, 403] on icon "Branch-specific-item" at bounding box center [692, 407] width 9 height 8
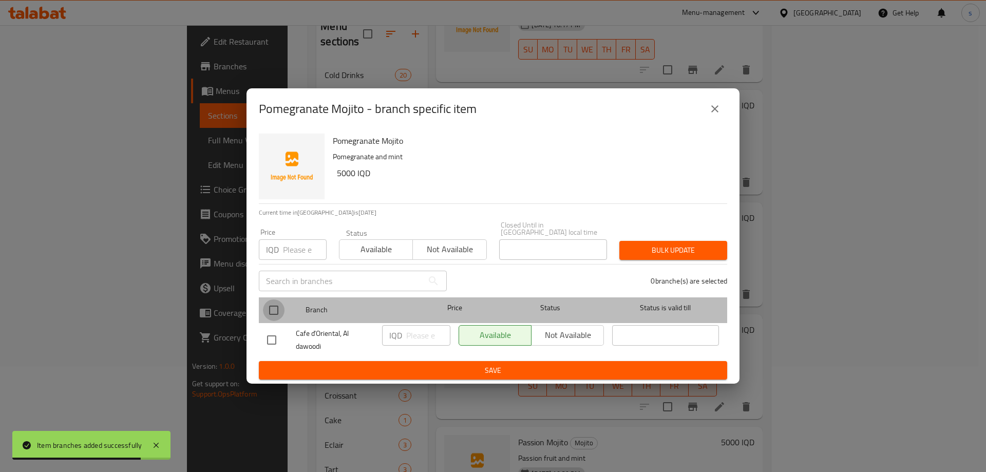
click at [268, 301] on input "checkbox" at bounding box center [274, 310] width 22 height 22
checkbox input "true"
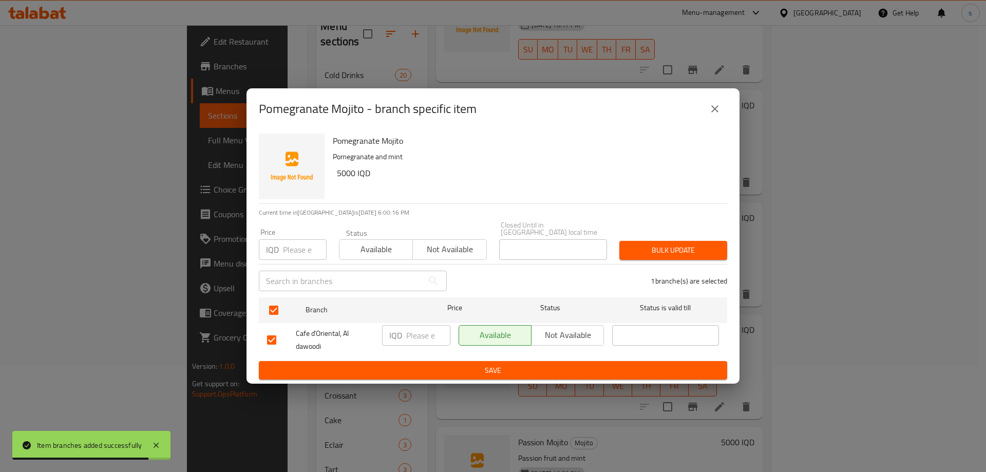
click at [416, 343] on div "IQD ​" at bounding box center [416, 340] width 77 height 38
click at [415, 339] on input "number" at bounding box center [428, 335] width 44 height 21
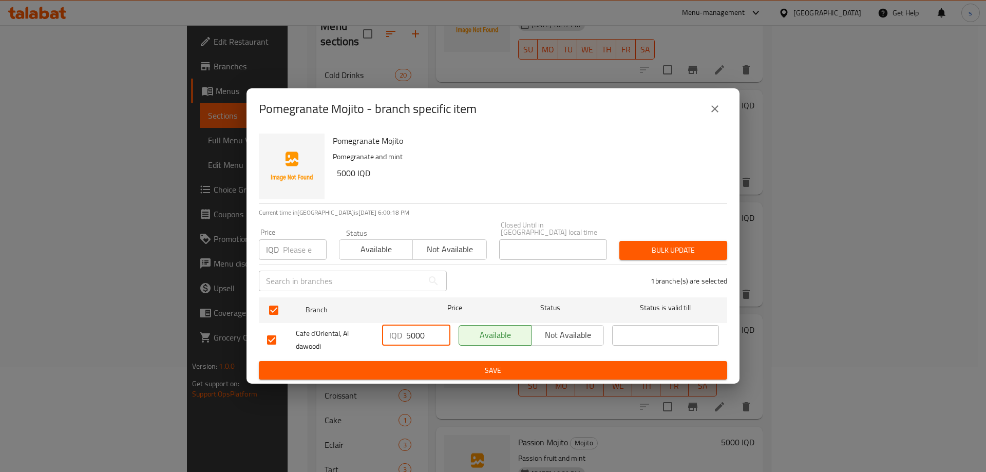
type input "5000"
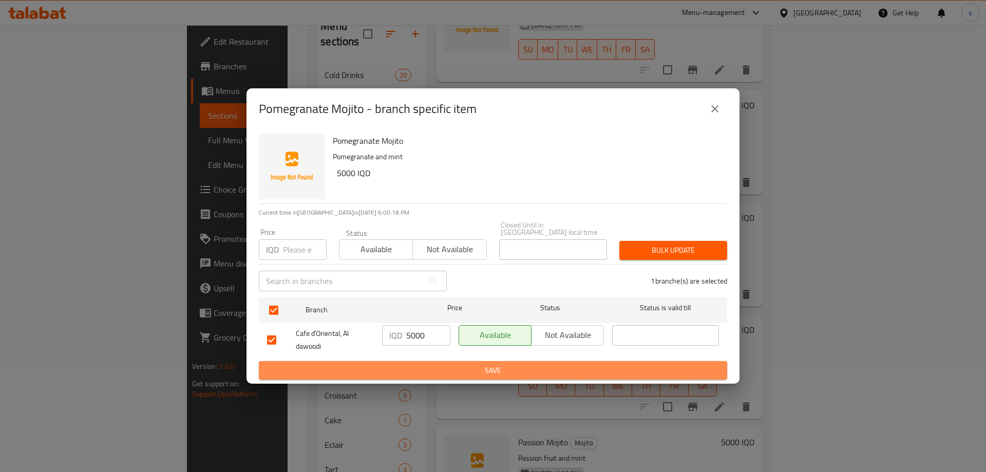
click at [421, 365] on span "Save" at bounding box center [493, 370] width 452 height 13
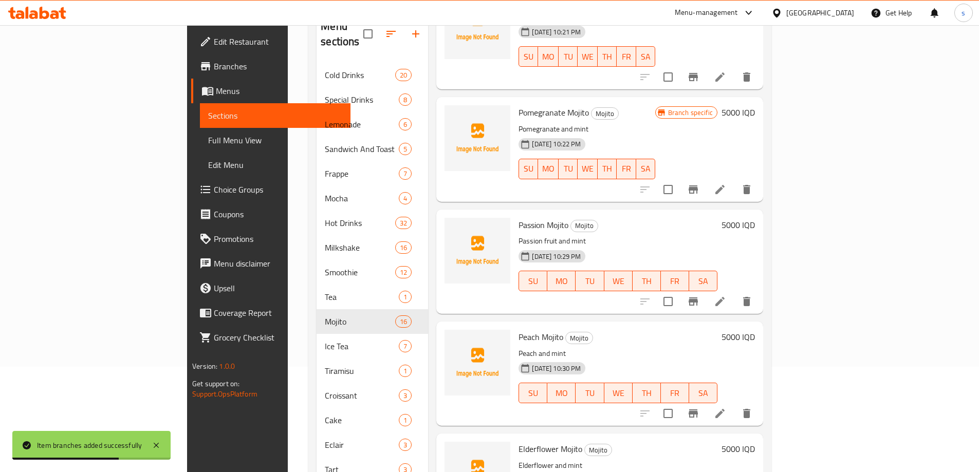
scroll to position [973, 0]
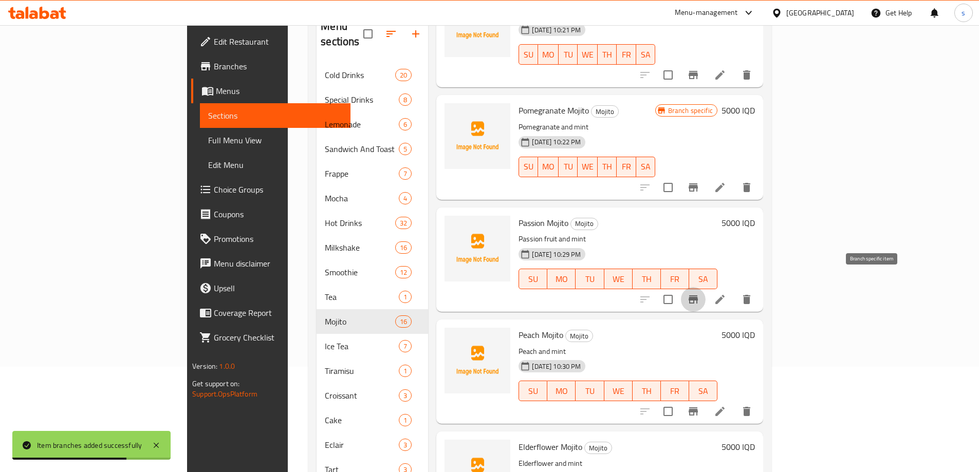
click at [705, 291] on button "Branch-specific-item" at bounding box center [693, 299] width 25 height 25
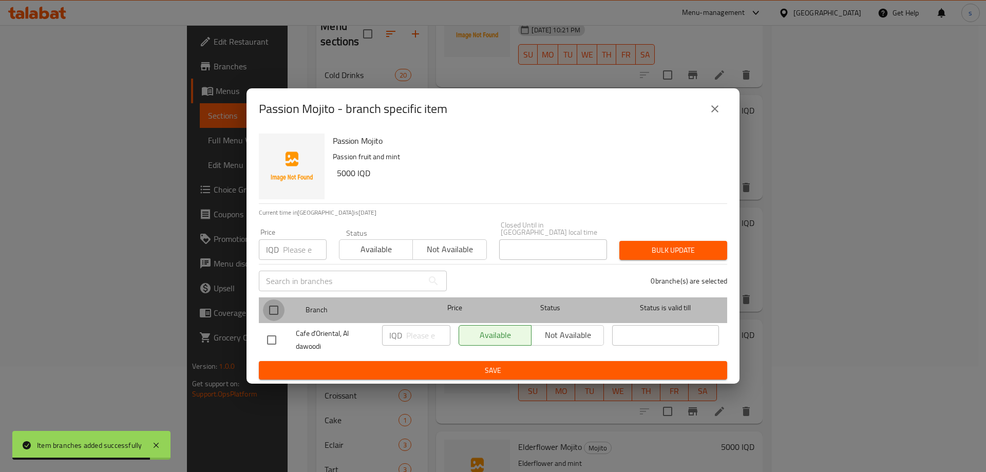
click at [268, 303] on input "checkbox" at bounding box center [274, 310] width 22 height 22
checkbox input "true"
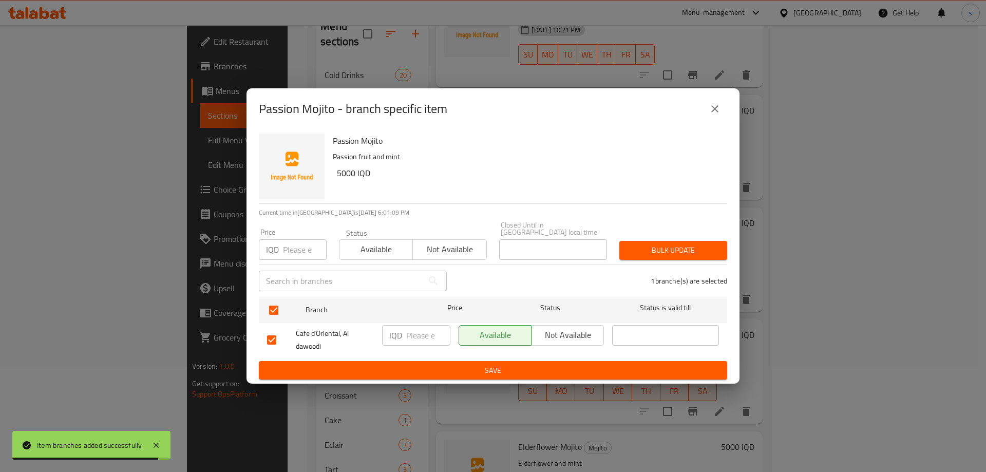
click at [415, 337] on input "number" at bounding box center [428, 335] width 44 height 21
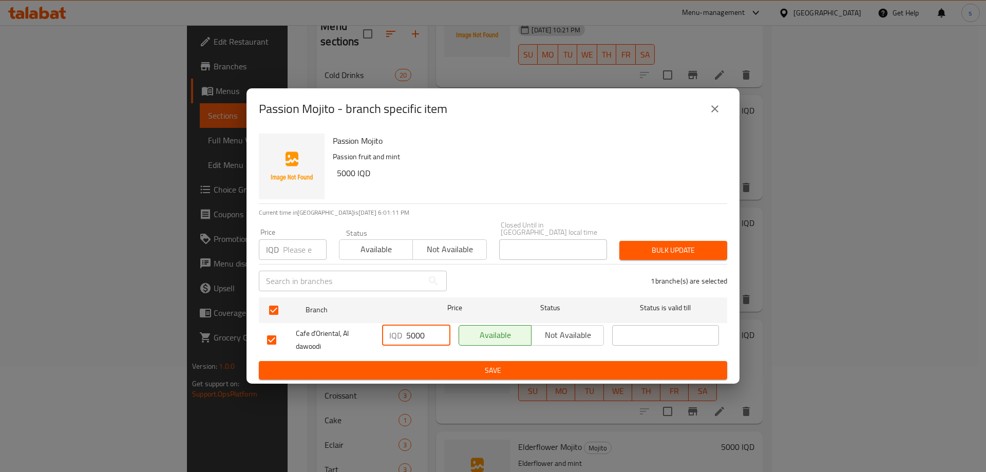
type input "5000"
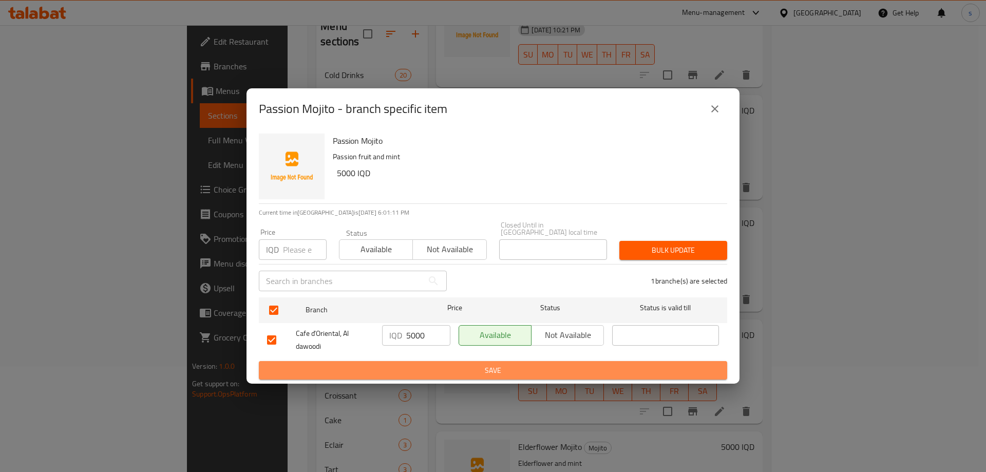
click at [415, 361] on button "Save" at bounding box center [493, 370] width 468 height 19
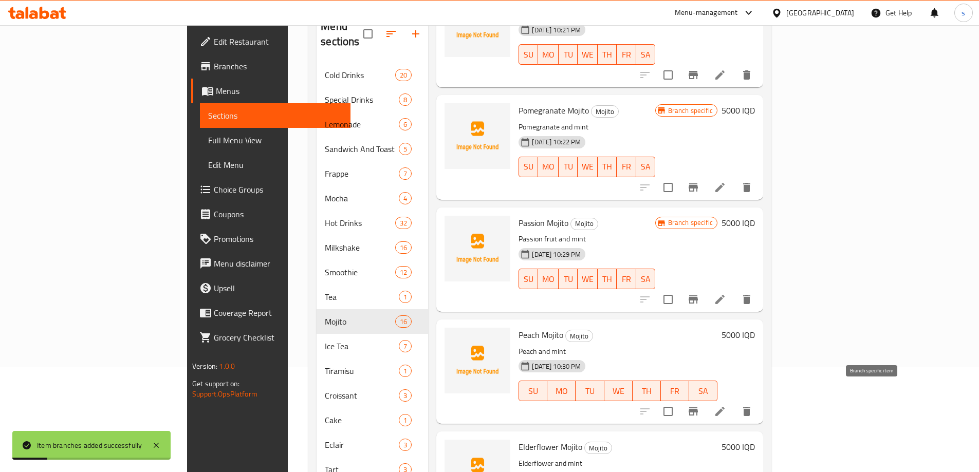
click at [698, 407] on icon "Branch-specific-item" at bounding box center [692, 411] width 9 height 8
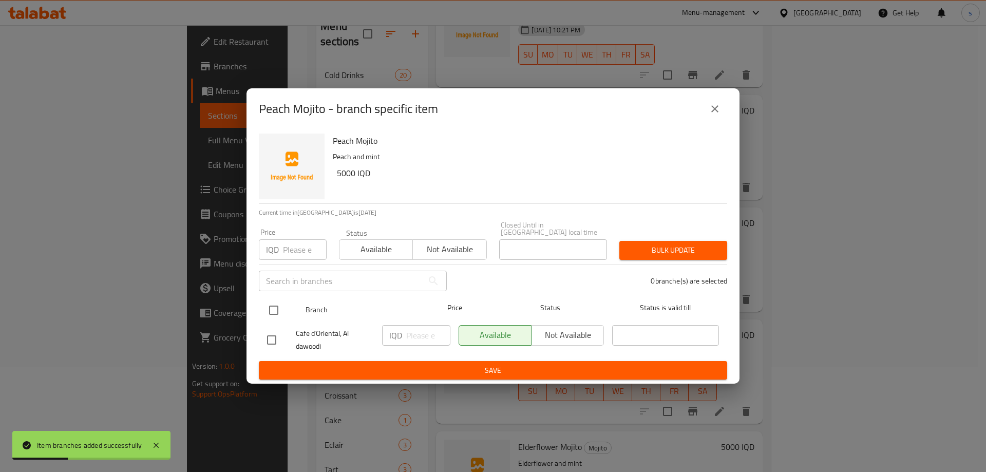
click at [278, 305] on input "checkbox" at bounding box center [274, 310] width 22 height 22
checkbox input "true"
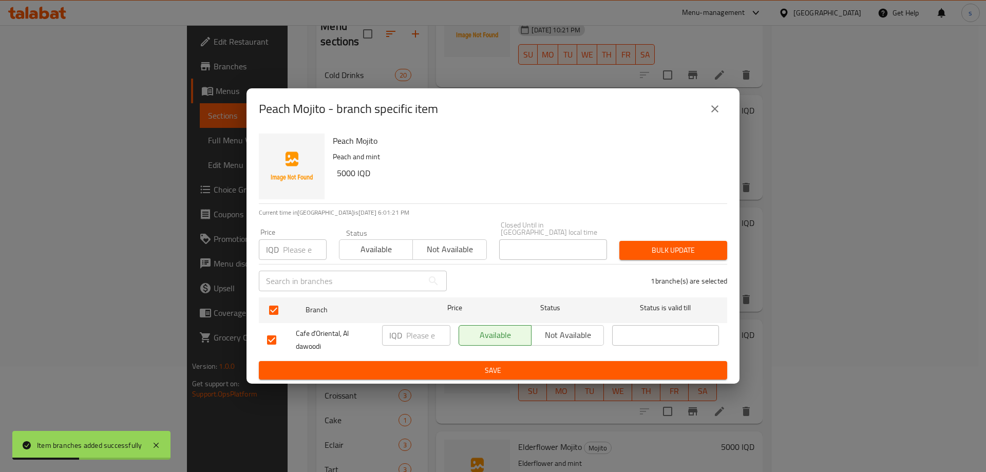
click at [402, 330] on div "IQD ​" at bounding box center [416, 335] width 68 height 21
type input "5000"
click at [425, 365] on span "Save" at bounding box center [493, 370] width 452 height 13
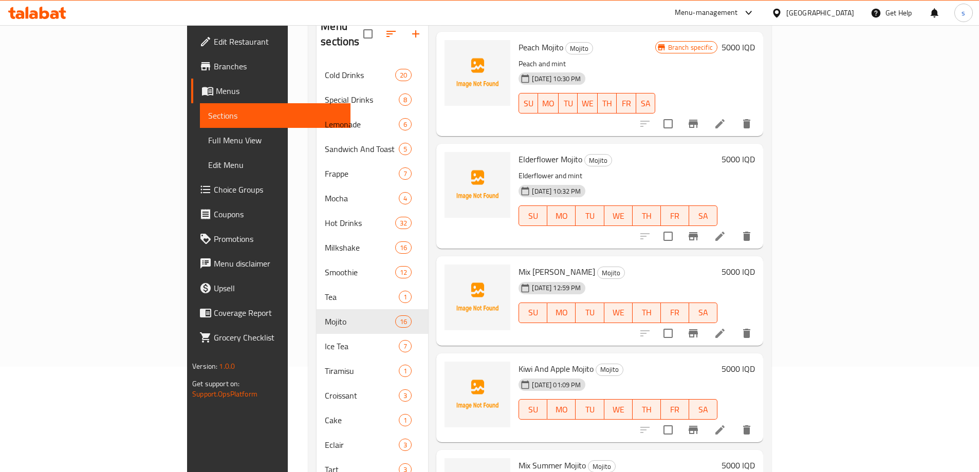
scroll to position [1303, 0]
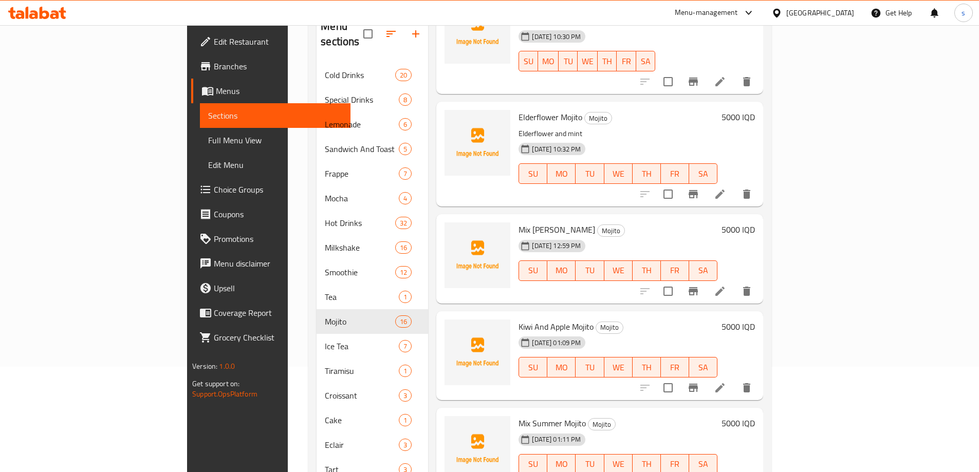
click at [726, 188] on icon at bounding box center [720, 194] width 12 height 12
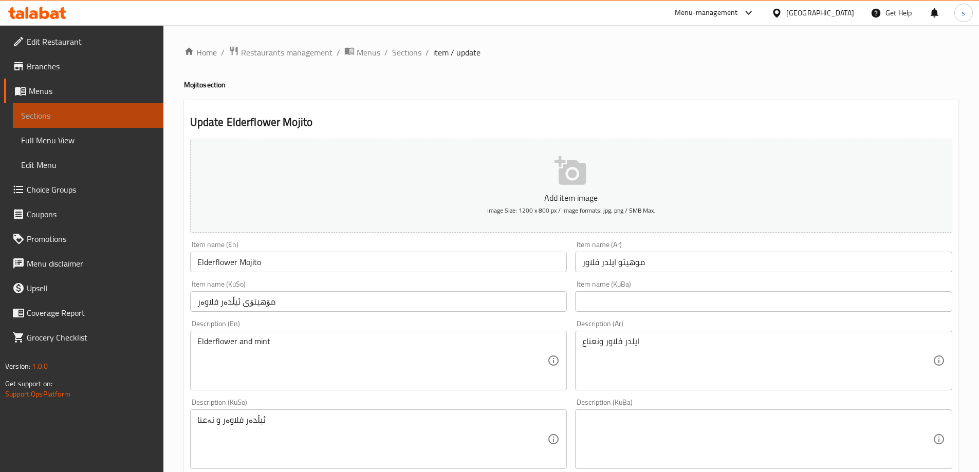
click at [67, 117] on span "Sections" at bounding box center [88, 115] width 134 height 12
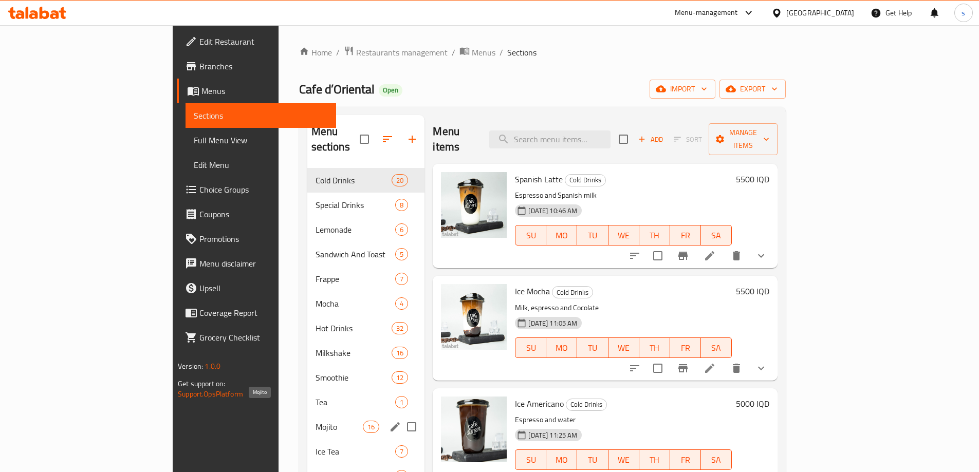
click at [315, 421] on span "Mojito" at bounding box center [339, 427] width 48 height 12
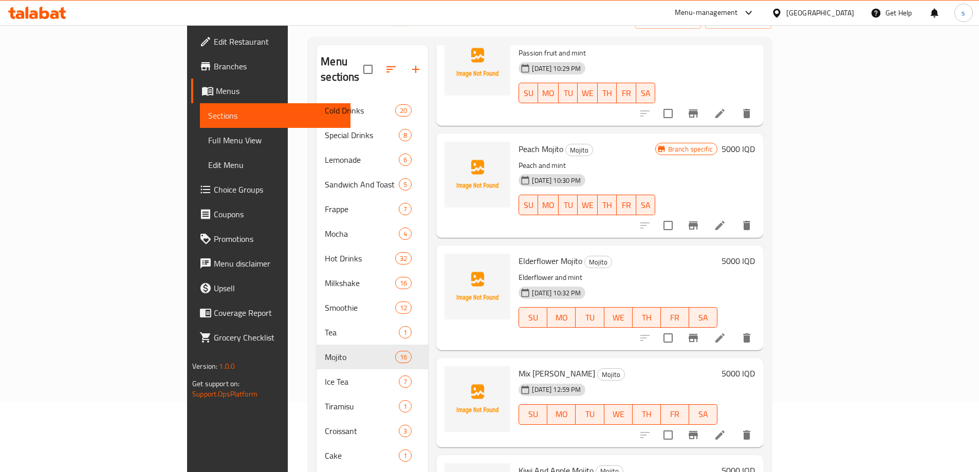
scroll to position [144, 0]
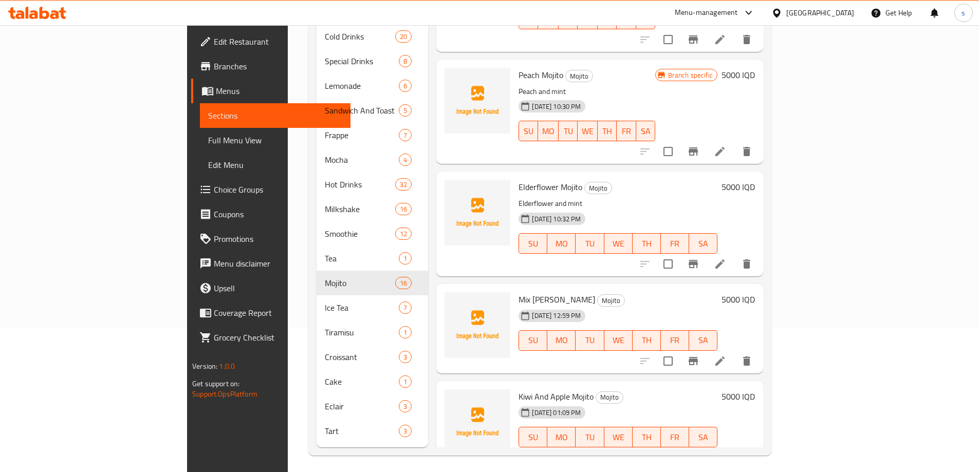
click at [771, 387] on div "Menu sections Cold Drinks 20 Special Drinks 8 Lemonade 6 Sandwich And Toast 5 F…" at bounding box center [539, 209] width 463 height 493
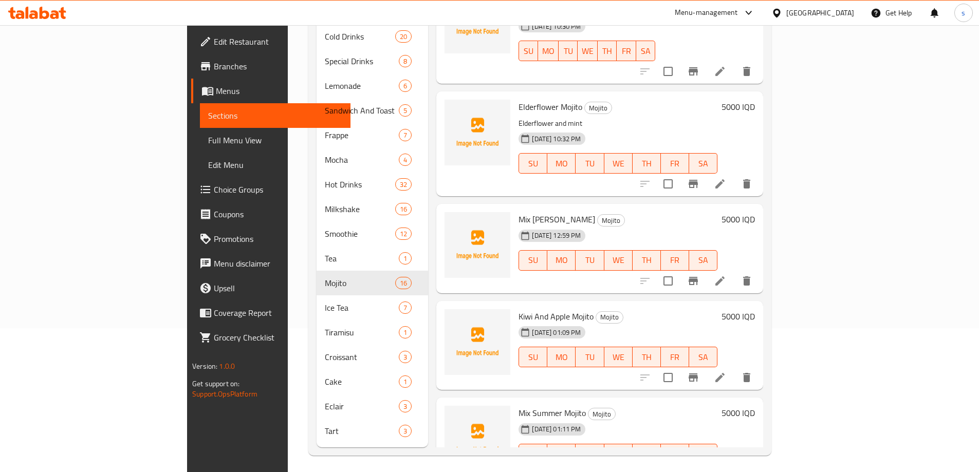
scroll to position [1303, 0]
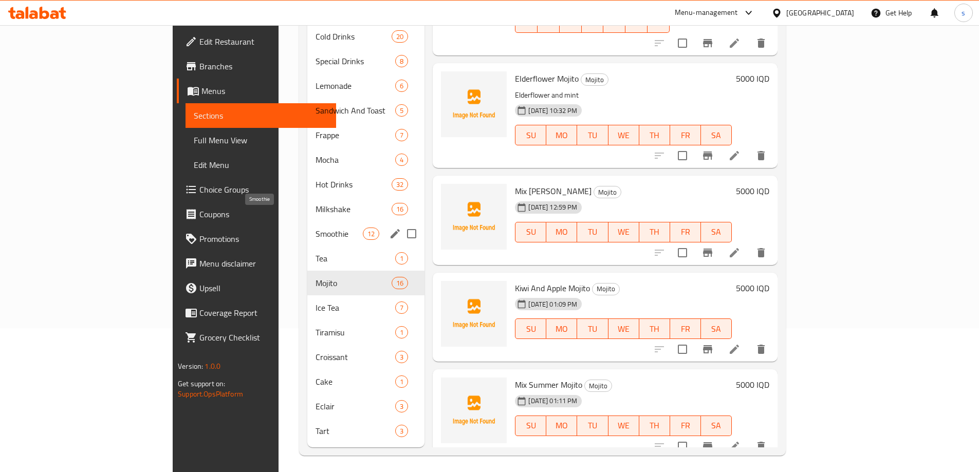
click at [315, 228] on span "Smoothie" at bounding box center [339, 234] width 48 height 12
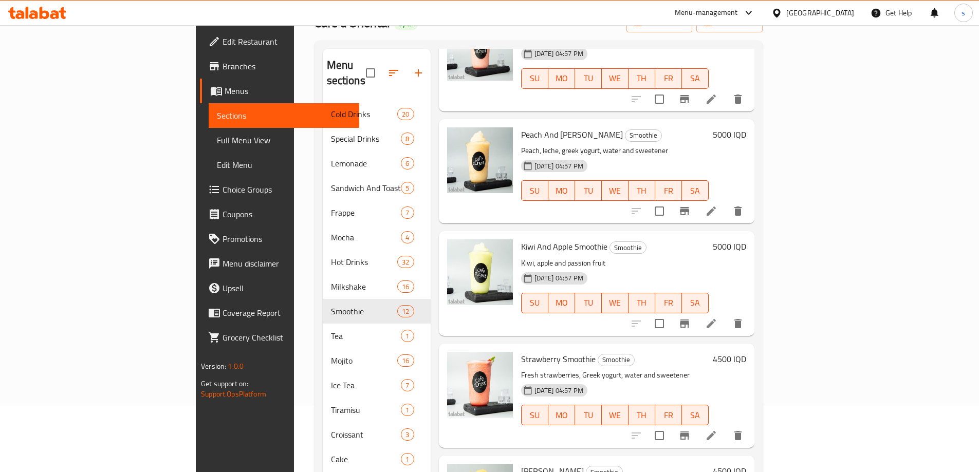
scroll to position [468, 0]
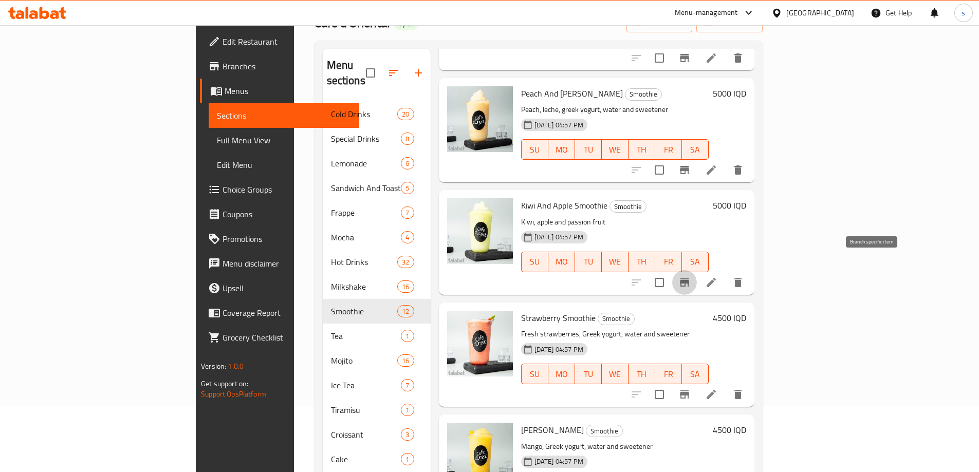
click at [697, 270] on button "Branch-specific-item" at bounding box center [684, 282] width 25 height 25
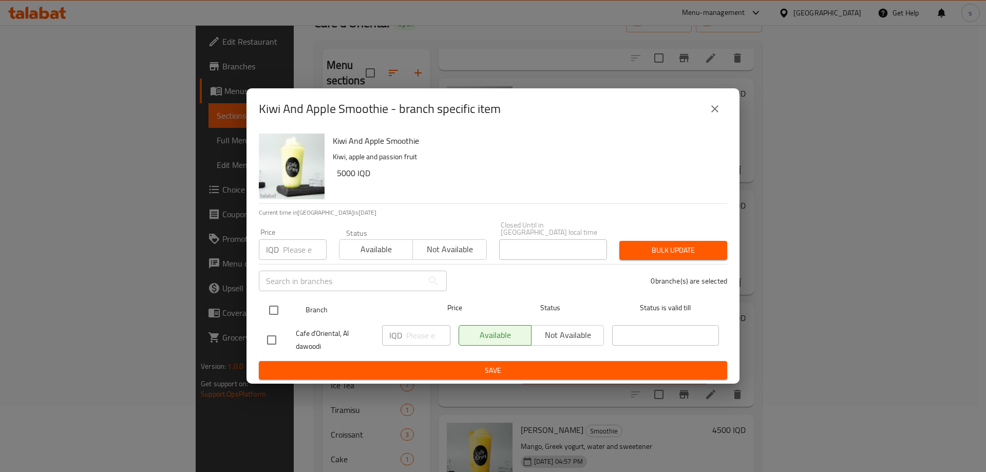
click at [270, 307] on input "checkbox" at bounding box center [274, 310] width 22 height 22
checkbox input "true"
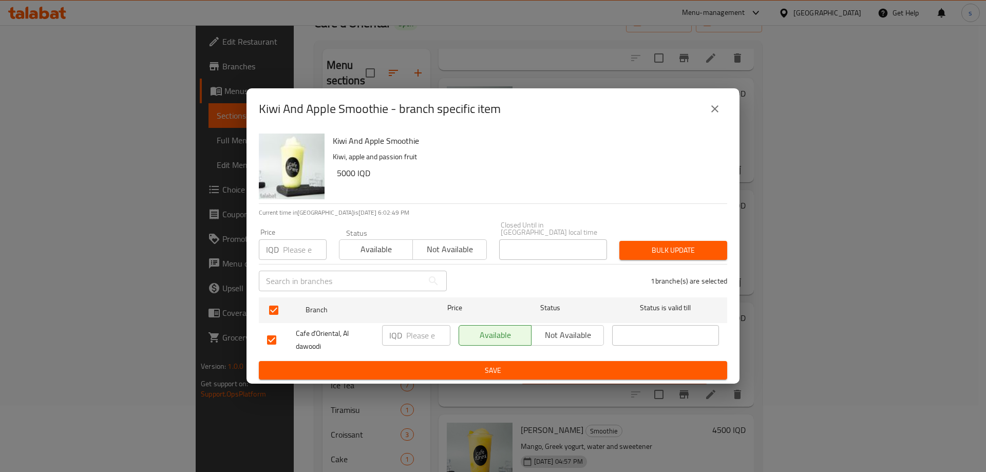
click at [416, 325] on input "number" at bounding box center [428, 335] width 44 height 21
type input "5000"
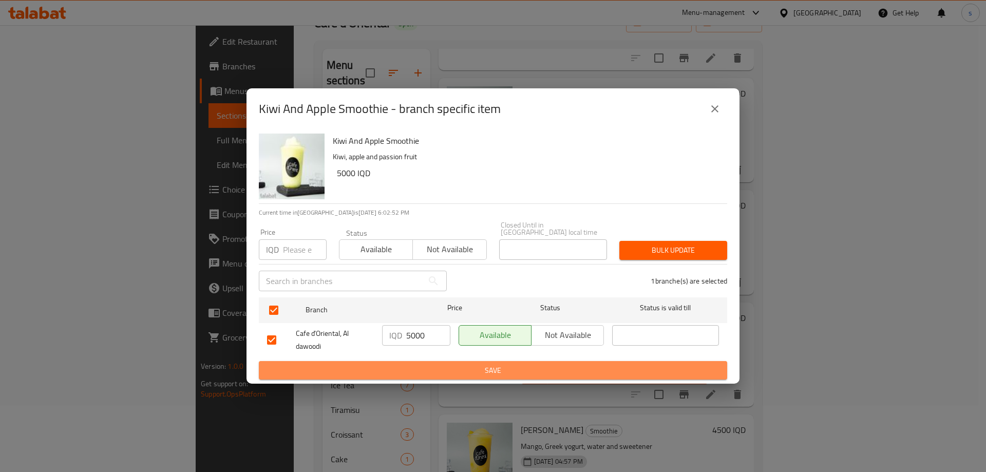
click at [417, 365] on span "Save" at bounding box center [493, 370] width 452 height 13
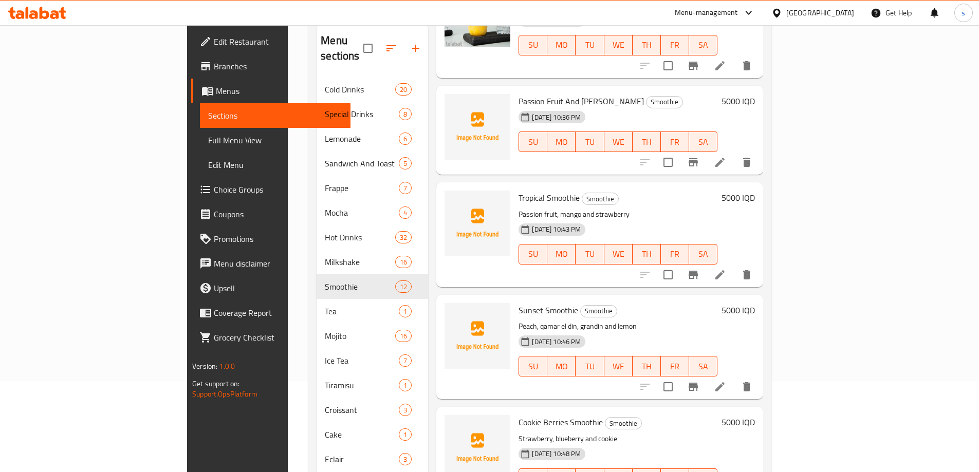
scroll to position [144, 0]
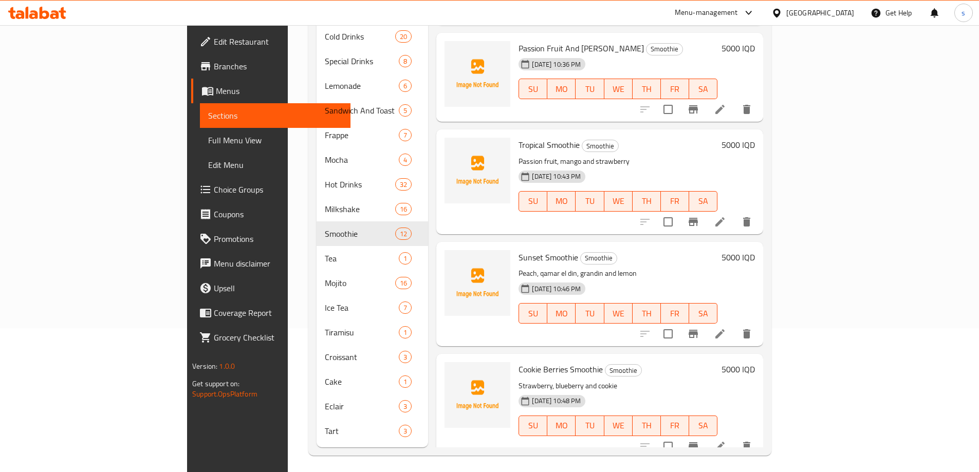
click at [698, 218] on icon "Branch-specific-item" at bounding box center [692, 222] width 9 height 8
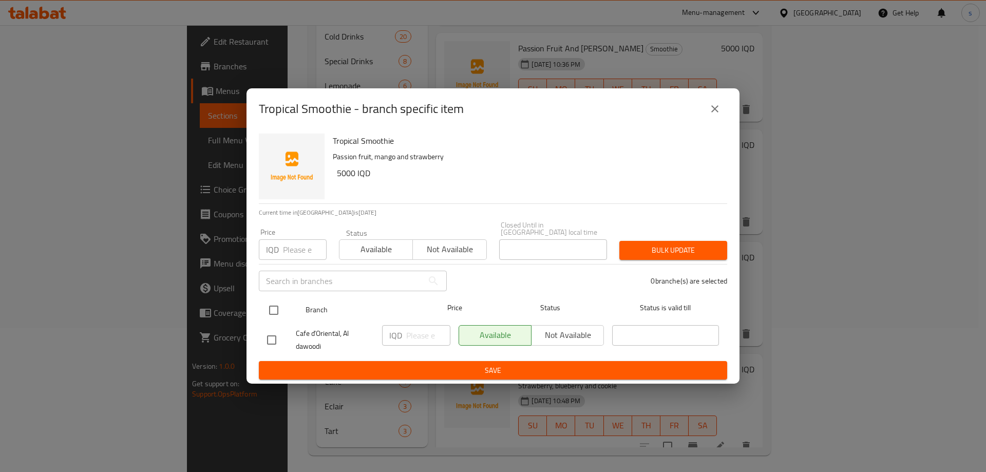
click at [278, 308] on input "checkbox" at bounding box center [274, 310] width 22 height 22
checkbox input "true"
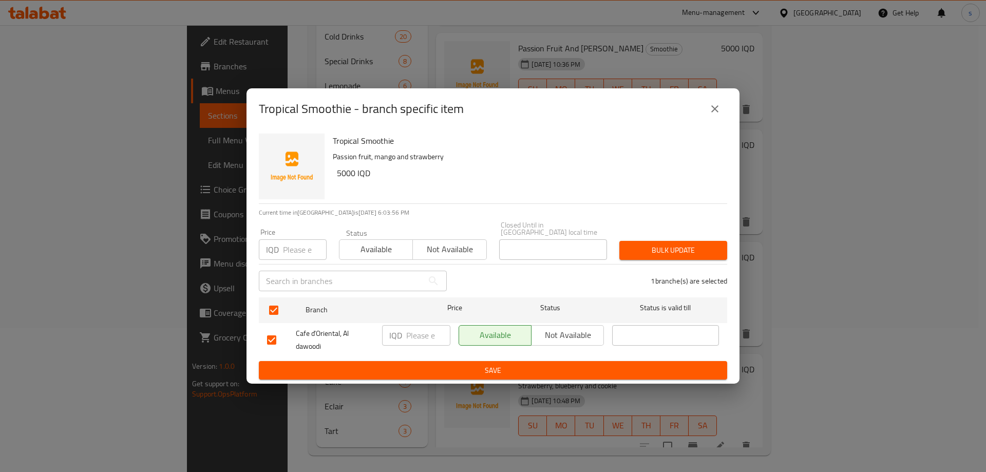
click at [412, 328] on input "number" at bounding box center [428, 335] width 44 height 21
type input "5000"
click at [414, 353] on div "IQD 5000 ​" at bounding box center [416, 340] width 77 height 38
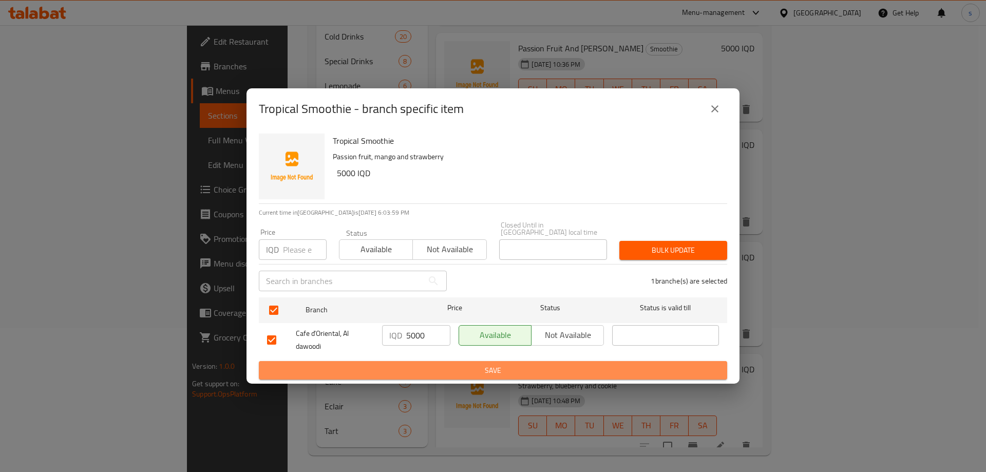
click at [416, 364] on span "Save" at bounding box center [493, 370] width 452 height 13
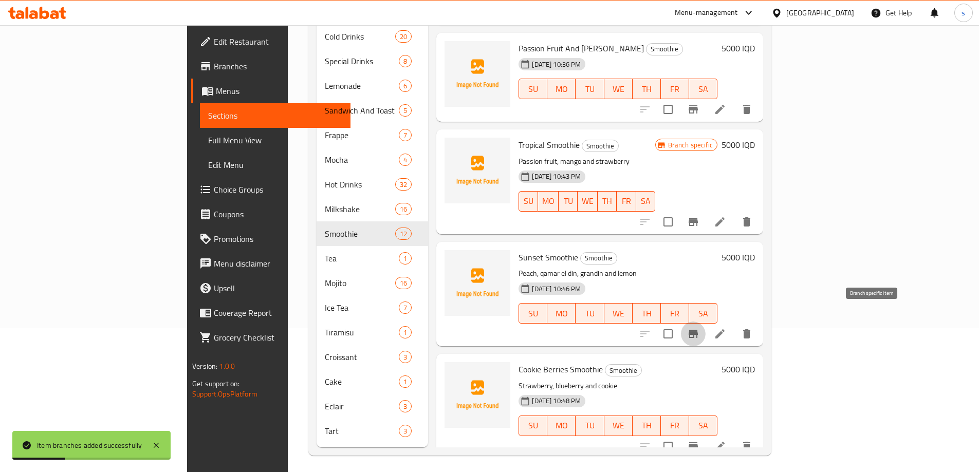
click at [705, 322] on button "Branch-specific-item" at bounding box center [693, 334] width 25 height 25
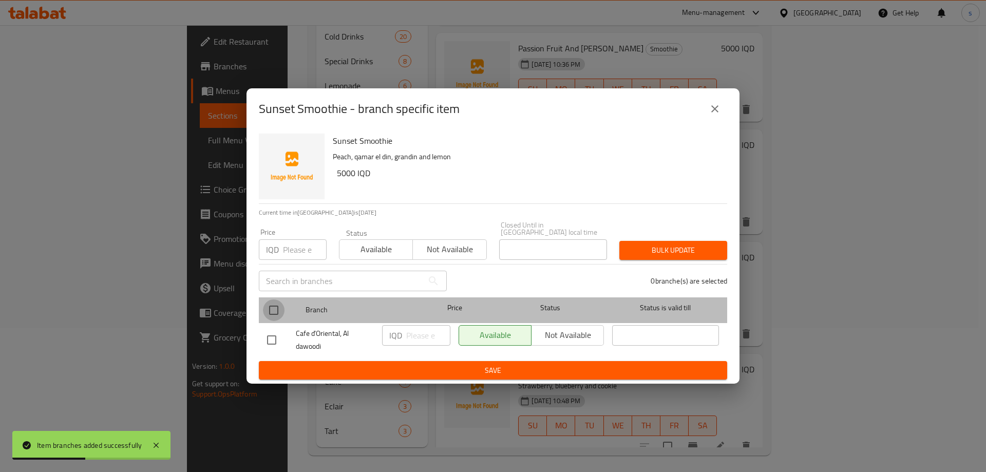
click at [273, 304] on input "checkbox" at bounding box center [274, 310] width 22 height 22
checkbox input "true"
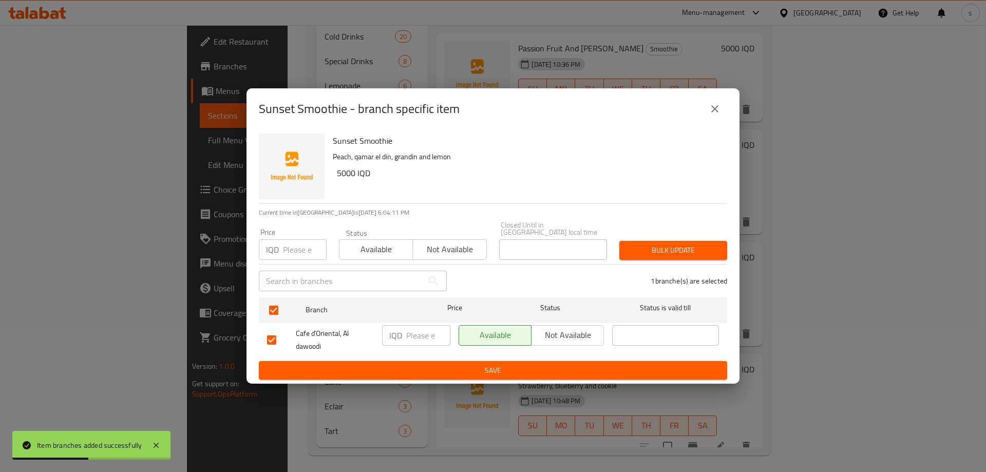
click at [407, 336] on input "number" at bounding box center [428, 335] width 44 height 21
type input "5000"
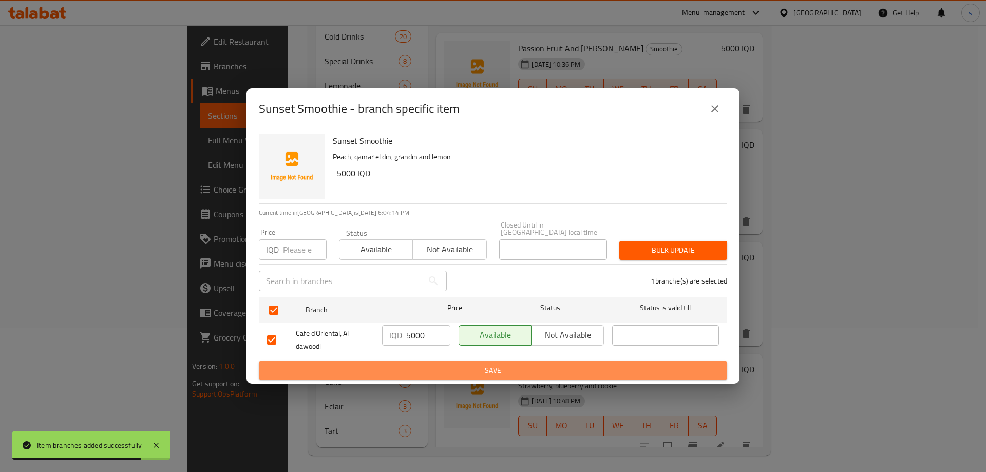
click at [418, 369] on span "Save" at bounding box center [493, 370] width 452 height 13
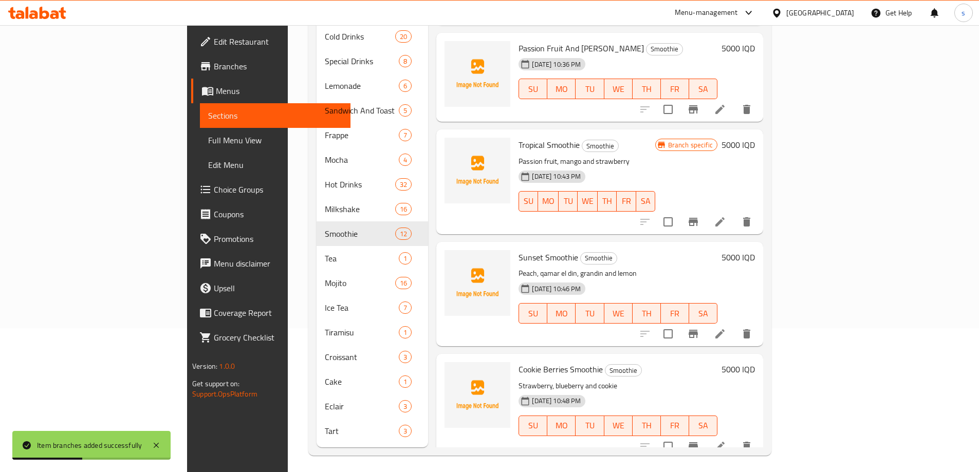
click at [705, 435] on button "Branch-specific-item" at bounding box center [693, 446] width 25 height 25
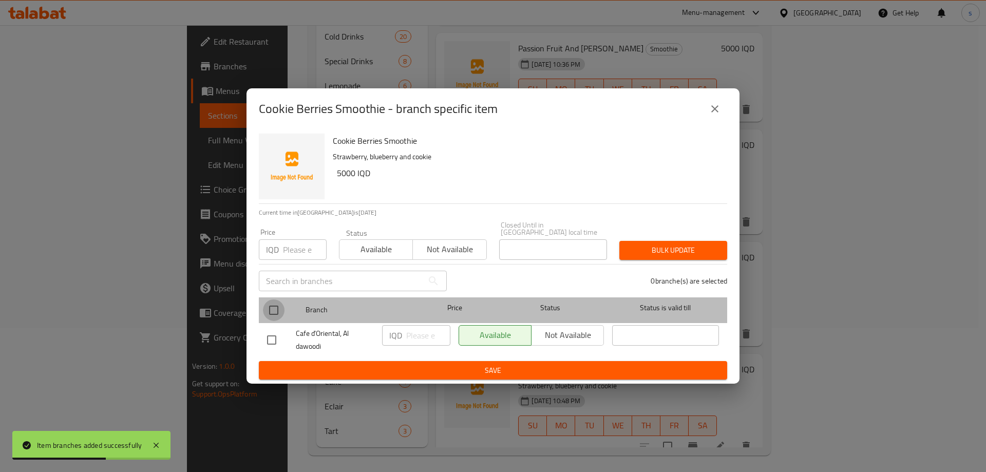
click at [274, 306] on input "checkbox" at bounding box center [274, 310] width 22 height 22
checkbox input "true"
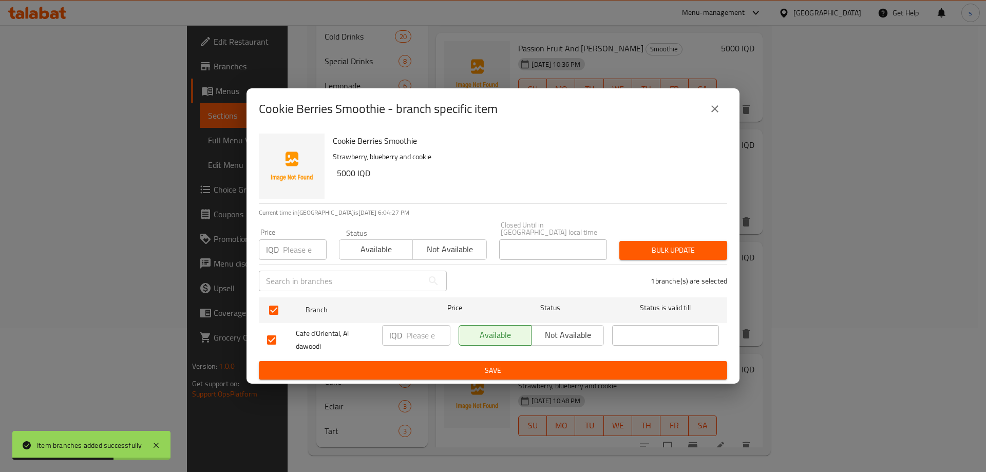
click at [409, 330] on input "number" at bounding box center [428, 335] width 44 height 21
type input "5000"
click at [417, 364] on span "Save" at bounding box center [493, 370] width 452 height 13
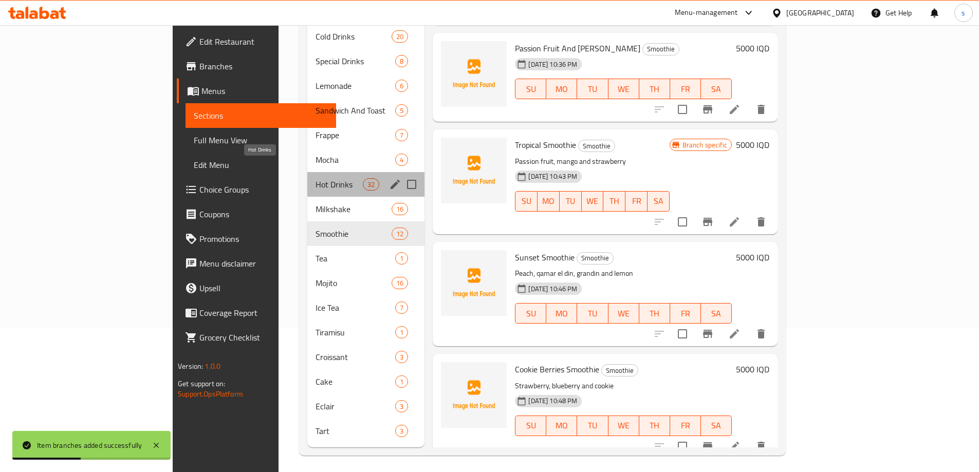
click at [315, 178] on span "Hot Drinks" at bounding box center [339, 184] width 48 height 12
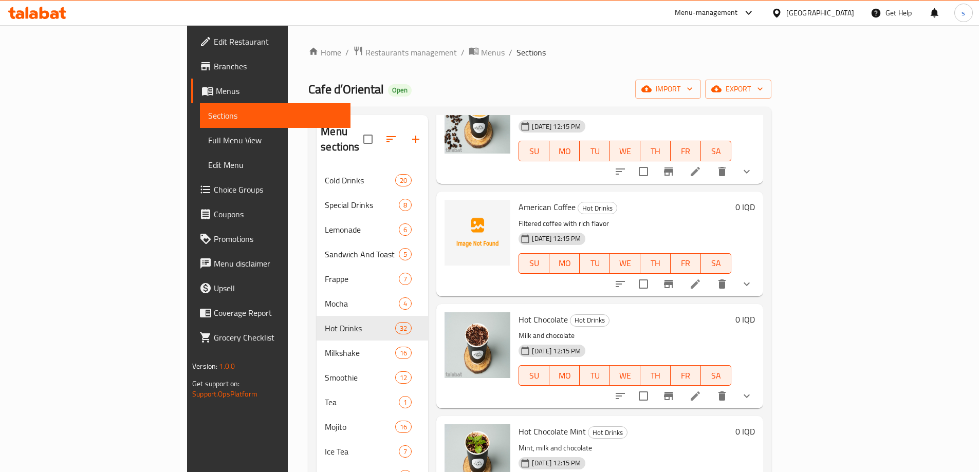
scroll to position [332, 0]
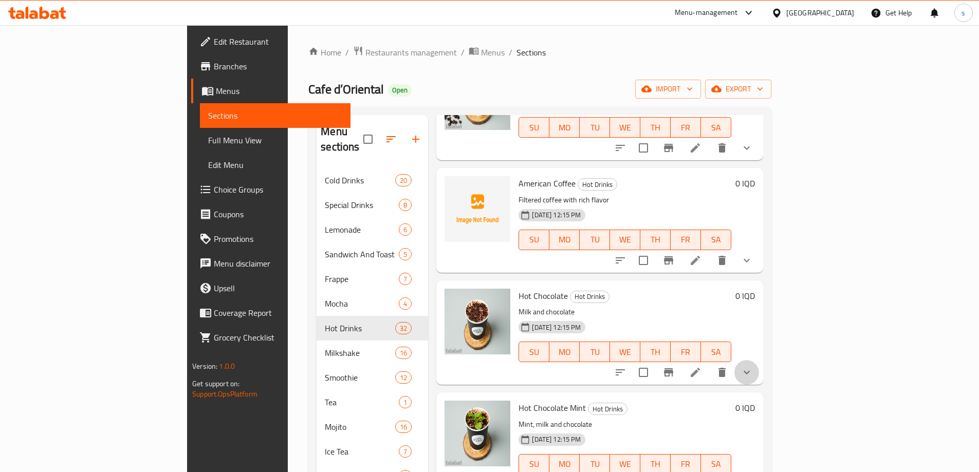
click at [759, 360] on button "show more" at bounding box center [746, 372] width 25 height 25
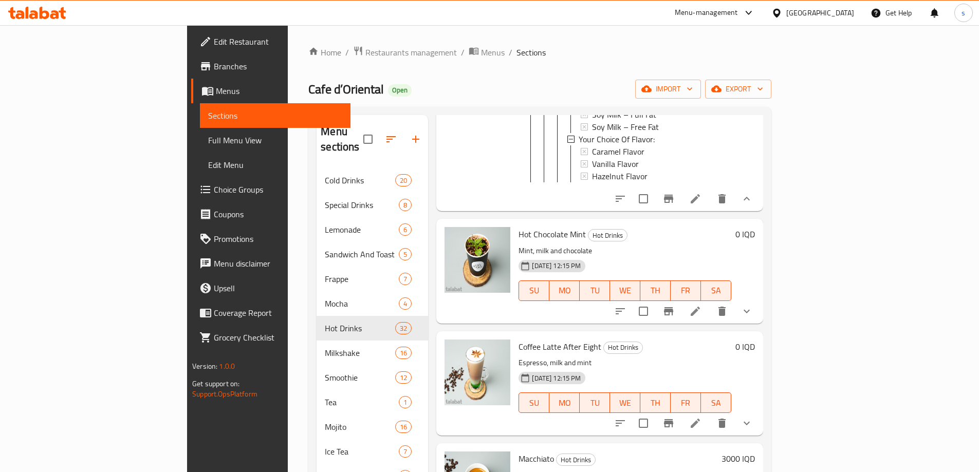
scroll to position [921, 0]
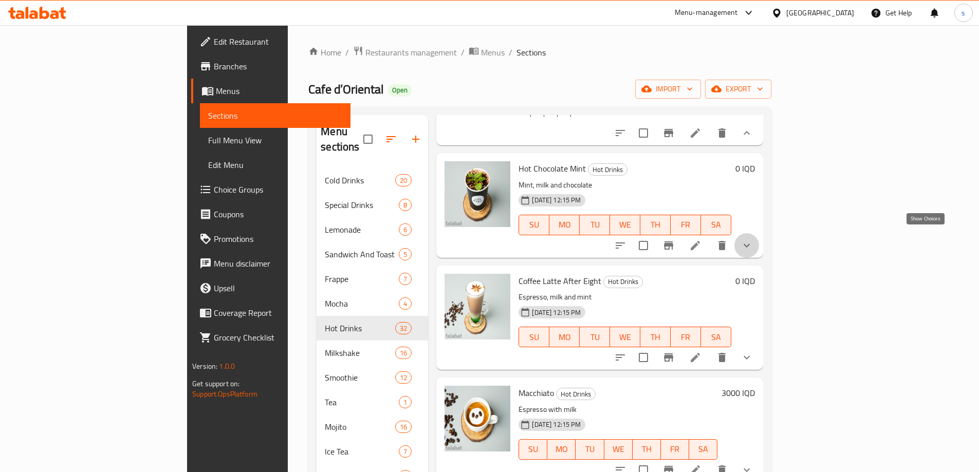
click at [753, 242] on icon "show more" at bounding box center [746, 245] width 12 height 12
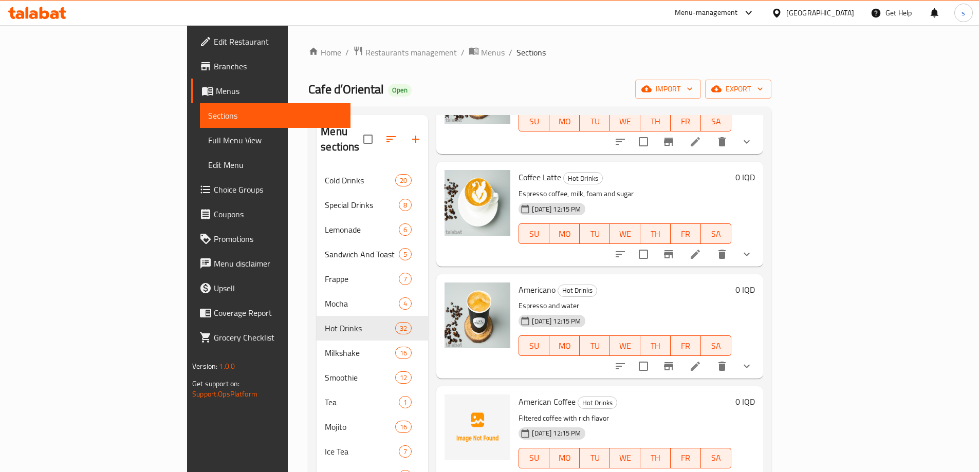
scroll to position [0, 0]
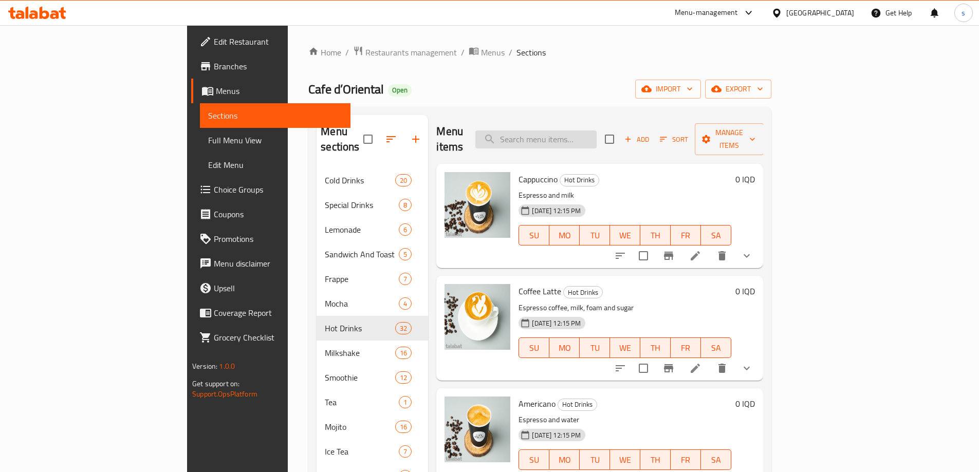
click at [596, 130] on input "search" at bounding box center [535, 139] width 121 height 18
paste input "Sahlab"
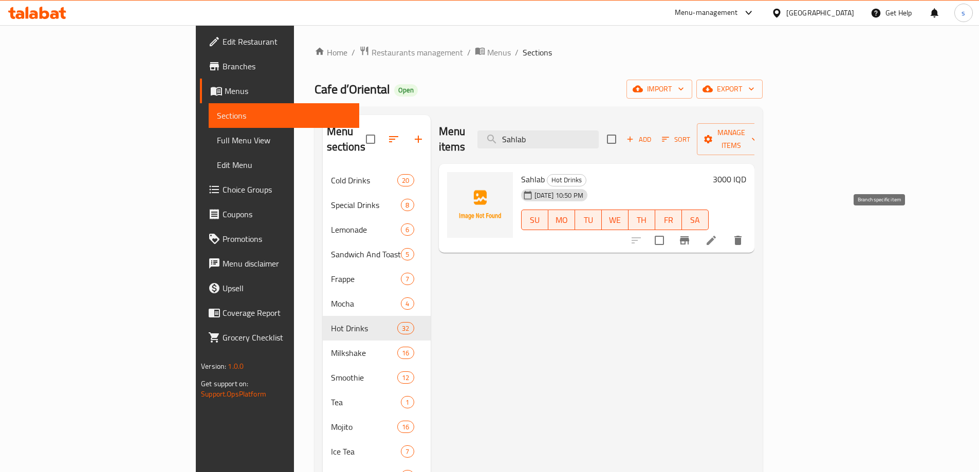
type input "Sahlab"
click at [690, 234] on icon "Branch-specific-item" at bounding box center [684, 240] width 12 height 12
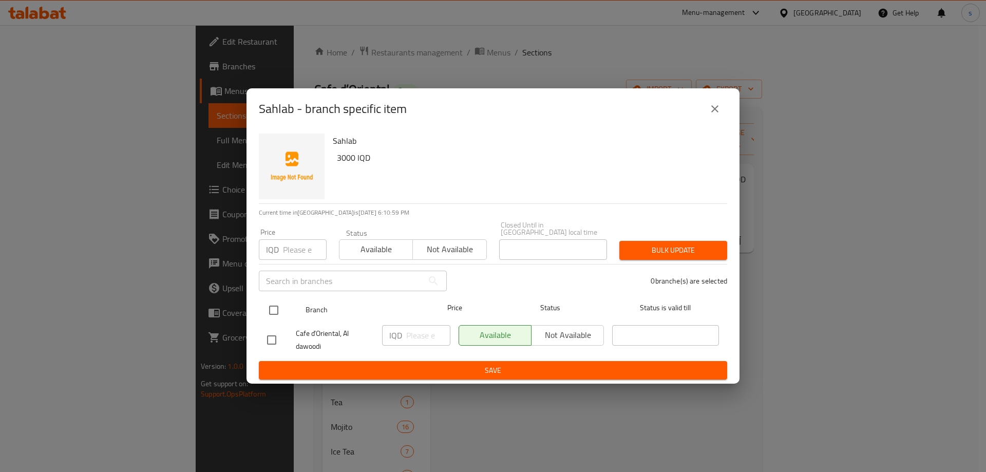
click at [278, 304] on input "checkbox" at bounding box center [274, 310] width 22 height 22
checkbox input "true"
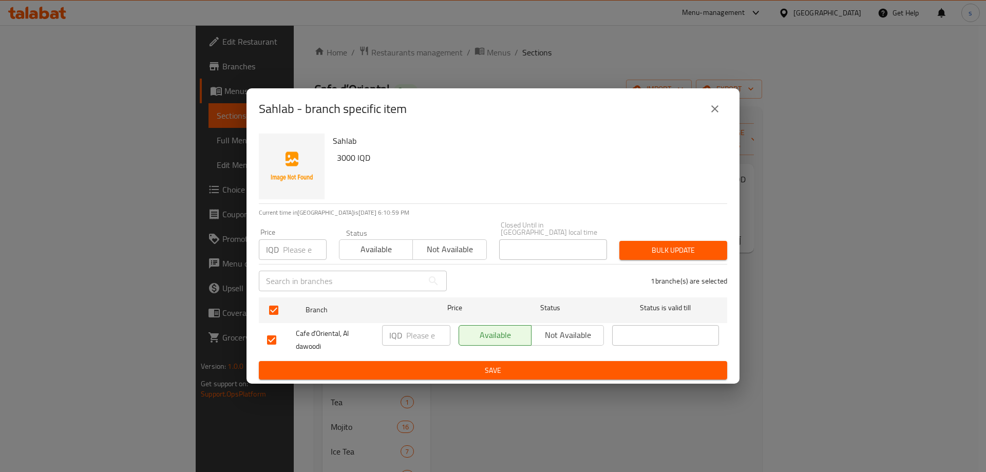
click at [412, 330] on input "number" at bounding box center [428, 335] width 44 height 21
type input "5"
type input "4000"
click at [412, 368] on span "Save" at bounding box center [493, 370] width 452 height 13
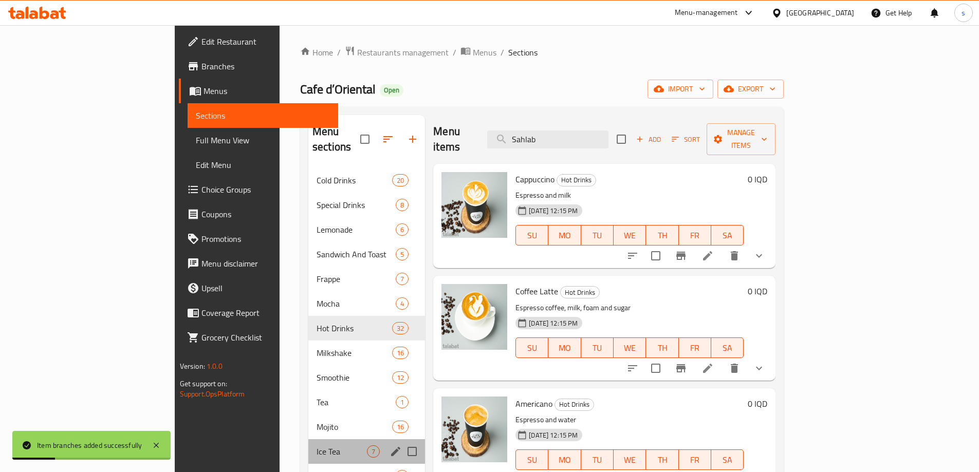
click at [308, 439] on div "Ice Tea 7" at bounding box center [366, 451] width 117 height 25
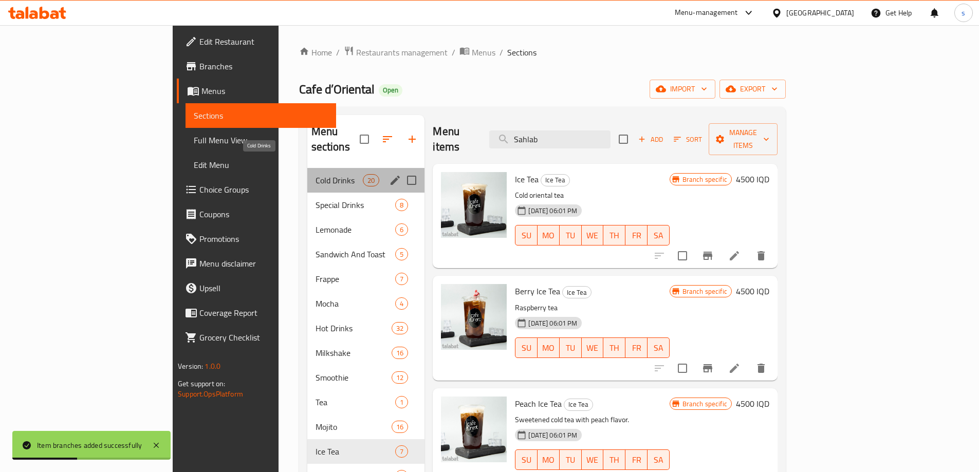
click at [315, 174] on span "Cold Drinks" at bounding box center [339, 180] width 48 height 12
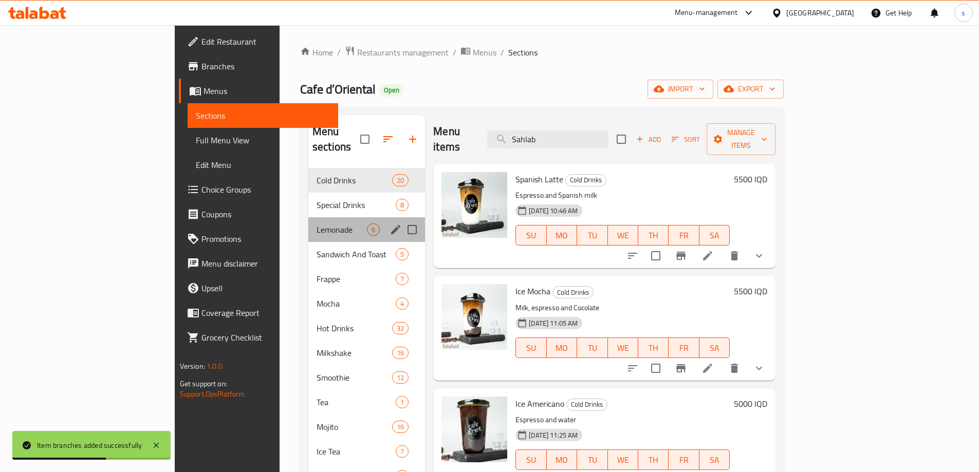
click at [308, 222] on div "Lemonade 6" at bounding box center [366, 229] width 117 height 25
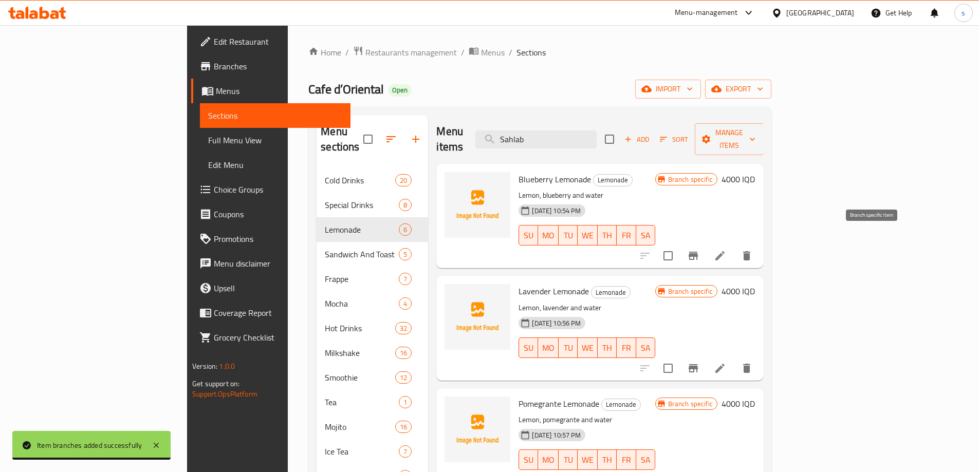
click at [698, 252] on icon "Branch-specific-item" at bounding box center [692, 256] width 9 height 8
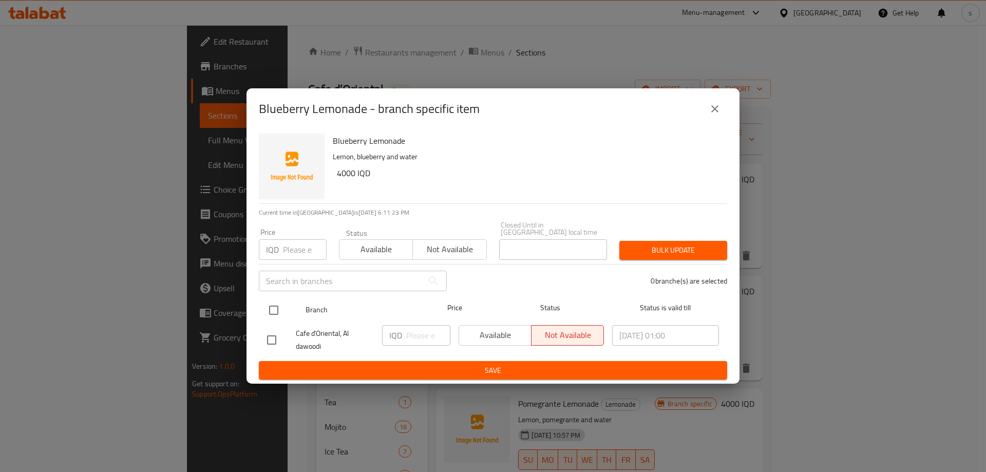
click at [274, 299] on input "checkbox" at bounding box center [274, 310] width 22 height 22
checkbox input "true"
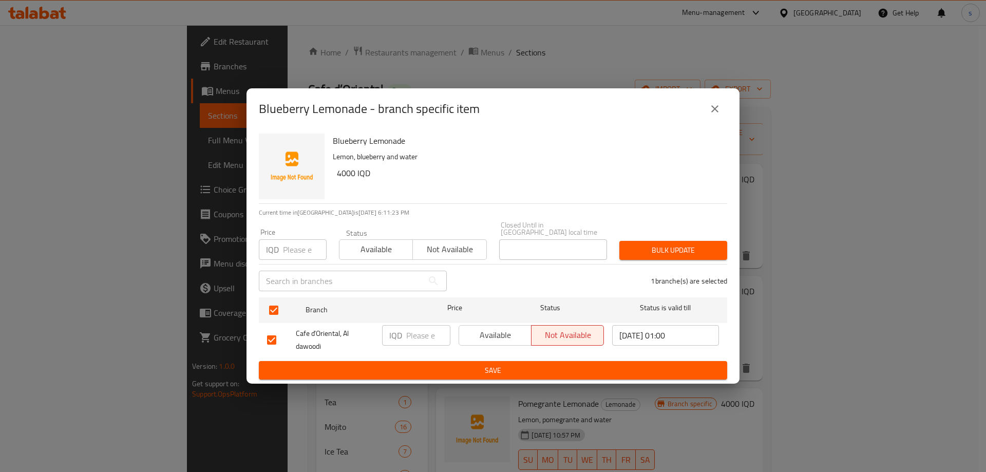
click at [420, 333] on input "number" at bounding box center [428, 335] width 44 height 21
type input "5000"
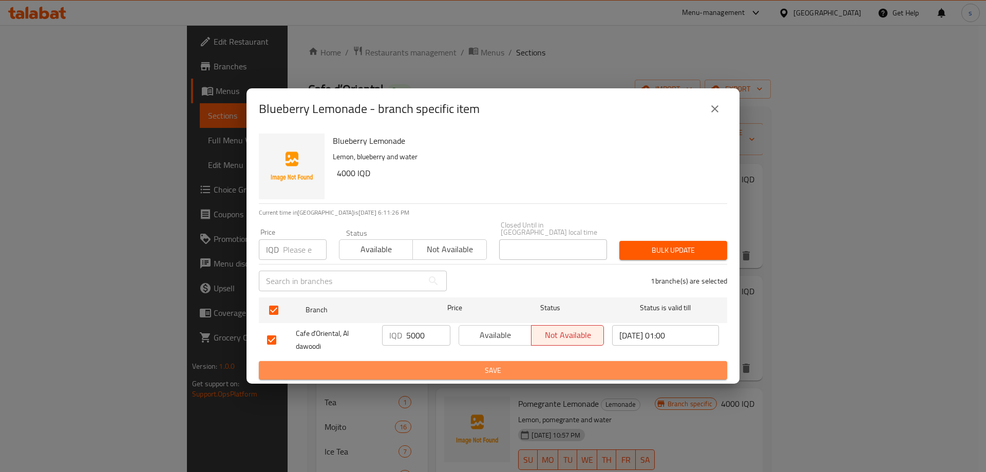
click at [428, 371] on span "Save" at bounding box center [493, 370] width 452 height 13
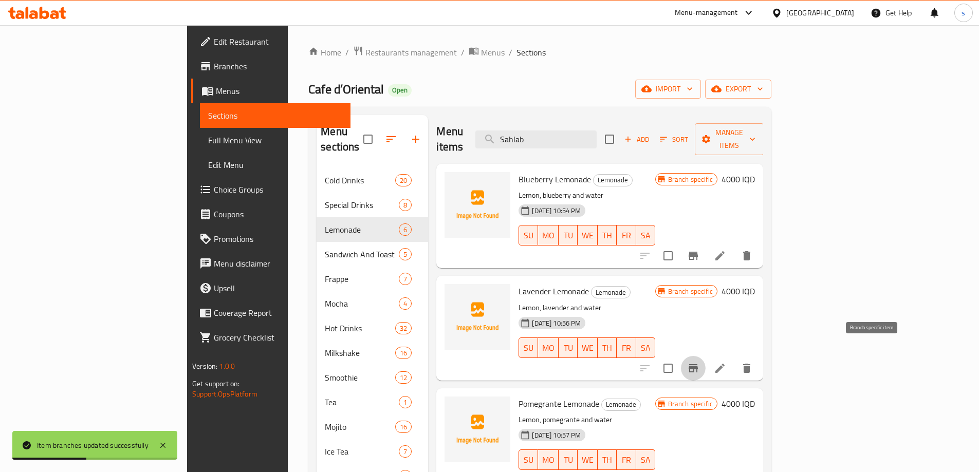
click at [698, 364] on icon "Branch-specific-item" at bounding box center [692, 368] width 9 height 8
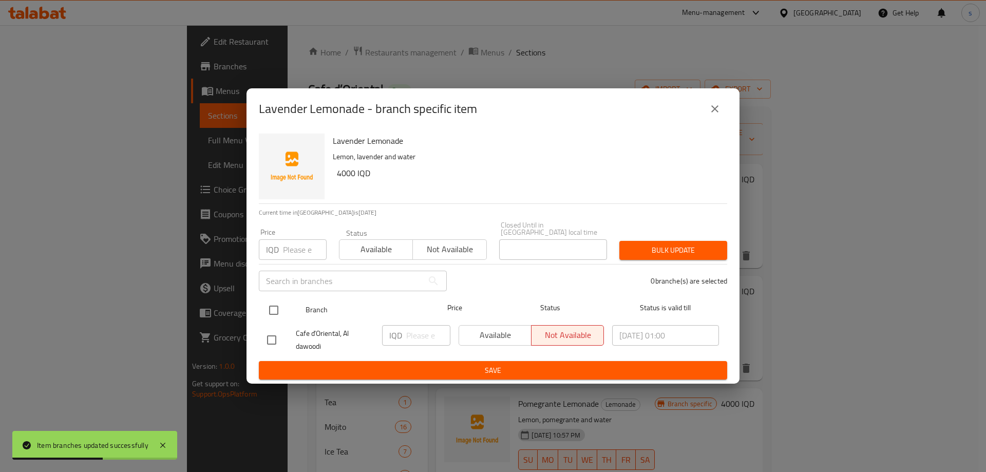
click at [269, 311] on input "checkbox" at bounding box center [274, 310] width 22 height 22
checkbox input "true"
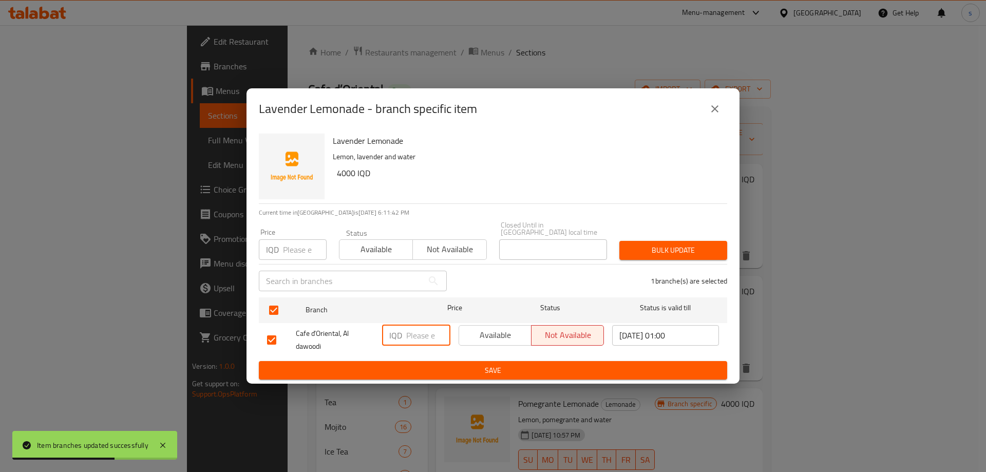
click at [421, 334] on input "number" at bounding box center [428, 335] width 44 height 21
type input "5000"
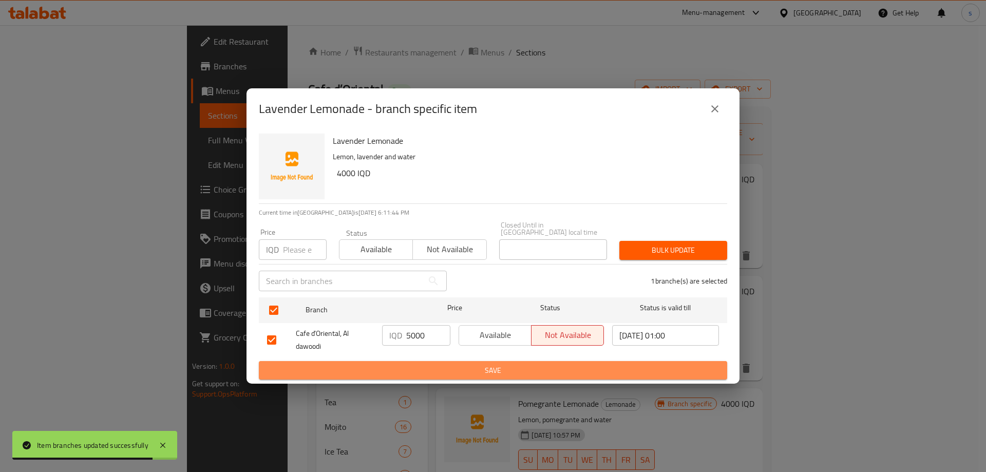
click at [404, 374] on button "Save" at bounding box center [493, 370] width 468 height 19
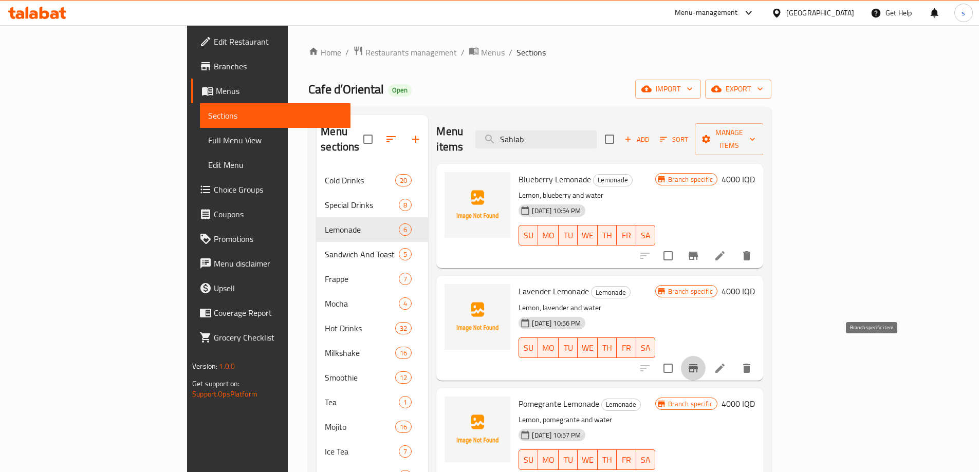
click at [698, 364] on icon "Branch-specific-item" at bounding box center [692, 368] width 9 height 8
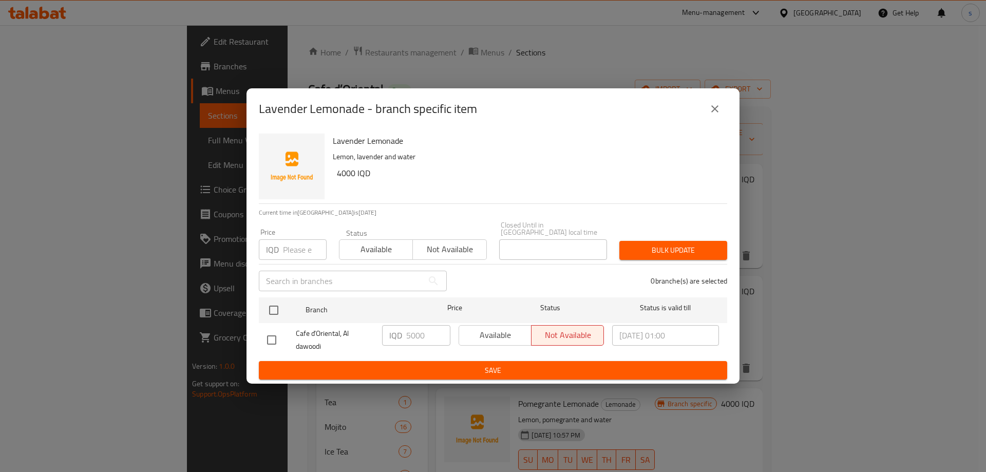
click at [716, 111] on icon "close" at bounding box center [714, 108] width 7 height 7
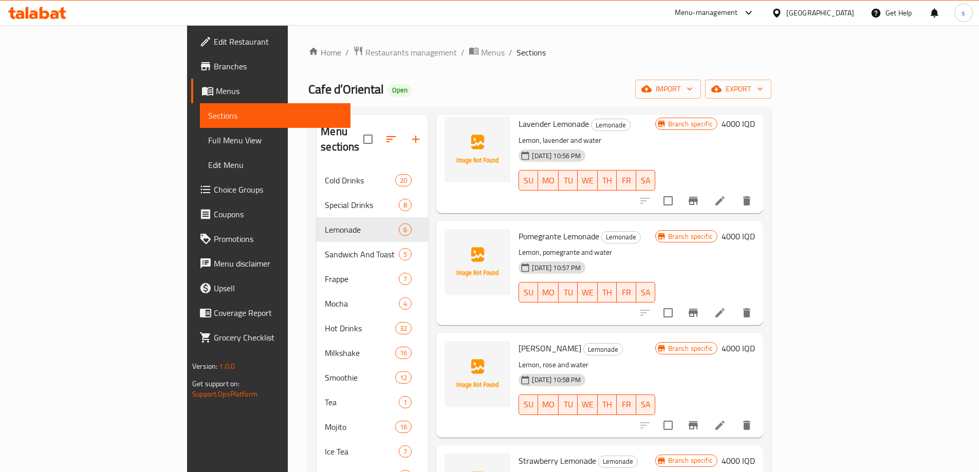
scroll to position [180, 0]
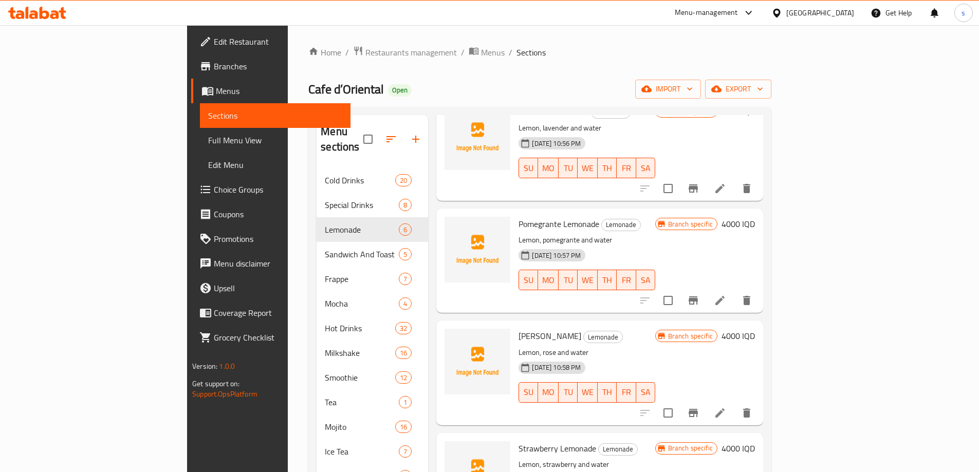
click at [699, 294] on icon "Branch-specific-item" at bounding box center [693, 300] width 12 height 12
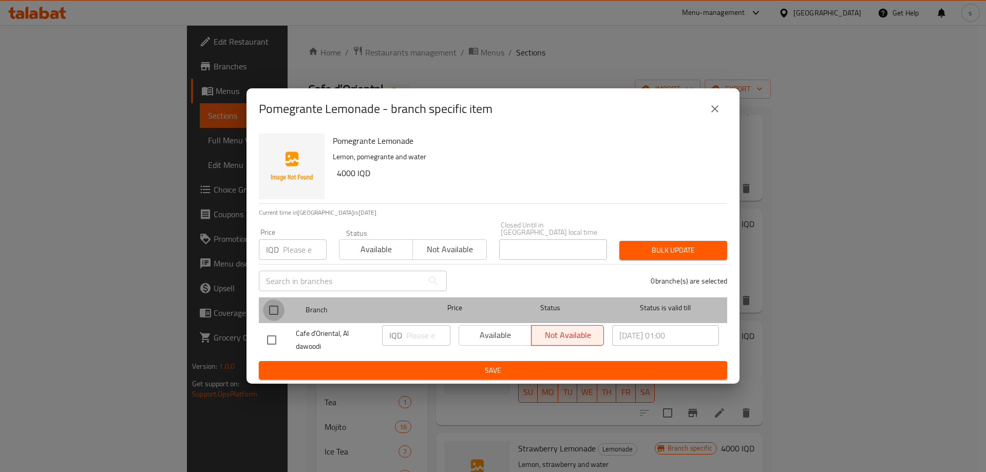
click at [274, 315] on input "checkbox" at bounding box center [274, 310] width 22 height 22
checkbox input "true"
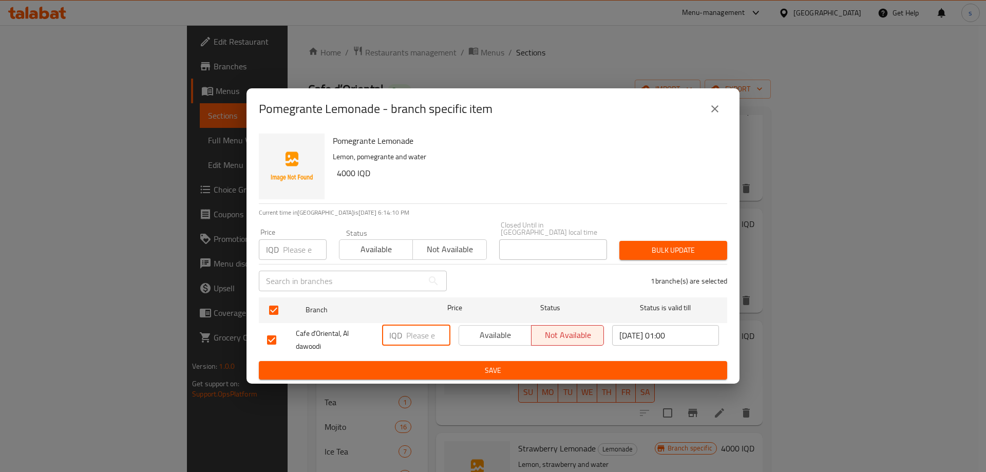
click at [425, 325] on input "number" at bounding box center [428, 335] width 44 height 21
type input "5000"
click at [434, 367] on span "Save" at bounding box center [493, 370] width 452 height 13
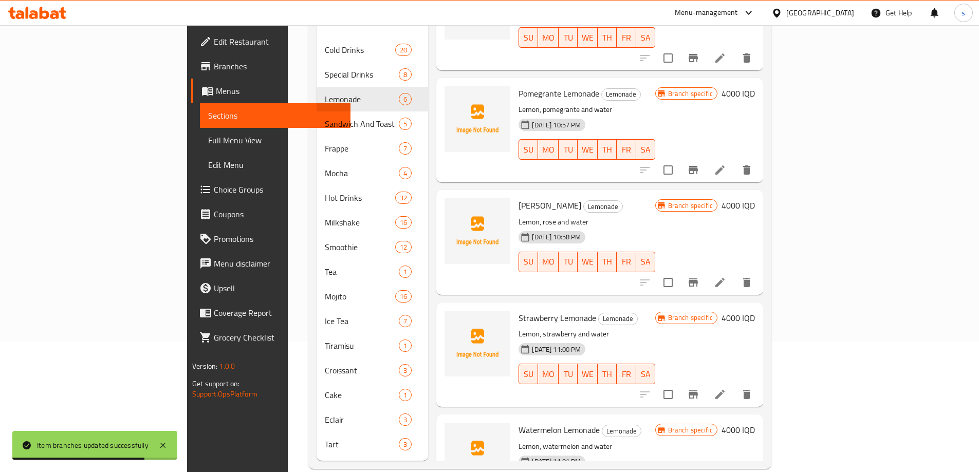
scroll to position [144, 0]
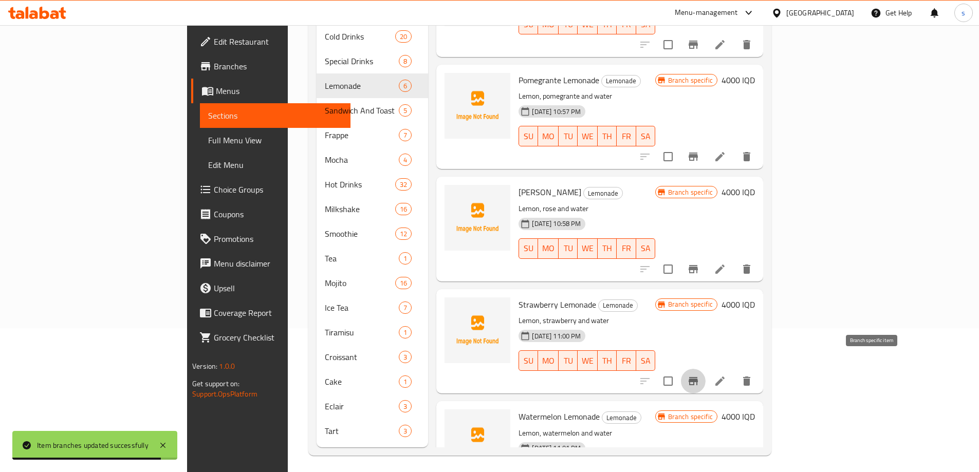
click at [705, 373] on button "Branch-specific-item" at bounding box center [693, 381] width 25 height 25
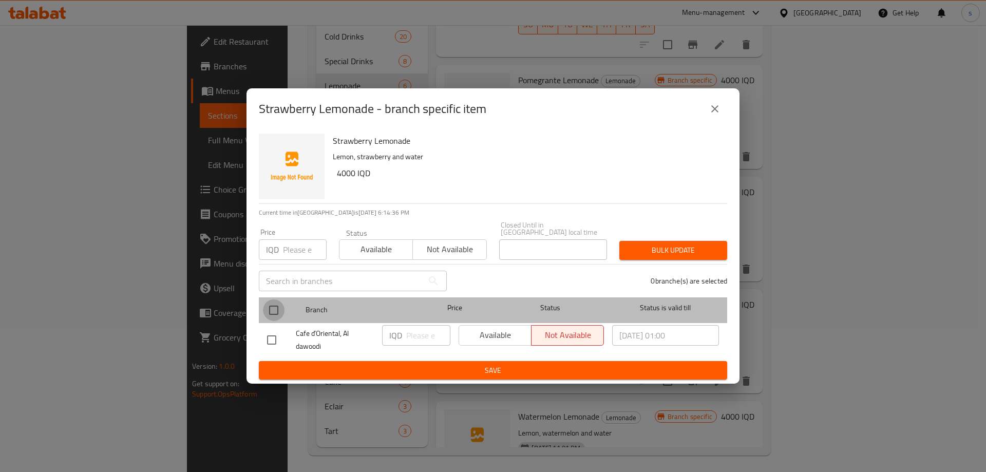
click at [282, 310] on input "checkbox" at bounding box center [274, 310] width 22 height 22
checkbox input "true"
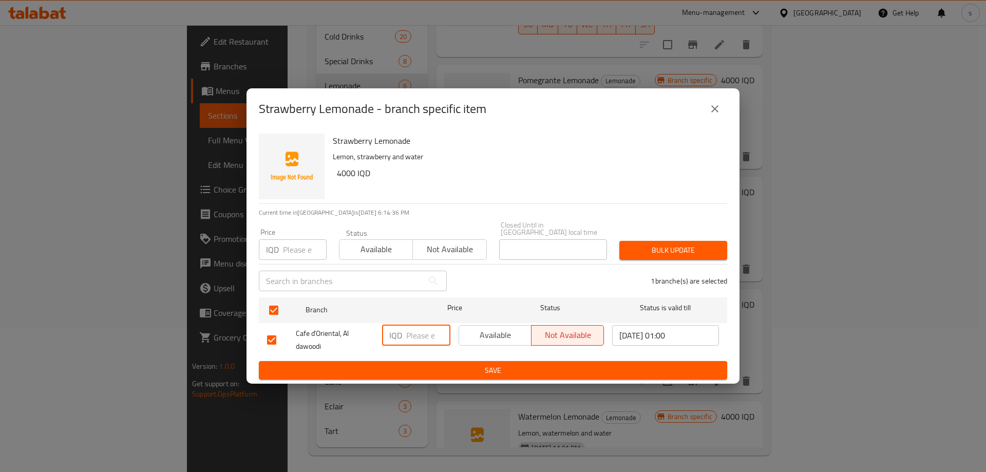
click at [435, 340] on input "number" at bounding box center [428, 335] width 44 height 21
type input "5000"
click at [435, 374] on button "Save" at bounding box center [493, 370] width 468 height 19
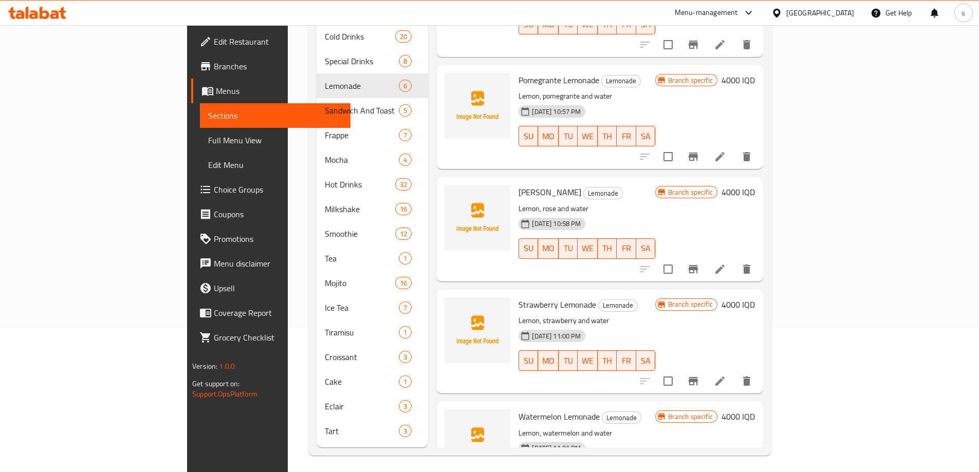
click at [698, 265] on icon "Branch-specific-item" at bounding box center [692, 269] width 9 height 8
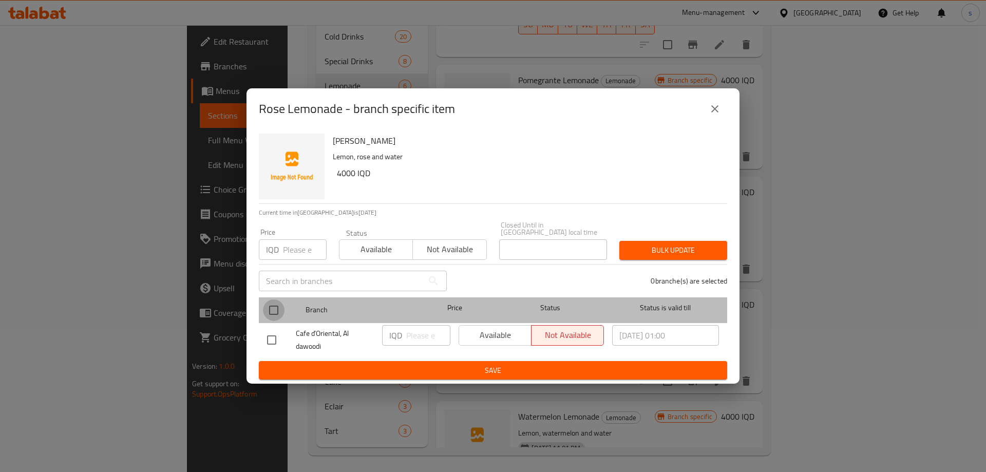
click at [282, 303] on input "checkbox" at bounding box center [274, 310] width 22 height 22
checkbox input "true"
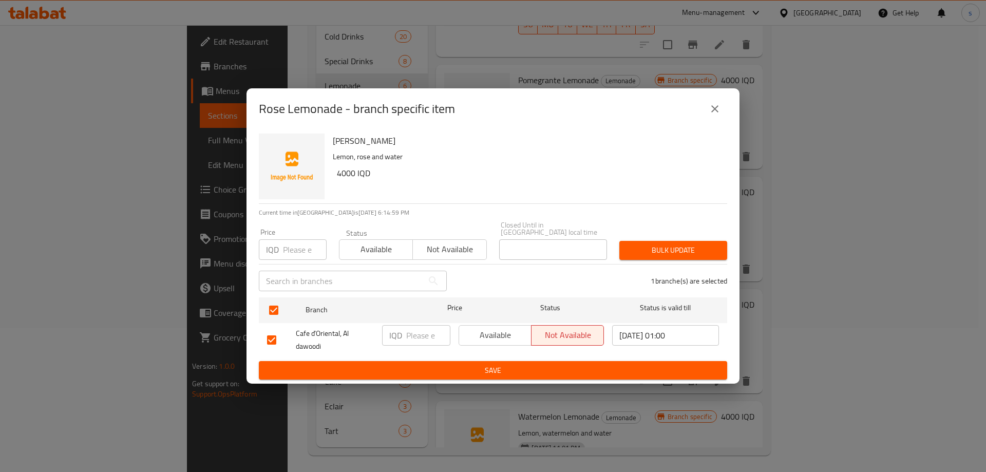
click at [428, 330] on input "number" at bounding box center [428, 335] width 44 height 21
type input "5000"
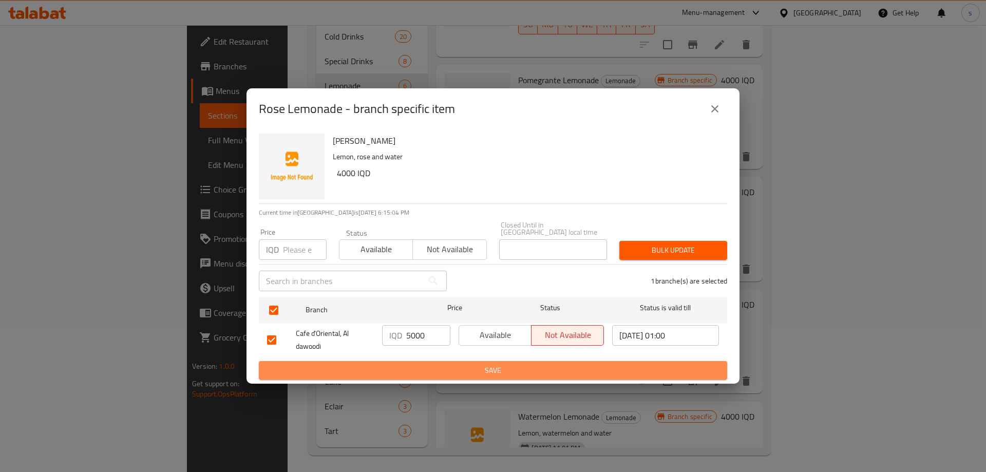
click at [416, 366] on span "Save" at bounding box center [493, 370] width 452 height 13
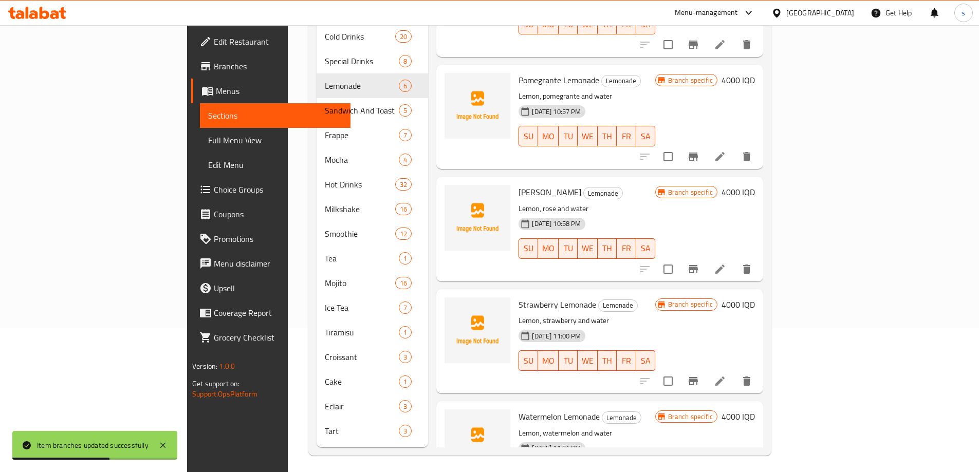
scroll to position [227, 0]
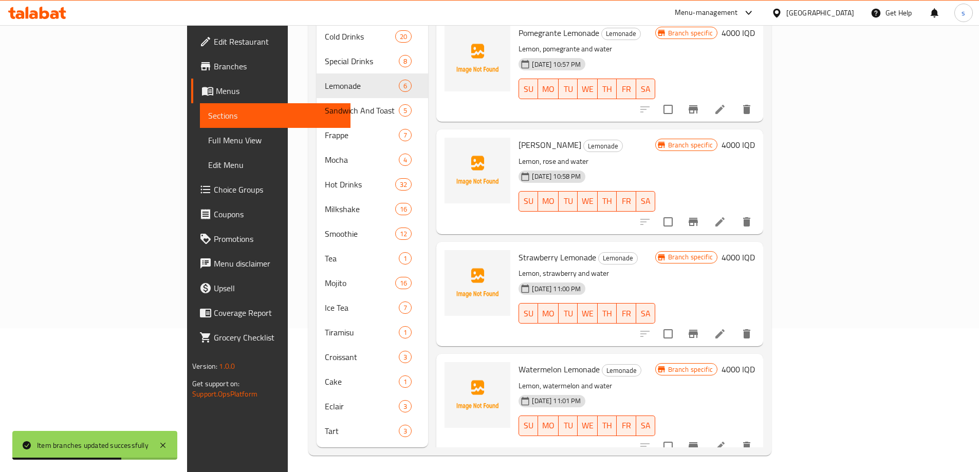
click at [699, 440] on icon "Branch-specific-item" at bounding box center [693, 446] width 12 height 12
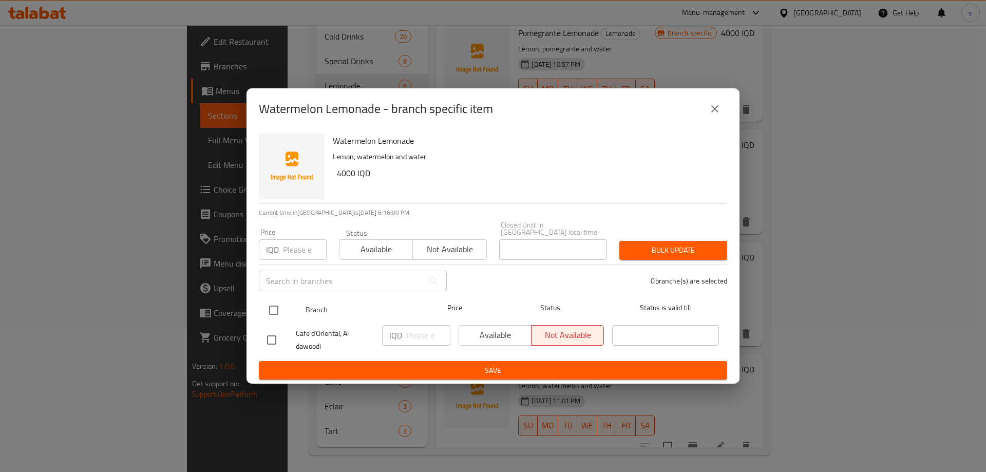
click at [276, 302] on input "checkbox" at bounding box center [274, 310] width 22 height 22
checkbox input "true"
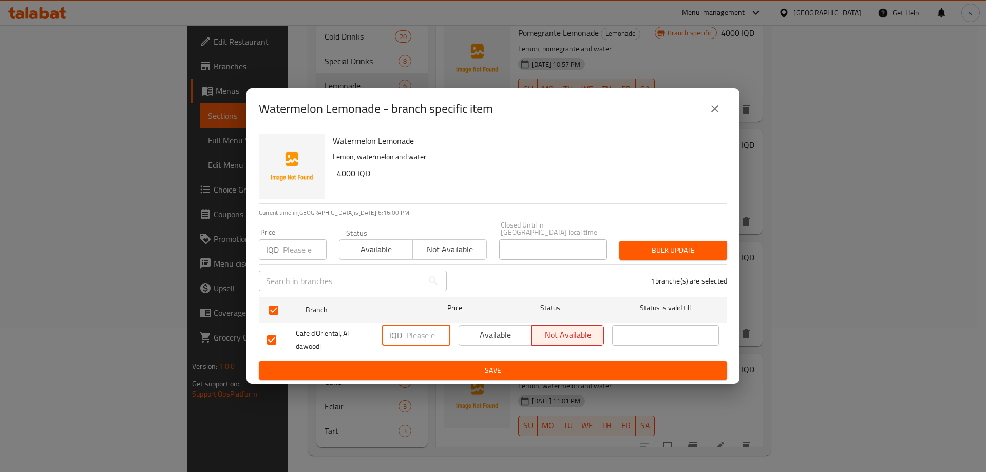
click at [409, 326] on input "number" at bounding box center [428, 335] width 44 height 21
type input "5000"
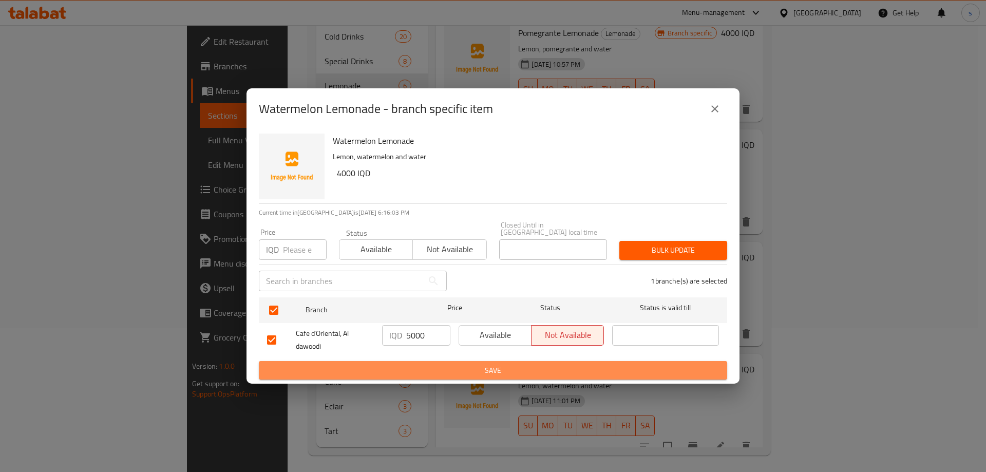
click at [423, 361] on button "Save" at bounding box center [493, 370] width 468 height 19
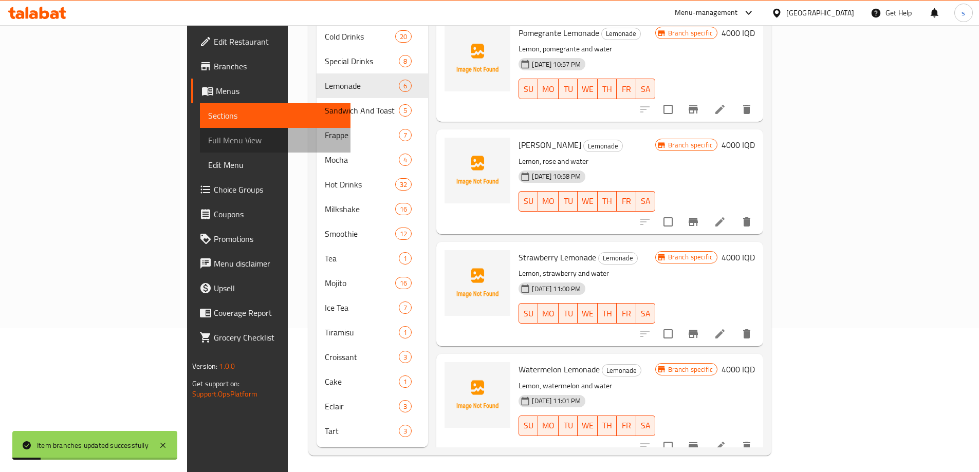
click at [208, 141] on span "Full Menu View" at bounding box center [275, 140] width 134 height 12
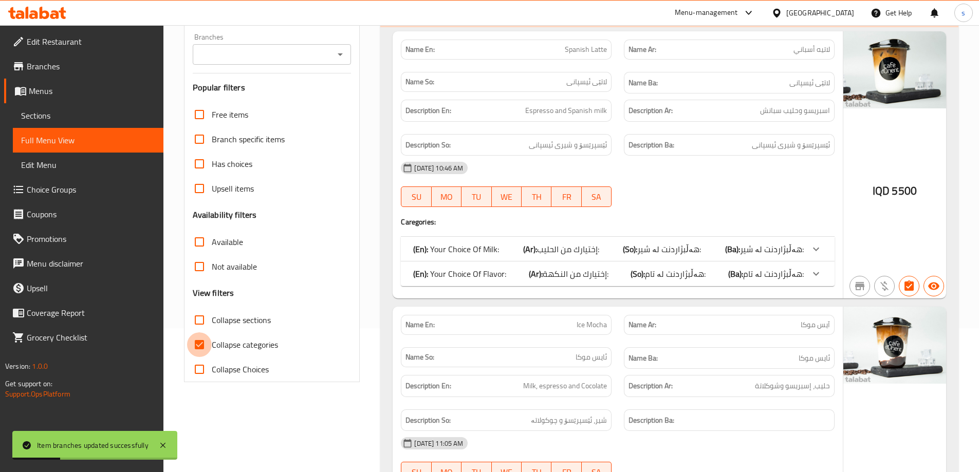
click at [195, 348] on input "Collapse categories" at bounding box center [199, 344] width 25 height 25
checkbox input "false"
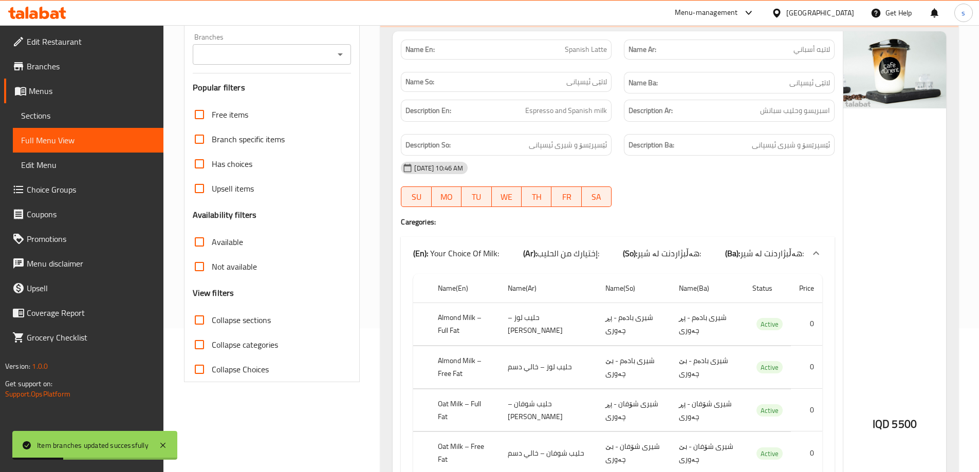
click at [197, 320] on input "Collapse sections" at bounding box center [199, 320] width 25 height 25
checkbox input "true"
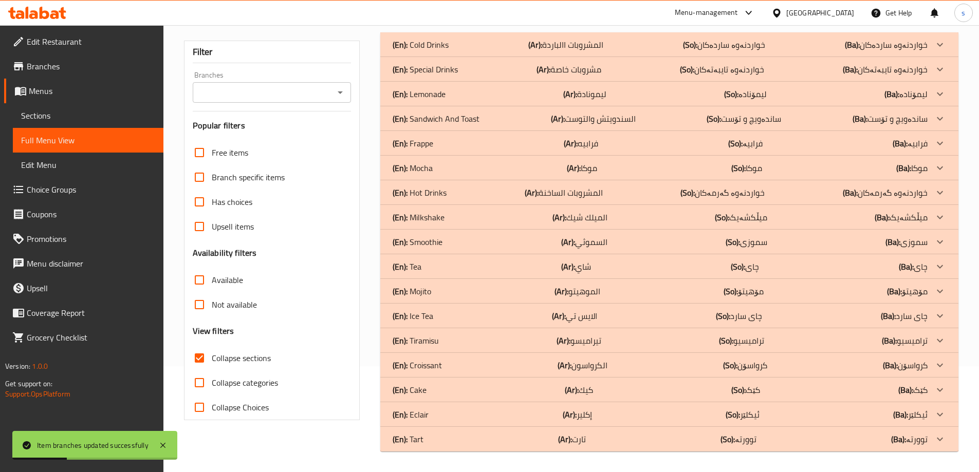
click at [340, 86] on icon "Open" at bounding box center [340, 92] width 12 height 12
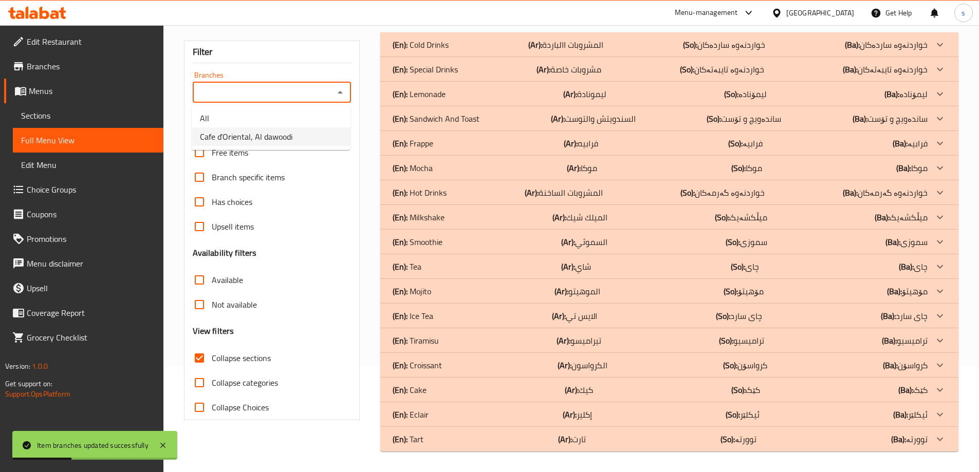
scroll to position [106, 0]
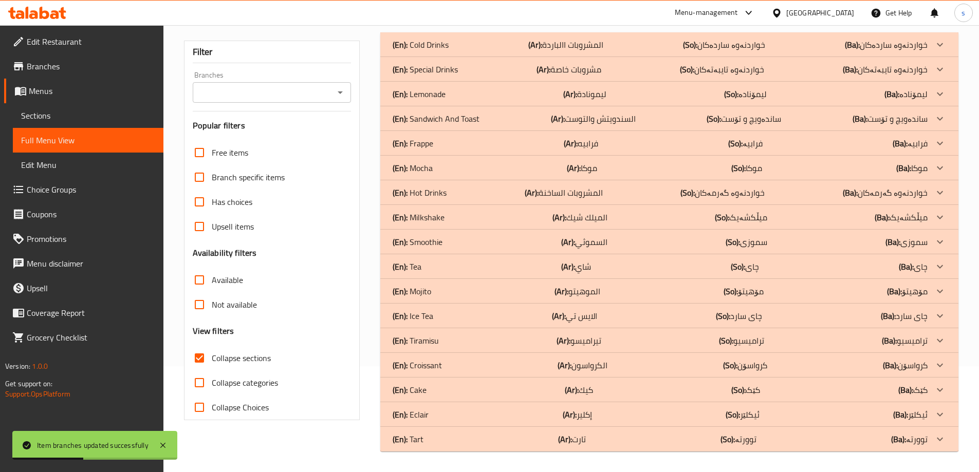
click at [323, 95] on input "Branches" at bounding box center [264, 92] width 136 height 14
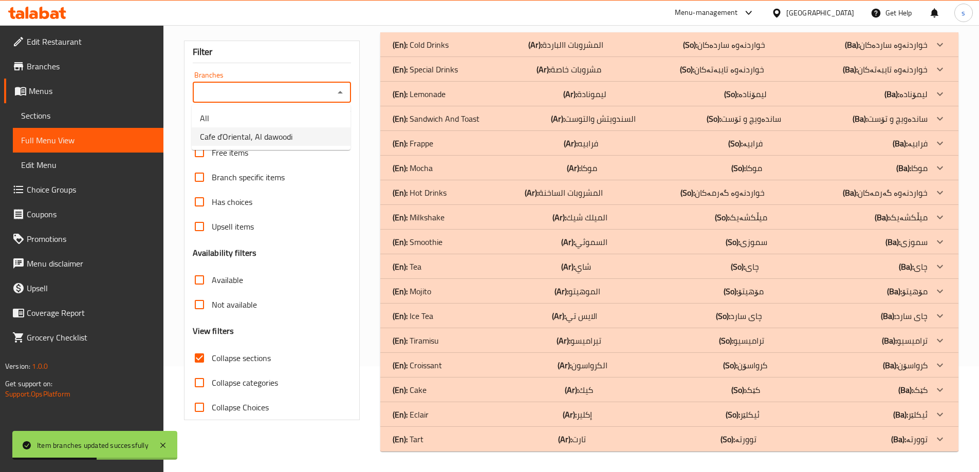
click at [322, 129] on li "Cafe d’Oriental, Al dawoodi" at bounding box center [271, 136] width 159 height 18
type input "Cafe d’Oriental, Al dawoodi"
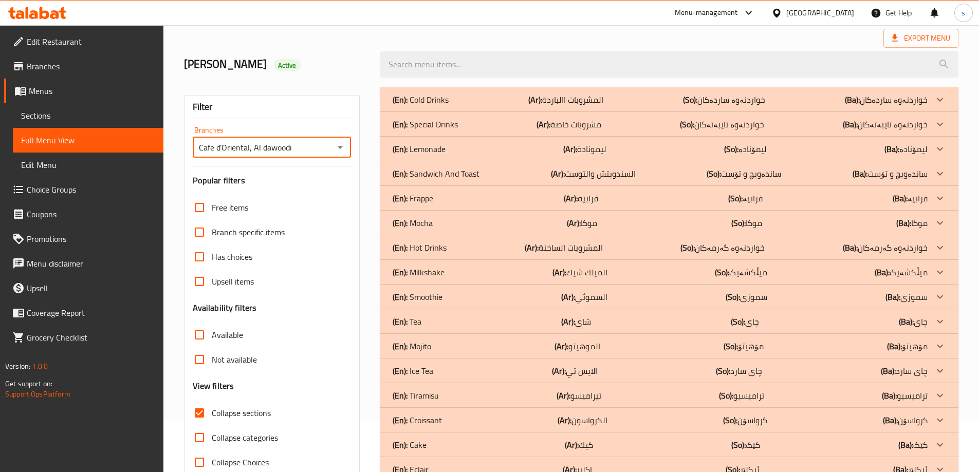
scroll to position [44, 0]
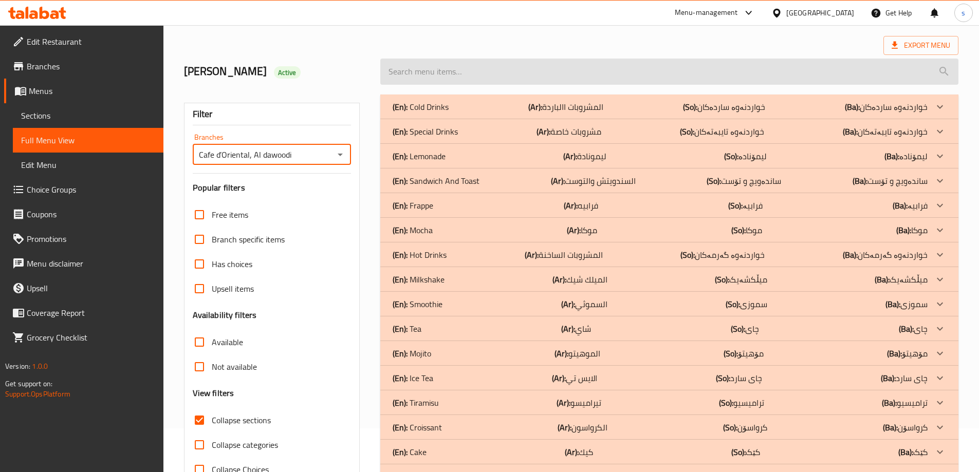
click at [529, 63] on input "search" at bounding box center [669, 72] width 578 height 26
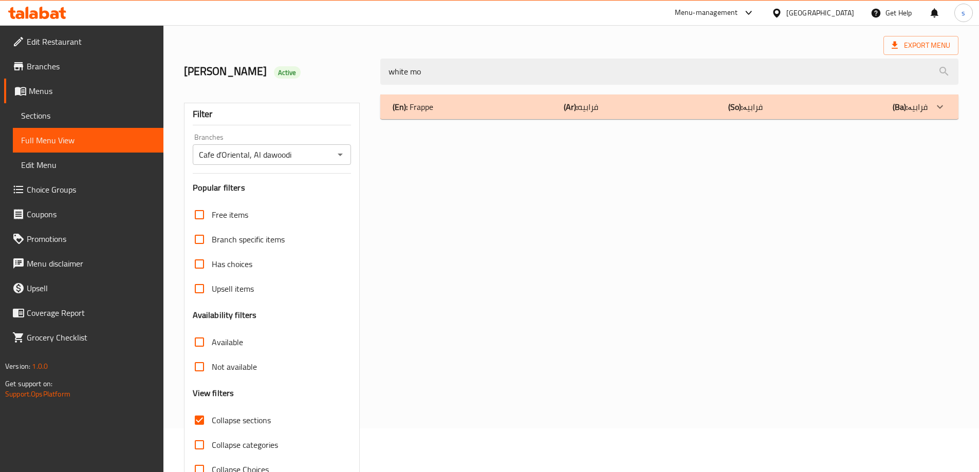
type input "white mo"
click at [513, 114] on div "(En): Frappe (Ar): فرابيه (So): فرابیە (Ba): فرابیە" at bounding box center [669, 107] width 578 height 25
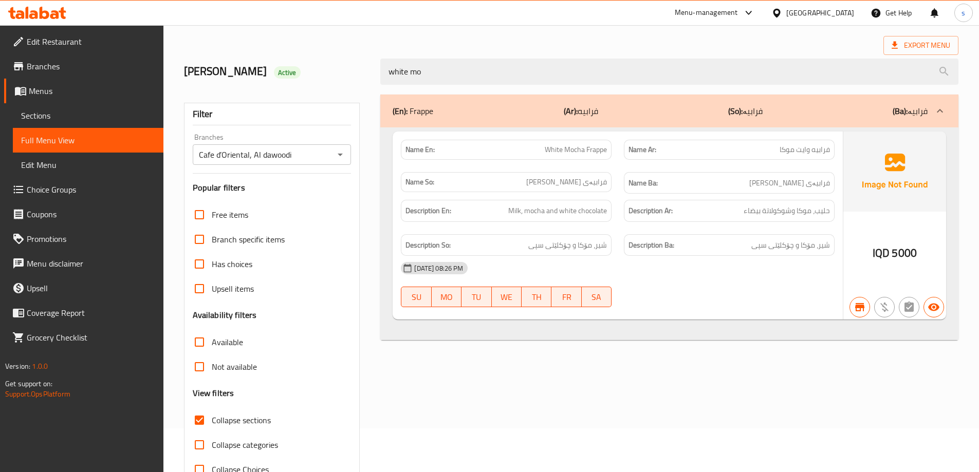
click at [199, 421] on input "Collapse sections" at bounding box center [199, 420] width 25 height 25
checkbox input "false"
drag, startPoint x: 429, startPoint y: 74, endPoint x: 379, endPoint y: 79, distance: 51.1
click at [379, 79] on div "white mo" at bounding box center [669, 71] width 590 height 39
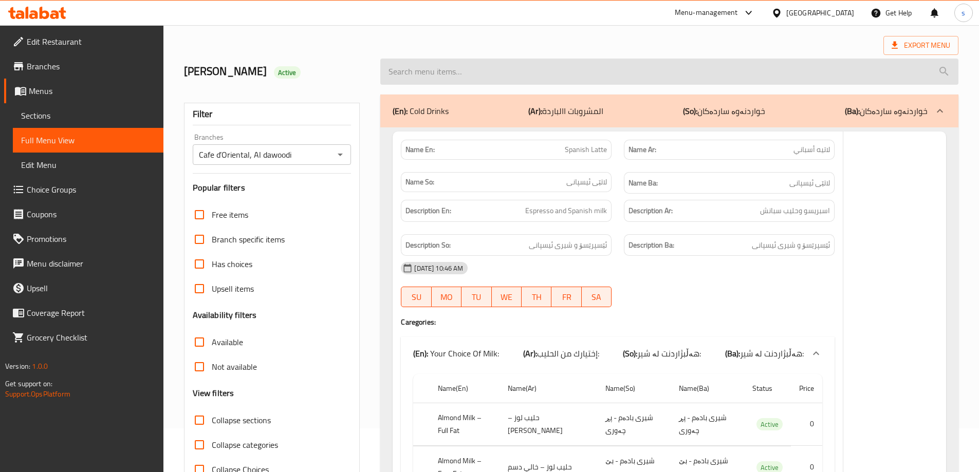
click at [428, 60] on input "search" at bounding box center [669, 72] width 578 height 26
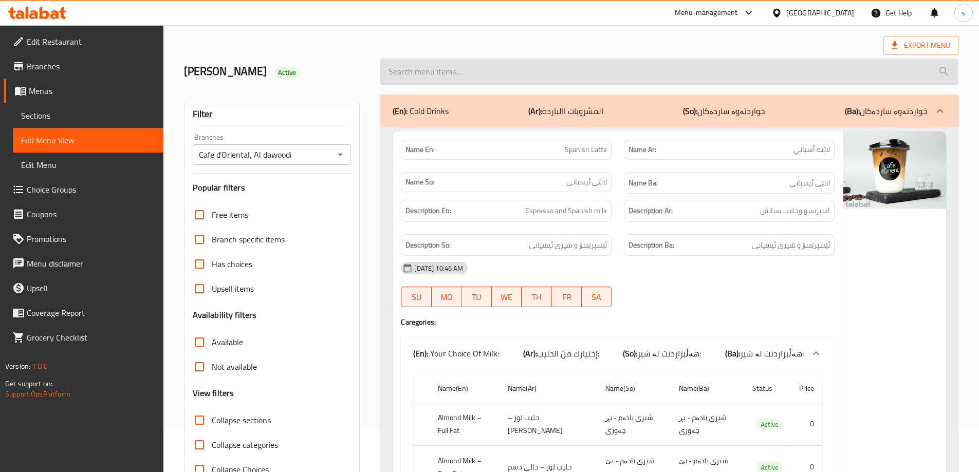
click at [439, 73] on input "search" at bounding box center [669, 72] width 578 height 26
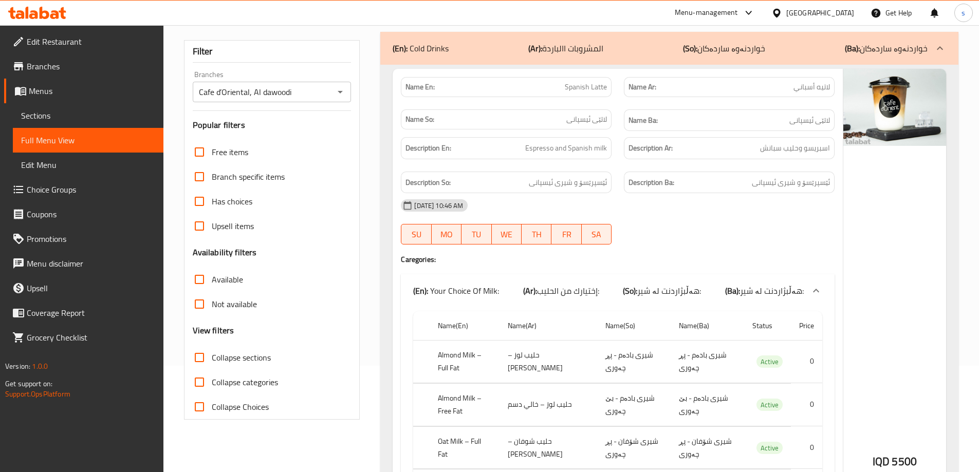
scroll to position [0, 0]
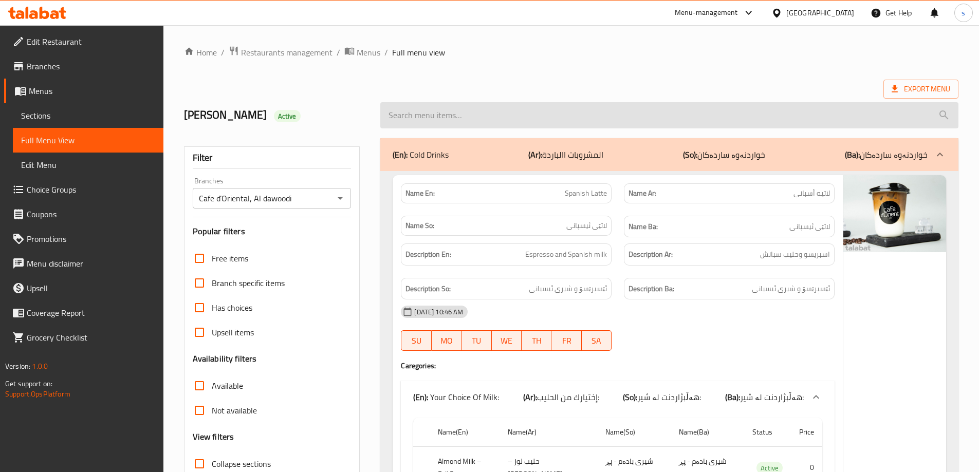
click at [511, 120] on input "search" at bounding box center [669, 115] width 578 height 26
paste input "Irish Latte"
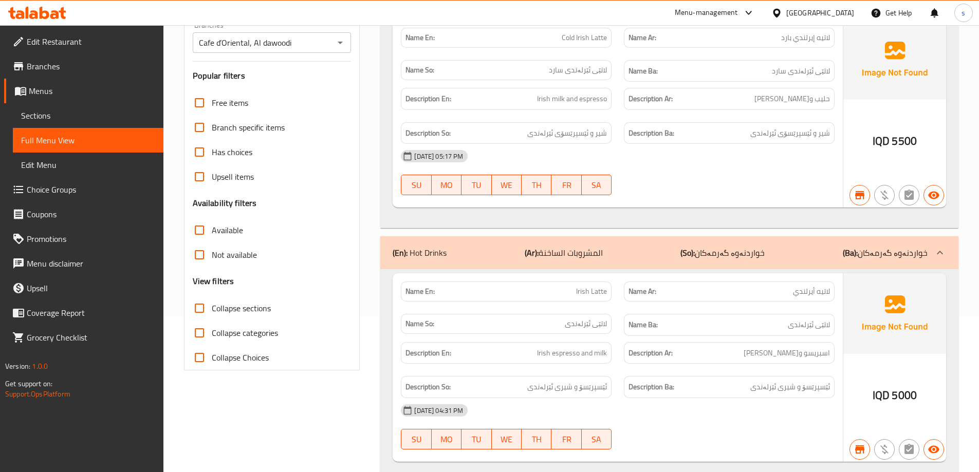
scroll to position [150, 0]
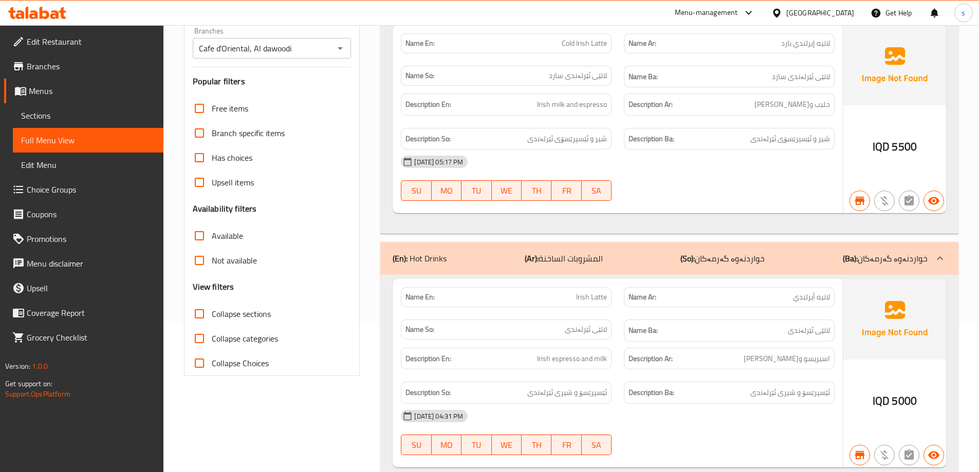
type input "Irish Latte"
drag, startPoint x: 569, startPoint y: 298, endPoint x: 609, endPoint y: 293, distance: 40.9
click at [609, 53] on div "Name En: Irish Latte" at bounding box center [506, 43] width 211 height 20
copy span "Irish Latte"
drag, startPoint x: 557, startPoint y: 39, endPoint x: 611, endPoint y: 40, distance: 54.5
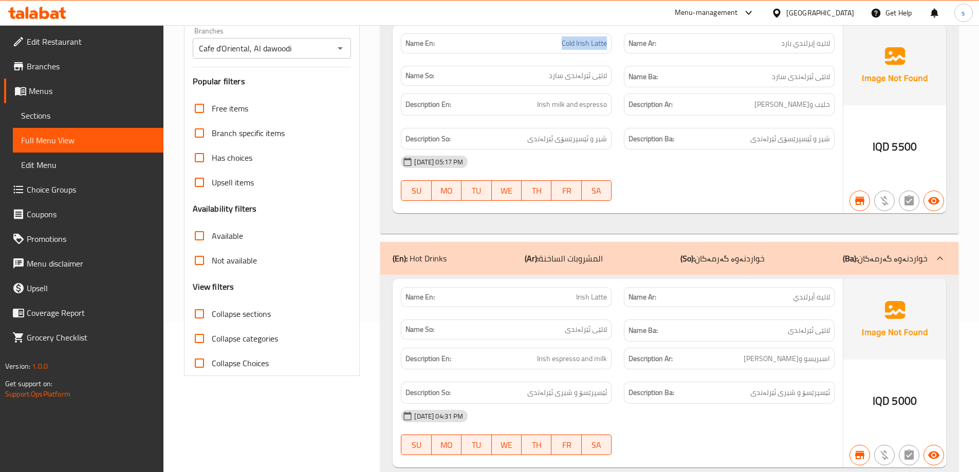
click at [611, 40] on div "Name En: Cold Irish Latte" at bounding box center [506, 43] width 211 height 20
copy span "Cold Irish Latte"
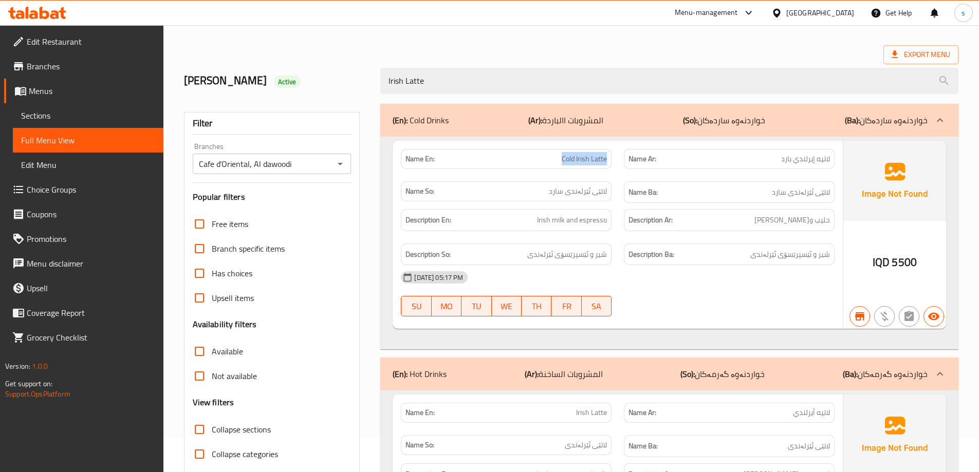
scroll to position [33, 0]
click at [47, 6] on div at bounding box center [37, 13] width 74 height 21
click at [48, 9] on icon at bounding box center [37, 13] width 58 height 12
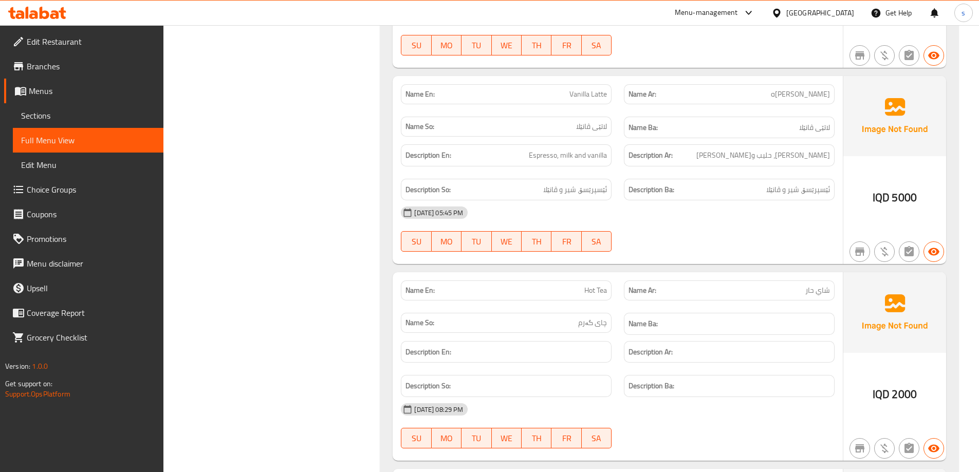
scroll to position [15402, 0]
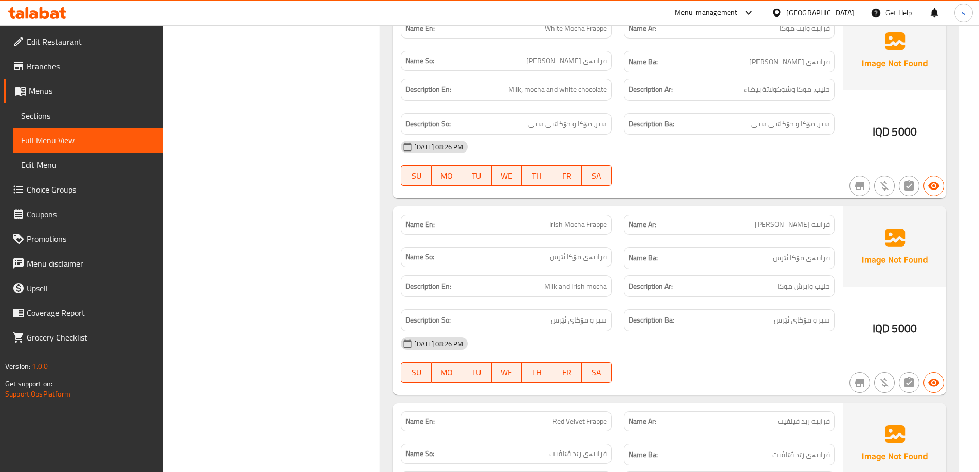
copy span "Irish"
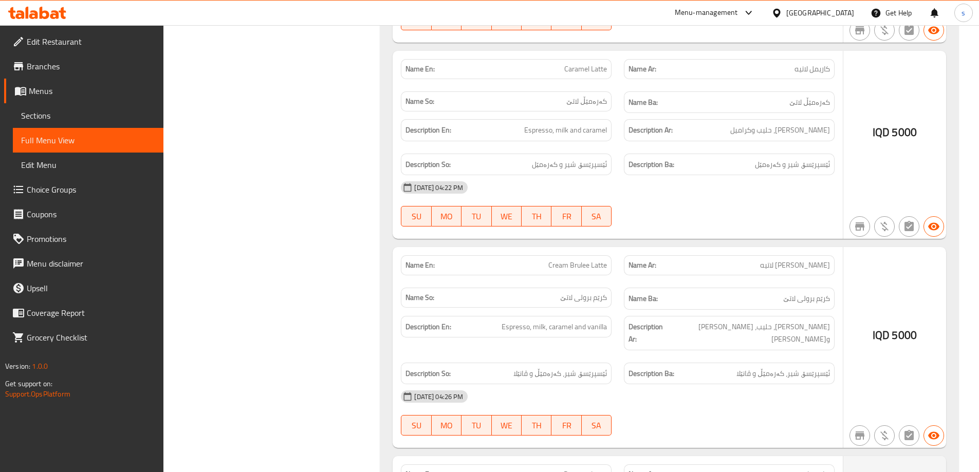
copy span "Irish Latte"
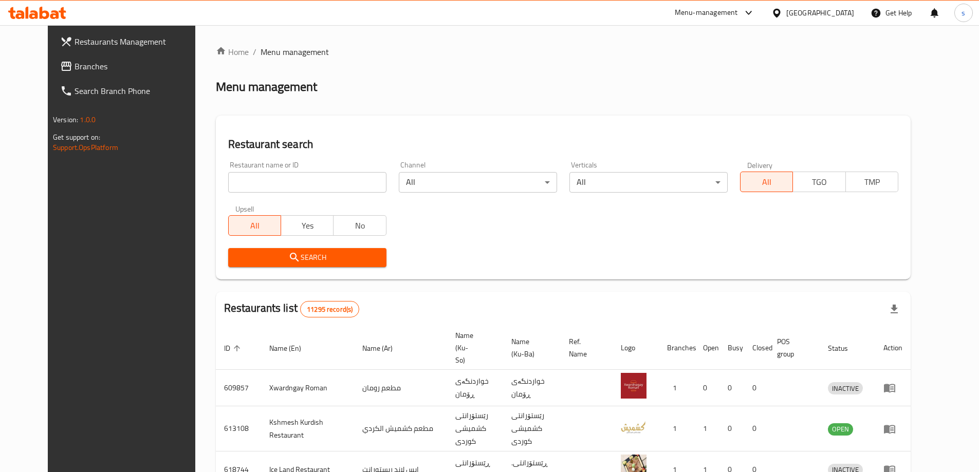
click at [268, 177] on input "search" at bounding box center [307, 182] width 158 height 21
paste input "636146"
type input "636146"
click button "Search" at bounding box center [307, 257] width 158 height 19
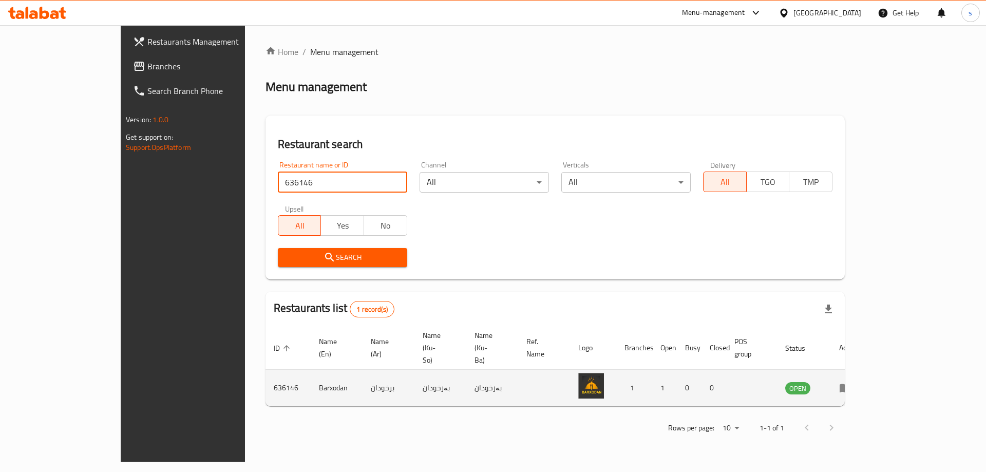
click at [851, 384] on icon "enhanced table" at bounding box center [845, 388] width 11 height 9
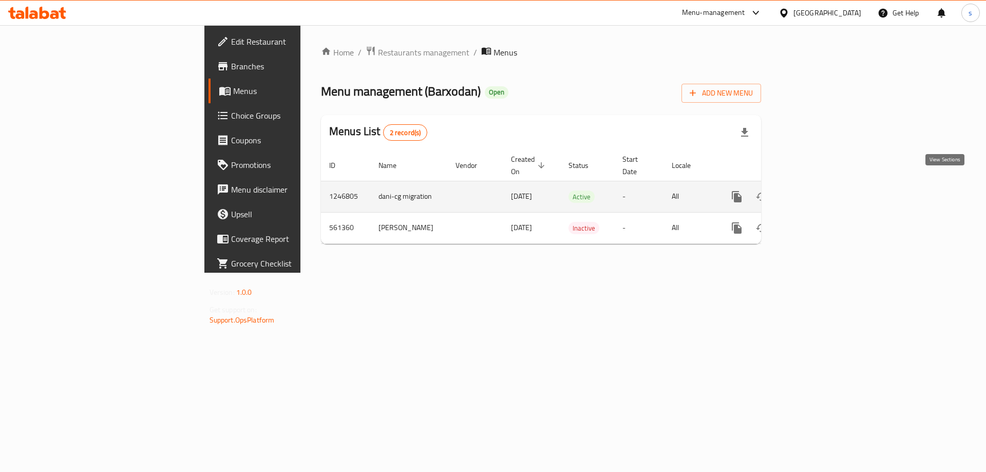
click at [817, 191] on icon "enhanced table" at bounding box center [811, 197] width 12 height 12
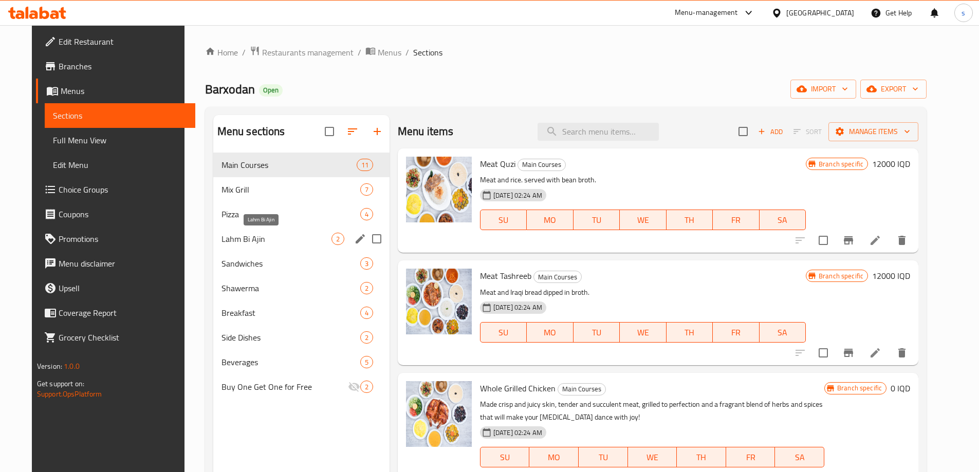
click at [228, 242] on span "Lahm Bi Ajin" at bounding box center [276, 239] width 110 height 12
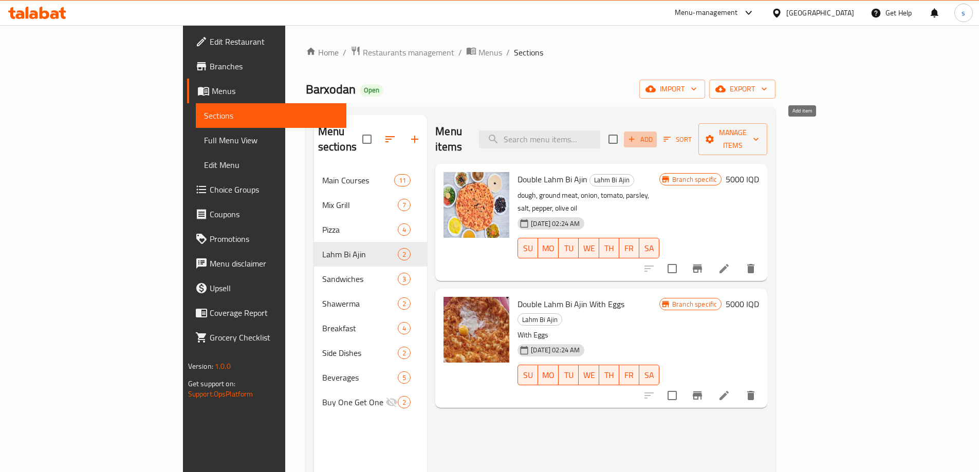
click at [654, 135] on span "Add" at bounding box center [640, 140] width 28 height 12
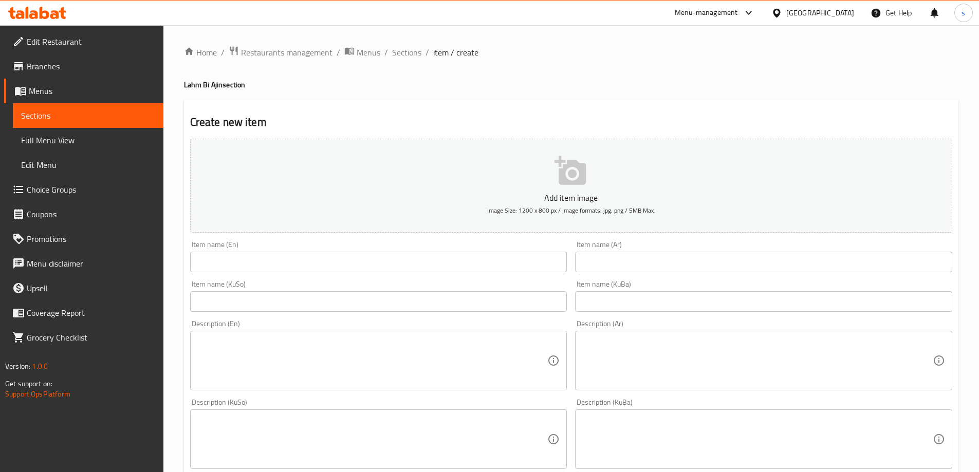
click at [288, 250] on div "Item name (En) Item name (En)" at bounding box center [378, 256] width 377 height 31
drag, startPoint x: 289, startPoint y: 258, endPoint x: 615, endPoint y: 256, distance: 326.2
click at [289, 258] on input "text" at bounding box center [378, 262] width 377 height 21
paste input "Double Mixed Lahm Bi Ajin"
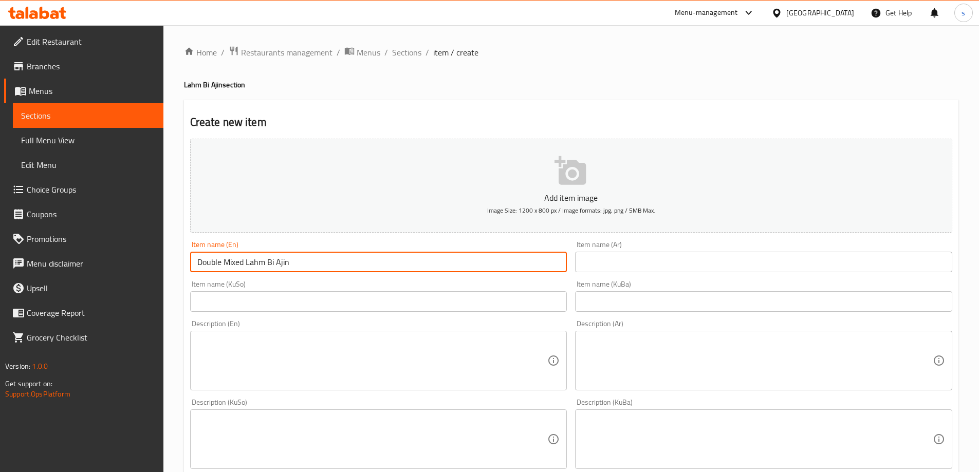
type input "Double Mixed Lahm Bi Ajin"
click at [642, 257] on input "text" at bounding box center [763, 262] width 377 height 21
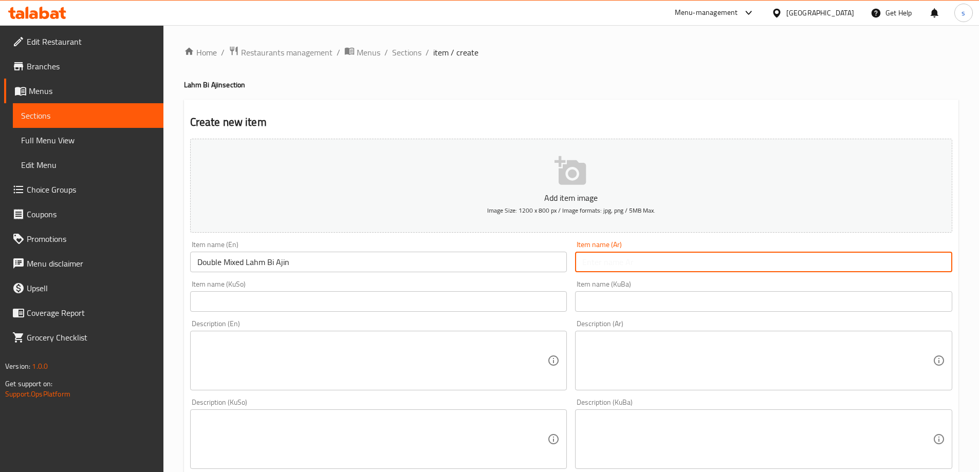
paste input "لحم بعجين مشكل دبل"
type input "لحم بعجين مشكل دبل"
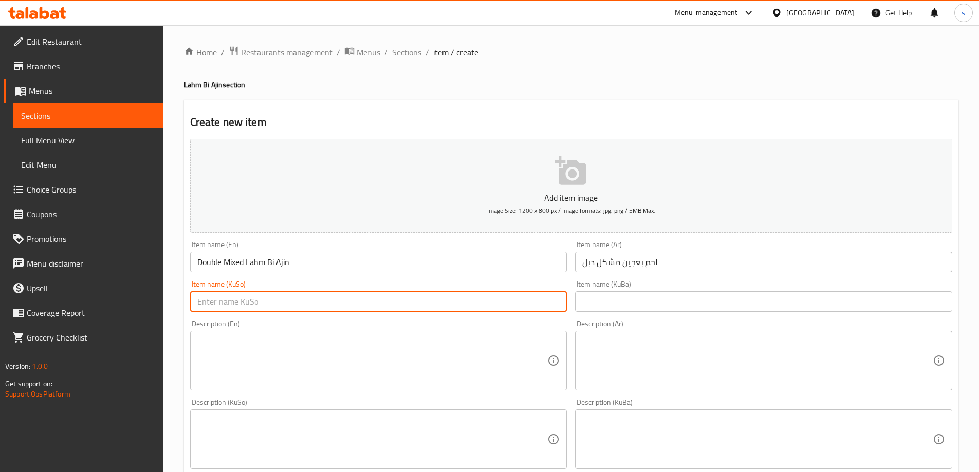
click at [512, 310] on input "text" at bounding box center [378, 301] width 377 height 21
paste input "کولێرە بە قیمە"
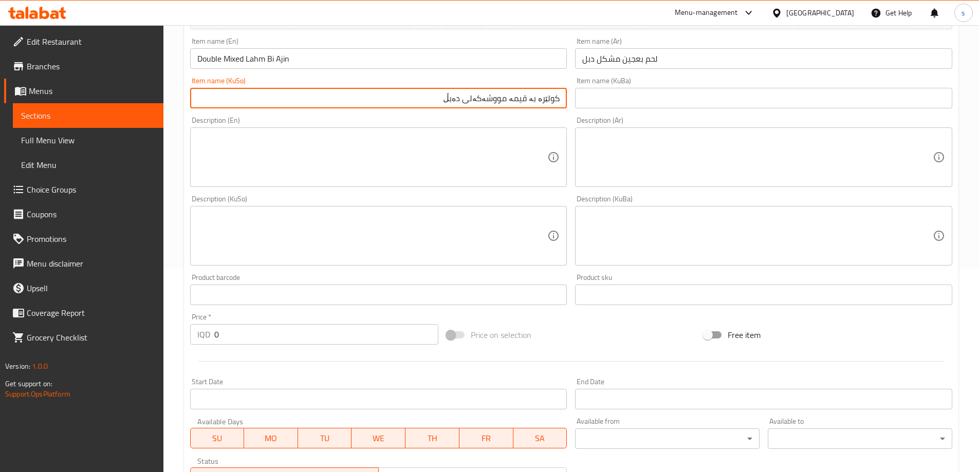
scroll to position [227, 0]
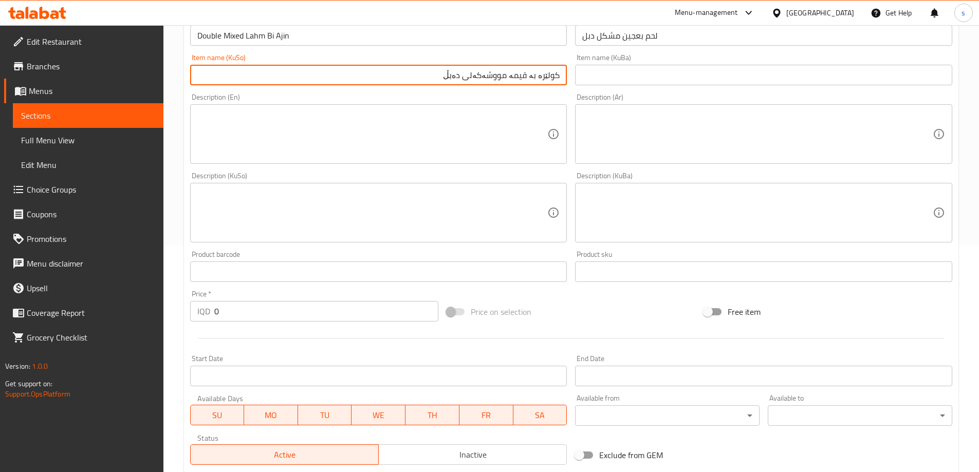
type input "کولێرە بە قیمە مووشەکەلی دەبڵ"
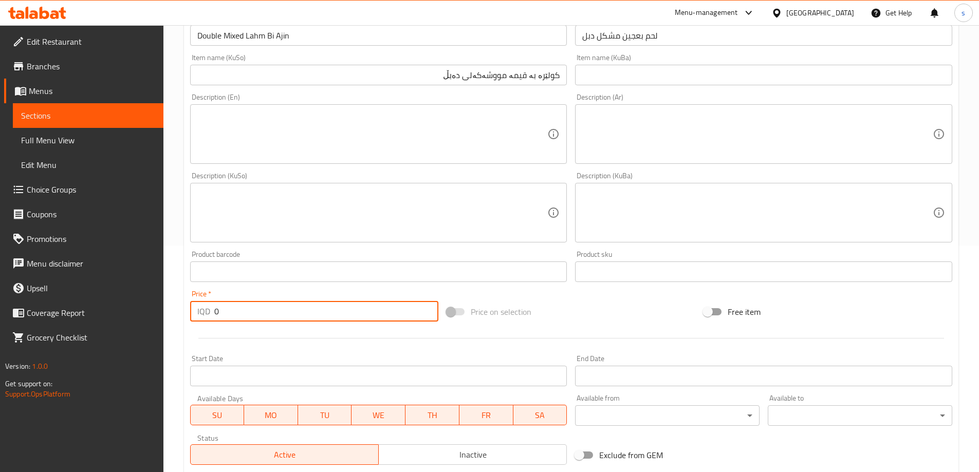
drag, startPoint x: 220, startPoint y: 315, endPoint x: 209, endPoint y: 317, distance: 11.5
click at [209, 317] on div "IQD 0 Price *" at bounding box center [314, 311] width 249 height 21
type input "6000"
click at [435, 147] on textarea at bounding box center [372, 134] width 350 height 49
paste textarea "Served with vegetables, bread, and tashrib soup"
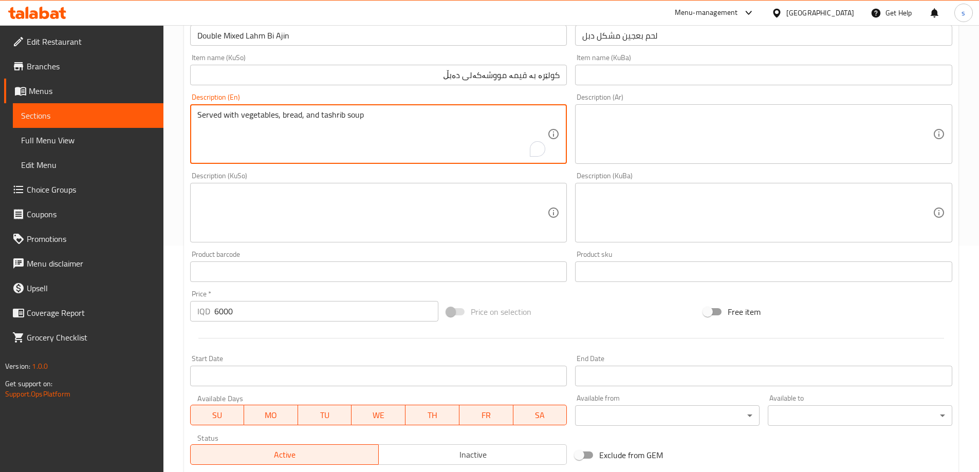
type textarea "Served with vegetables, bread, and tashrib soup"
click at [650, 145] on textarea at bounding box center [757, 134] width 350 height 49
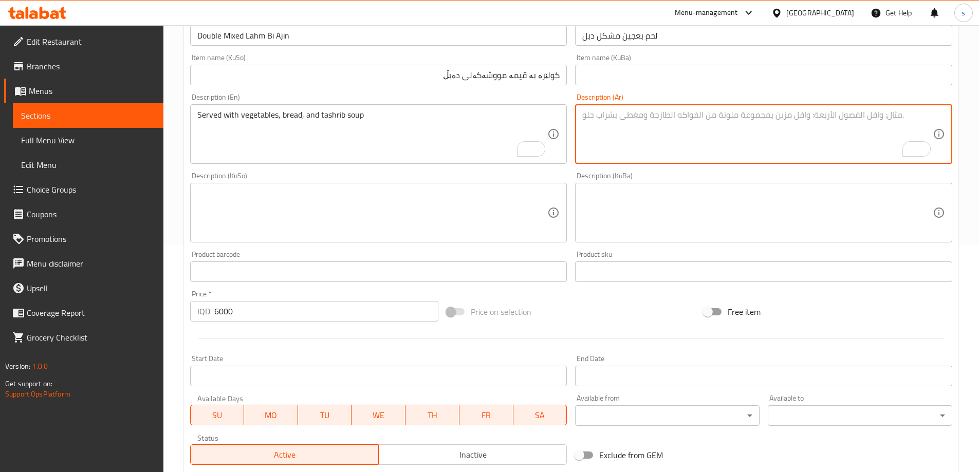
click at [709, 143] on textarea "To enrich screen reader interactions, please activate Accessibility in Grammarl…" at bounding box center [757, 134] width 350 height 49
paste textarea "يقدم مع خضروات، خبز وسوب تشريب"
type textarea "يقدم مع خضروات، خبز وسوب تشريب"
click at [474, 207] on textarea at bounding box center [372, 213] width 350 height 49
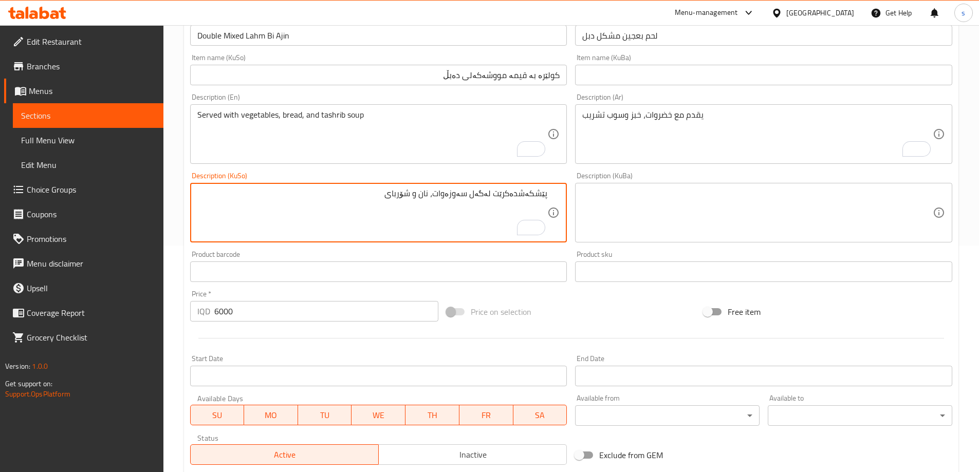
paste textarea "تەشریب"
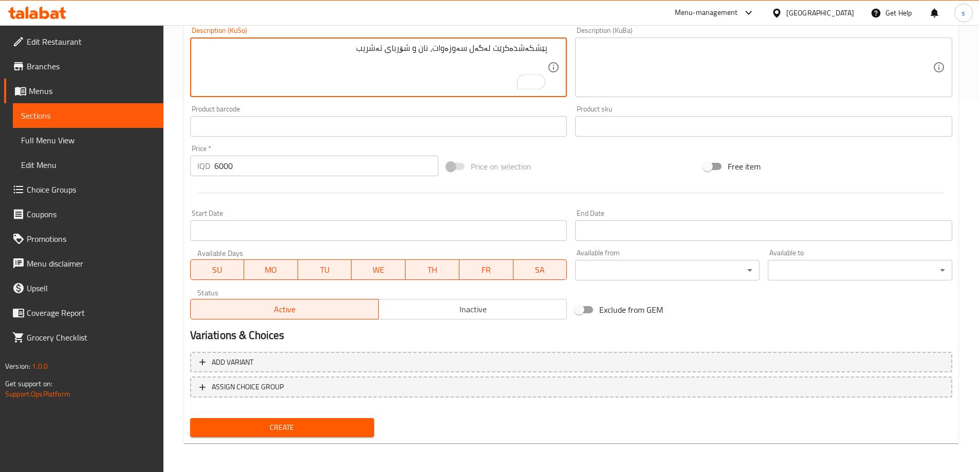
type textarea "پێشکەشدەکرێت لەگەل سەوزەوات، نان و شۆربای تەشریب"
click at [322, 428] on span "Create" at bounding box center [282, 427] width 168 height 13
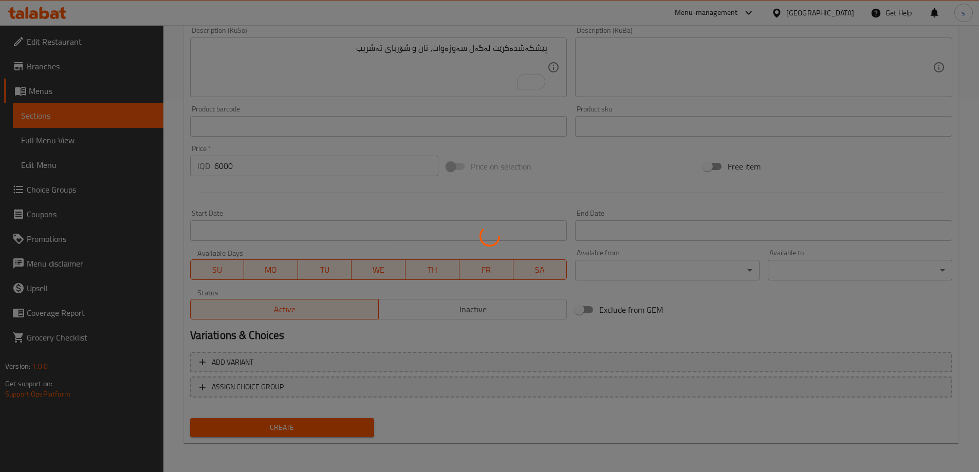
type input "0"
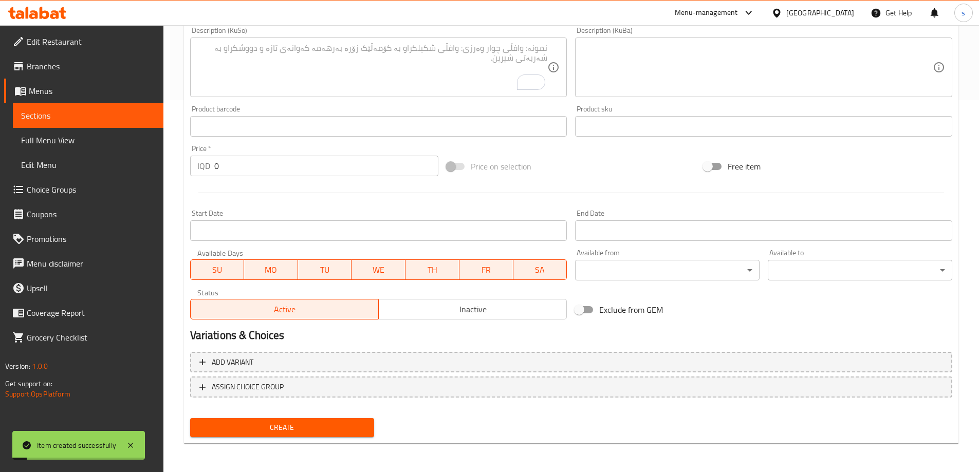
click at [119, 123] on link "Sections" at bounding box center [88, 115] width 151 height 25
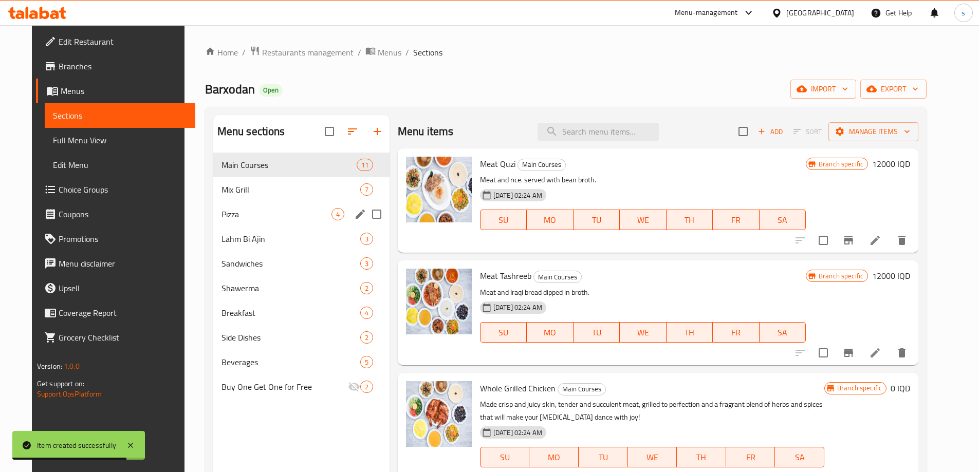
click at [260, 221] on div "Pizza 4" at bounding box center [301, 214] width 176 height 25
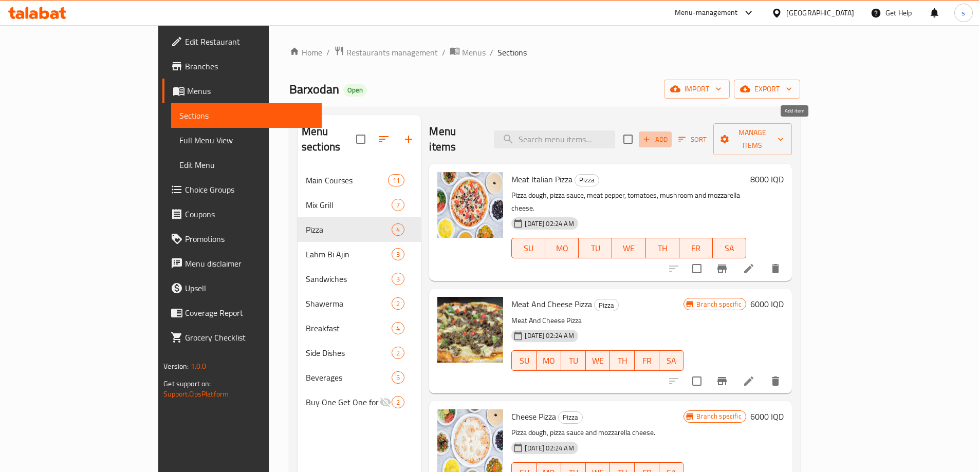
click at [651, 135] on icon "button" at bounding box center [646, 139] width 9 height 9
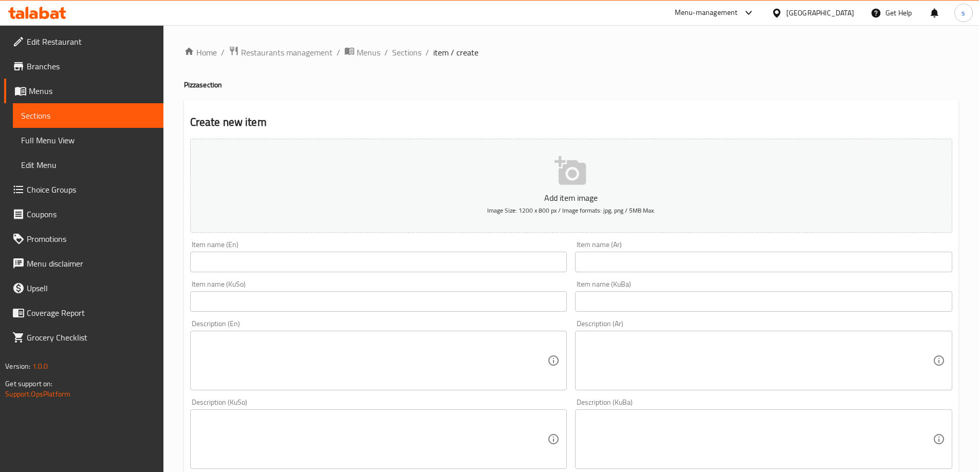
click at [397, 258] on input "text" at bounding box center [378, 262] width 377 height 21
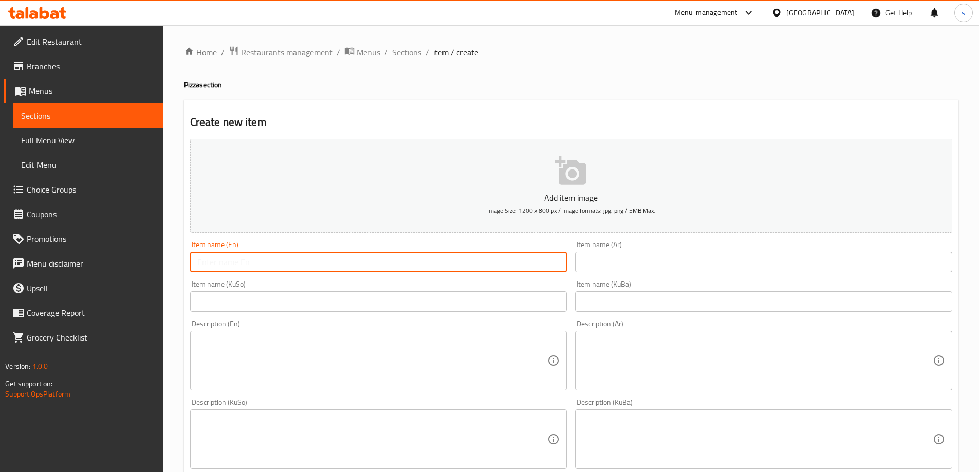
paste input "Italian Chicken Pizza"
type input "Italian Chicken Pizza"
click at [644, 278] on div "Item name (KuBa) Item name (KuBa)" at bounding box center [763, 296] width 385 height 40
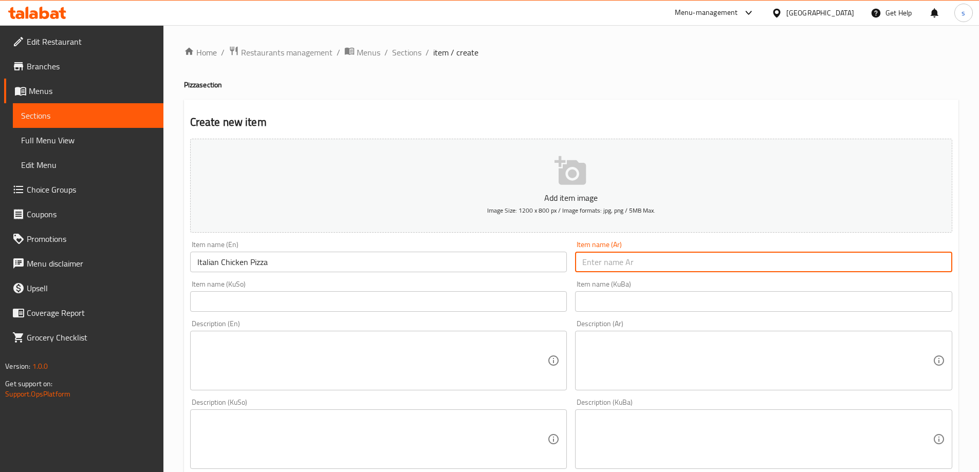
click at [636, 258] on input "text" at bounding box center [763, 262] width 377 height 21
paste input "بيتزا ايطالي دجاج"
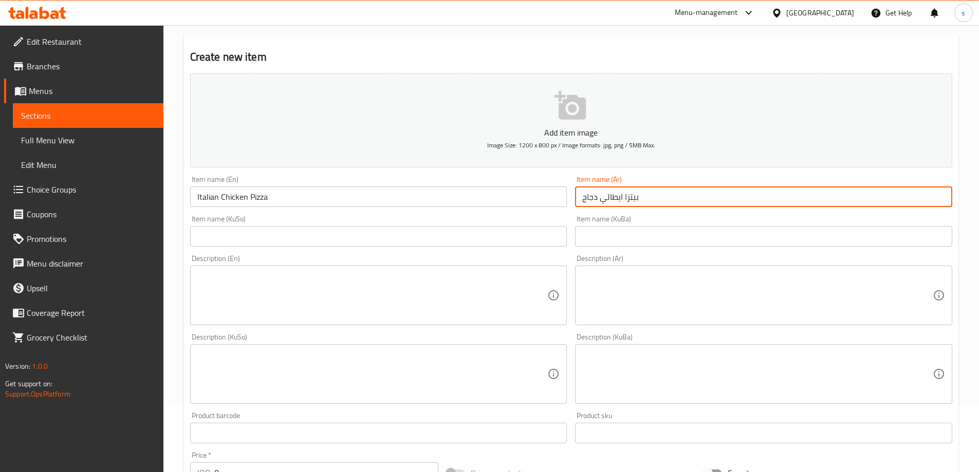
scroll to position [73, 0]
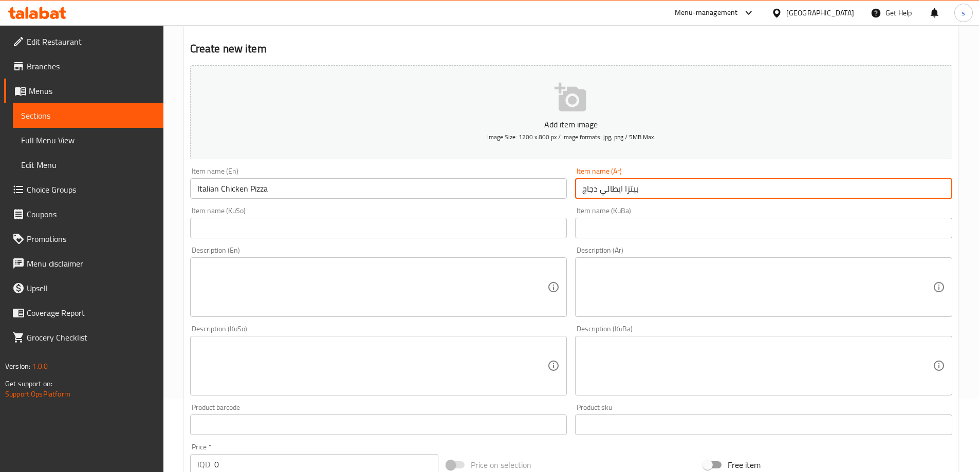
type input "بيتزا ايطالي دجاج"
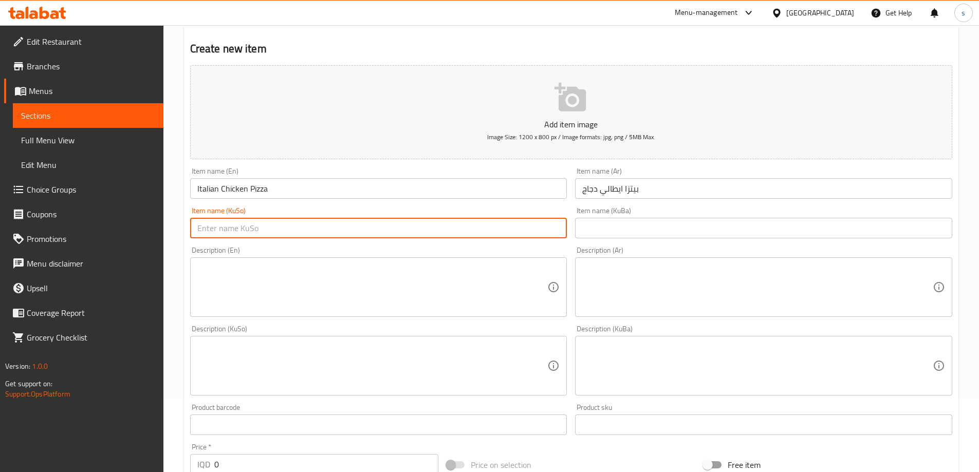
click at [523, 228] on input "text" at bounding box center [378, 228] width 377 height 21
type input "پیتزای ئیتاڵی مریشک"
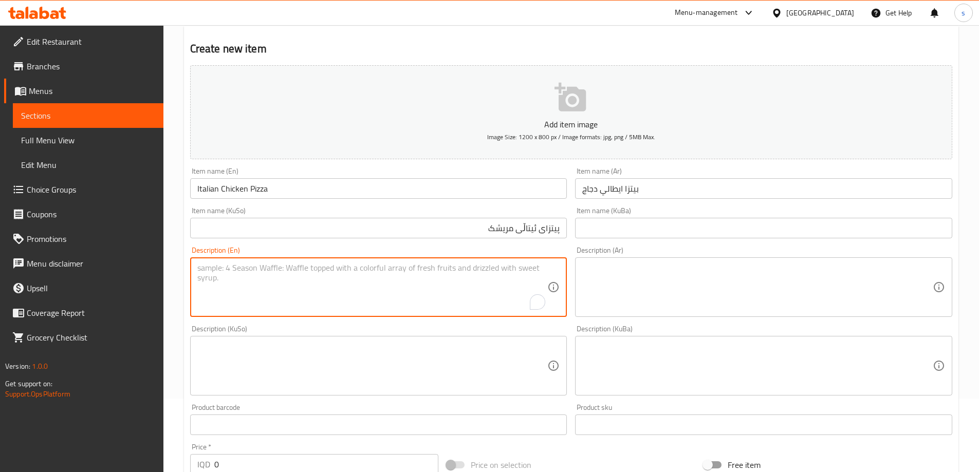
click at [356, 292] on textarea "To enrich screen reader interactions, please activate Accessibility in Grammarl…" at bounding box center [372, 287] width 350 height 49
paste textarea "Served with vegetables, bread, and tashrib soup"
type textarea "Served with vegetables, bread, and tashrib soup"
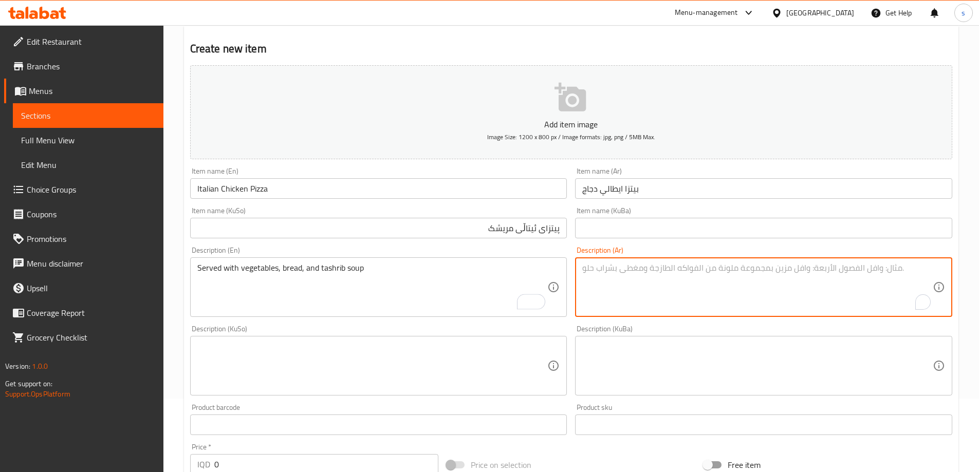
click at [626, 279] on textarea "To enrich screen reader interactions, please activate Accessibility in Grammarl…" at bounding box center [757, 287] width 350 height 49
paste textarea "يقدم مع خضروات، خبز وسوب تشريب"
type textarea "يقدم مع خضروات، خبز وسوب تشريب"
click at [518, 373] on textarea at bounding box center [372, 366] width 350 height 49
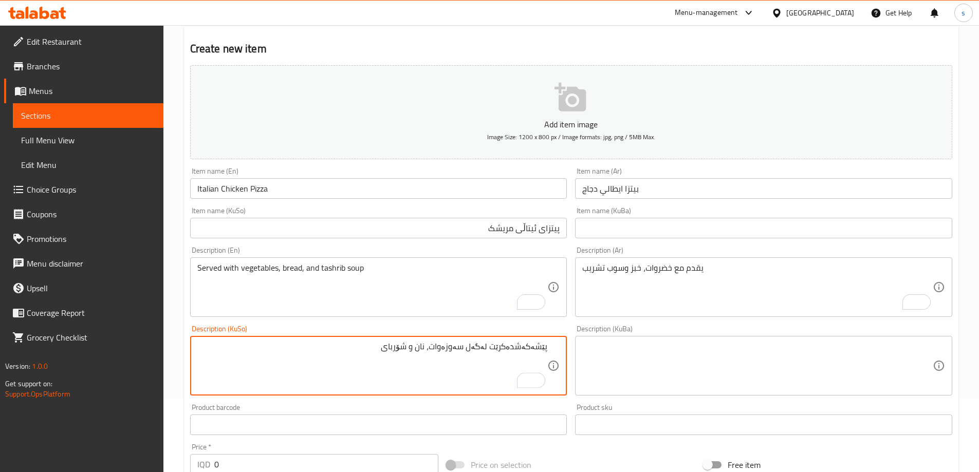
paste textarea "تەشریب"
click at [518, 350] on textarea "پێشەکەشدەکرێت لەگەل سەوزەوات، نان و شۆربای تەشریب" at bounding box center [372, 366] width 350 height 49
drag, startPoint x: 494, startPoint y: 354, endPoint x: 550, endPoint y: 349, distance: 55.7
click at [550, 349] on div "پێشەکەشدەکرێت لەگەل سەوزەوات، نان و شۆربای تەشریب Description (KuSo)" at bounding box center [378, 366] width 377 height 60
paste textarea "پێشکەش"
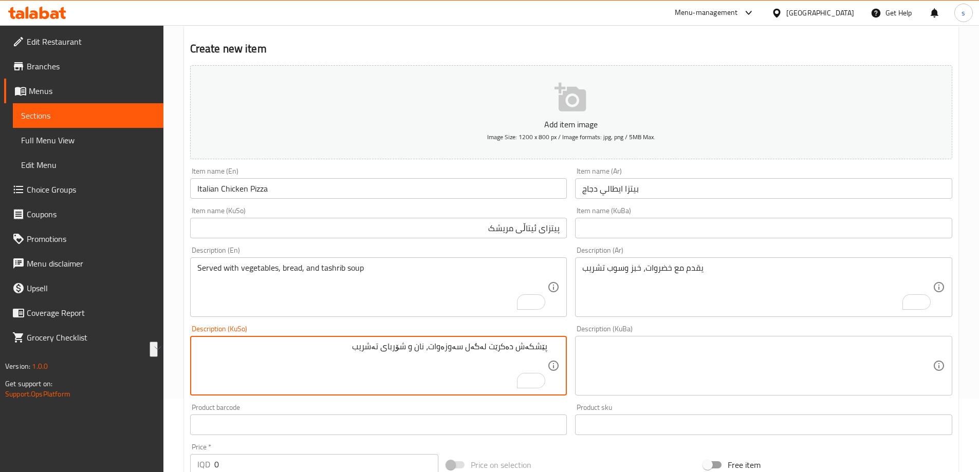
drag, startPoint x: 326, startPoint y: 351, endPoint x: 555, endPoint y: 347, distance: 229.2
click at [555, 347] on div "پێشکەش دەکرێت لەگەل سەوزەوات، نان و شۆربای تەشریب Description (KuSo)" at bounding box center [378, 366] width 377 height 60
type textarea "پێشکەش دەکرێت لەگەل سەوزەوات، نان و شۆربای تەشریب"
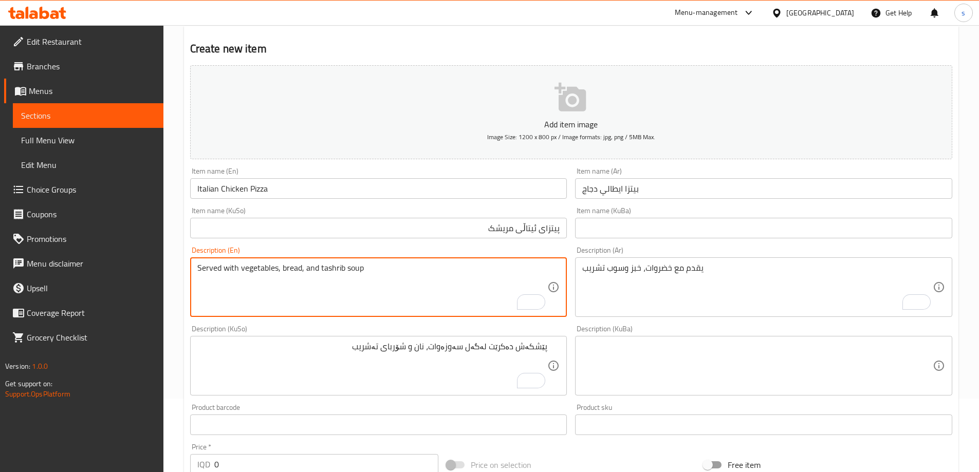
click at [409, 291] on textarea "Served with vegetables, bread, and tashrib soup" at bounding box center [372, 287] width 350 height 49
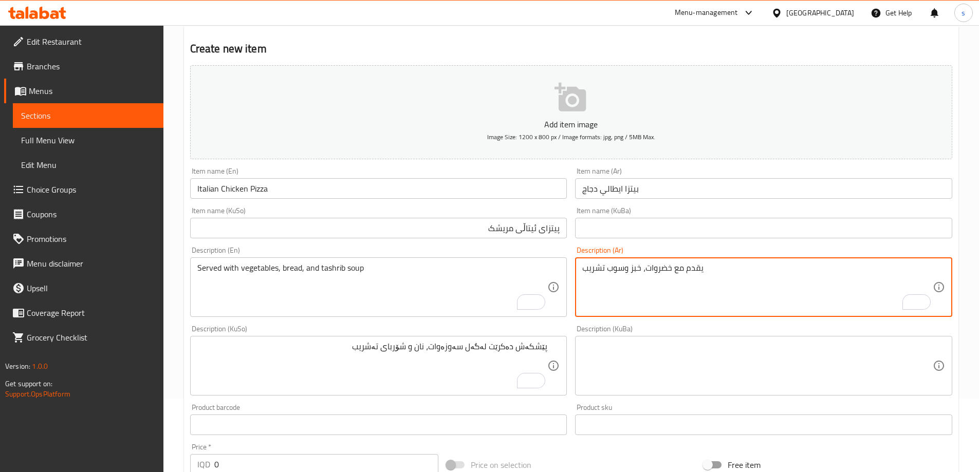
click at [681, 290] on textarea "يقدم مع خضروات، خبز وسوب تشريب" at bounding box center [757, 287] width 350 height 49
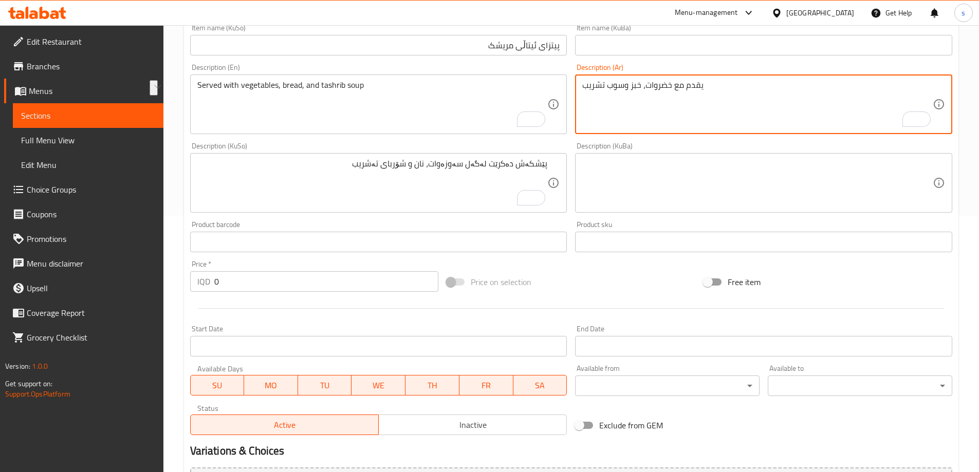
scroll to position [269, 0]
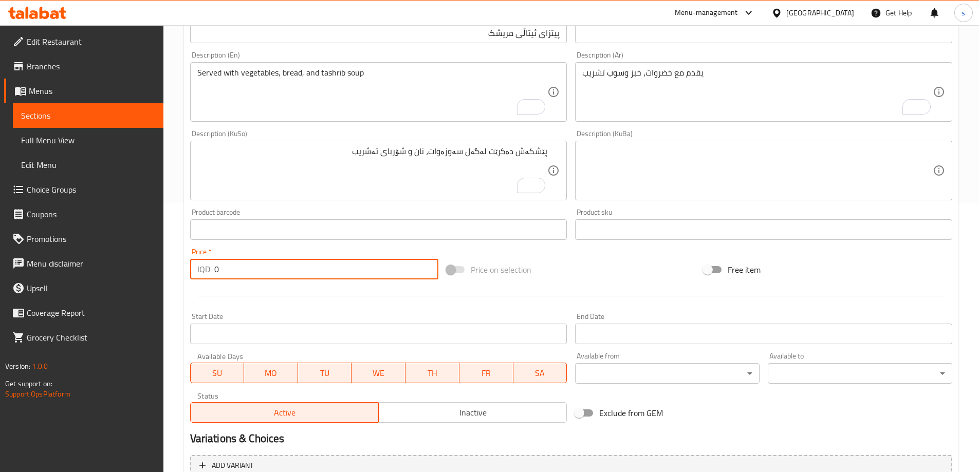
drag, startPoint x: 229, startPoint y: 265, endPoint x: 214, endPoint y: 271, distance: 16.4
click at [214, 271] on input "0" at bounding box center [326, 269] width 224 height 21
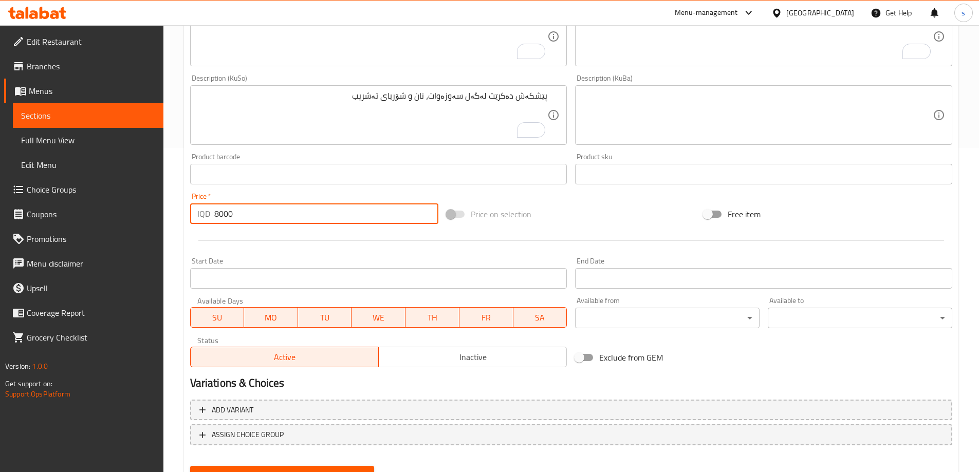
scroll to position [335, 0]
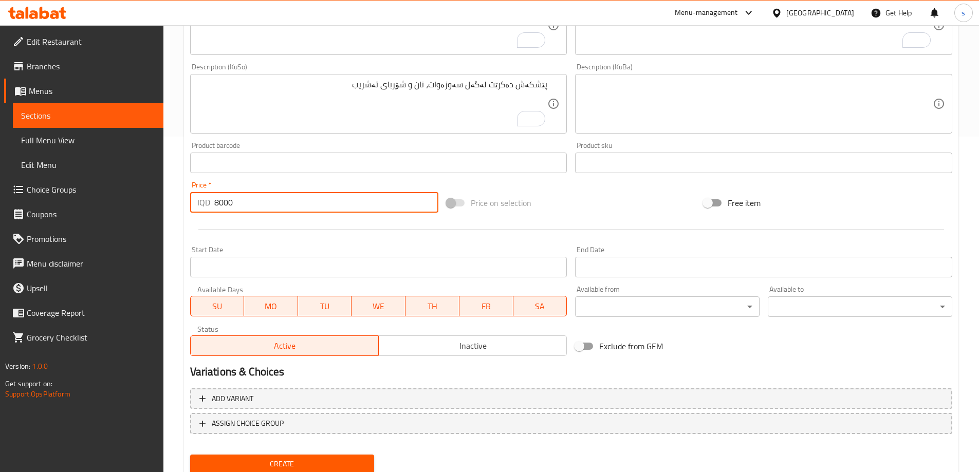
type input "8000"
click at [304, 460] on span "Create" at bounding box center [282, 464] width 168 height 13
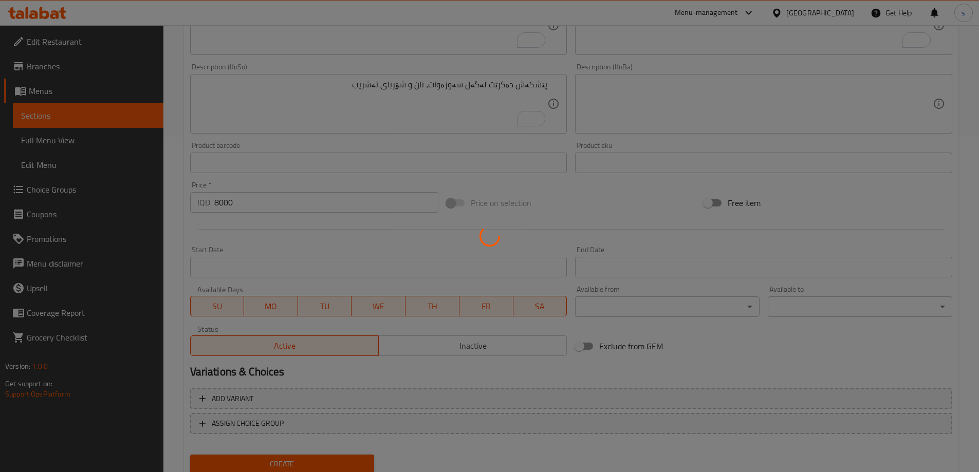
type input "0"
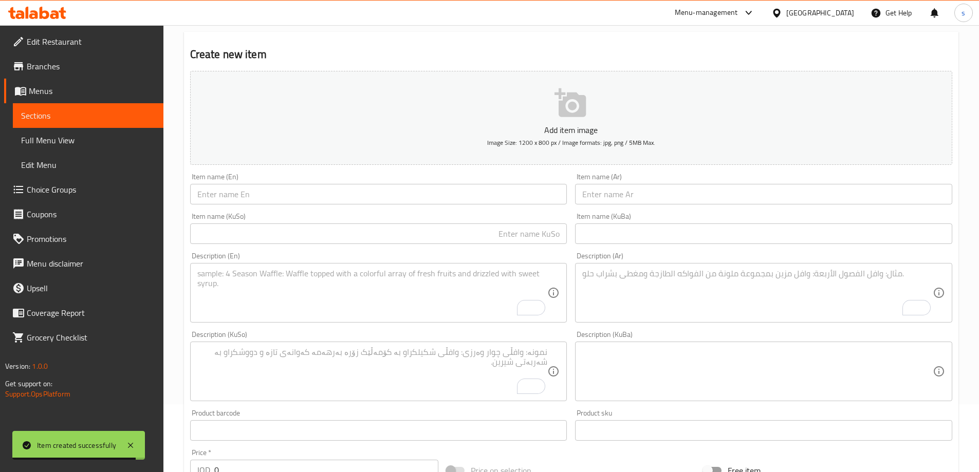
scroll to position [57, 0]
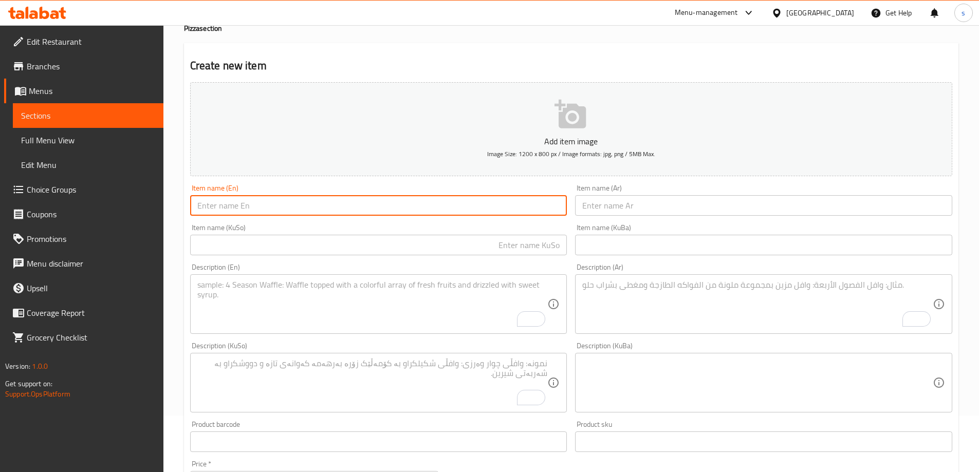
click at [388, 205] on input "text" at bounding box center [378, 205] width 377 height 21
paste input "Round Mixed Kurdi Pizza"
type input "Round Mixed Kurdi Pizza"
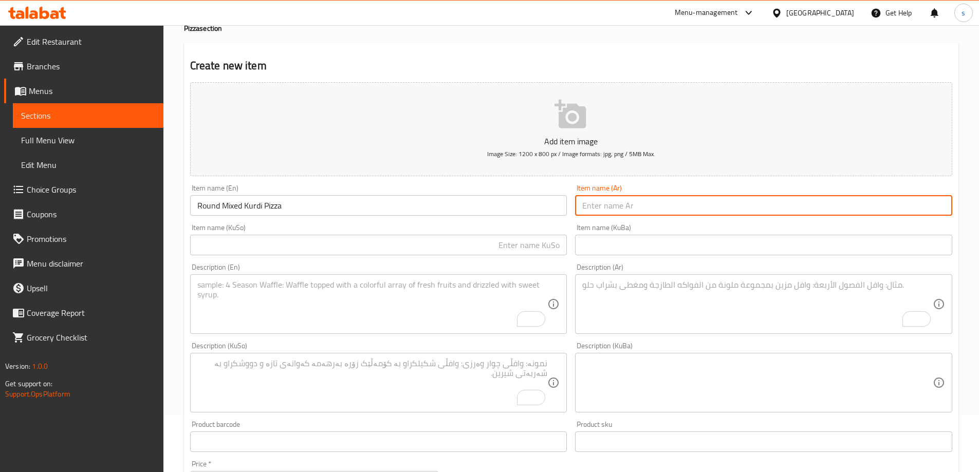
click at [714, 210] on input "text" at bounding box center [763, 205] width 377 height 21
paste input "[PERSON_NAME] مشكل مدور"
type input "[PERSON_NAME] مشكل مدور"
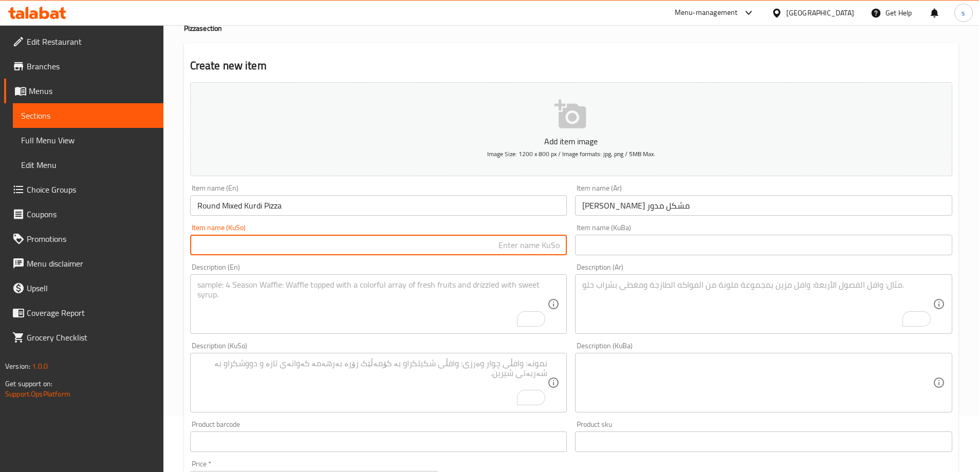
click at [527, 245] on input "text" at bounding box center [378, 245] width 377 height 21
type input "پیتزای کوردی مووشەکەلی"
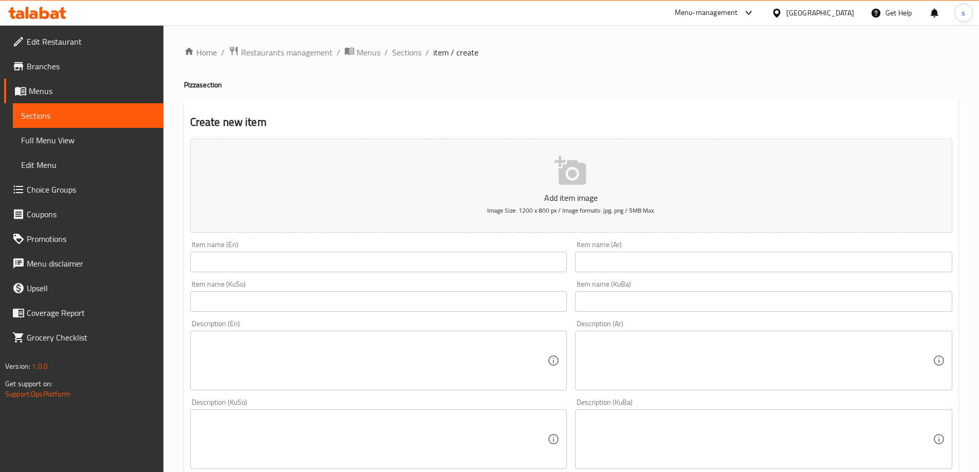
click at [76, 117] on span "Sections" at bounding box center [88, 115] width 134 height 12
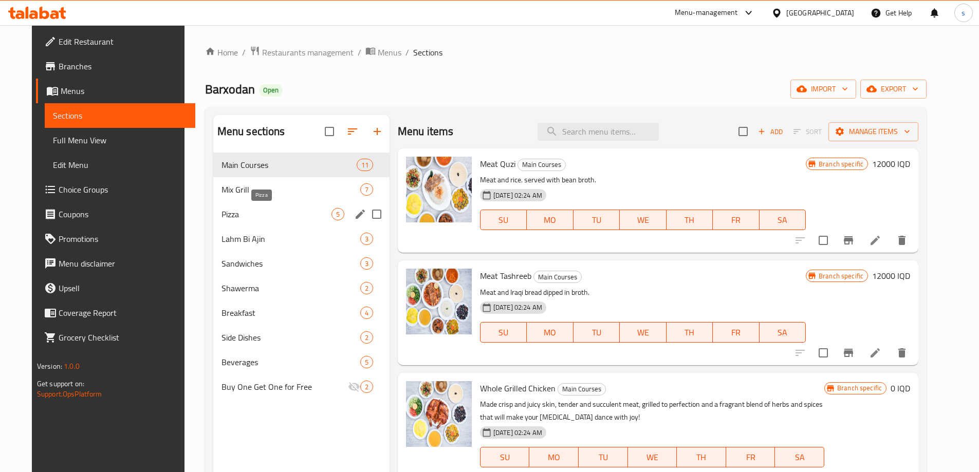
click at [262, 209] on span "Pizza" at bounding box center [276, 214] width 110 height 12
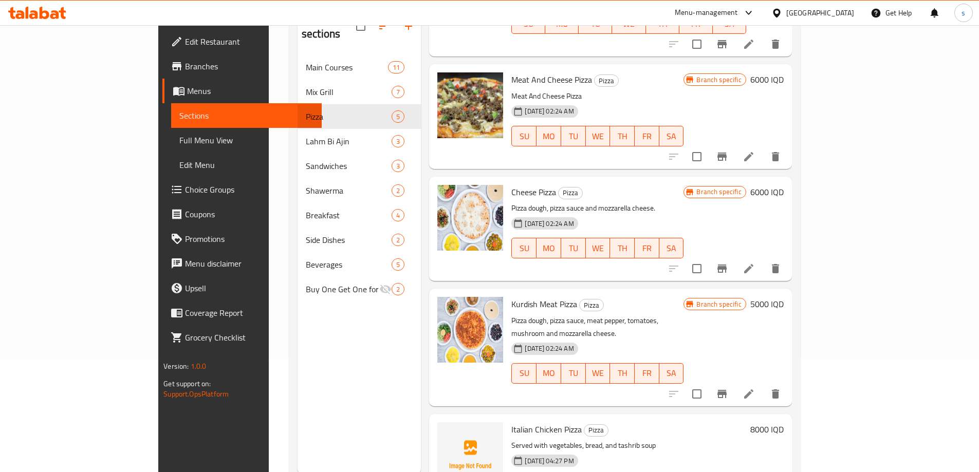
scroll to position [115, 0]
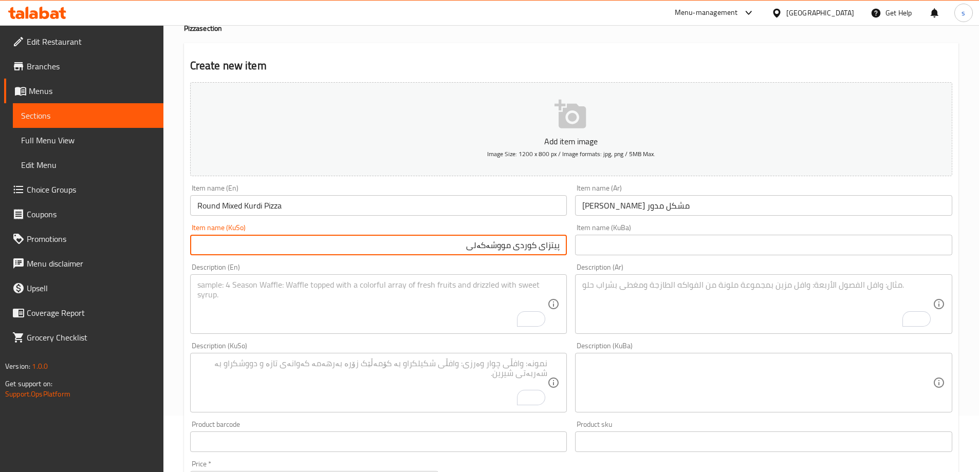
scroll to position [57, 0]
click at [416, 328] on textarea "To enrich screen reader interactions, please activate Accessibility in Grammarl…" at bounding box center [372, 304] width 350 height 49
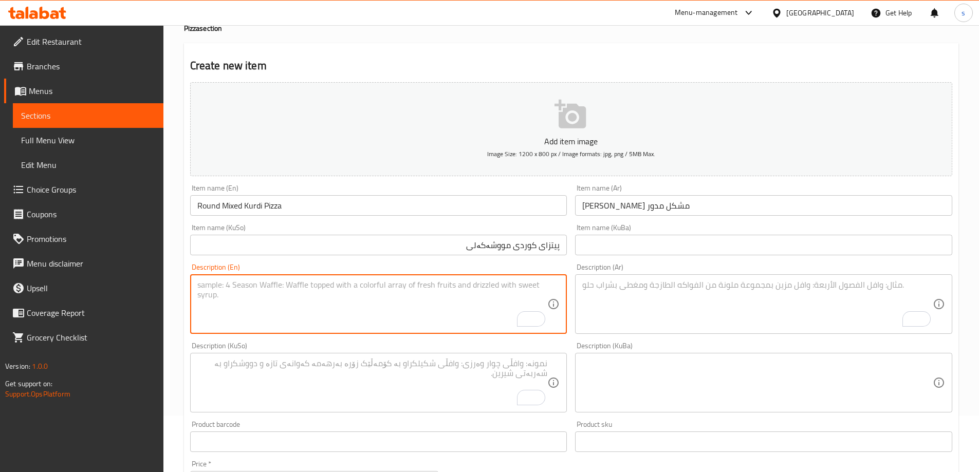
paste textarea "Served with vegetables, bread, and tashrib soup"
type textarea "Served with vegetables, bread, and tashrib soup"
click at [589, 322] on textarea "To enrich screen reader interactions, please activate Accessibility in Grammarl…" at bounding box center [757, 304] width 350 height 49
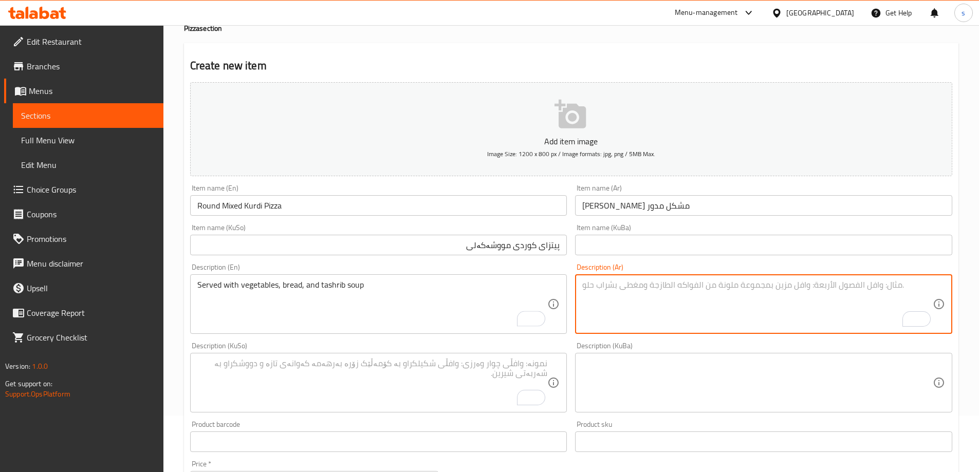
paste textarea "يقدم مع خضروات، خبز وسوب تشريب"
type textarea "يقدم مع خضروات، خبز وسوب تشريب"
click at [468, 373] on textarea "To enrich screen reader interactions, please activate Accessibility in Grammarl…" at bounding box center [372, 383] width 350 height 49
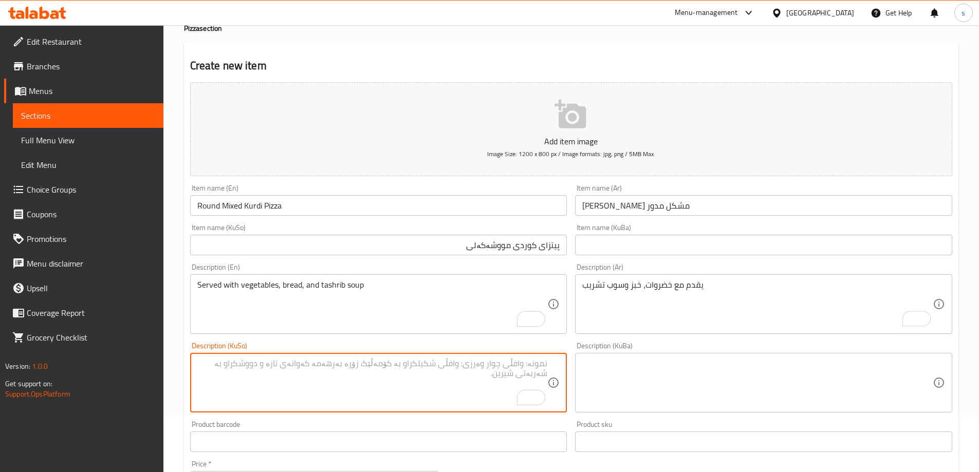
paste textarea "پێشکەش دەکرێت لەگەل سەوزەوات، نان و شۆربای تەشریب"
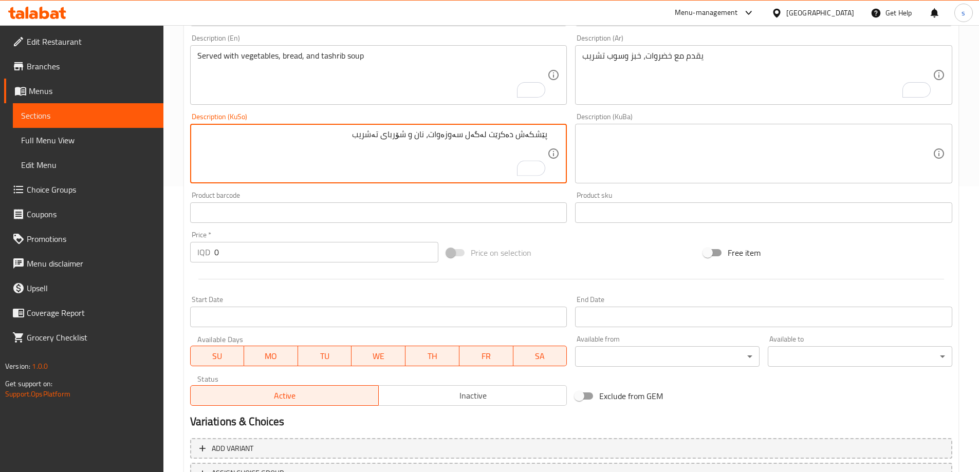
scroll to position [290, 0]
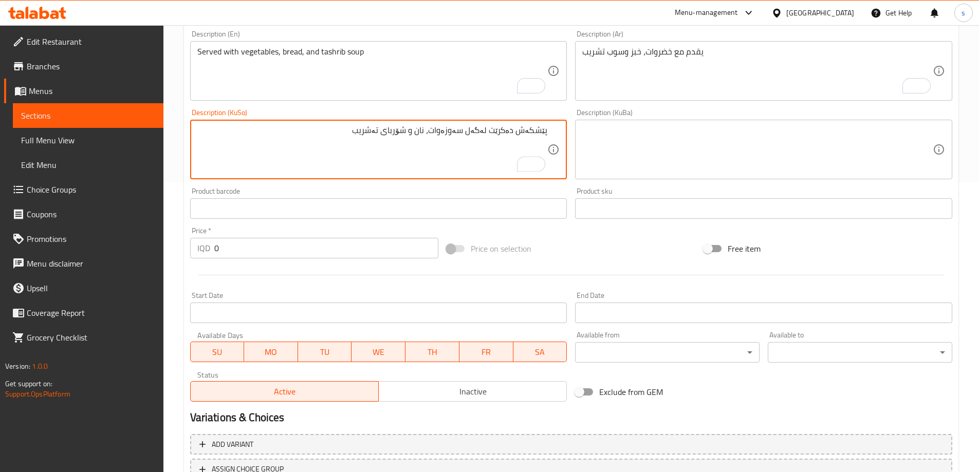
type textarea "پێشکەش دەکرێت لەگەل سەوزەوات، نان و شۆربای تەشریب"
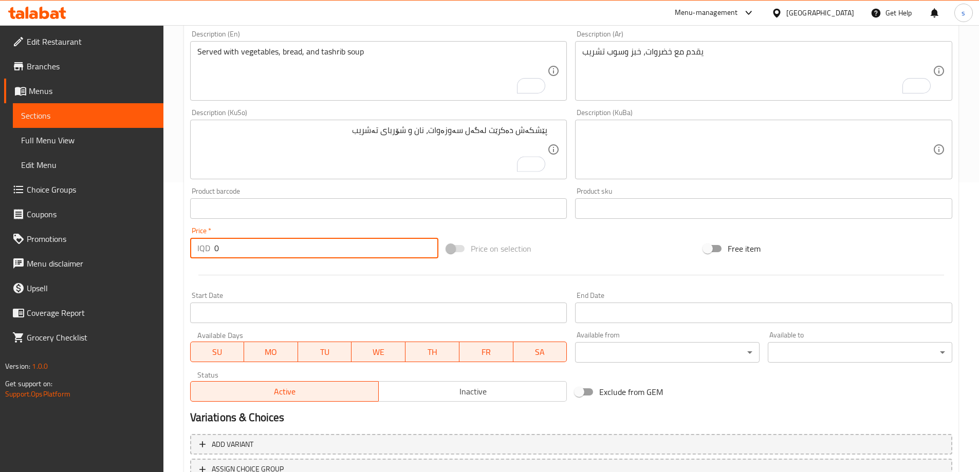
click at [216, 249] on input "0" at bounding box center [326, 248] width 224 height 21
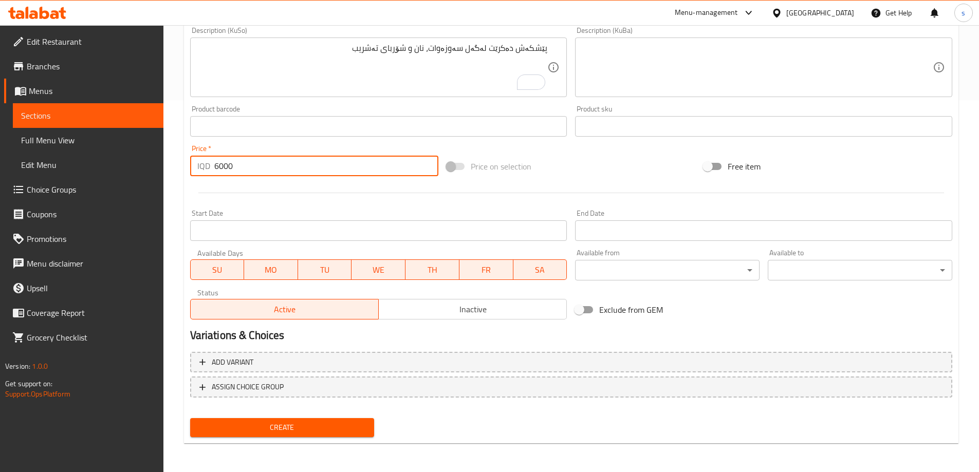
type input "6000"
click at [293, 434] on span "Create" at bounding box center [282, 427] width 168 height 13
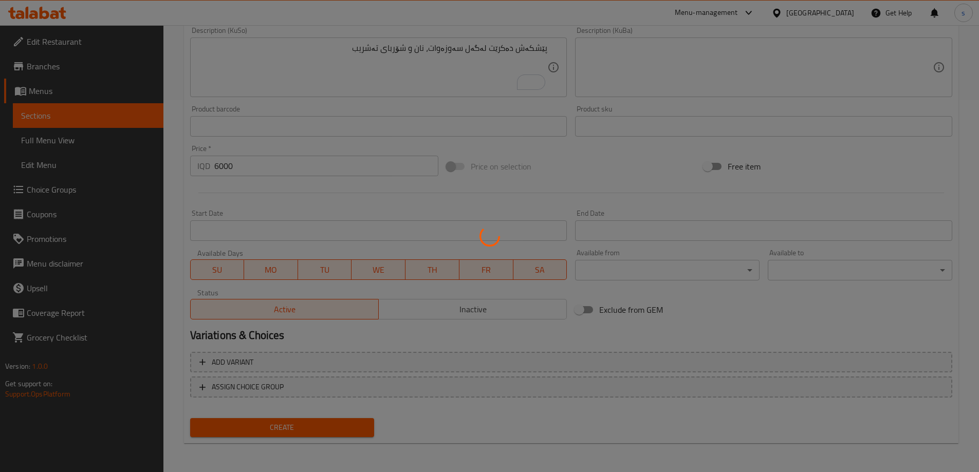
type input "0"
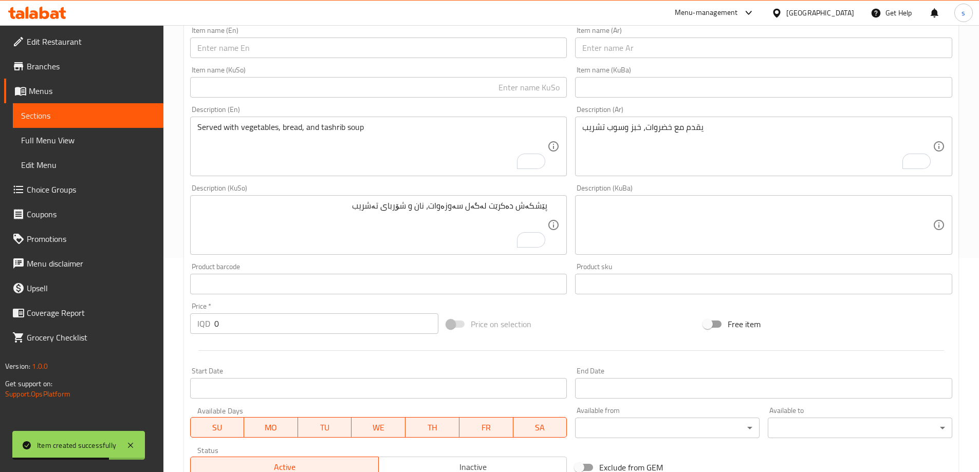
scroll to position [203, 0]
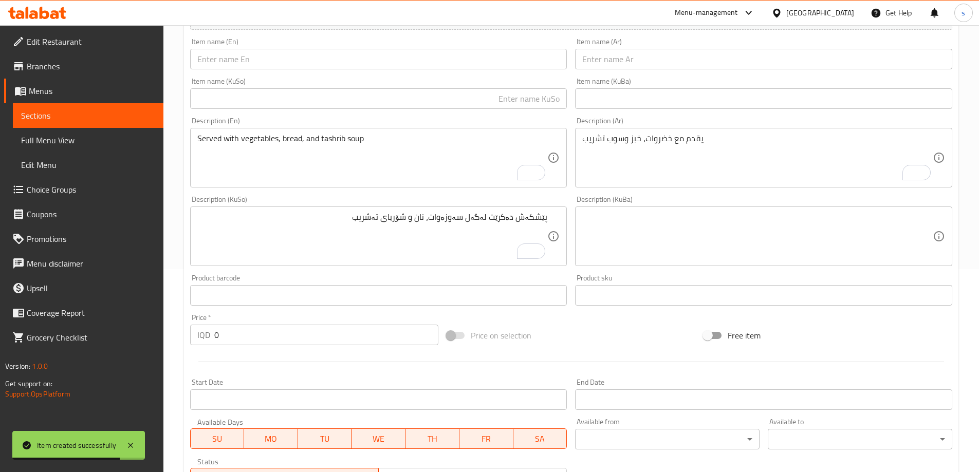
click at [282, 58] on input "text" at bounding box center [378, 59] width 377 height 21
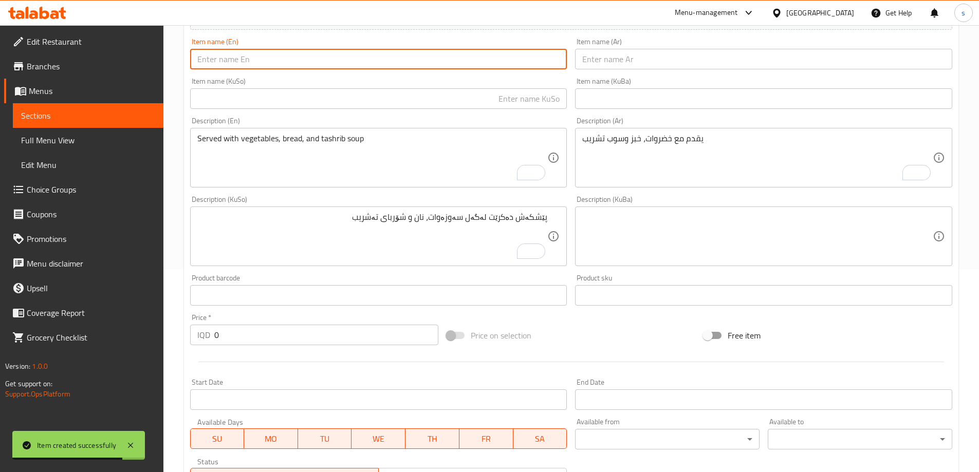
paste input "Long Mixed Kurdi Pizza"
type input "Long Mixed Kurdi Pizza"
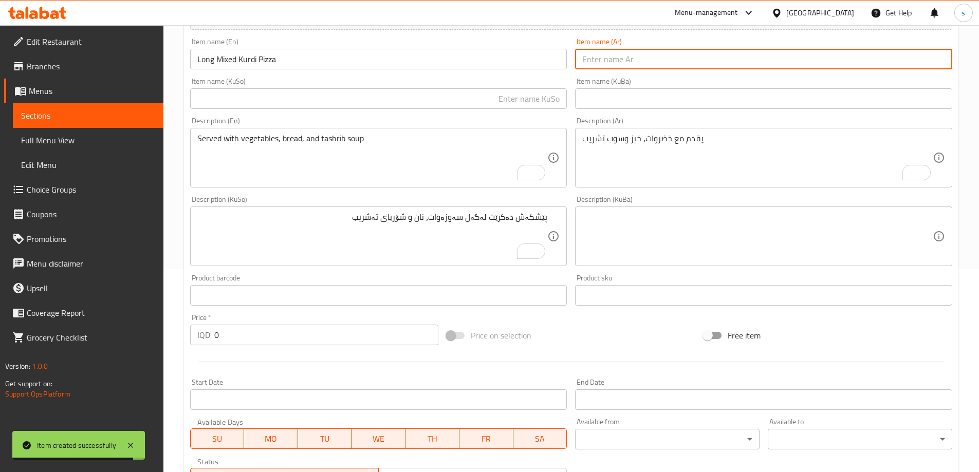
click at [646, 53] on input "text" at bounding box center [763, 59] width 377 height 21
paste input "بيتزا كوردي مشكل طويل"
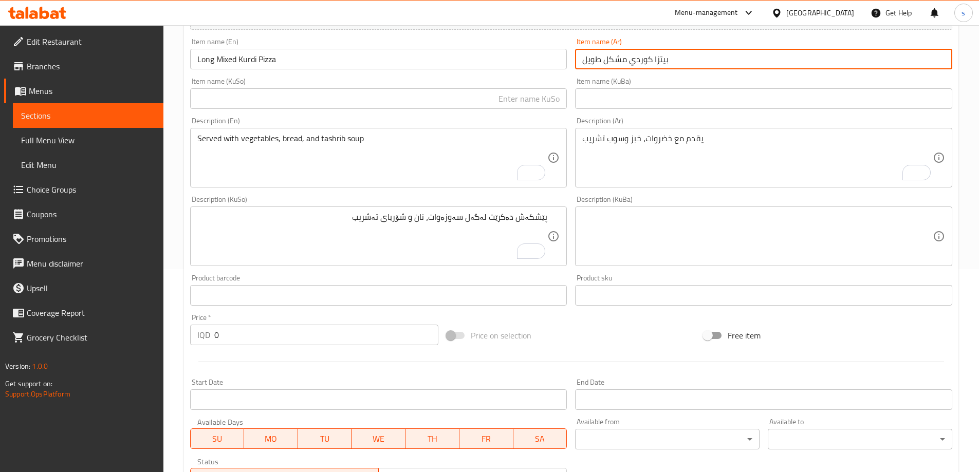
type input "بيتزا كوردي مشكل طويل"
click at [501, 105] on input "text" at bounding box center [378, 98] width 377 height 21
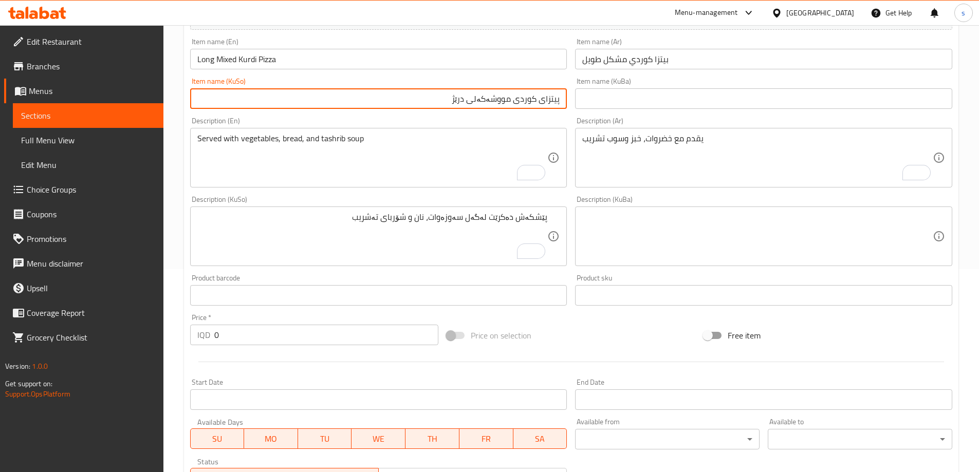
type input "پیتزای کوردی مووشەکەلی درێژ"
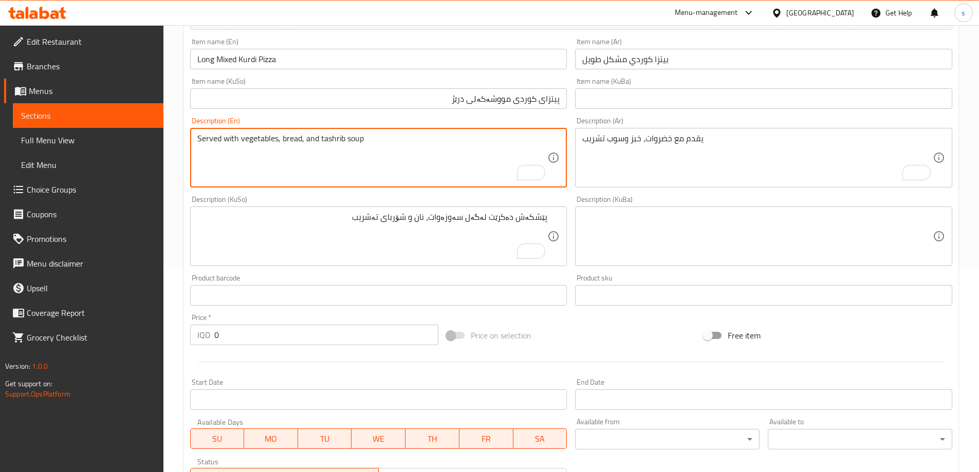
click at [447, 146] on textarea "Served with vegetables, bread, and tashrib soup" at bounding box center [372, 158] width 350 height 49
paste textarea "Served with vegetables, bread, and tashrib soup"
type textarea "Served with vegetables, bread, and tashrib soup"
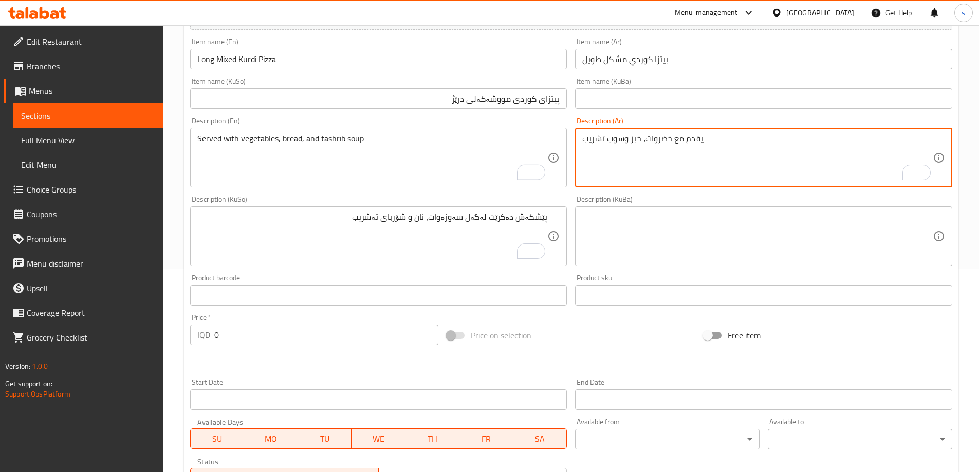
click at [665, 176] on textarea "يقدم مع خضروات، خبز وسوب تشريب" at bounding box center [757, 158] width 350 height 49
paste textarea "يقدم مع خضروات، خبز وسوب تشريب"
type textarea "يقدم مع خضروات، خبز وسوب تشريب"
click at [487, 234] on textarea "پێشکەش دەکرێت لەگەل سەوزەوات، نان و شۆربای تەشریب" at bounding box center [372, 236] width 350 height 49
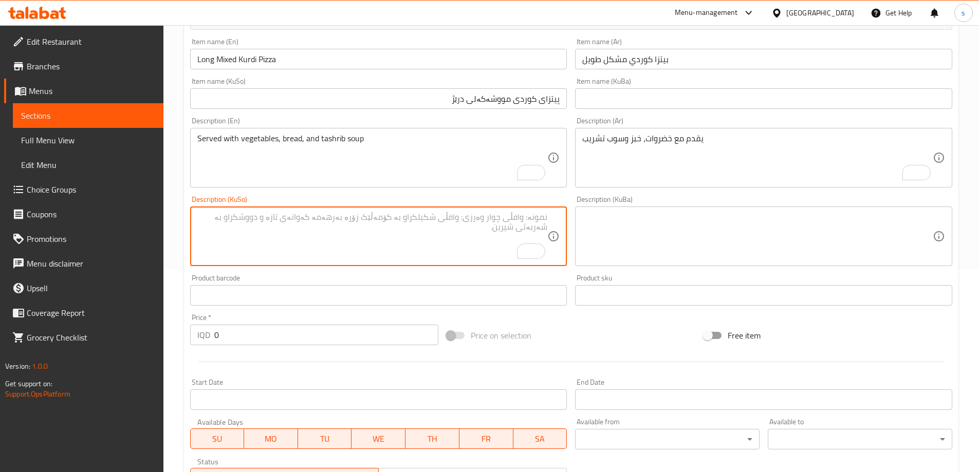
paste textarea "پێشکەش دەکرێت لەگەل سەوزەوات، نان و شۆربای تەشریب"
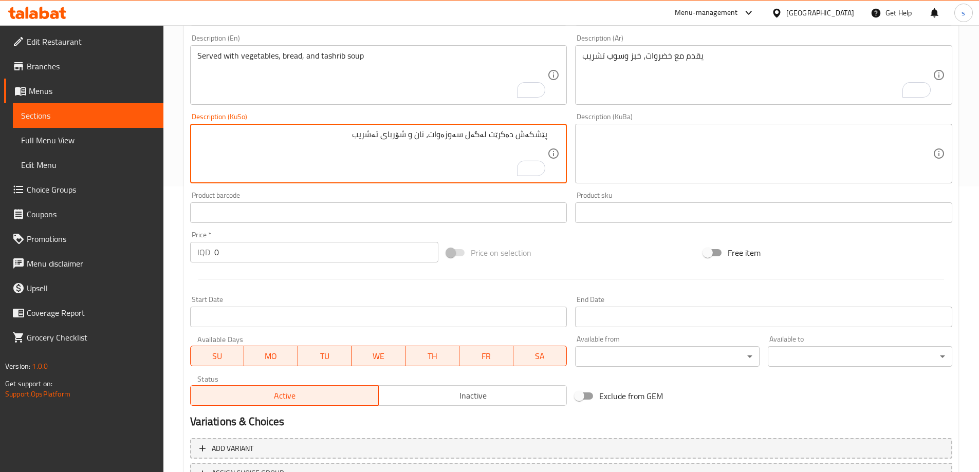
scroll to position [302, 0]
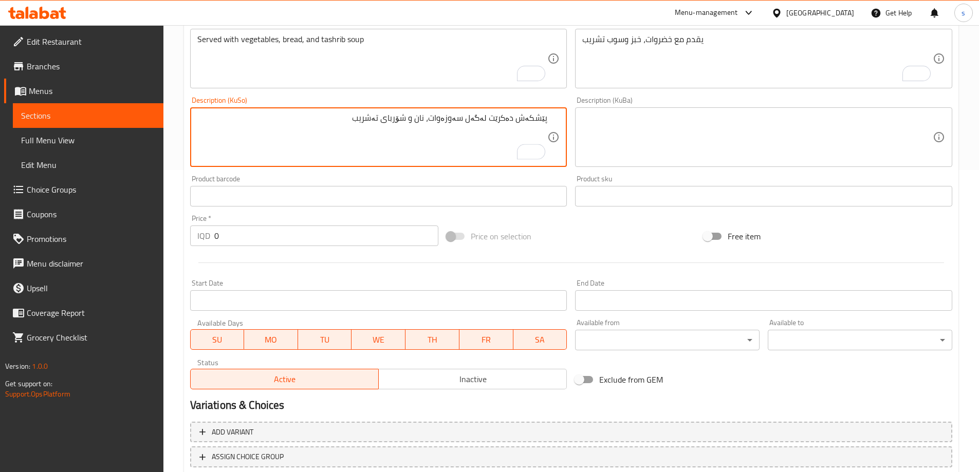
type textarea "پێشکەش دەکرێت لەگەل سەوزەوات، نان و شۆربای تەشریب"
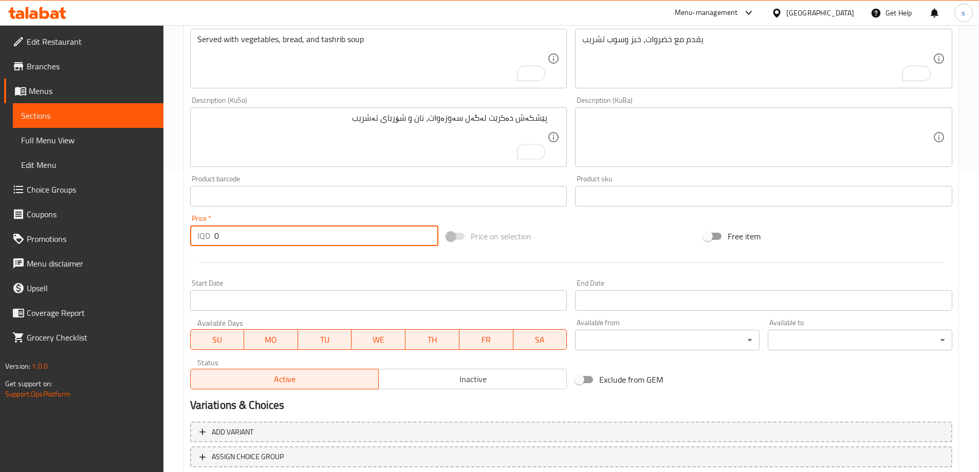
drag, startPoint x: 233, startPoint y: 242, endPoint x: 211, endPoint y: 250, distance: 22.9
click at [211, 250] on div "Price   * IQD 0 Price *" at bounding box center [314, 231] width 257 height 40
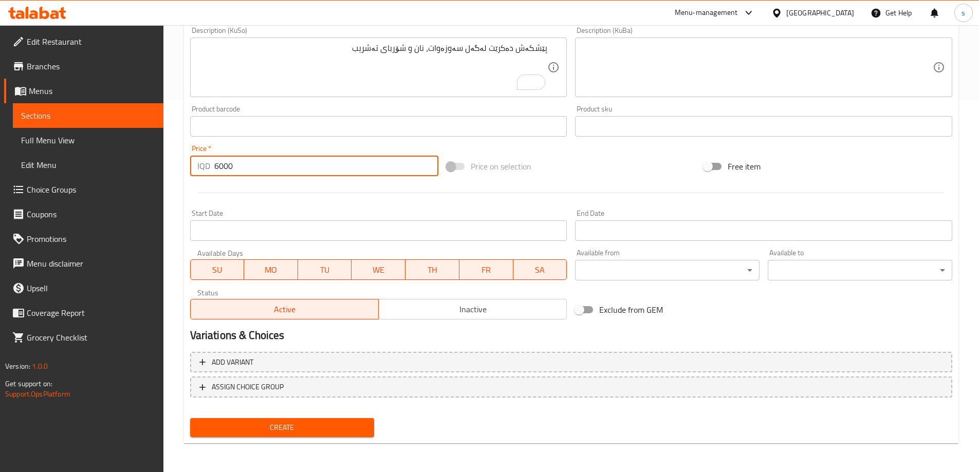
type input "6000"
click at [327, 434] on span "Create" at bounding box center [282, 427] width 168 height 13
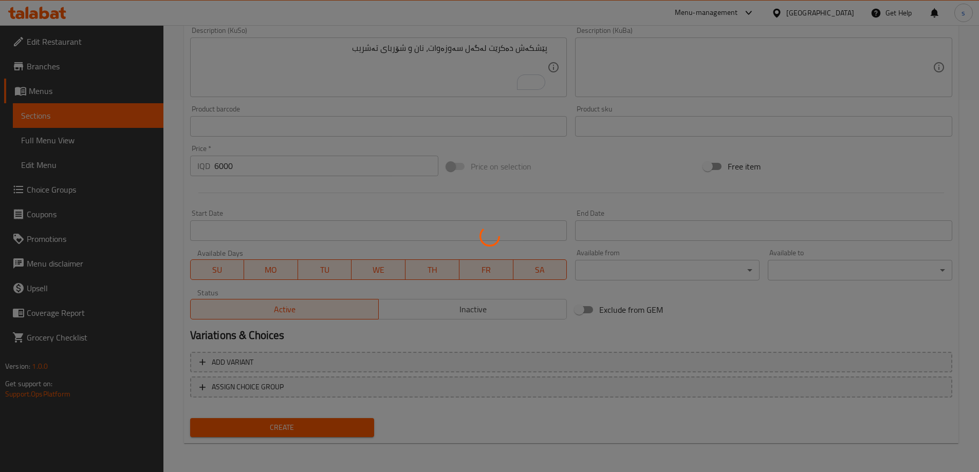
type input "0"
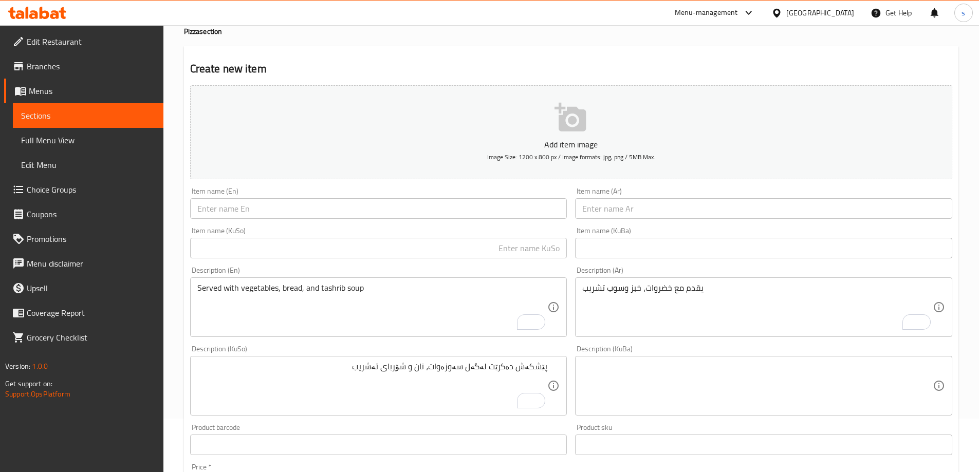
scroll to position [44, 0]
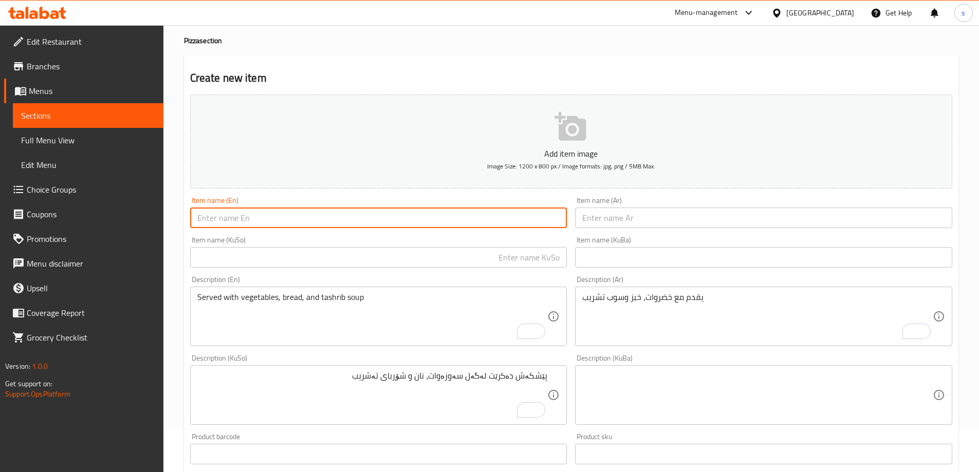
click at [309, 223] on input "text" at bounding box center [378, 218] width 377 height 21
paste input "Long Kurdish Pizza"
type input "Long Kurdish Pizza"
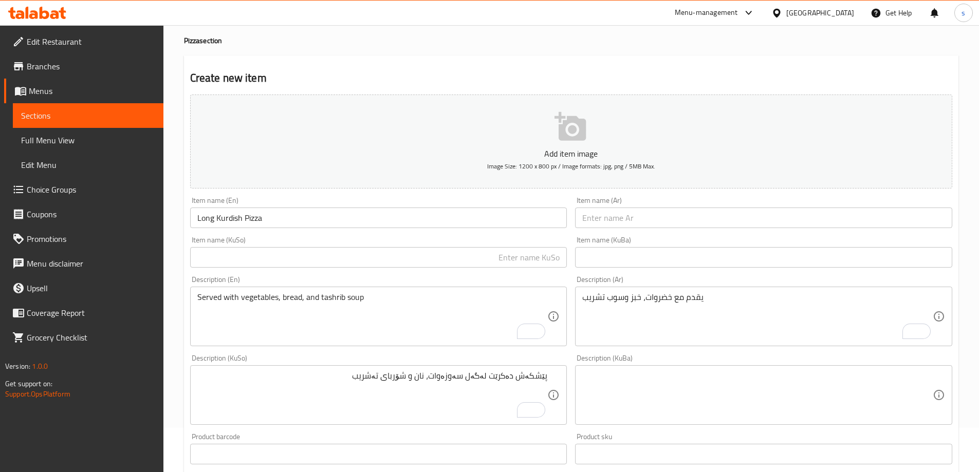
drag, startPoint x: 647, startPoint y: 237, endPoint x: 654, endPoint y: 222, distance: 16.3
click at [648, 235] on div "Item name (KuBa) Item name (KuBa)" at bounding box center [763, 252] width 385 height 40
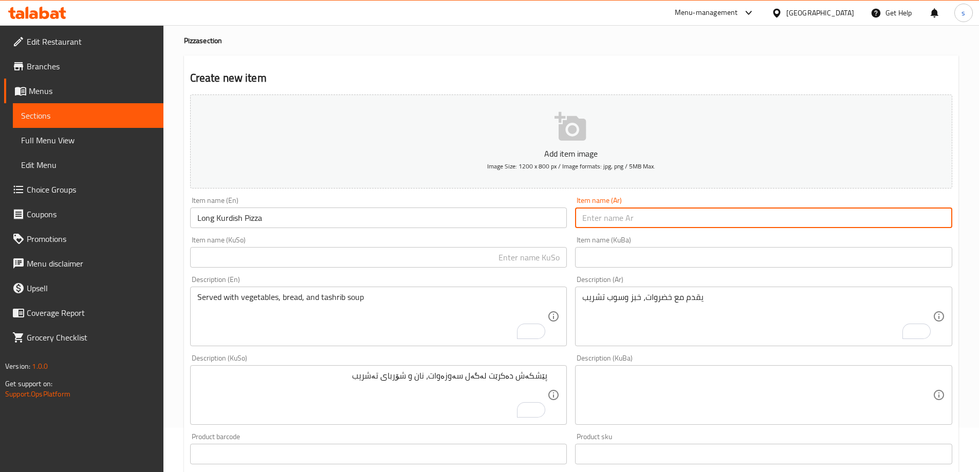
click at [654, 222] on input "text" at bounding box center [763, 218] width 377 height 21
paste input "[PERSON_NAME] طويل"
type input "[PERSON_NAME] طويل"
click at [518, 261] on input "text" at bounding box center [378, 257] width 377 height 21
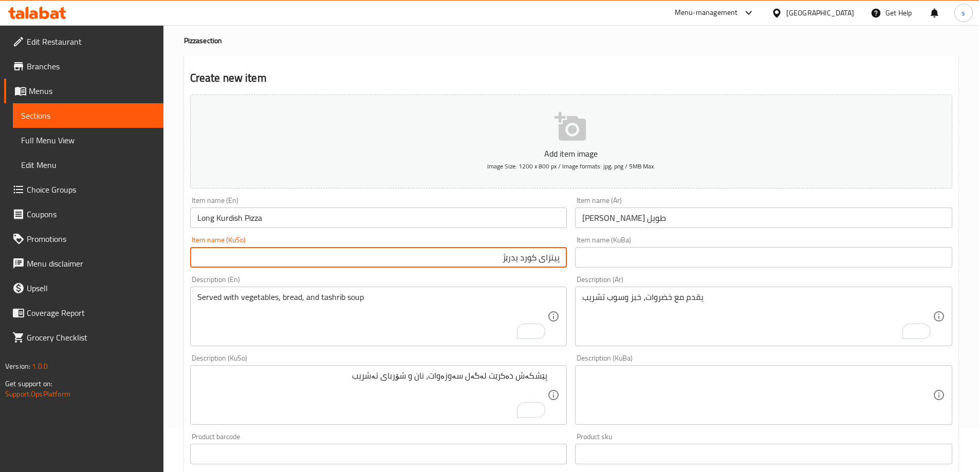
click at [514, 264] on input "پیتزای کورد یدرێژ" at bounding box center [378, 257] width 377 height 21
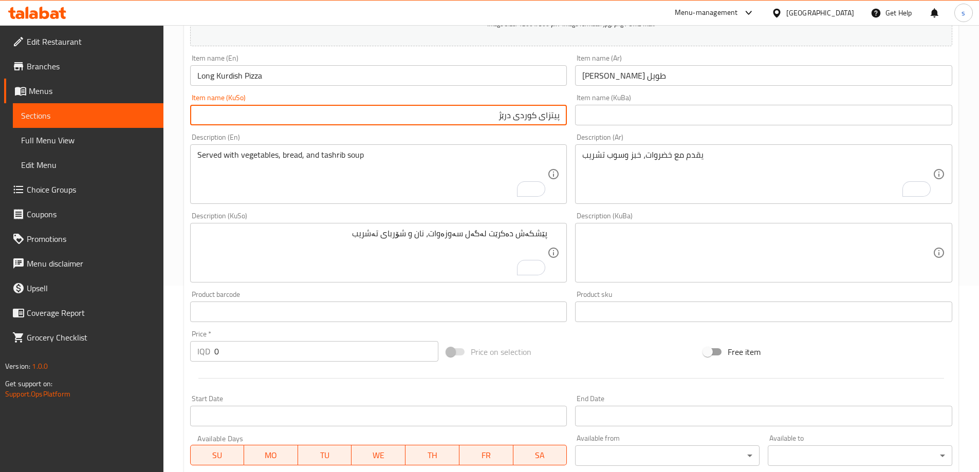
scroll to position [222, 0]
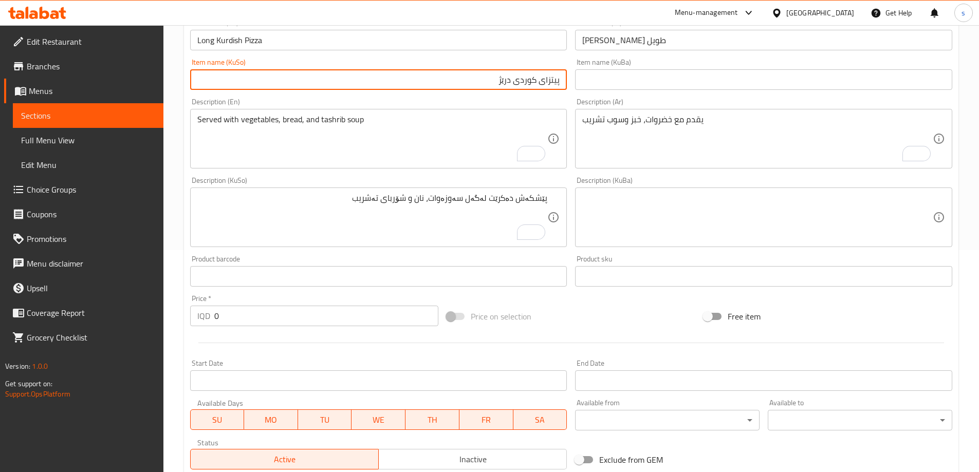
type input "پیتزای کوردی درێژ"
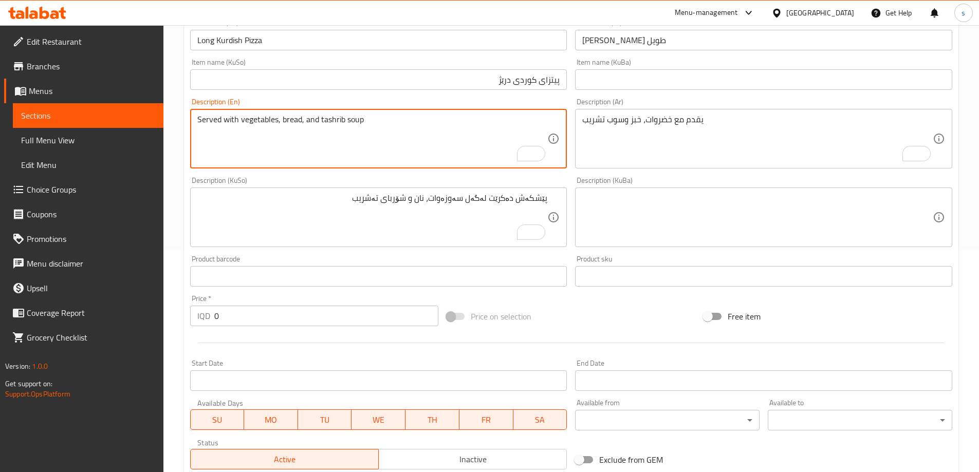
click at [277, 134] on textarea "Served with vegetables, bread, and tashrib soup" at bounding box center [372, 139] width 350 height 49
paste textarea "Served with vegetables, bread, and tashrib soup"
type textarea "Served with vegetables, bread, and tashrib soup"
click at [709, 138] on textarea "يقدم مع خضروات، خبز وسوب تشريب" at bounding box center [757, 139] width 350 height 49
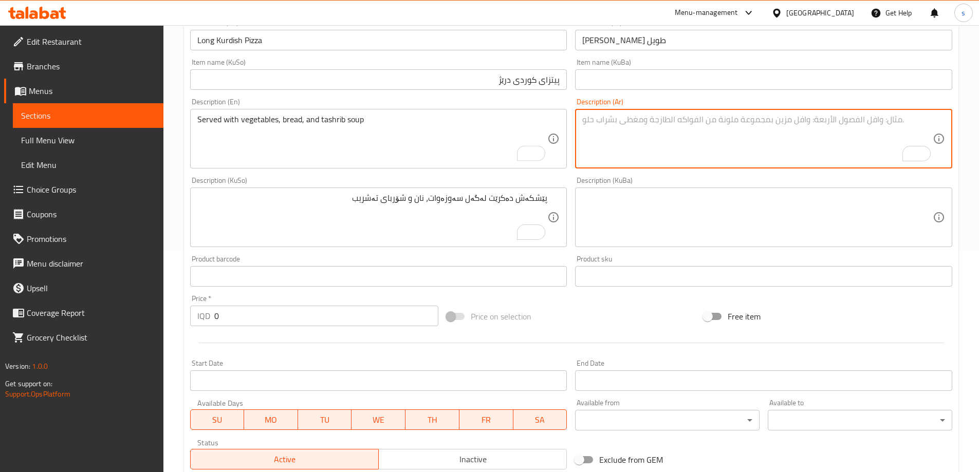
paste textarea "يقدم مع خضروات، خبز وسوب تشريب"
type textarea "يقدم مع خضروات، خبز وسوب تشريب"
click at [457, 205] on textarea "پێشکەش دەکرێت لەگەل سەوزەوات، نان و شۆربای تەشریب" at bounding box center [372, 217] width 350 height 49
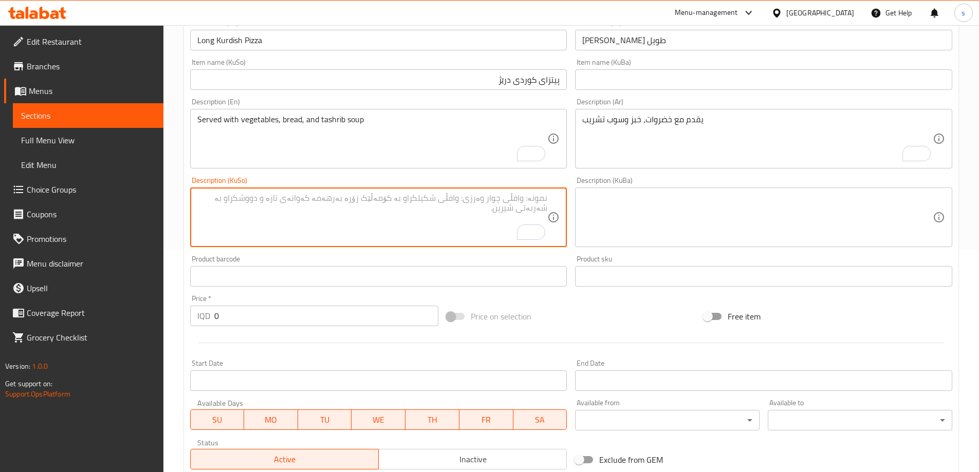
paste textarea "پێشکەش دەکرێت لەگەل سەوزەوات، نان و شۆربای تەشریب"
type textarea "پێشکەش دەکرێت لەگەل سەوزەوات، نان و شۆربای تەشریب"
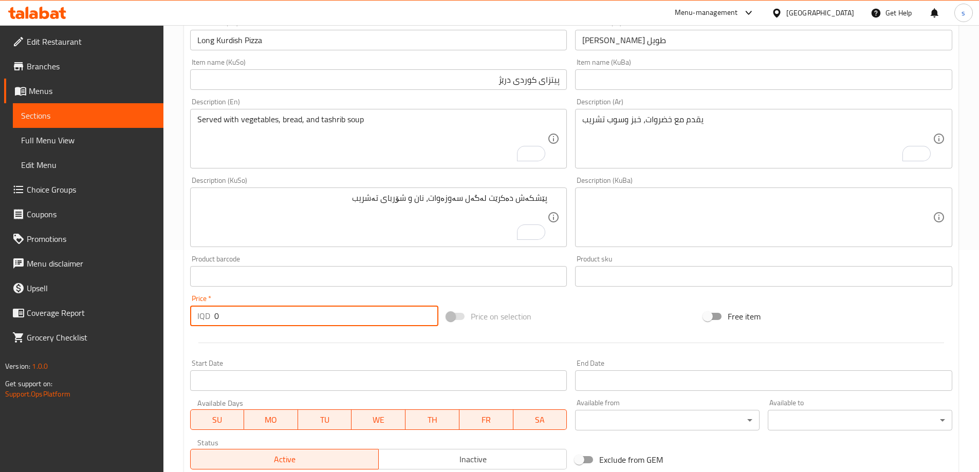
drag, startPoint x: 221, startPoint y: 317, endPoint x: 207, endPoint y: 322, distance: 14.5
click at [207, 322] on div "IQD 0 Price *" at bounding box center [314, 316] width 249 height 21
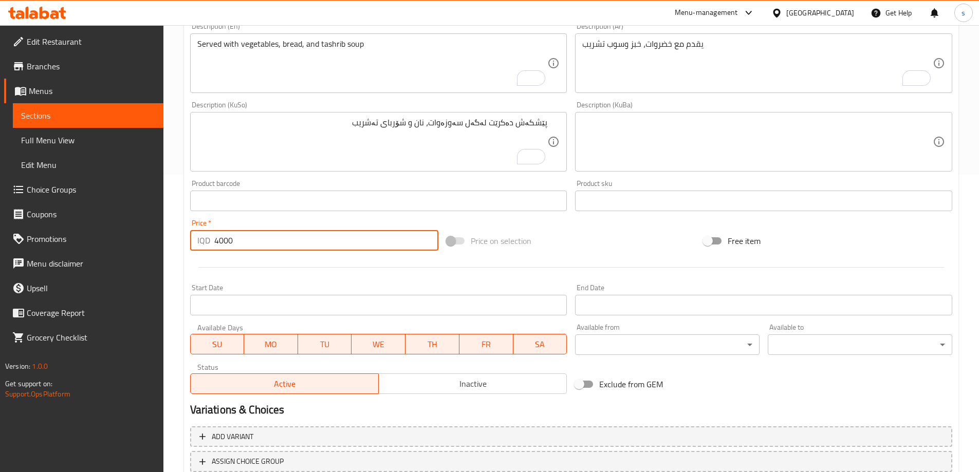
type input "4000"
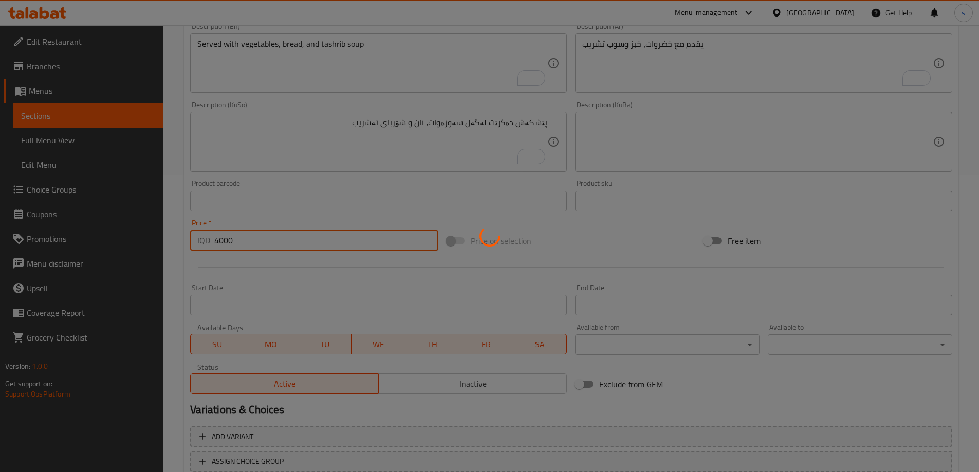
type input "0"
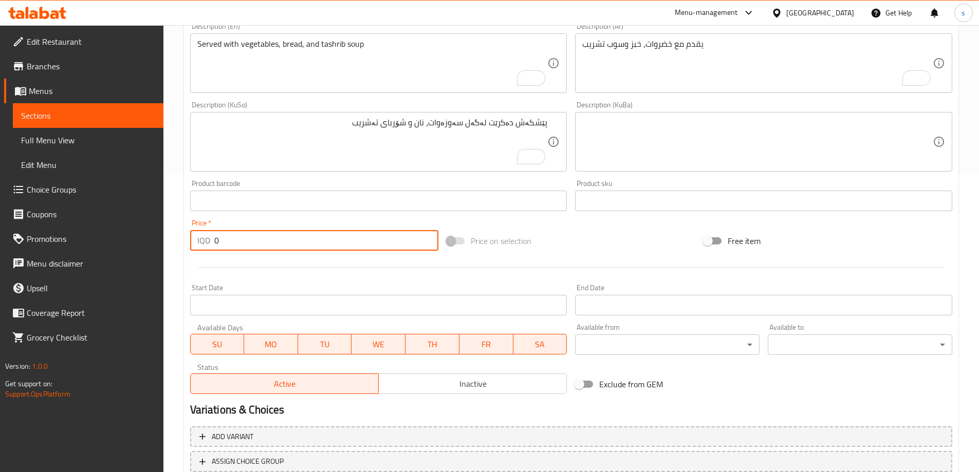
click at [101, 120] on span "Sections" at bounding box center [88, 115] width 134 height 12
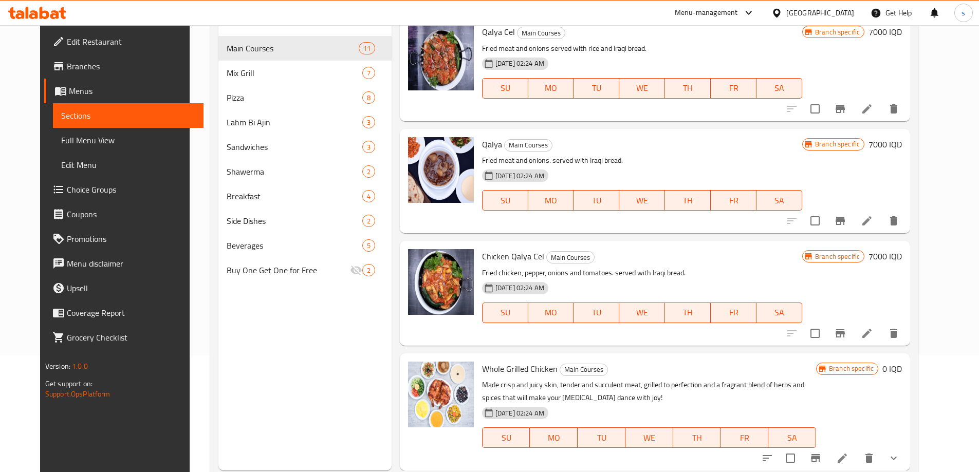
scroll to position [144, 0]
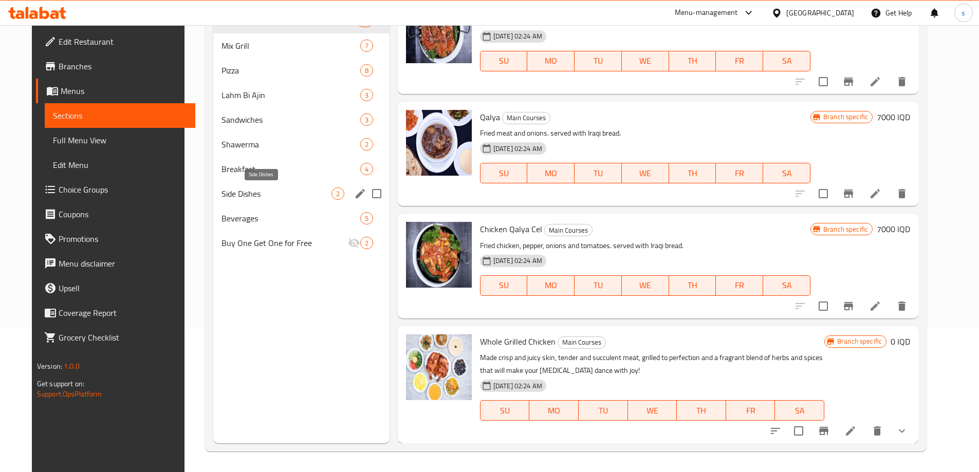
click at [258, 195] on span "Side Dishes" at bounding box center [276, 193] width 110 height 12
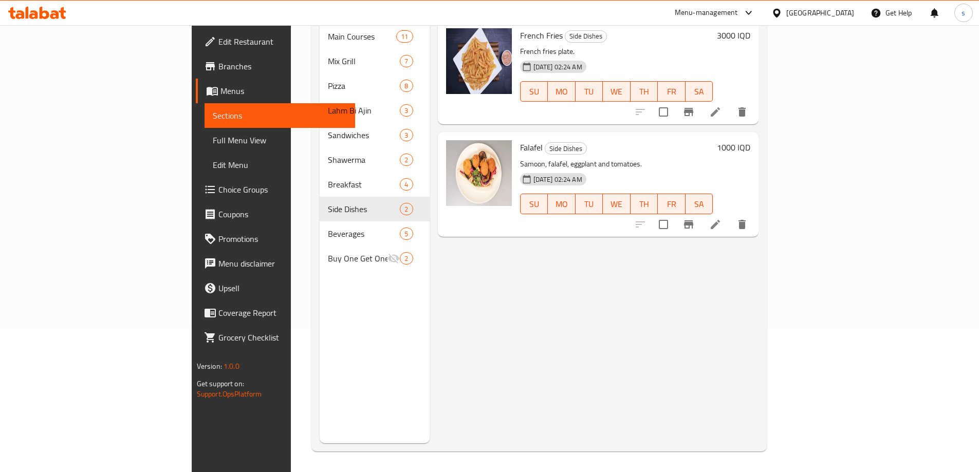
scroll to position [76, 0]
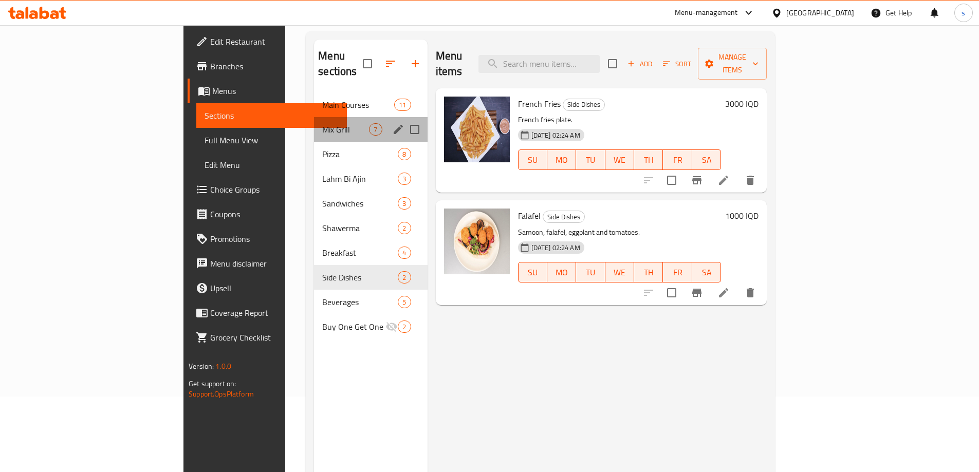
click at [314, 117] on div "Mix Grill 7" at bounding box center [370, 129] width 113 height 25
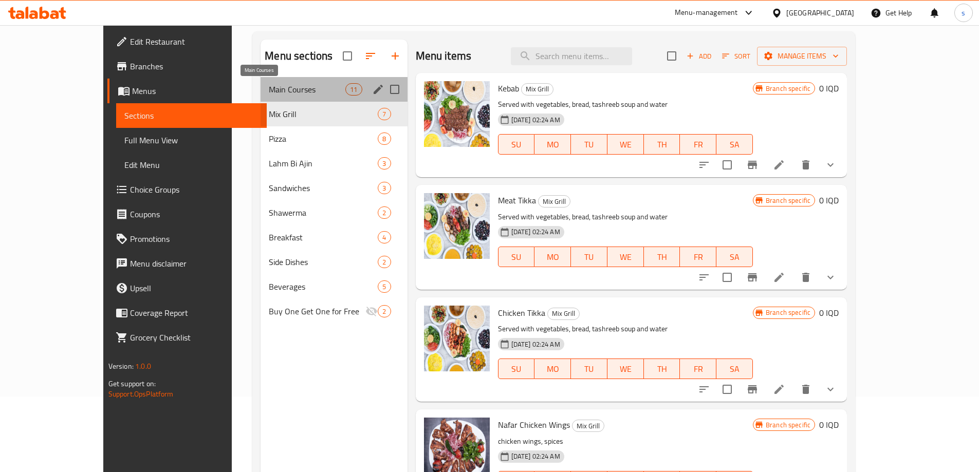
click at [269, 88] on span "Main Courses" at bounding box center [307, 89] width 77 height 12
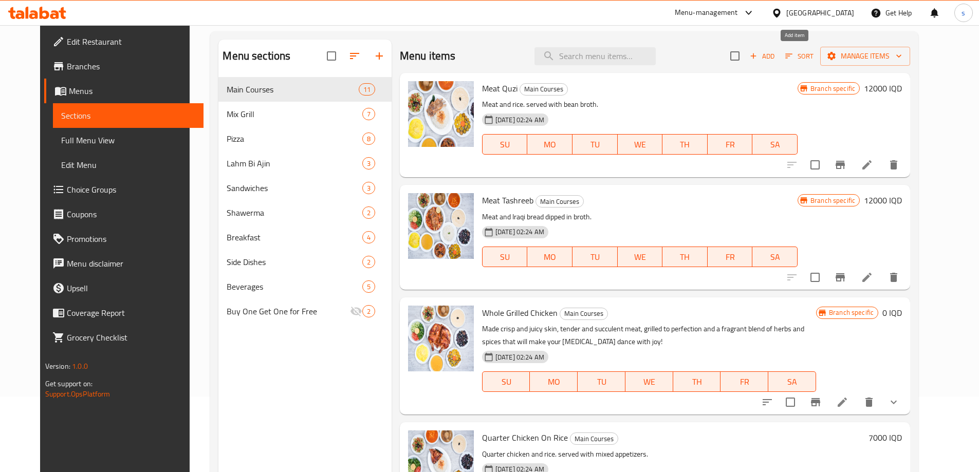
click at [776, 54] on span "Add" at bounding box center [762, 56] width 28 height 12
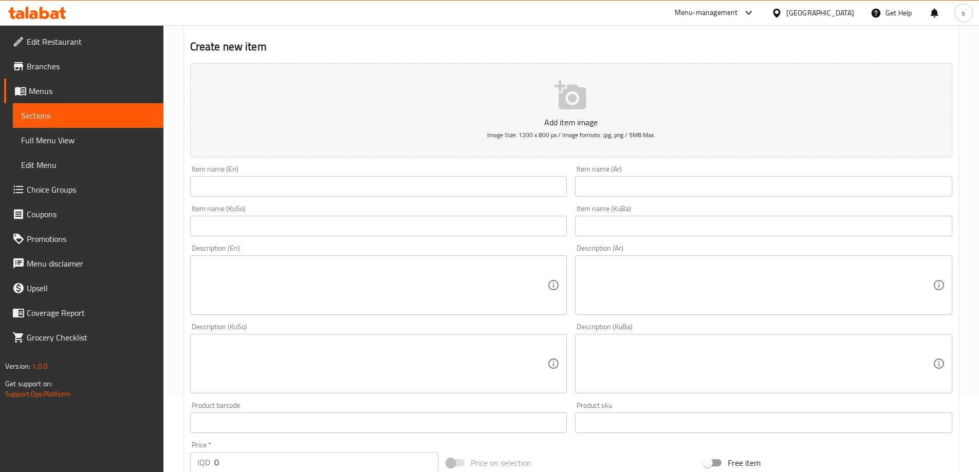
click at [376, 187] on input "text" at bounding box center [378, 186] width 377 height 21
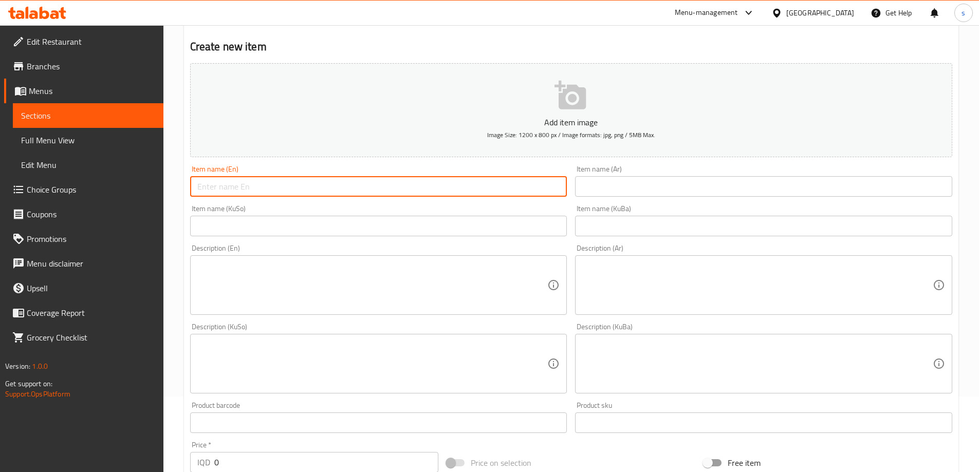
paste input "Meat Kebab On Rice"
type input "Meat Kebab On Rice"
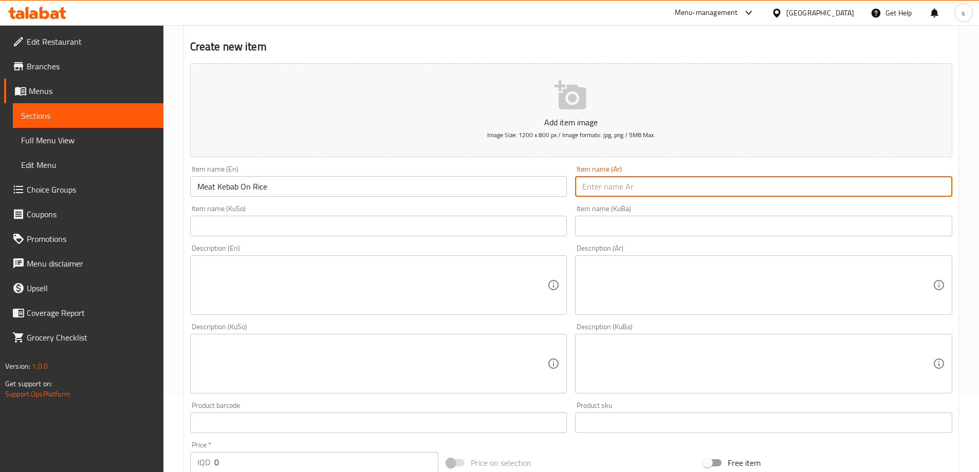
click at [650, 187] on input "text" at bounding box center [763, 186] width 377 height 21
paste input "كباب لحم على تمن"
type input "كباب لحم على تمن"
click at [508, 227] on input "text" at bounding box center [378, 226] width 377 height 21
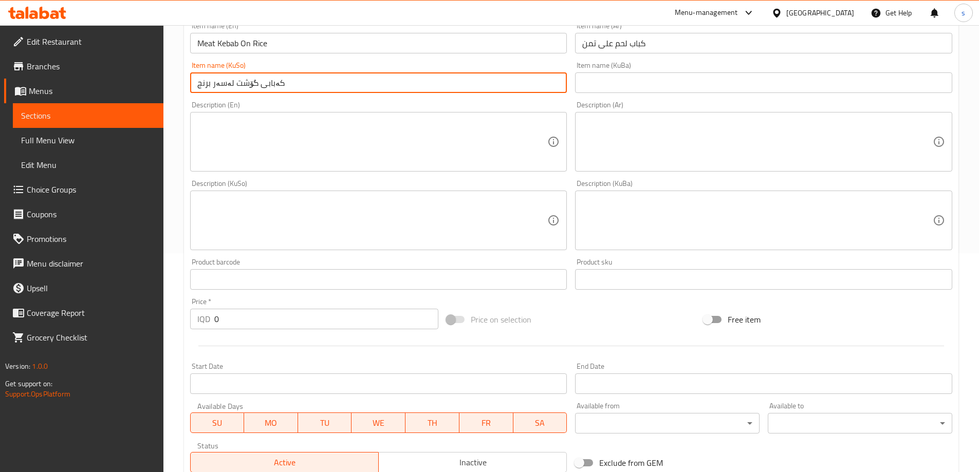
scroll to position [247, 0]
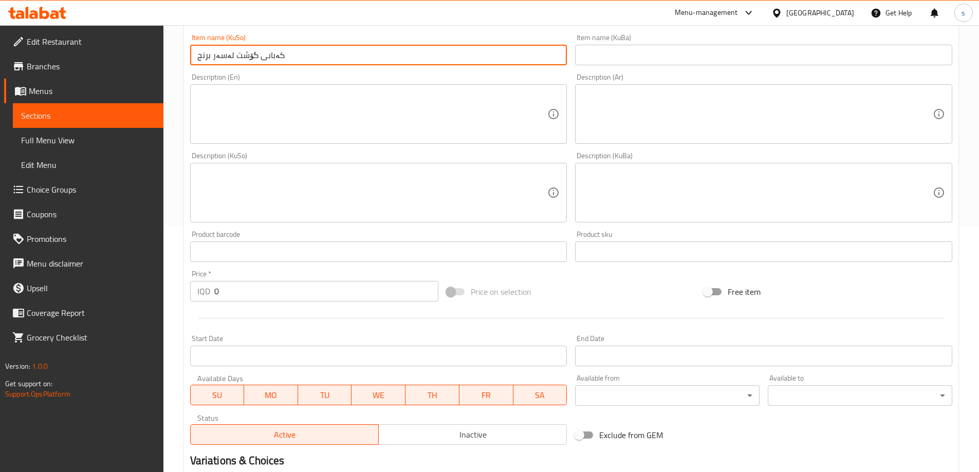
type input "کەبابی گۆشت لەسەر برنج"
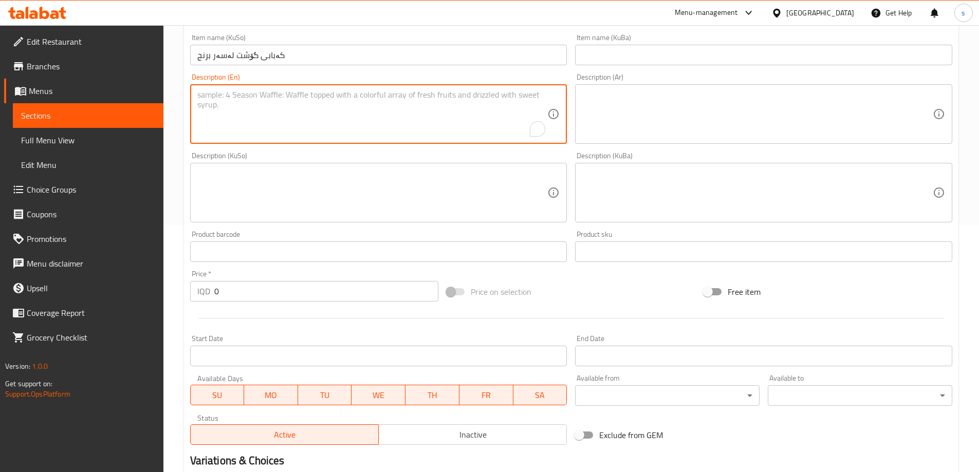
click at [369, 123] on textarea "To enrich screen reader interactions, please activate Accessibility in Grammarl…" at bounding box center [372, 114] width 350 height 49
paste textarea "Served with vegetables, bread, Vegetable soup and water"
type textarea "Served with vegetables, bread, Vegetable soup and water"
click at [609, 119] on textarea at bounding box center [757, 114] width 350 height 49
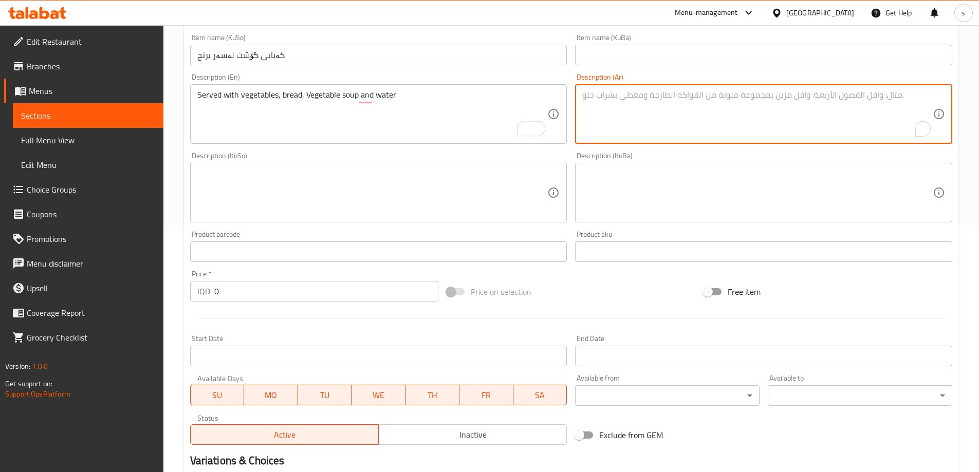
paste textarea "يقدم مع خضروات، خبز، سوب تشريب ومياء"
type textarea "يقدم مع خضروات، خبز، سوب تشريب ومياء"
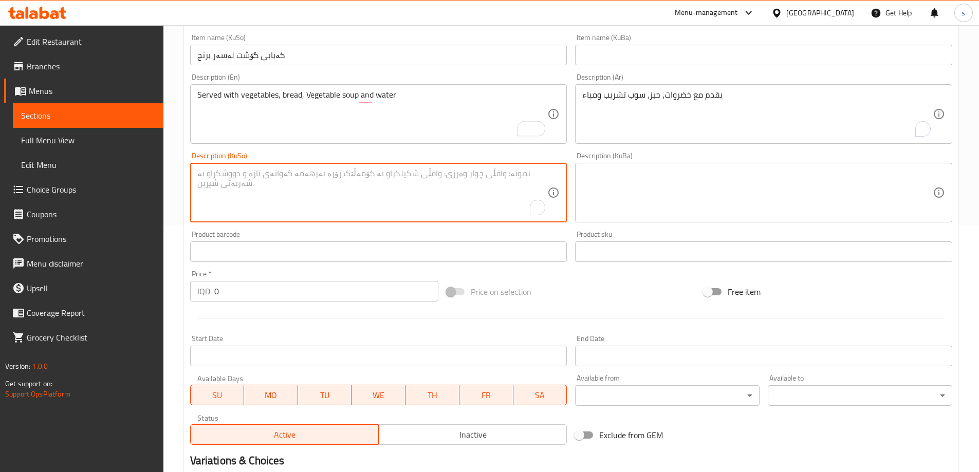
click at [529, 193] on textarea "To enrich screen reader interactions, please activate Accessibility in Grammarl…" at bounding box center [372, 192] width 350 height 49
paste textarea "تەشریب"
type textarea "پێشکەشدەکرێت لەگەل سەوزەوات، نان، شۆربای تەشریب و ئاو"
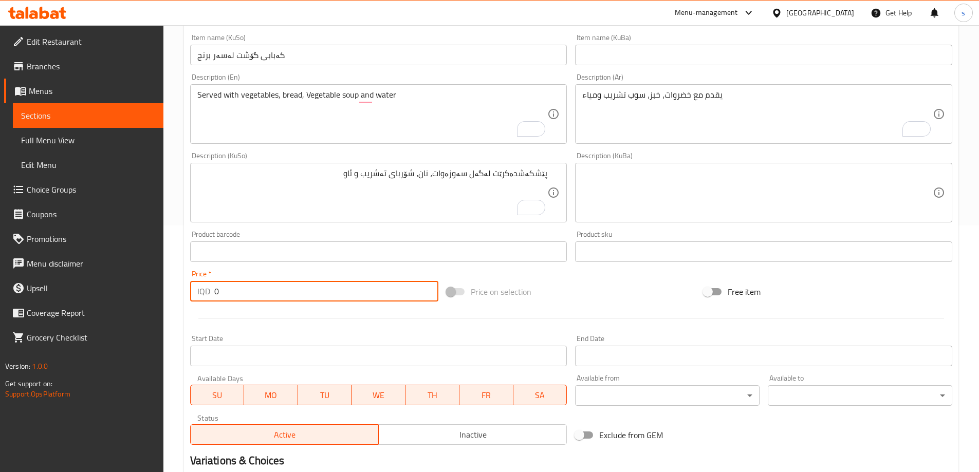
drag, startPoint x: 216, startPoint y: 293, endPoint x: 204, endPoint y: 297, distance: 12.4
click at [204, 297] on div "IQD 0 Price *" at bounding box center [314, 291] width 249 height 21
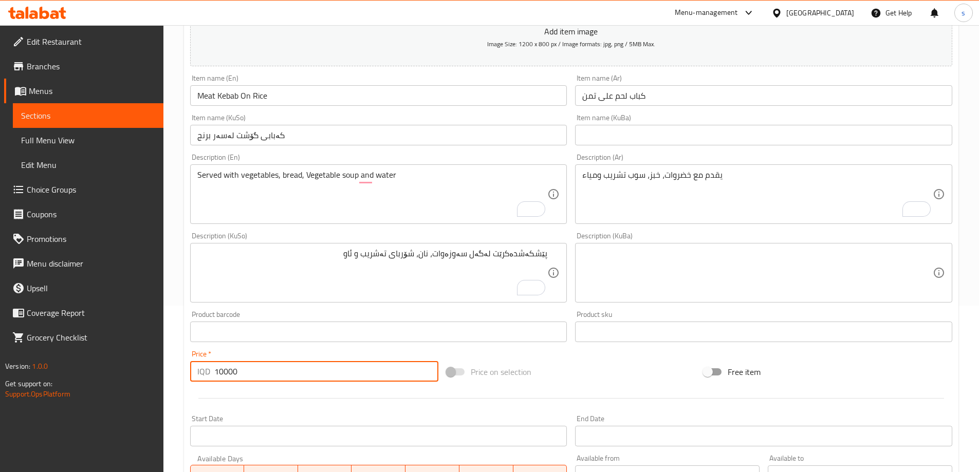
type input "10000"
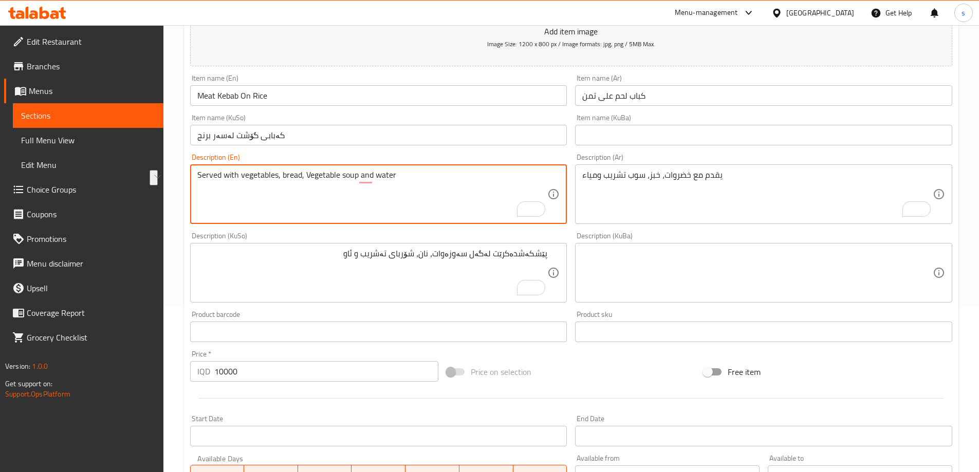
drag, startPoint x: 408, startPoint y: 180, endPoint x: 184, endPoint y: 186, distance: 224.1
paste textarea "v"
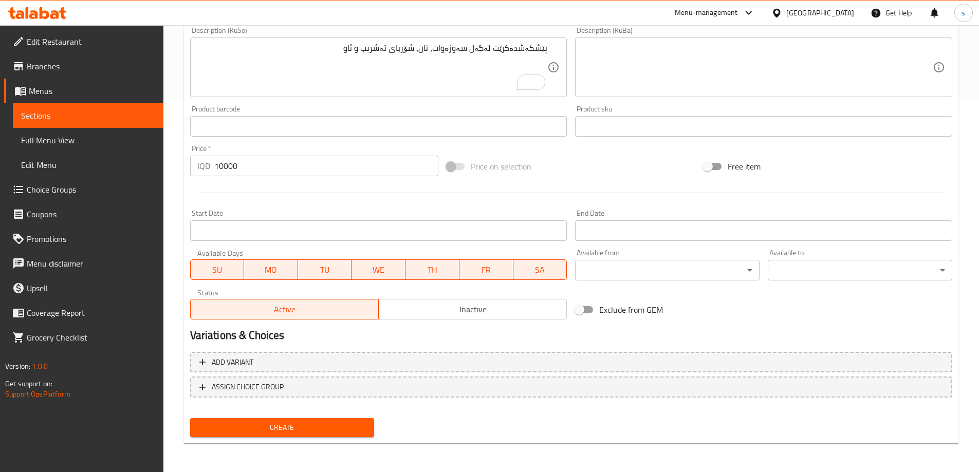
type textarea "Served with vegetables, bread, vegetable soup and water"
click at [315, 427] on span "Create" at bounding box center [282, 427] width 168 height 13
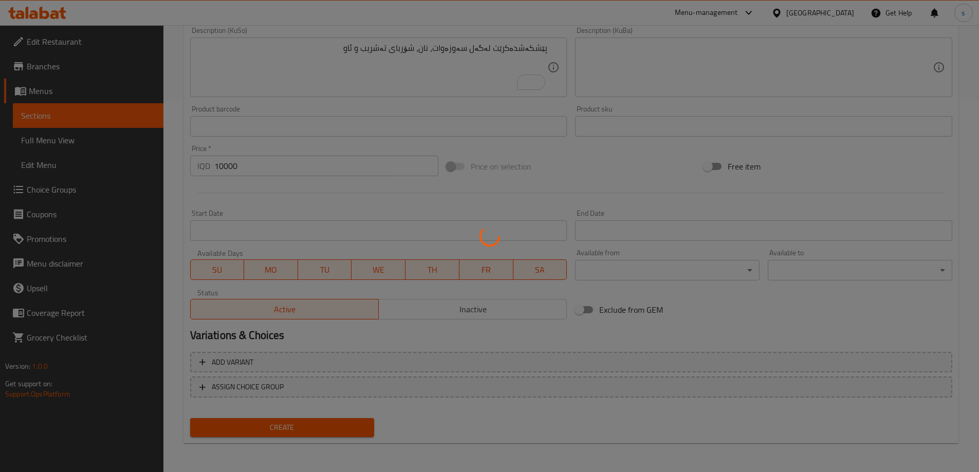
type input "0"
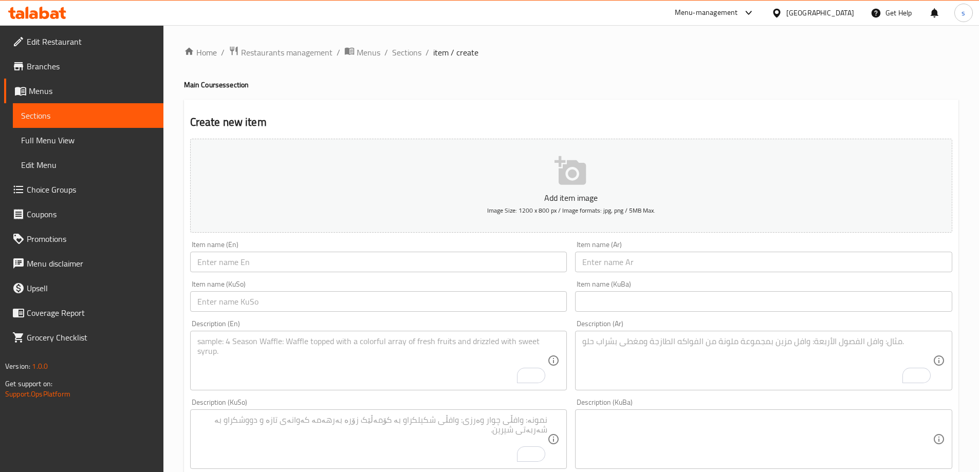
scroll to position [372, 0]
